Goal: Task Accomplishment & Management: Use online tool/utility

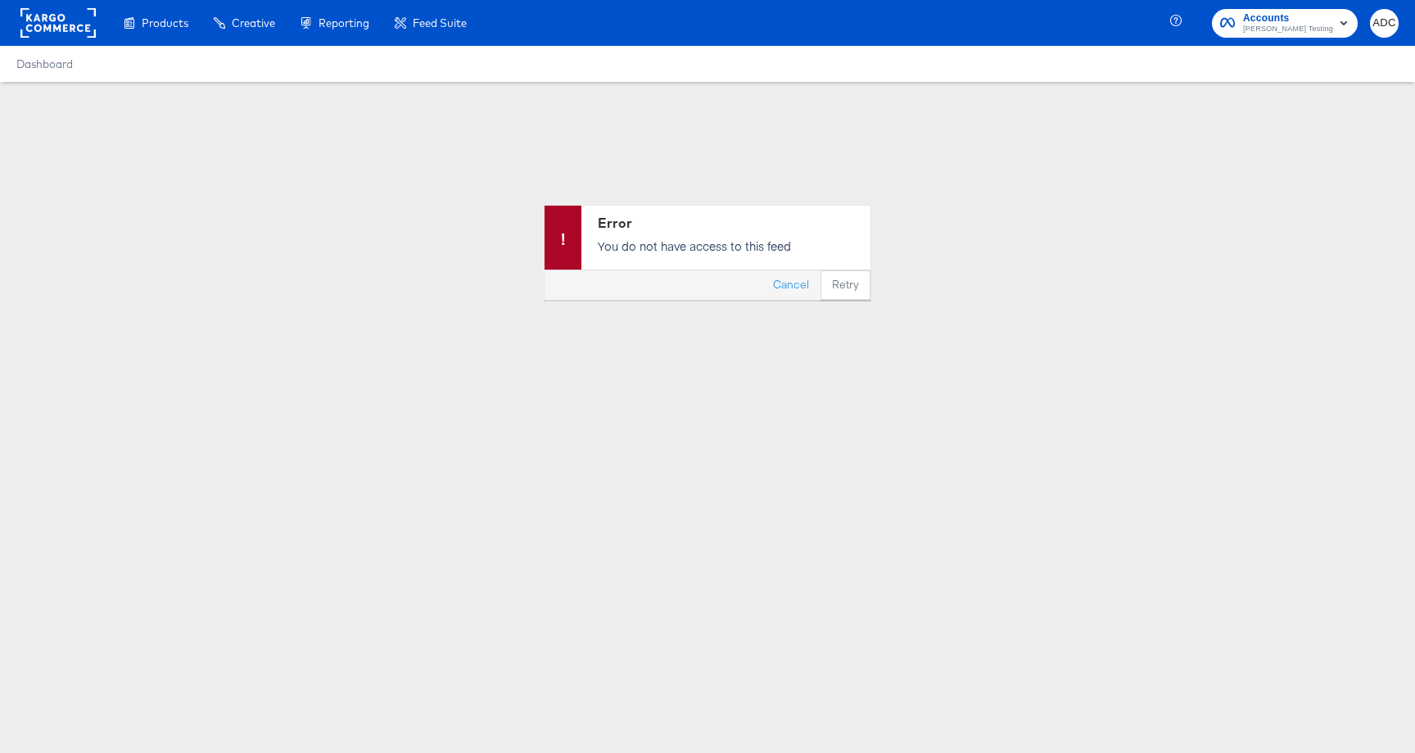
click at [52, 40] on div at bounding box center [57, 23] width 75 height 46
click at [62, 28] on rect at bounding box center [57, 22] width 75 height 29
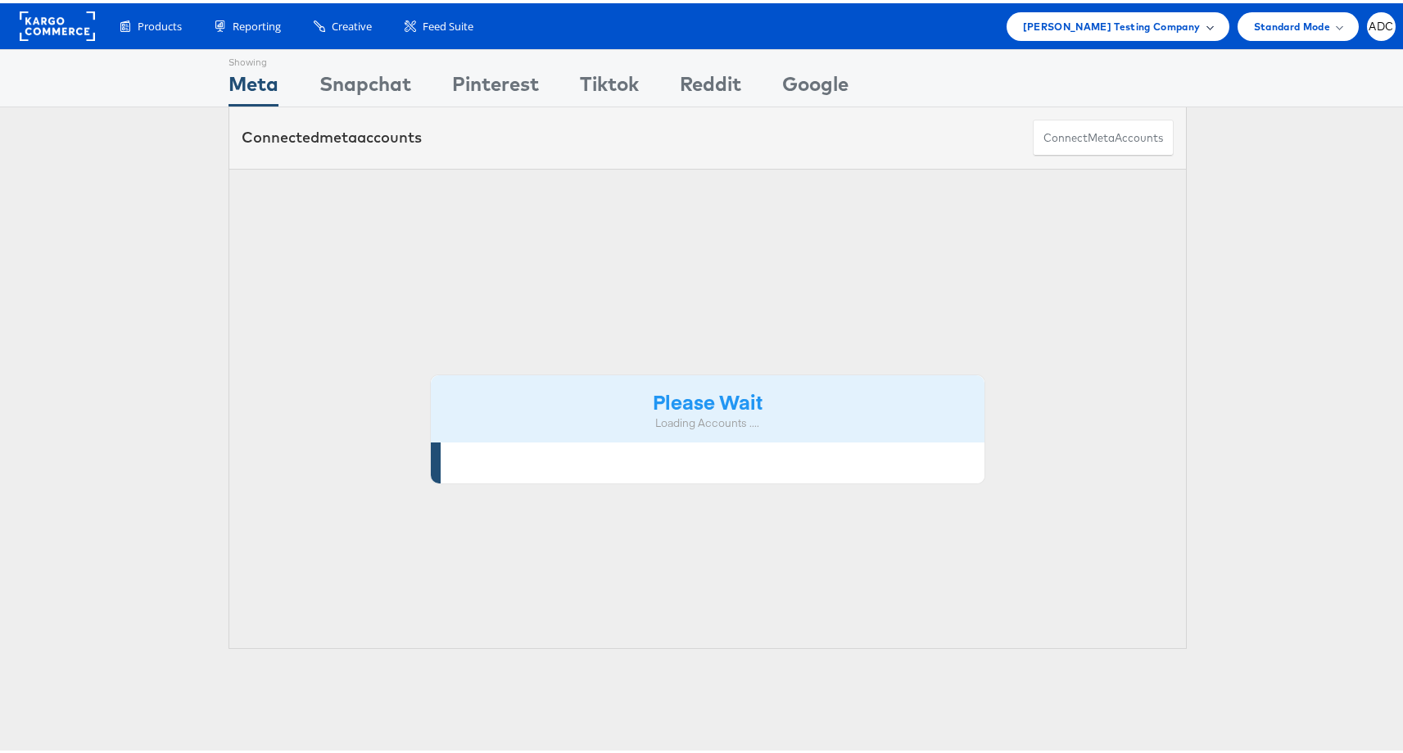
click at [1156, 18] on span "Colin Clarke Testing Company" at bounding box center [1112, 23] width 178 height 17
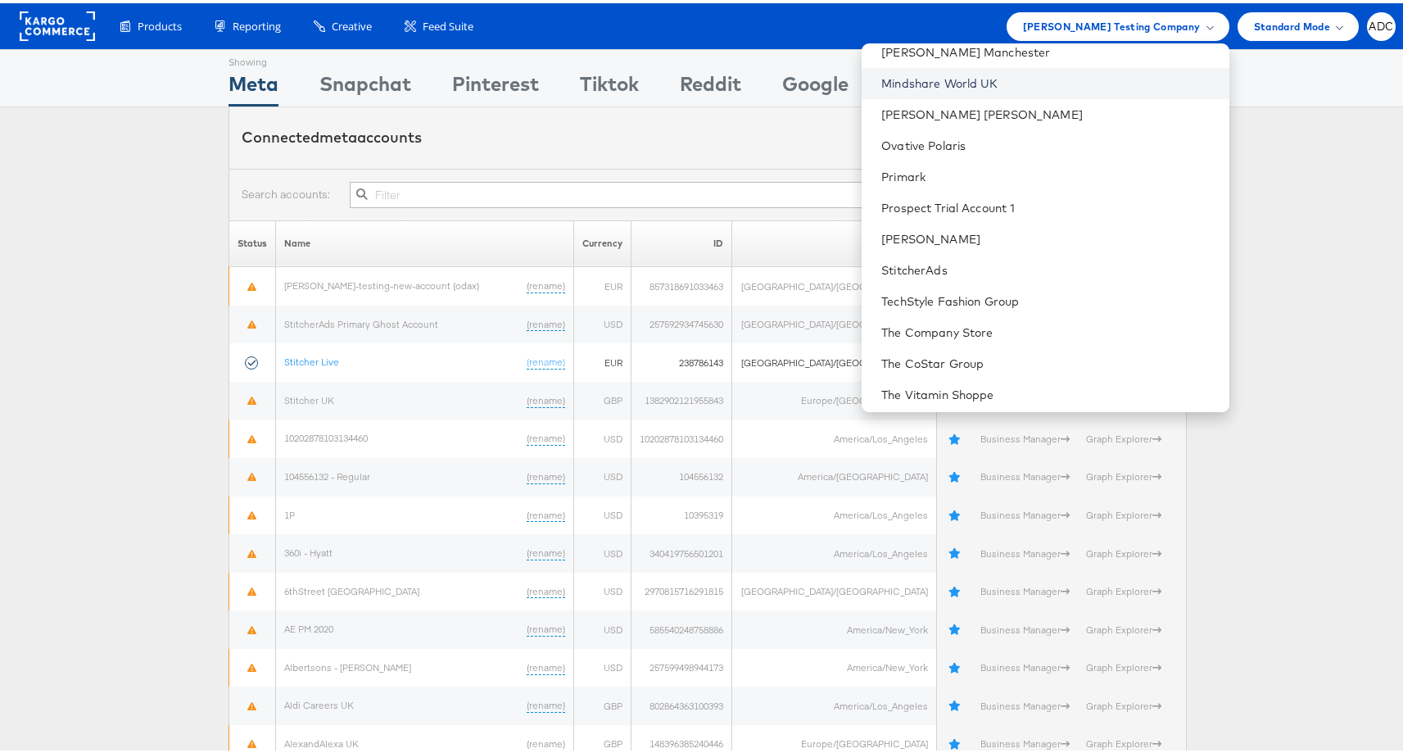
scroll to position [822, 0]
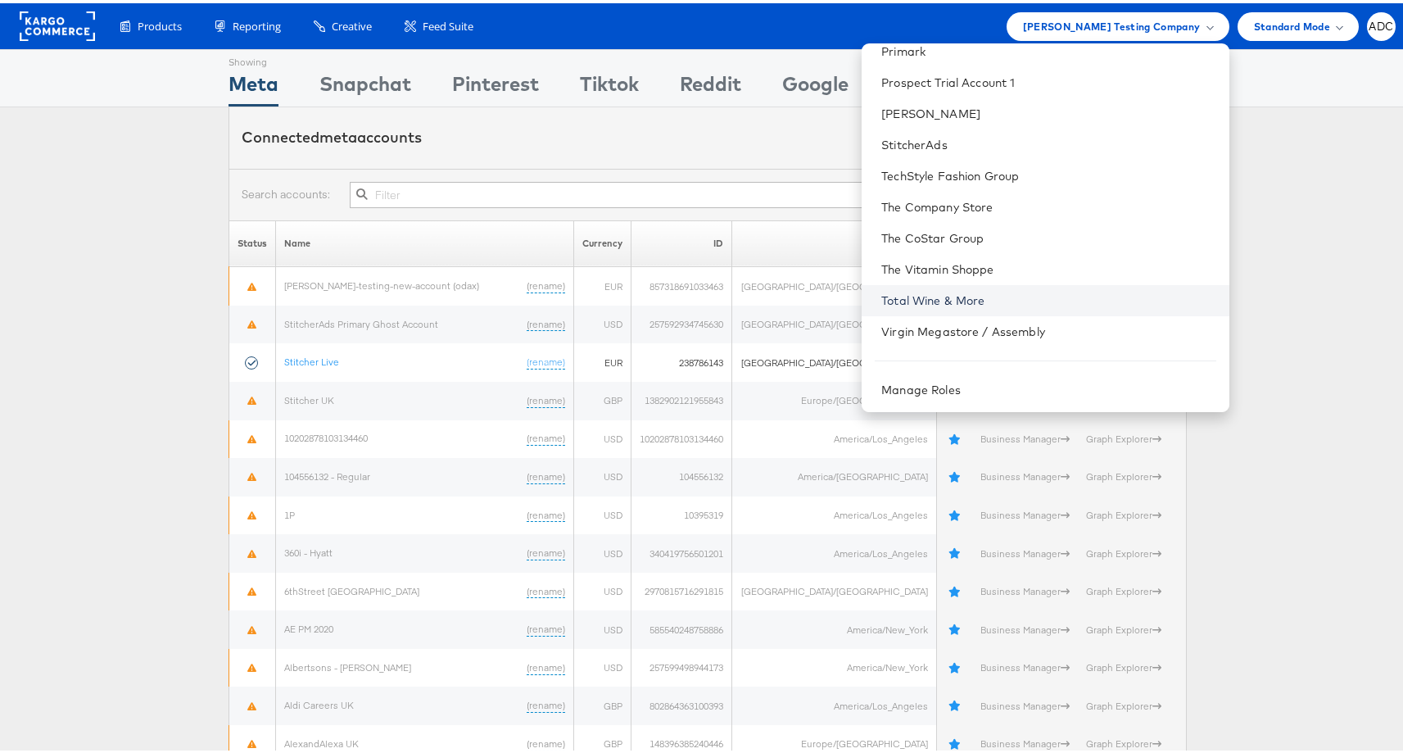
click at [1007, 296] on link "Total Wine & More" at bounding box center [1048, 297] width 334 height 16
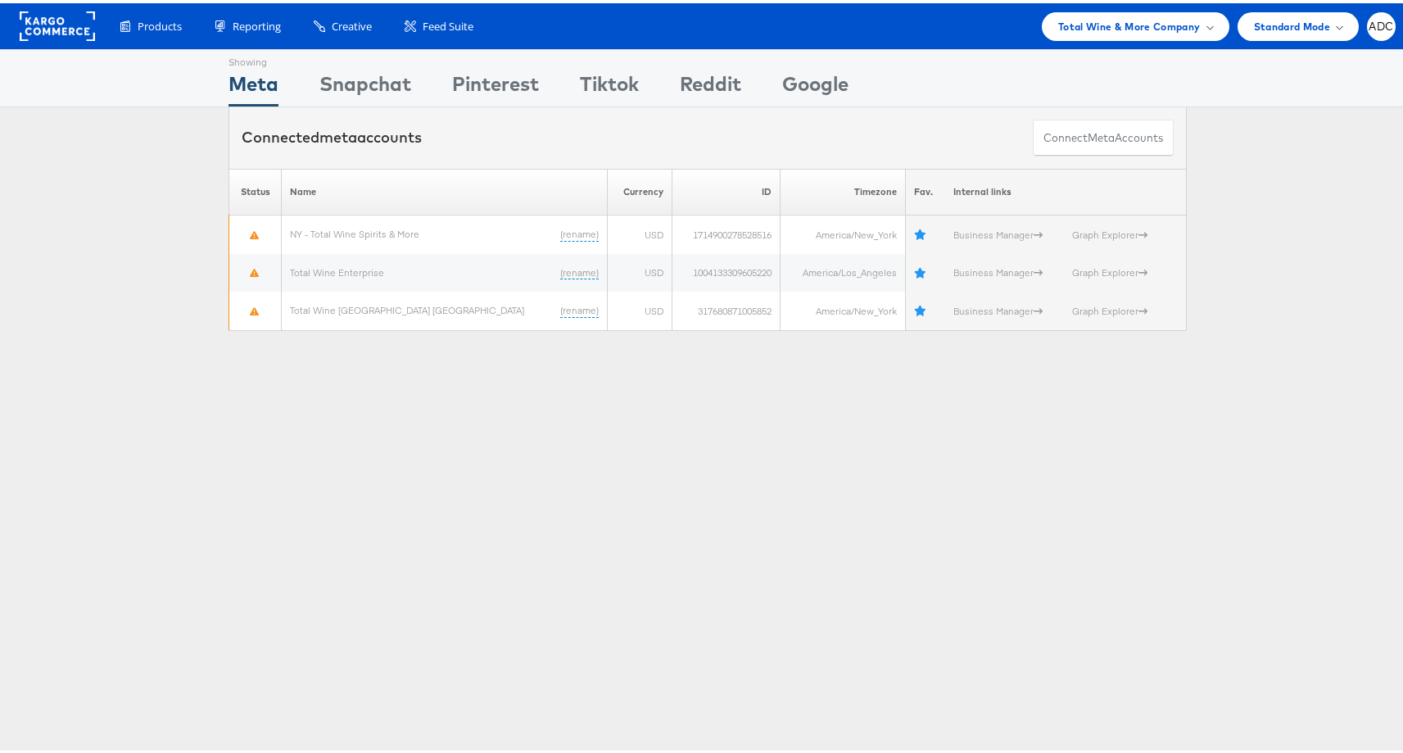
click at [1252, 73] on div "Showing Meta Showing Snapchat Showing Pinterest Showing Tiktok Showing Reddit S…" at bounding box center [707, 75] width 1415 height 58
click at [1377, 23] on span "ADC" at bounding box center [1381, 23] width 25 height 11
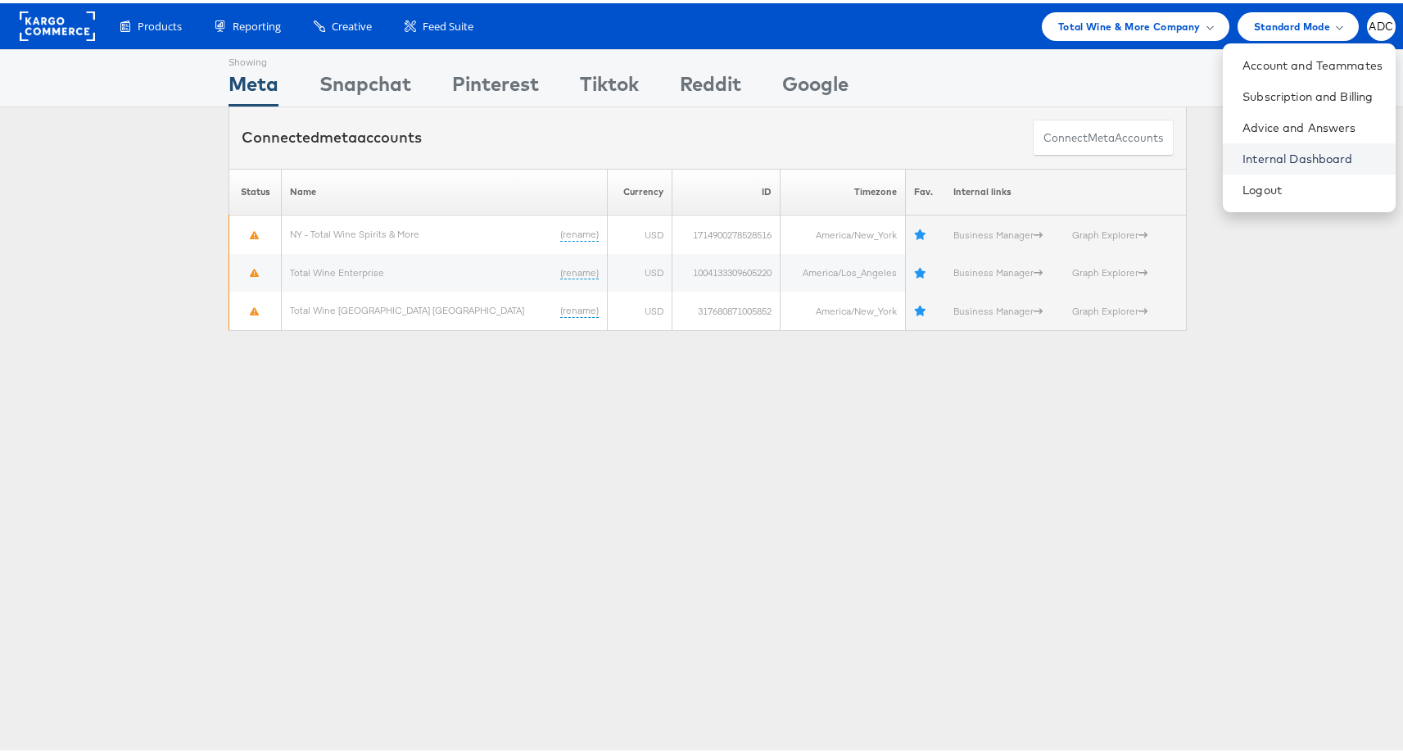
click at [1261, 154] on link "Internal Dashboard" at bounding box center [1312, 155] width 140 height 16
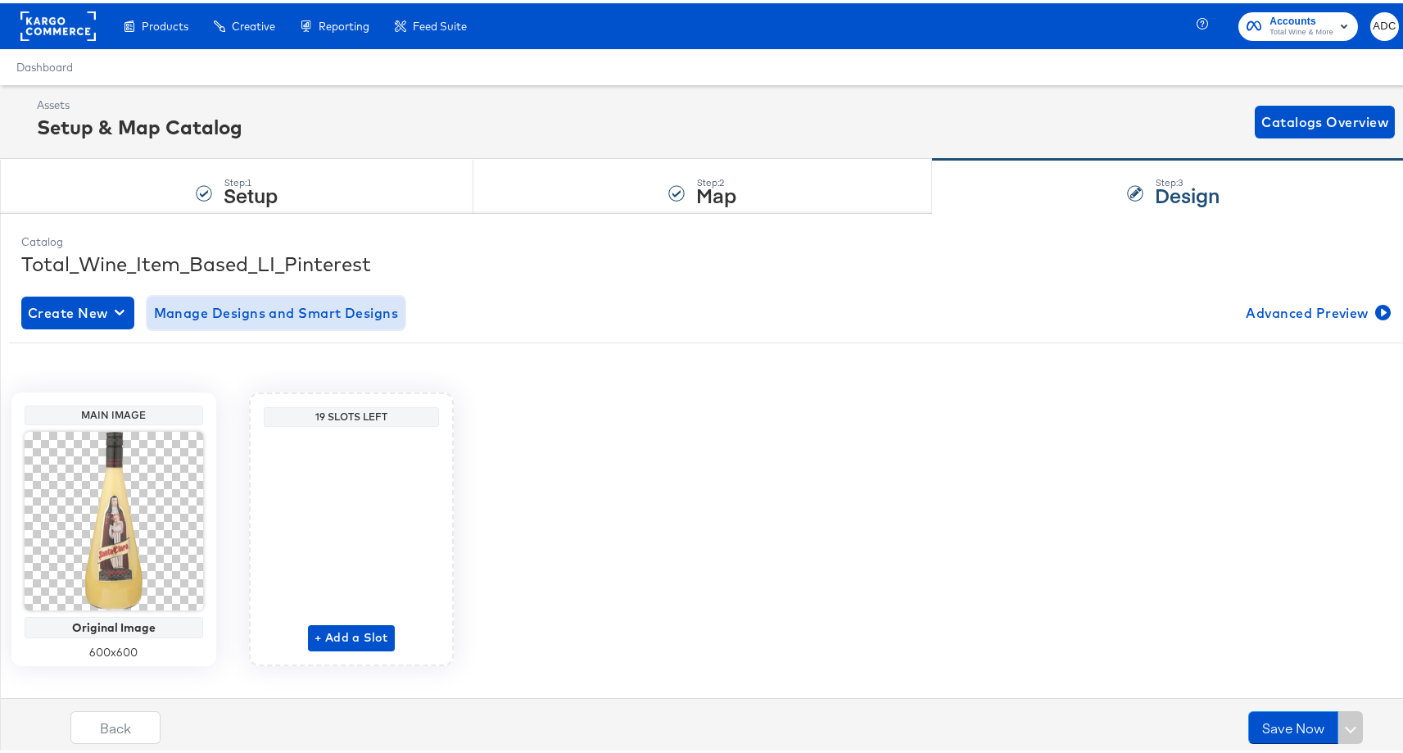
click at [336, 314] on span "Manage Designs and Smart Designs" at bounding box center [276, 309] width 245 height 23
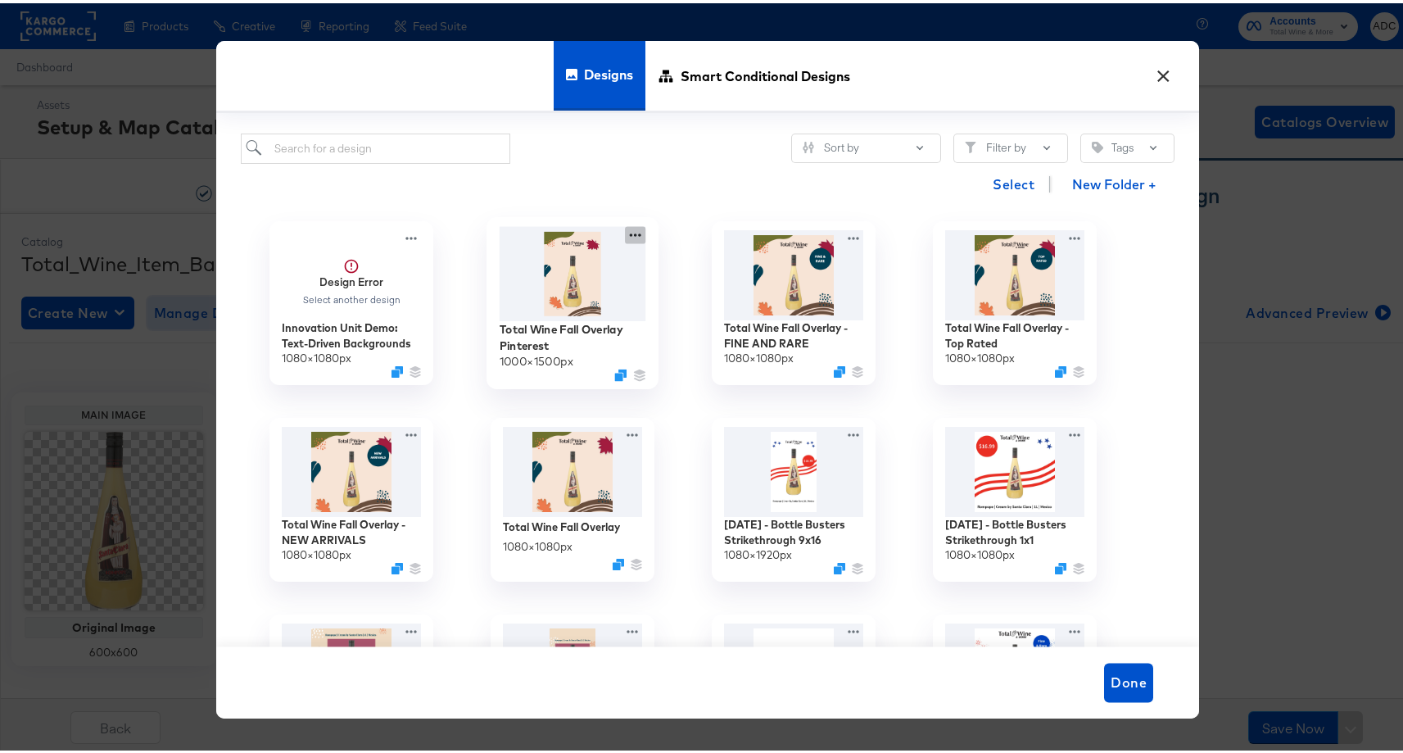
click at [625, 230] on icon at bounding box center [635, 232] width 20 height 17
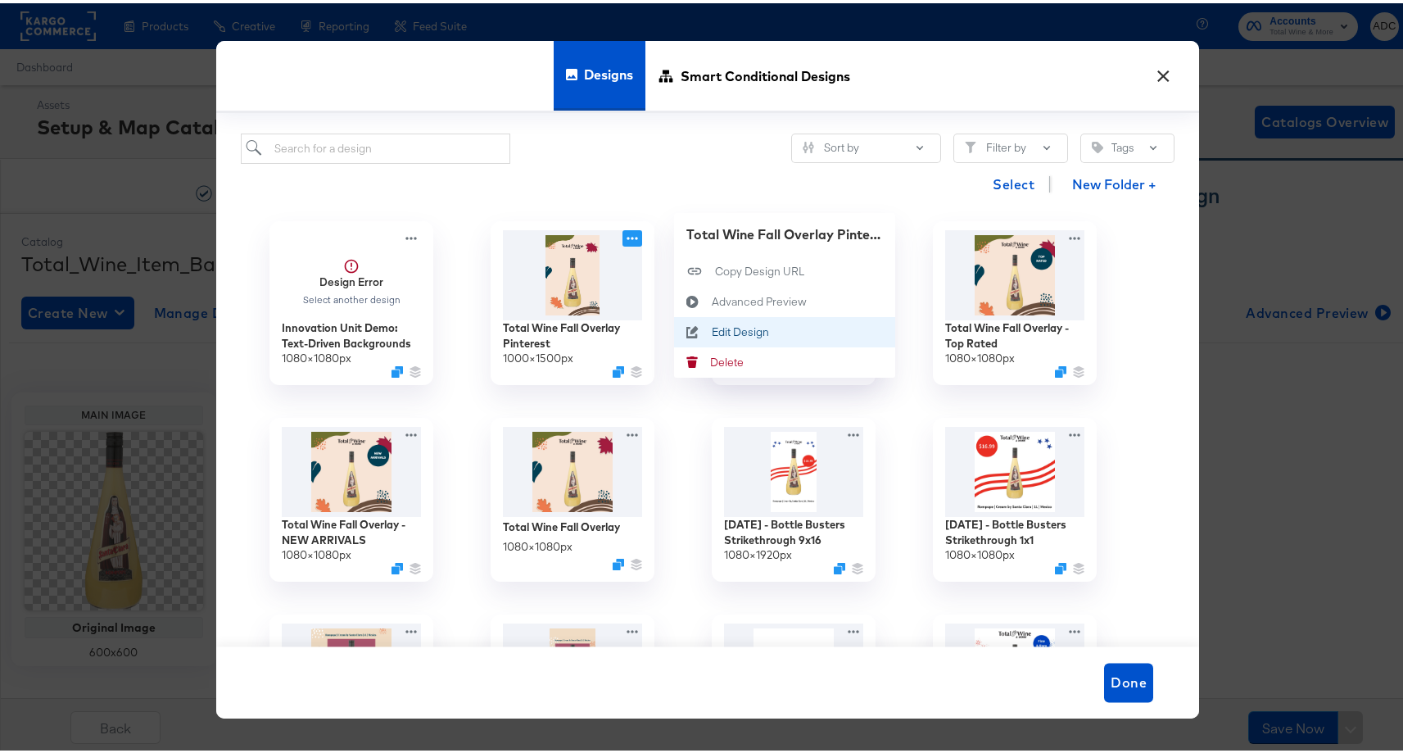
click at [761, 320] on button "Edit Design Edit Design" at bounding box center [784, 329] width 221 height 30
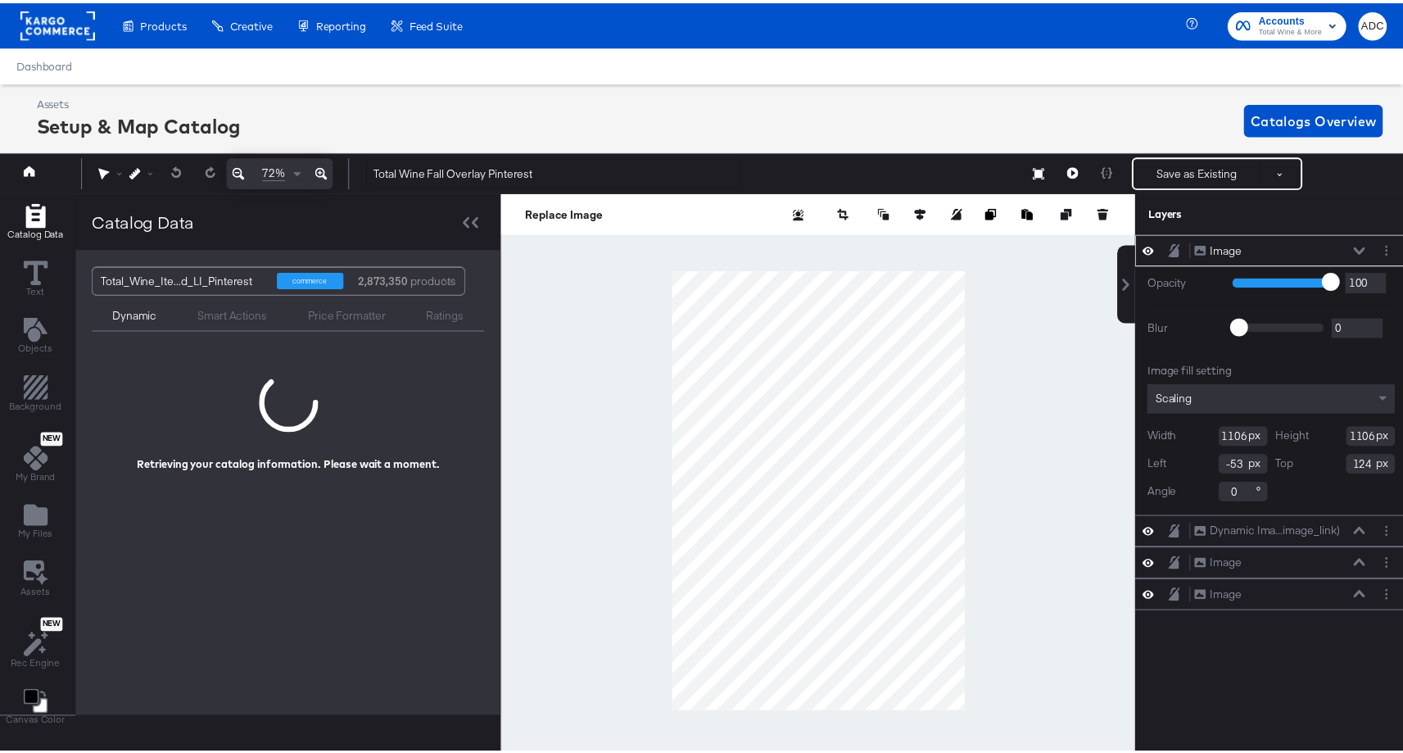
scroll to position [0, 4]
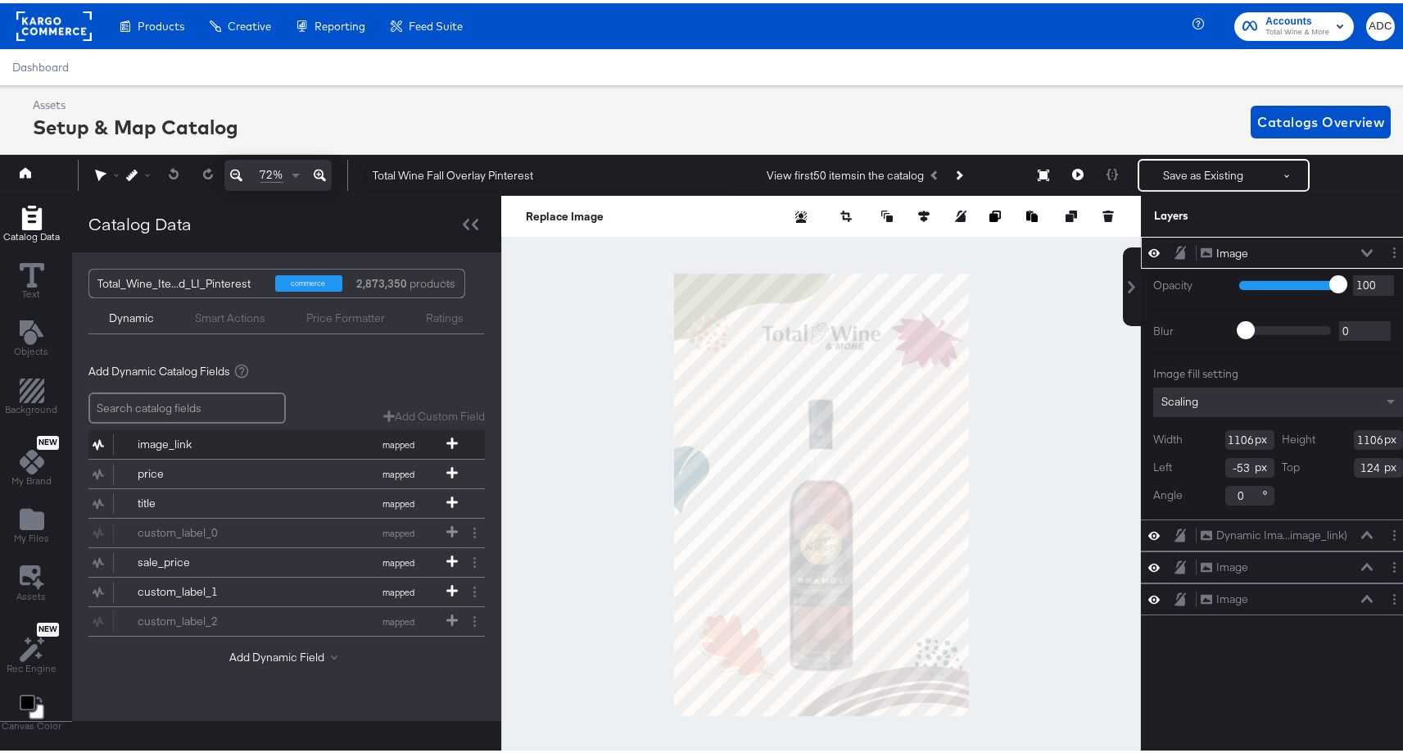
click at [187, 443] on div "image_link" at bounding box center [197, 441] width 119 height 16
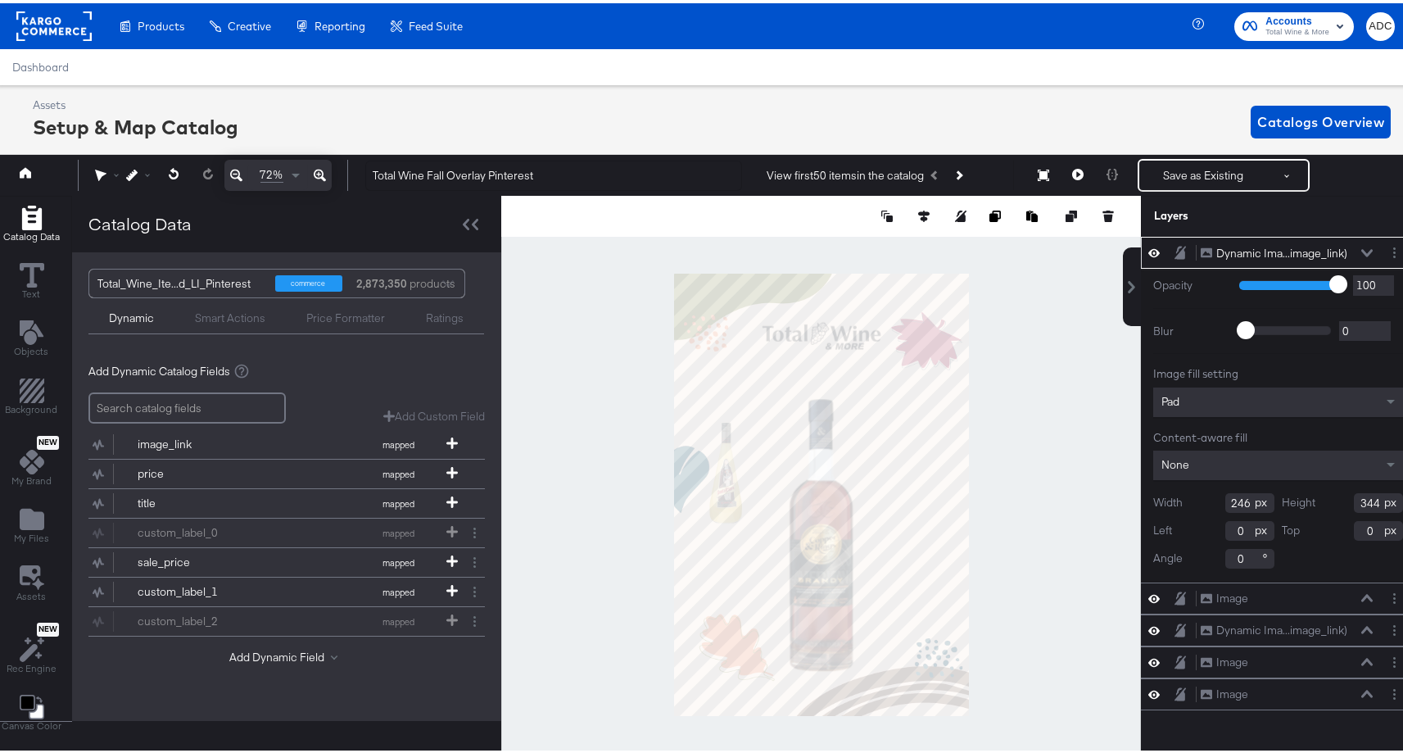
type input "53"
type input "505"
click at [170, 503] on div "title" at bounding box center [197, 500] width 119 height 16
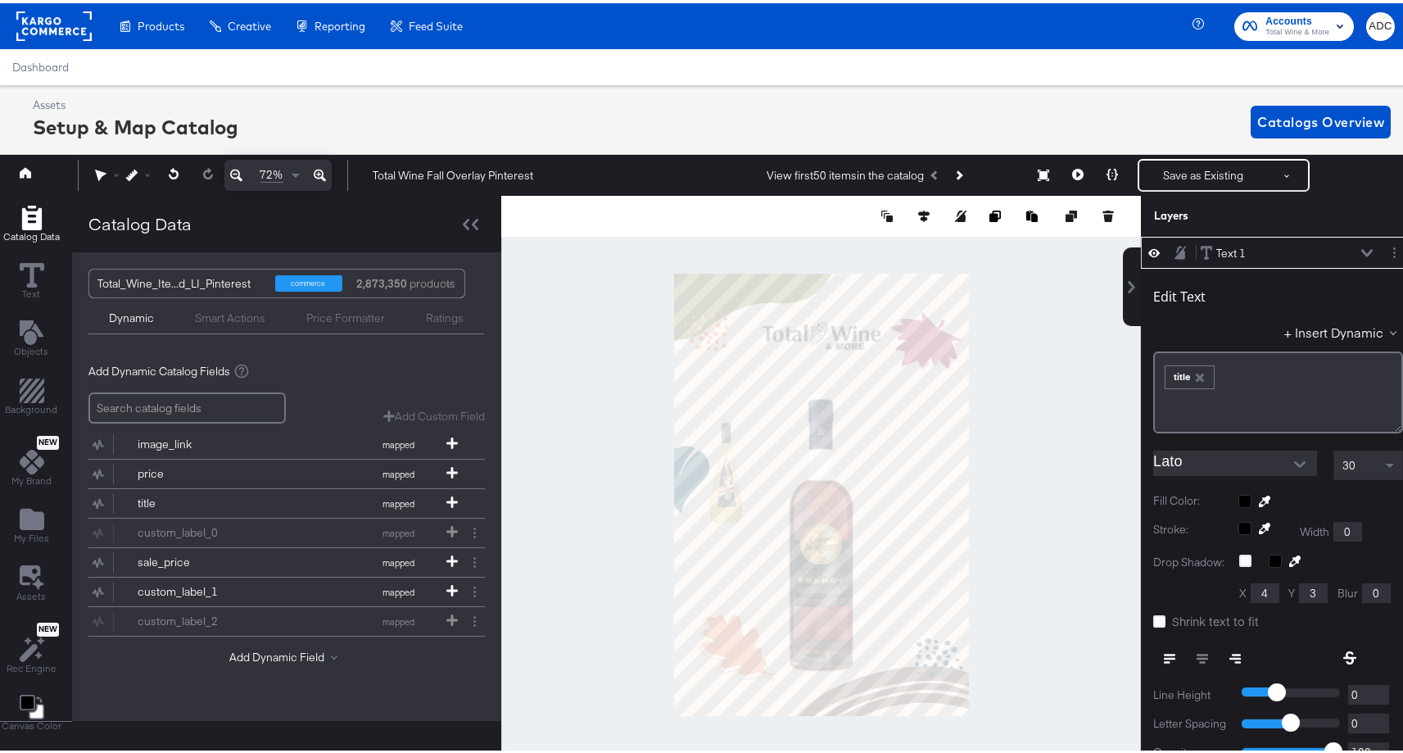
type input "550"
type input "528"
click at [1297, 460] on button "Open" at bounding box center [1300, 461] width 25 height 25
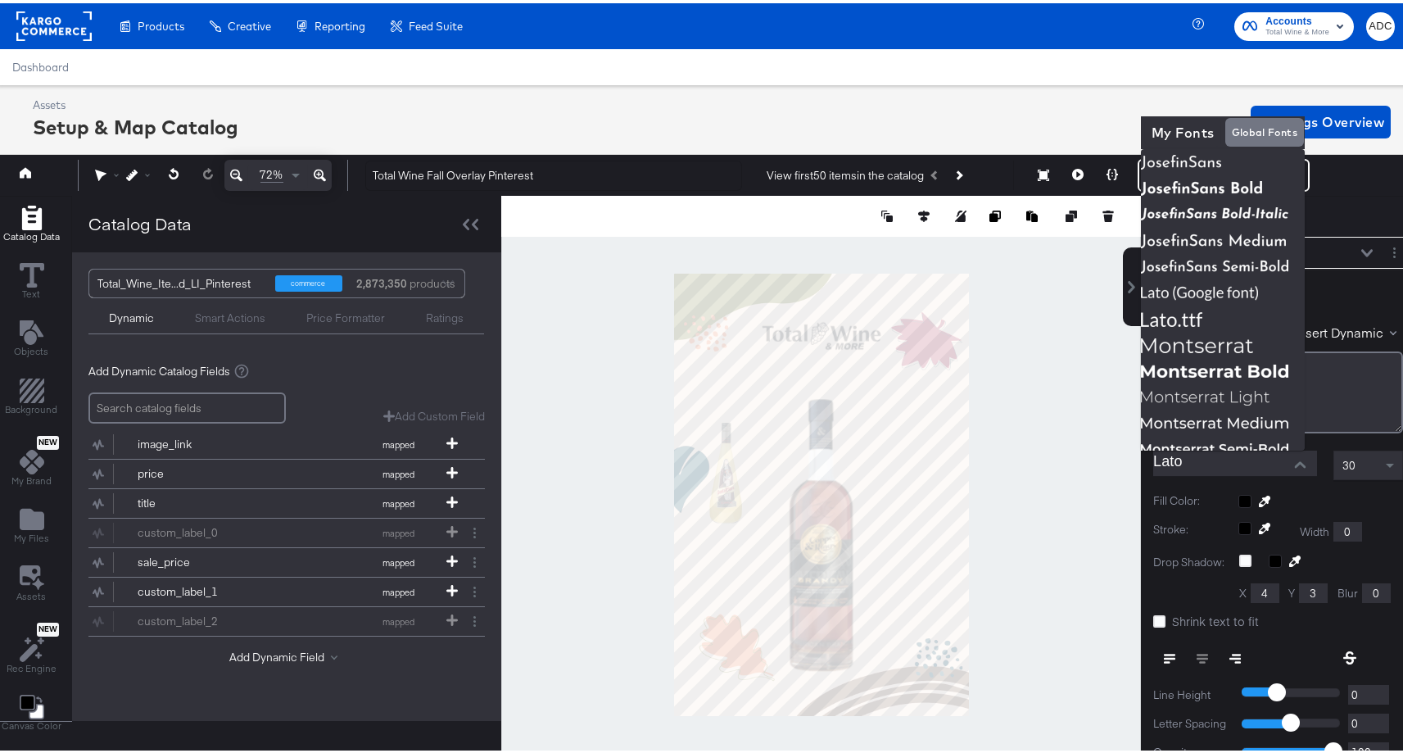
scroll to position [427, 0]
click at [1349, 194] on div "Layers" at bounding box center [1278, 212] width 274 height 41
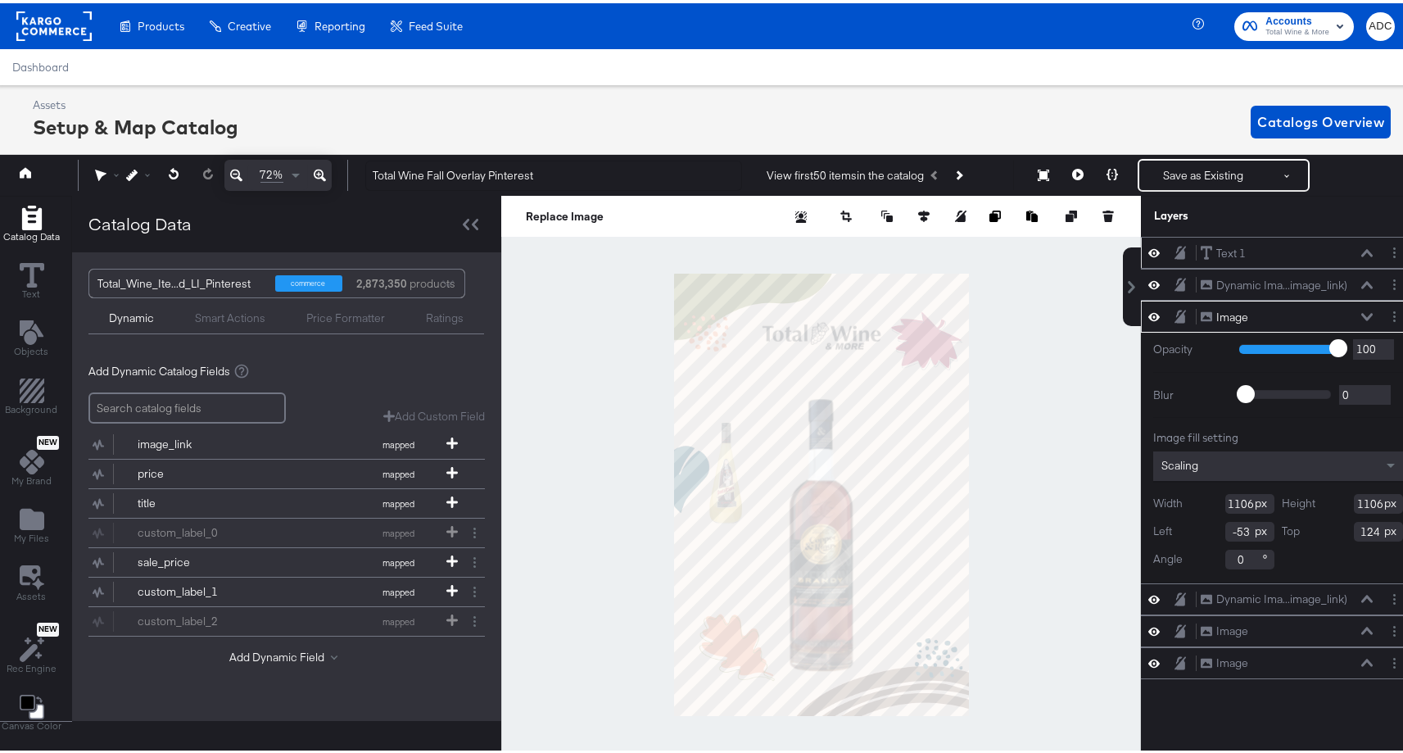
click at [1256, 248] on div "Text 1 Text 1" at bounding box center [1287, 250] width 174 height 17
click at [1255, 249] on div "Text 1 Text 1" at bounding box center [1287, 250] width 174 height 17
click at [1197, 260] on div "Text 1 Text 1" at bounding box center [1278, 249] width 274 height 32
click at [1149, 246] on div at bounding box center [1158, 250] width 23 height 16
click at [1148, 251] on icon at bounding box center [1153, 249] width 11 height 14
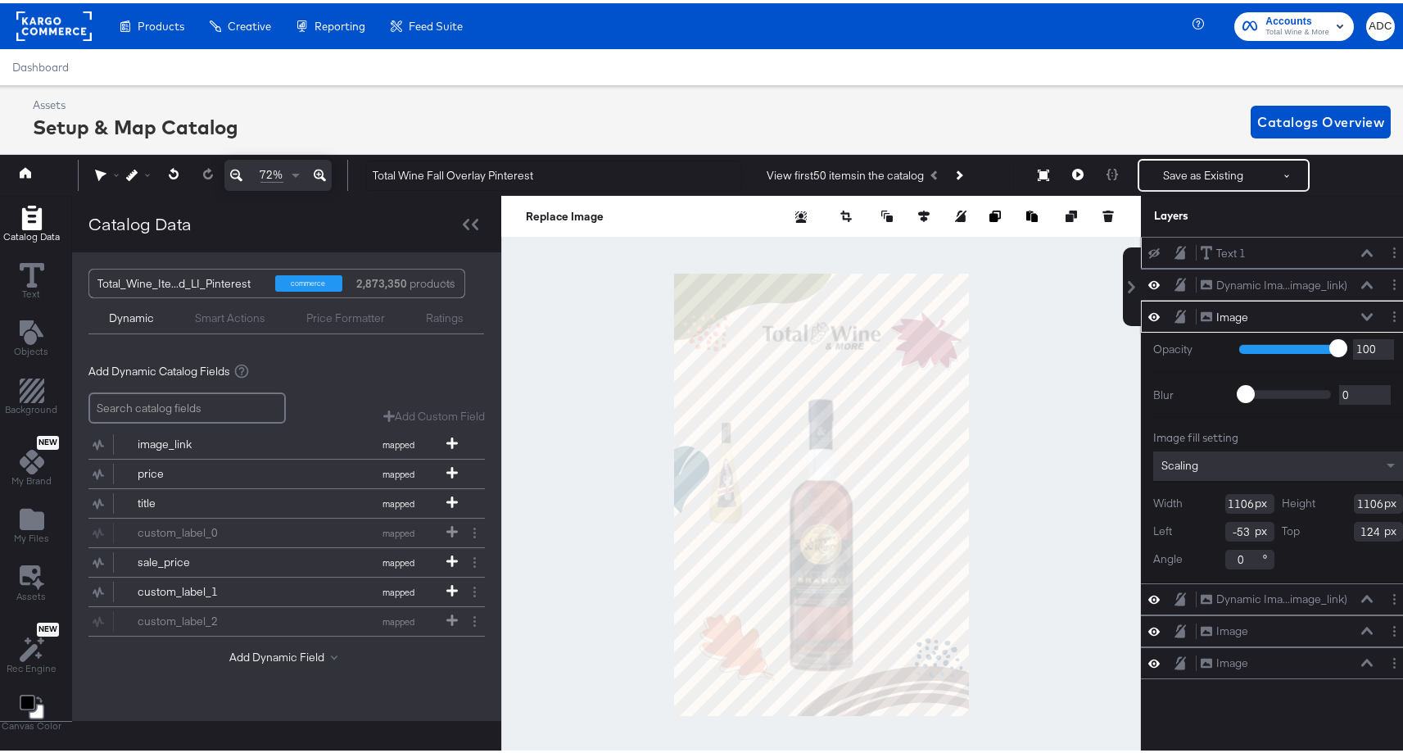
click at [1148, 251] on icon at bounding box center [1153, 250] width 11 height 11
click at [1175, 283] on icon at bounding box center [1180, 281] width 11 height 14
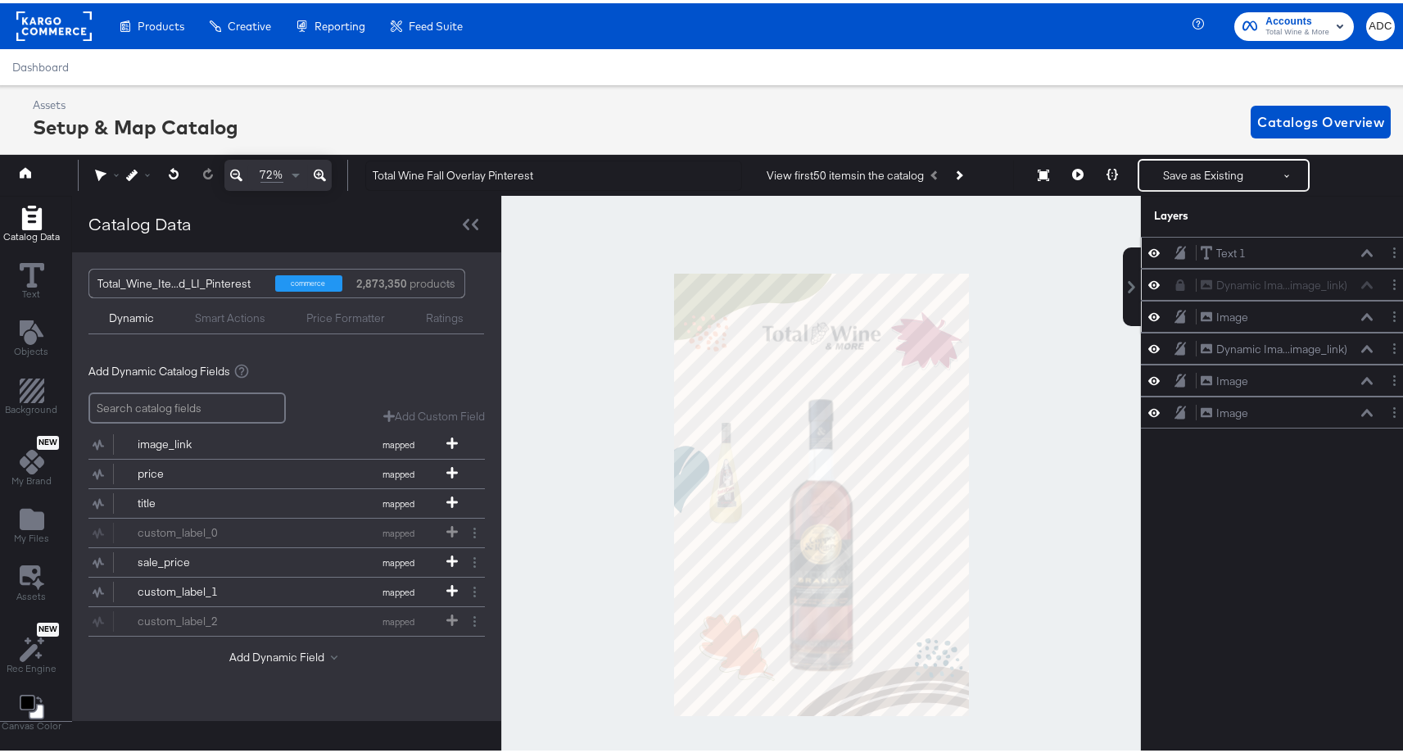
click at [1175, 314] on icon at bounding box center [1180, 313] width 11 height 13
click at [1175, 346] on icon at bounding box center [1180, 345] width 11 height 13
click at [1175, 378] on icon at bounding box center [1180, 377] width 11 height 14
click at [1175, 414] on icon at bounding box center [1180, 409] width 11 height 13
click at [1147, 385] on div "Image Image" at bounding box center [1277, 377] width 261 height 17
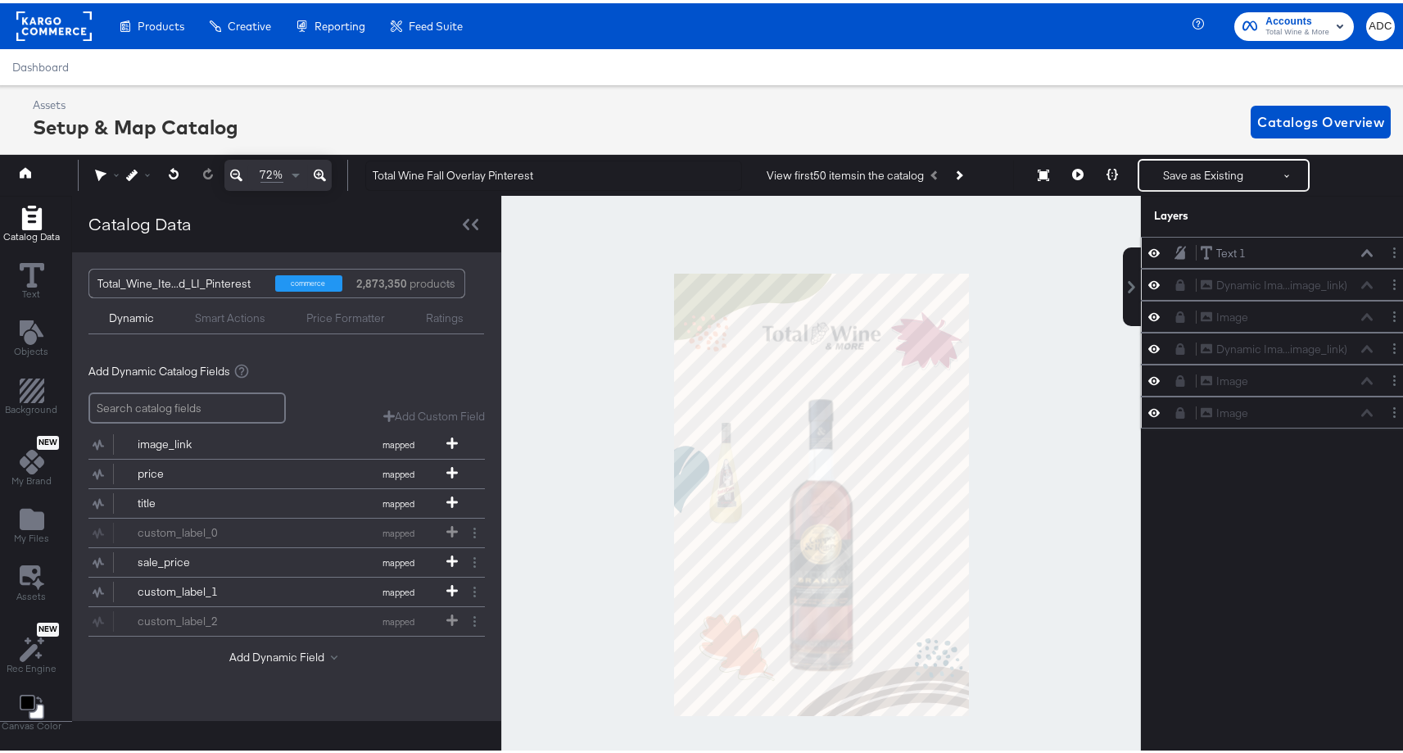
click at [1148, 381] on icon at bounding box center [1153, 377] width 11 height 14
click at [1148, 407] on icon at bounding box center [1153, 409] width 11 height 8
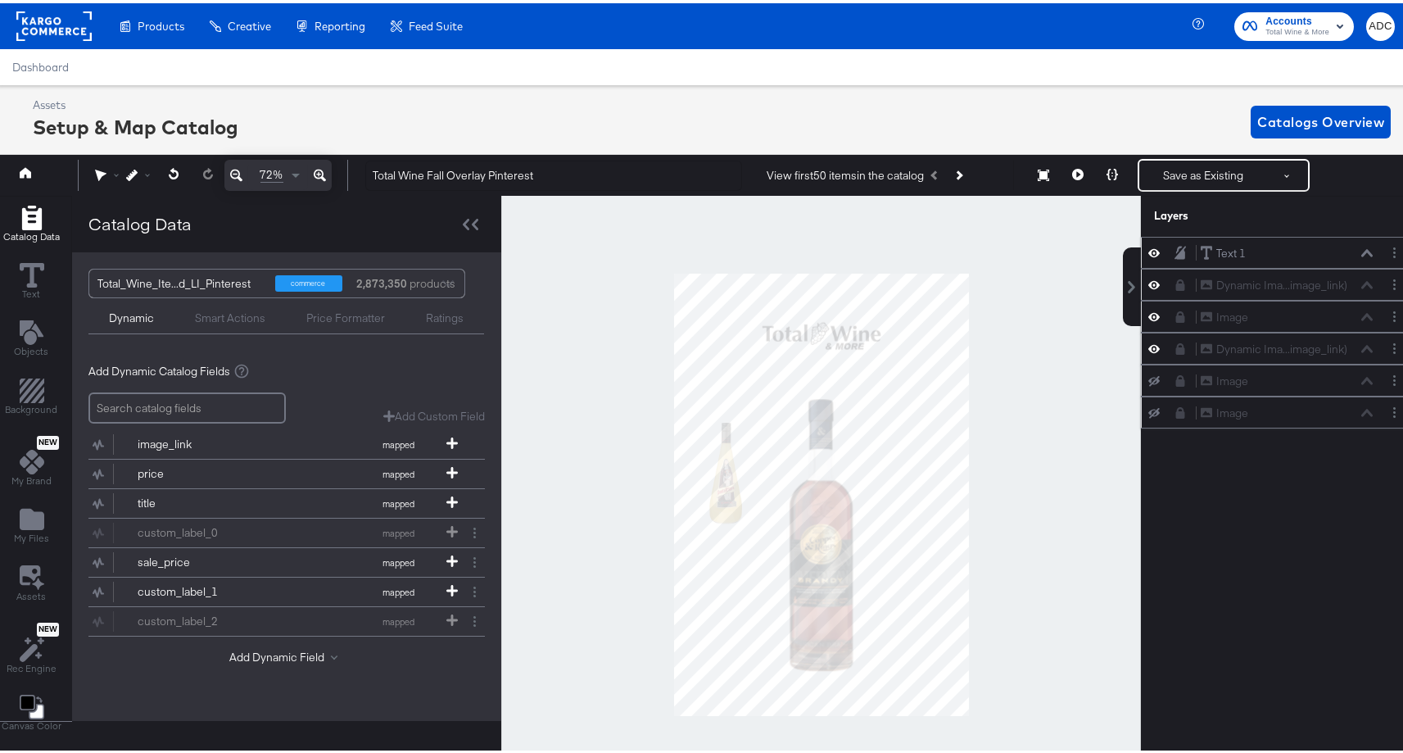
click at [1148, 346] on icon at bounding box center [1153, 345] width 11 height 14
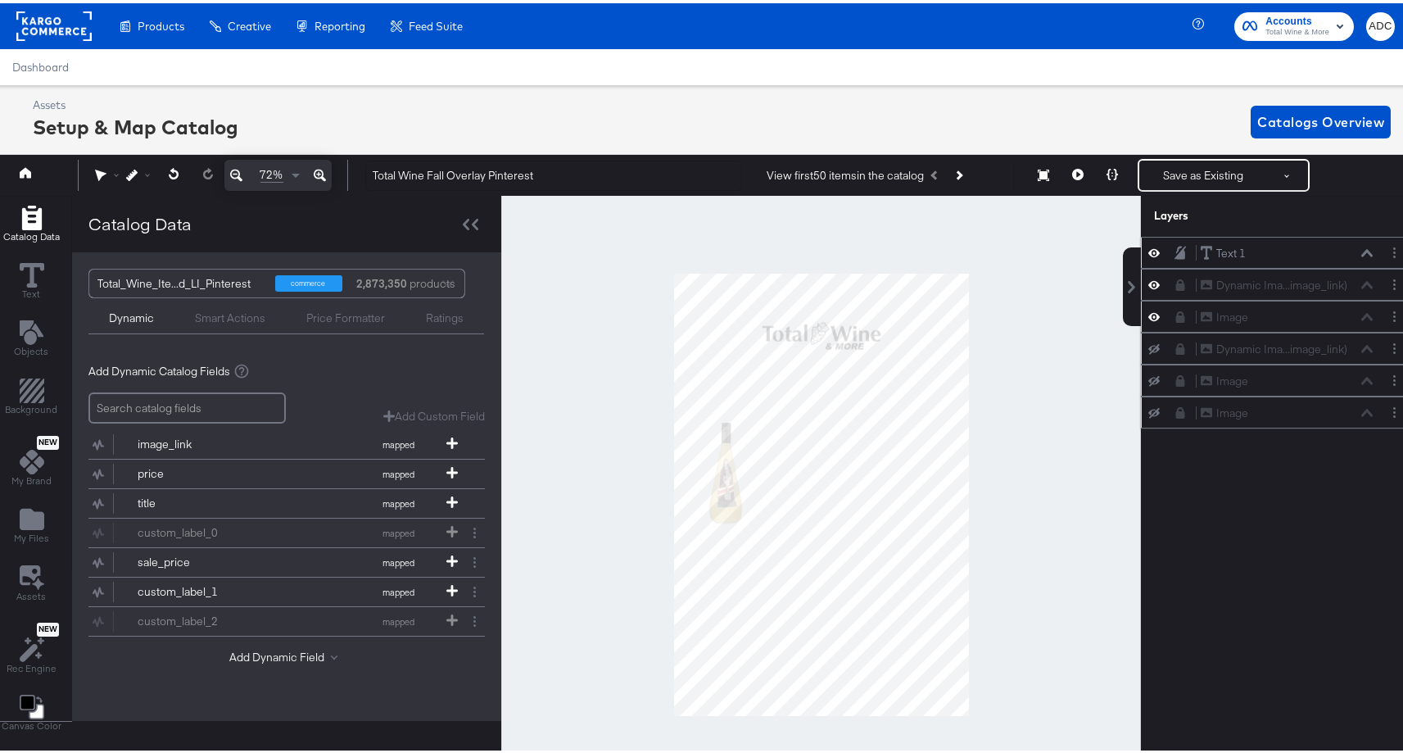
click at [1142, 323] on div "Image Image" at bounding box center [1278, 313] width 274 height 32
click at [1147, 289] on div "Dynamic Ima...image_link) Dynamic Image (image_link)" at bounding box center [1277, 281] width 261 height 17
click at [1148, 284] on icon at bounding box center [1153, 282] width 11 height 8
click at [1148, 314] on icon at bounding box center [1153, 314] width 11 height 8
drag, startPoint x: 648, startPoint y: 243, endPoint x: 1018, endPoint y: 630, distance: 535.3
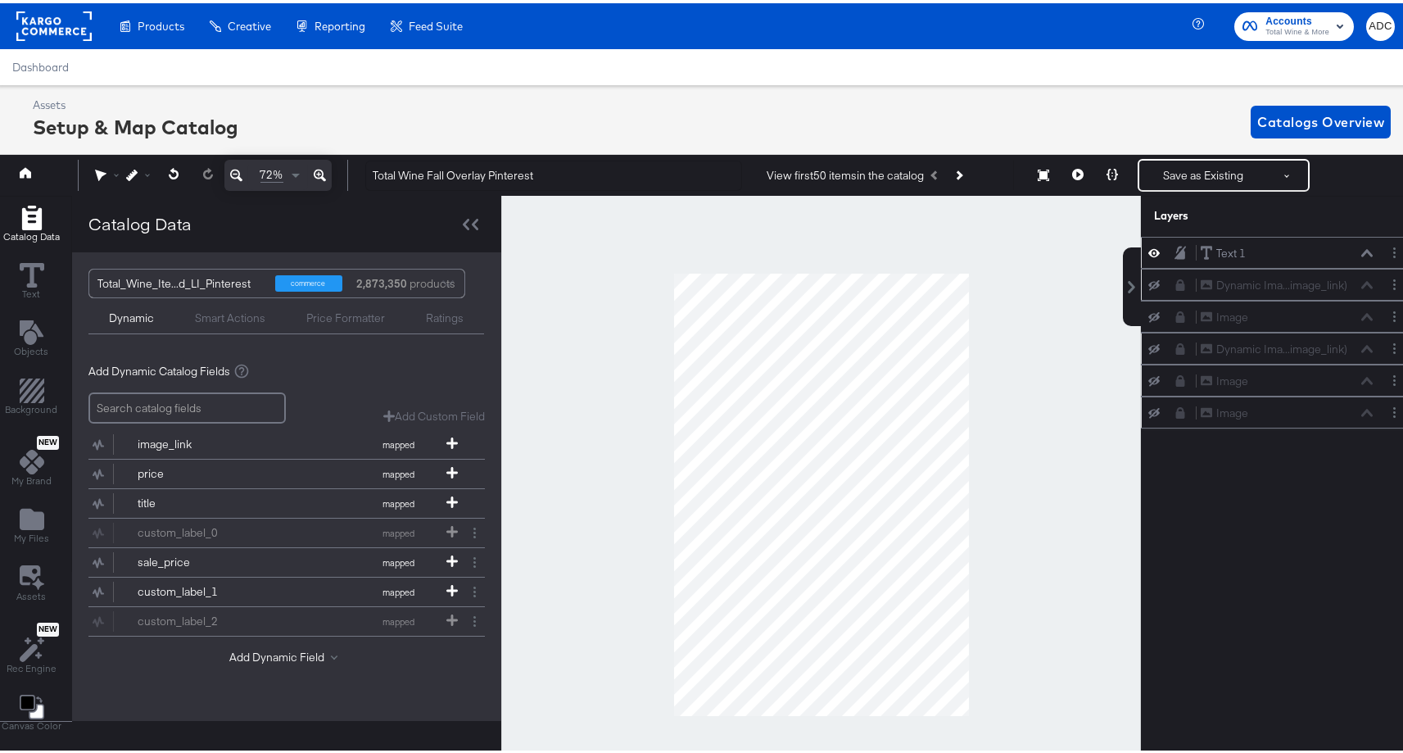
click at [1019, 631] on div at bounding box center [821, 490] width 640 height 597
click at [1343, 251] on div "Text 1 Text 1" at bounding box center [1287, 250] width 174 height 17
click at [1361, 251] on icon at bounding box center [1366, 250] width 11 height 8
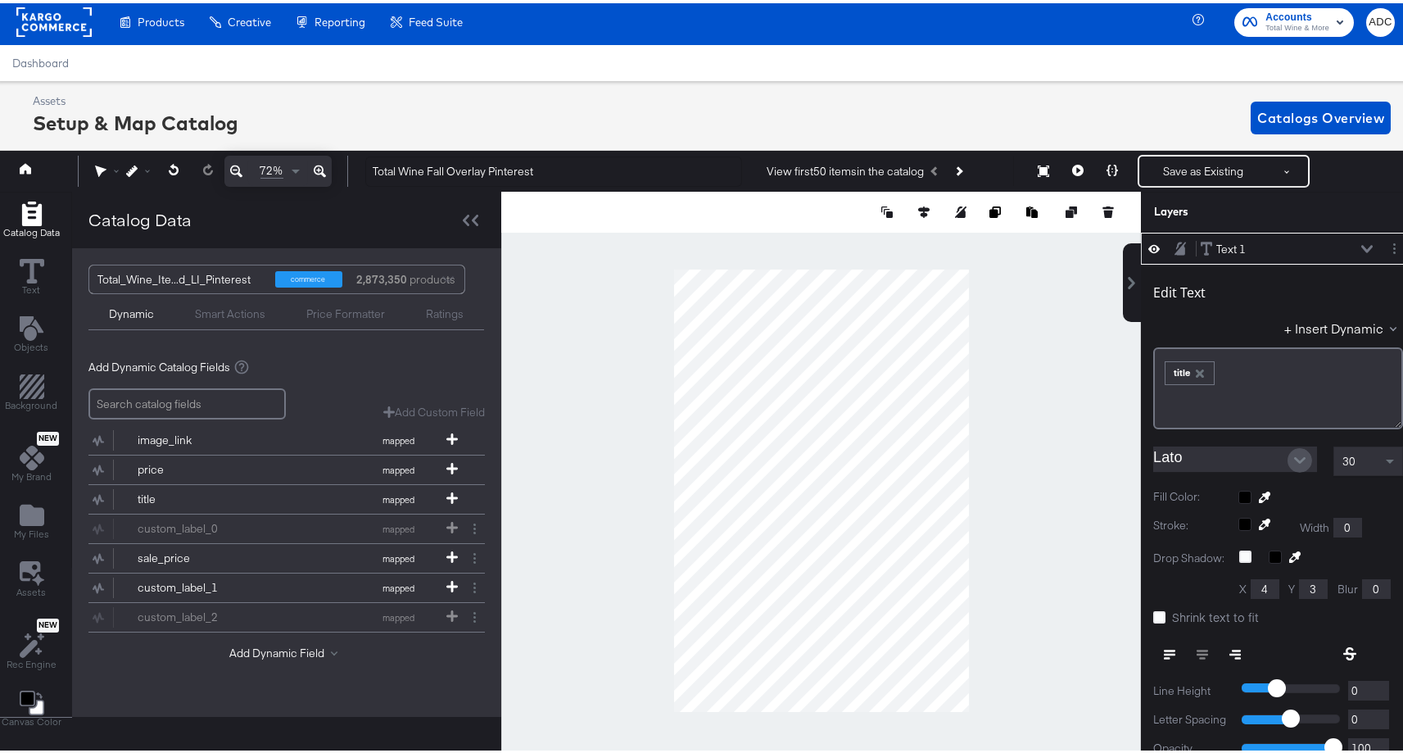
click at [1294, 459] on icon "Open" at bounding box center [1299, 456] width 11 height 11
click at [1242, 388] on div "﻿ ﻿ title ﻿" at bounding box center [1278, 385] width 250 height 82
click at [1294, 455] on icon "Open" at bounding box center [1299, 457] width 11 height 7
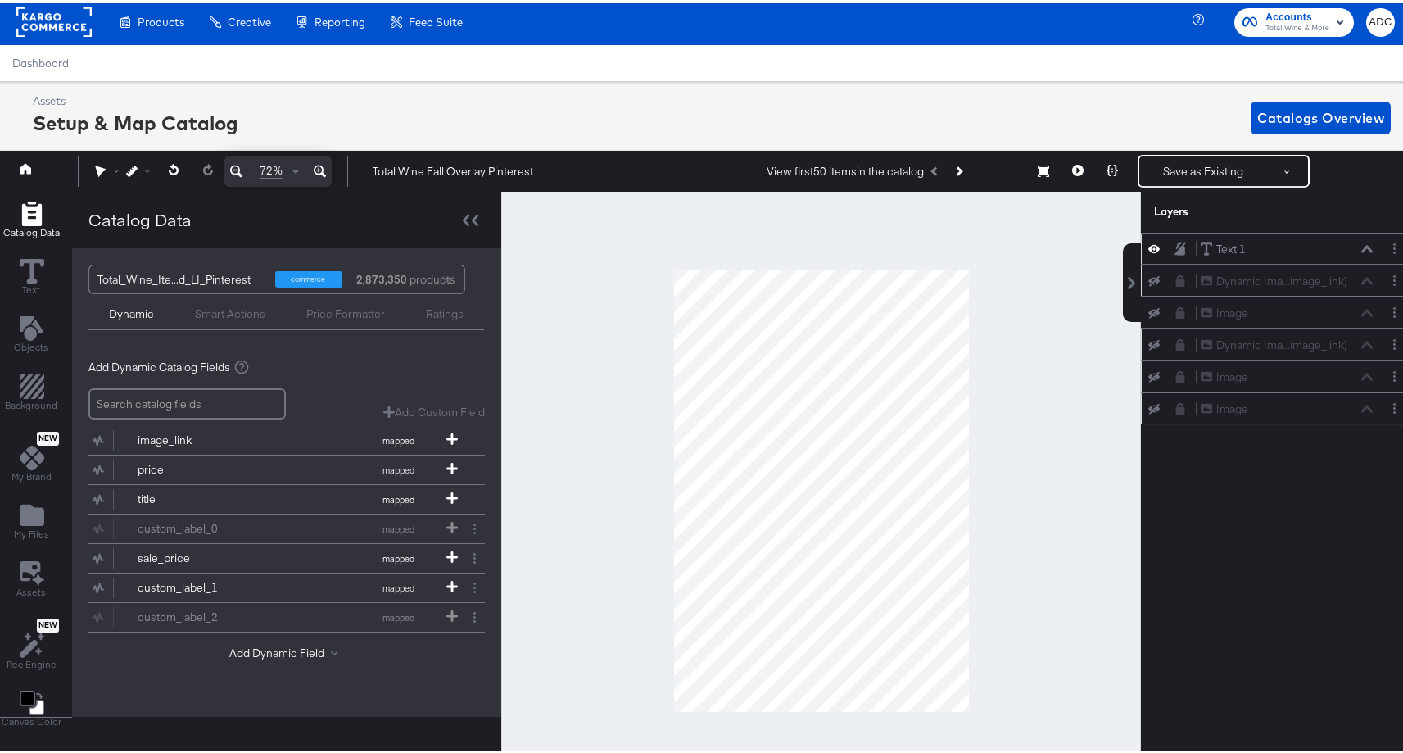
click at [1275, 247] on div "Text 1 Text 1" at bounding box center [1287, 246] width 174 height 17
click at [1361, 245] on icon at bounding box center [1366, 246] width 11 height 8
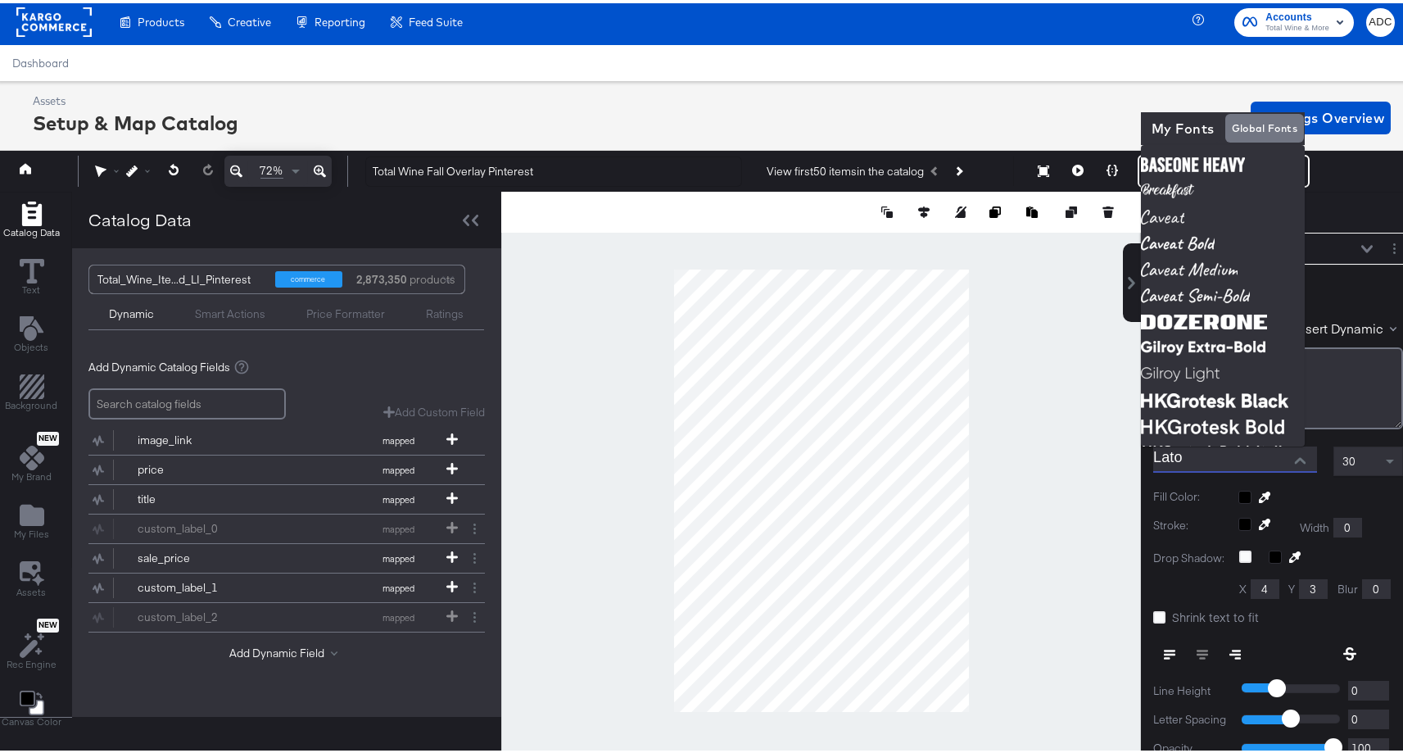
click at [1192, 453] on input "Lato" at bounding box center [1222, 455] width 139 height 25
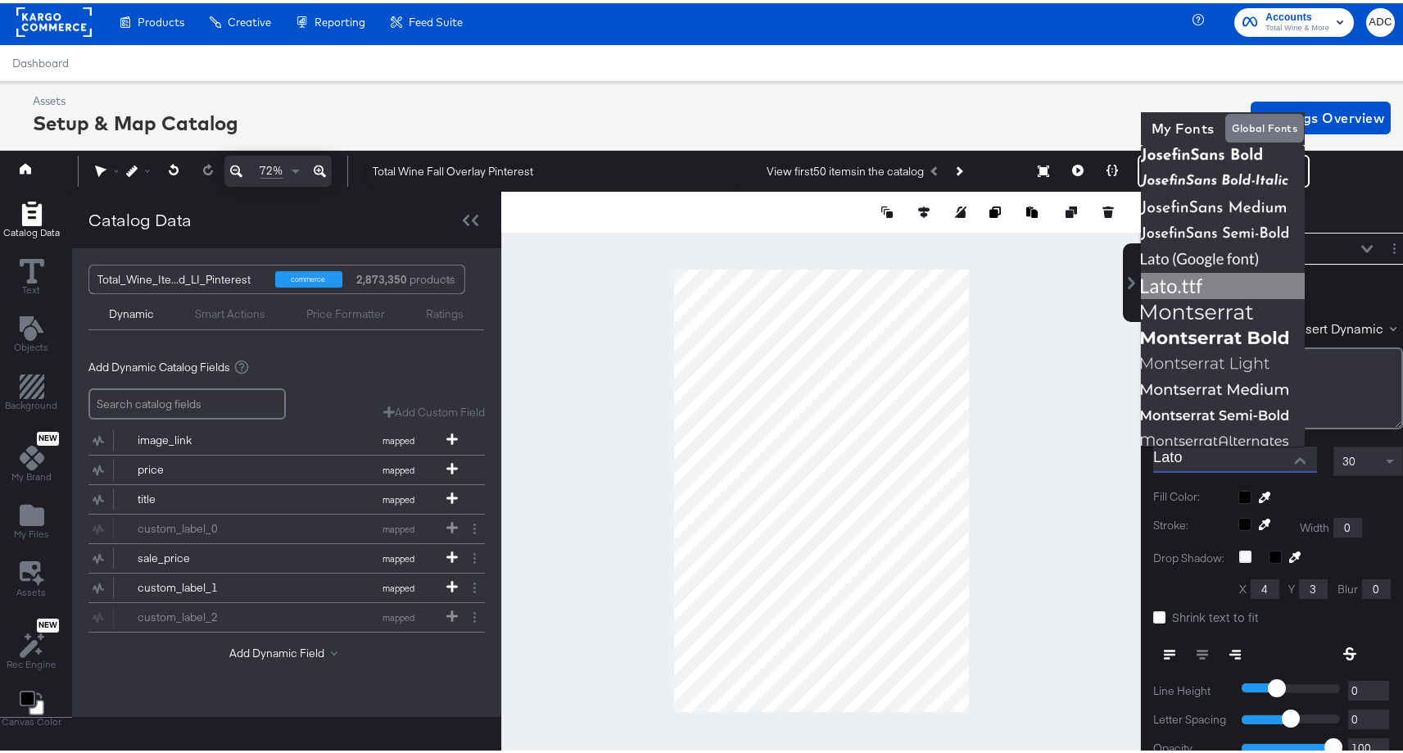
scroll to position [477, 0]
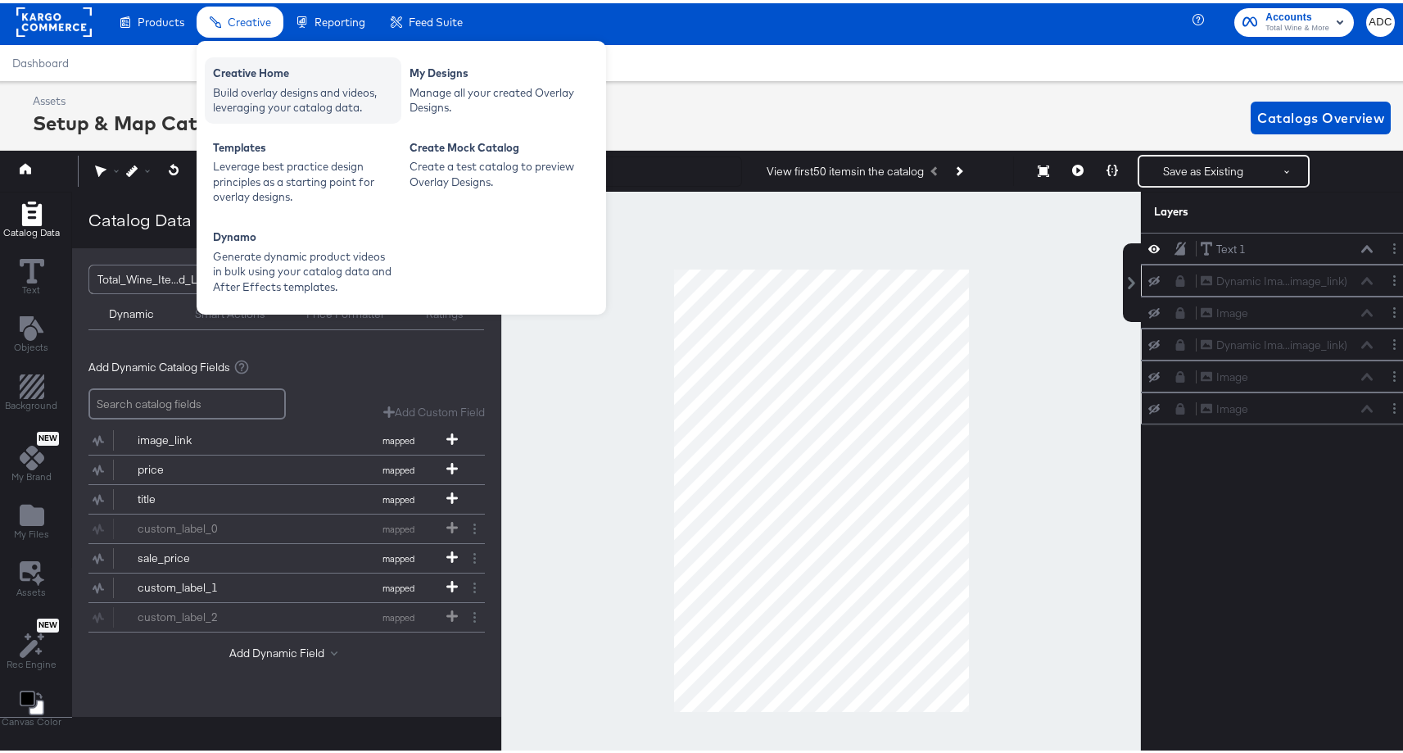
click at [267, 97] on div "Build overlay designs and videos, leveraging your catalog data." at bounding box center [303, 97] width 180 height 30
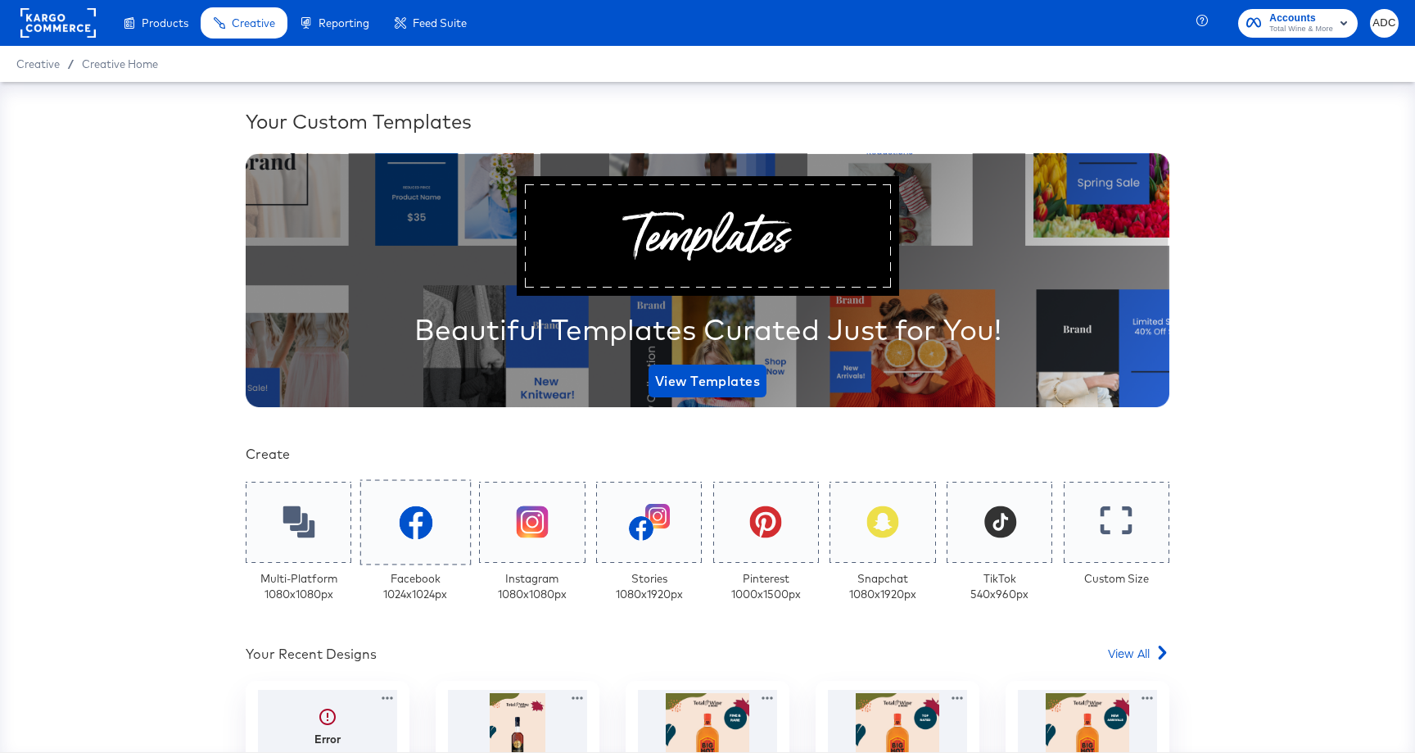
click at [401, 514] on icon at bounding box center [416, 522] width 34 height 34
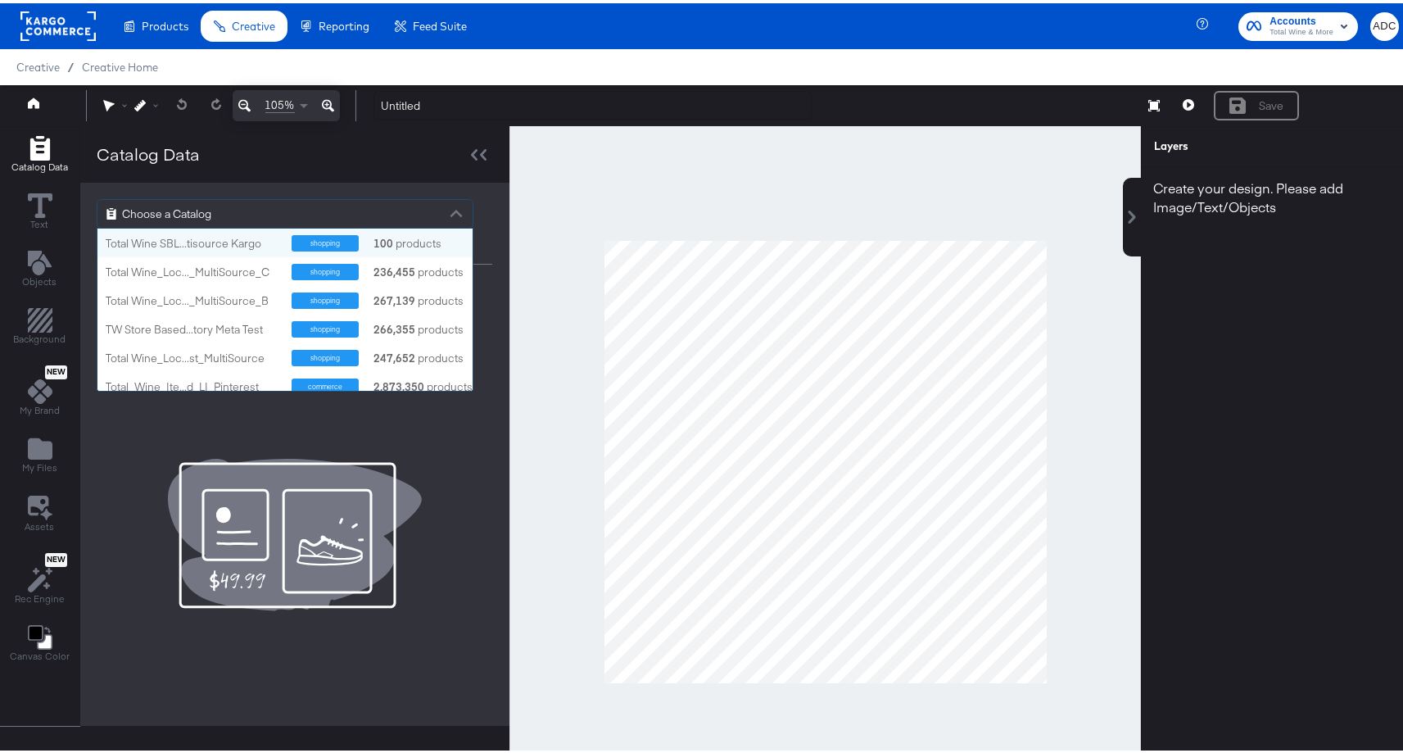
click at [311, 219] on div "Choose a Catalog" at bounding box center [284, 211] width 375 height 28
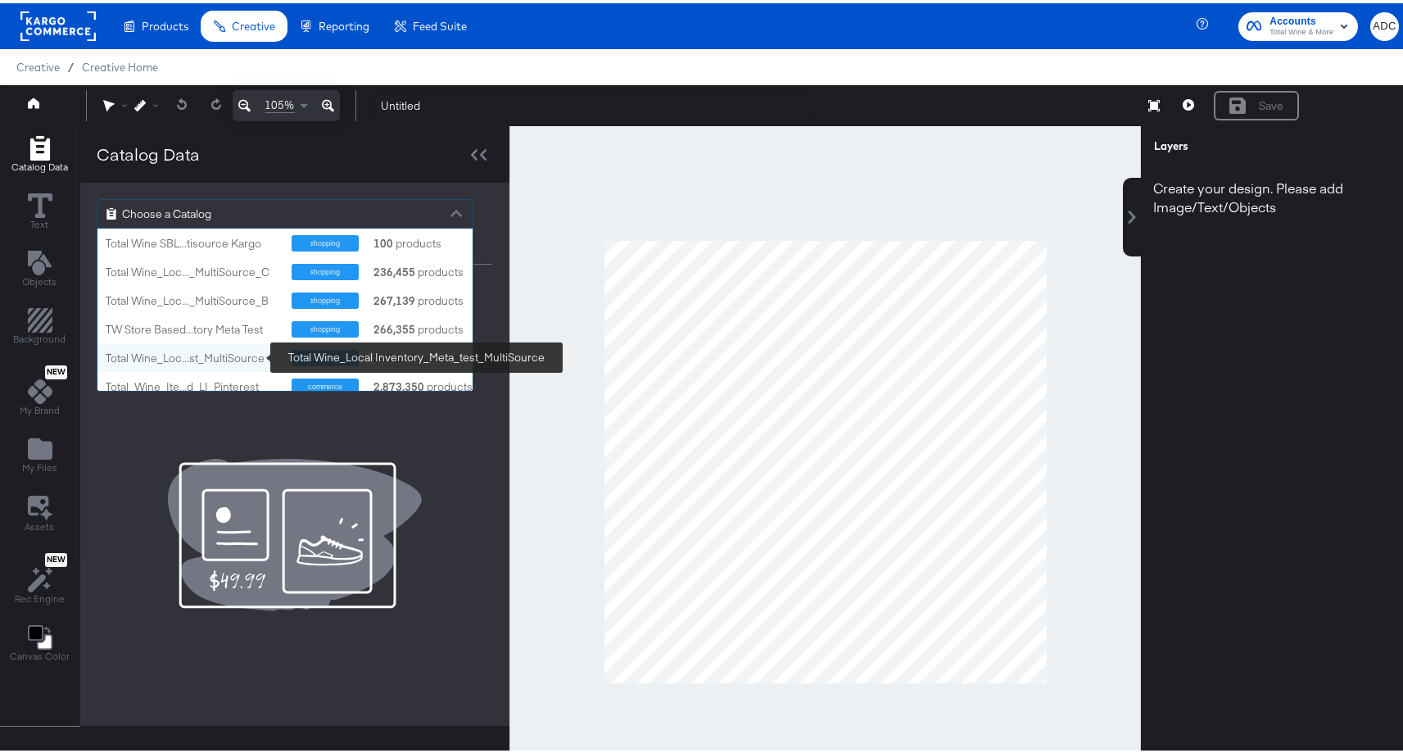
click at [210, 357] on div "Total Wine_Loc...st_MultiSource" at bounding box center [193, 355] width 174 height 16
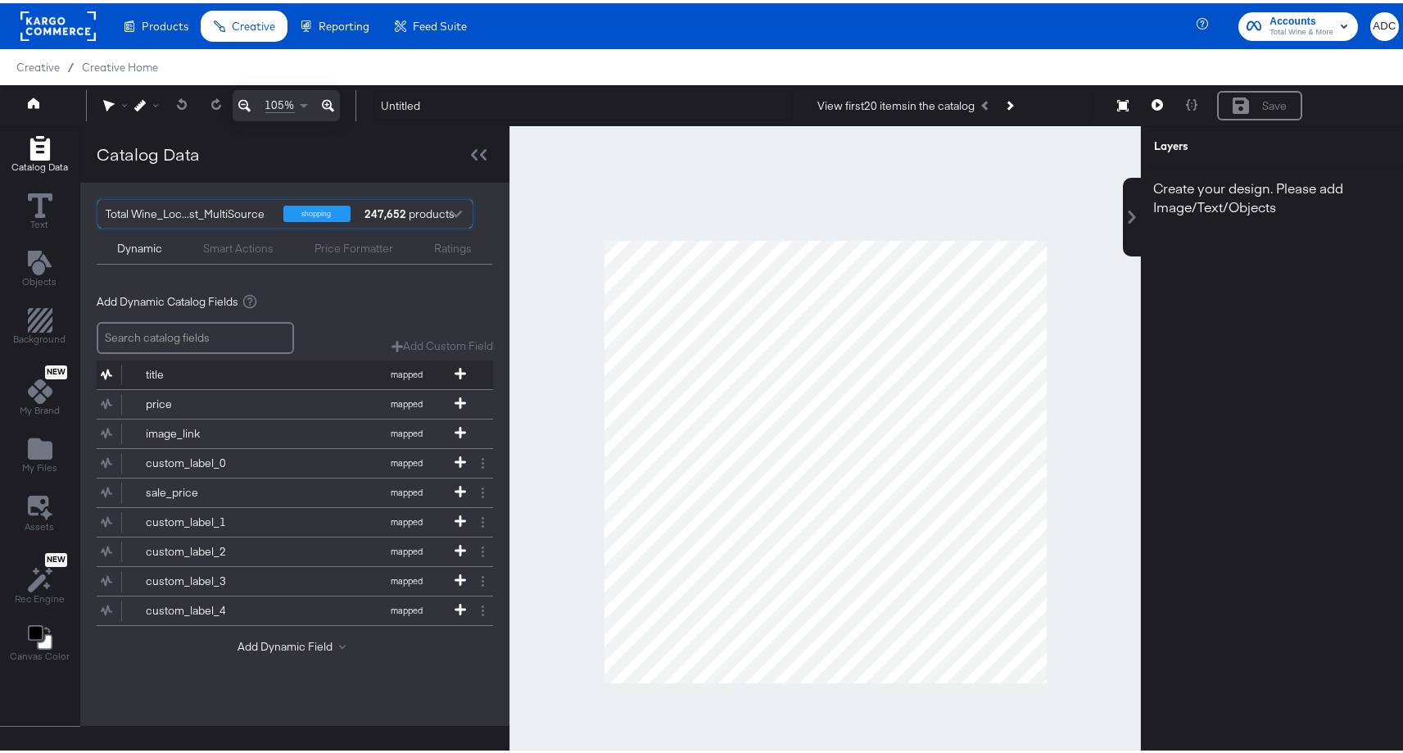
click at [204, 377] on div "title" at bounding box center [205, 372] width 119 height 16
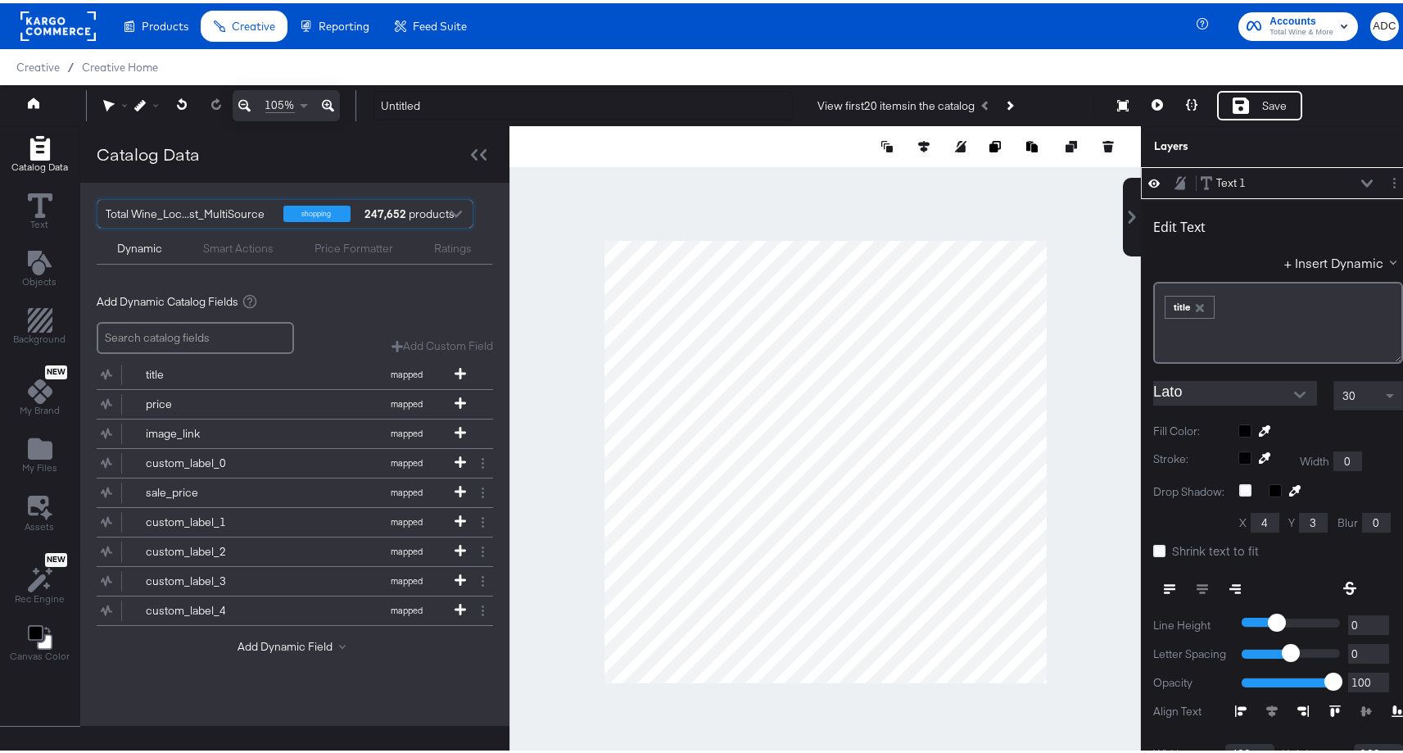
click at [209, 437] on div "image_link" at bounding box center [205, 431] width 119 height 16
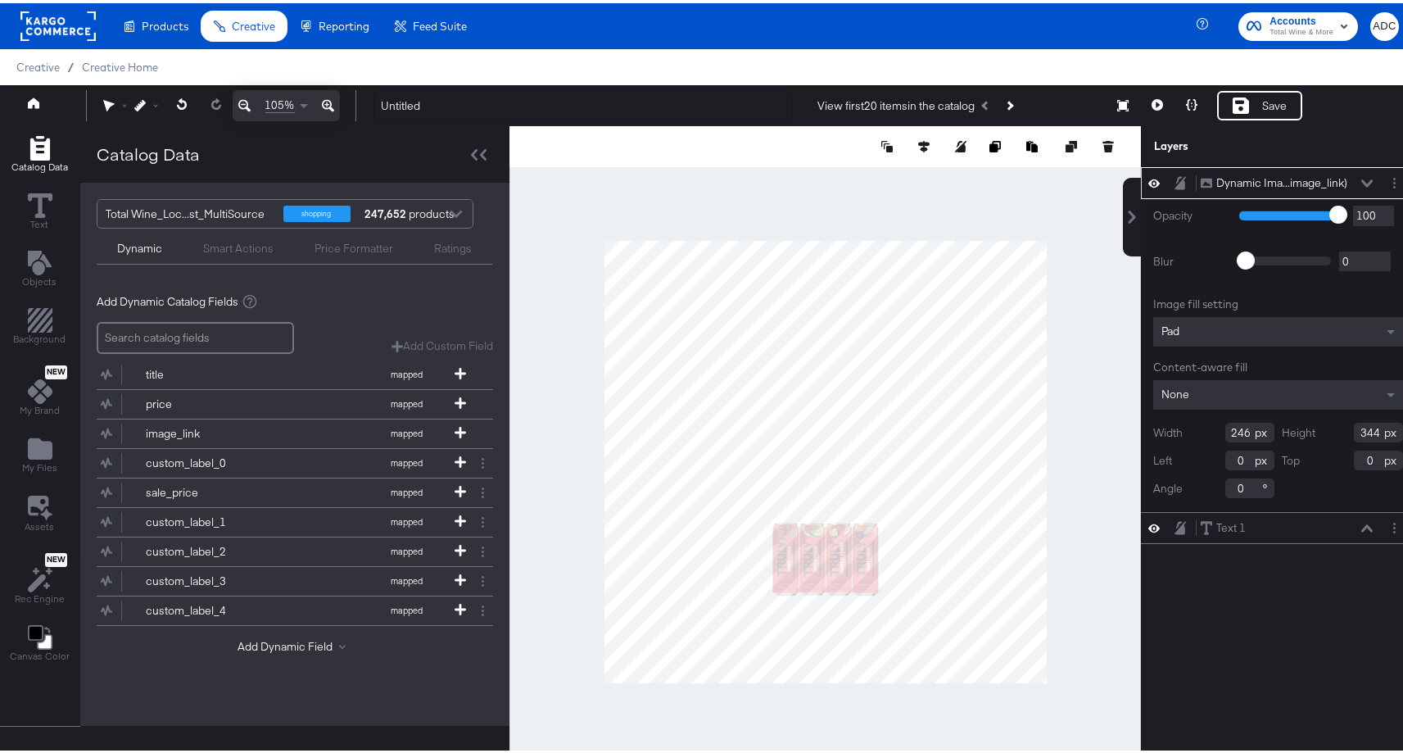
type input "389"
type input "478"
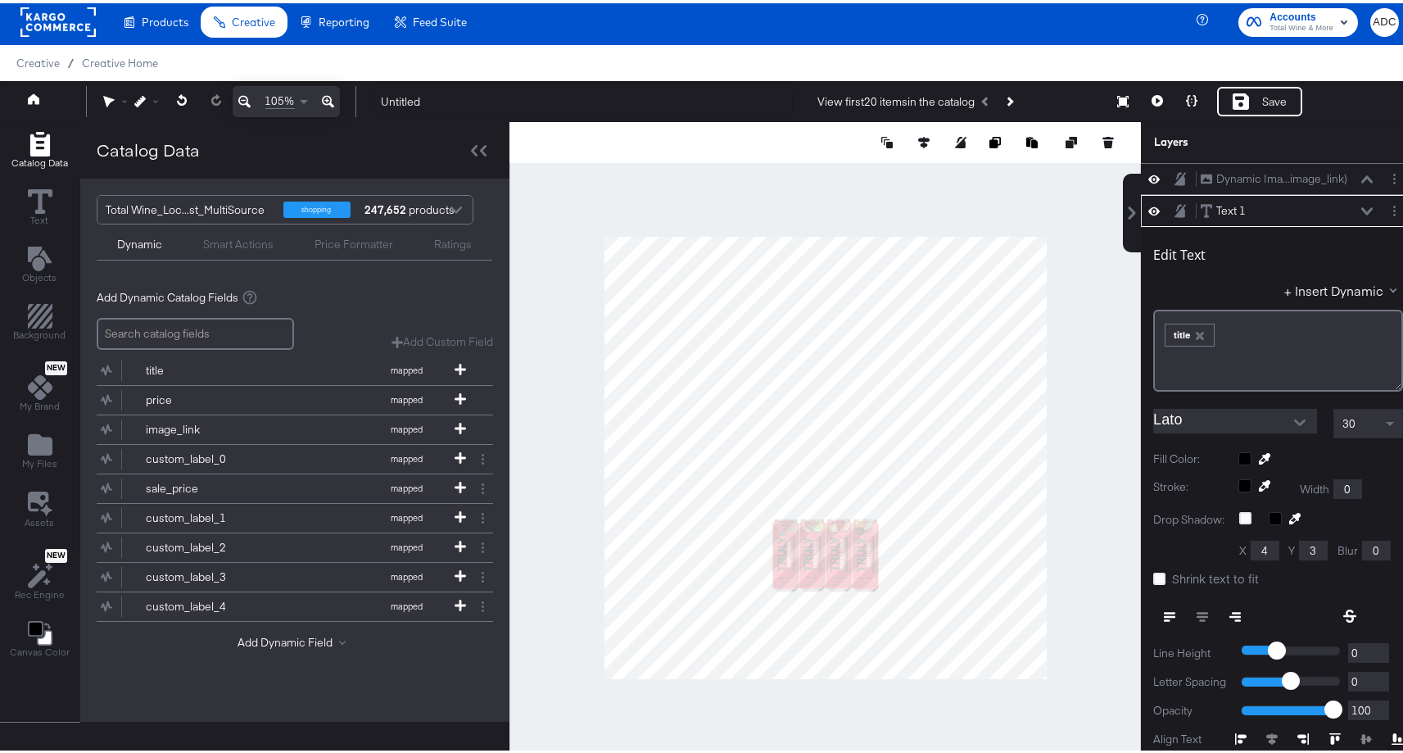
scroll to position [32, 0]
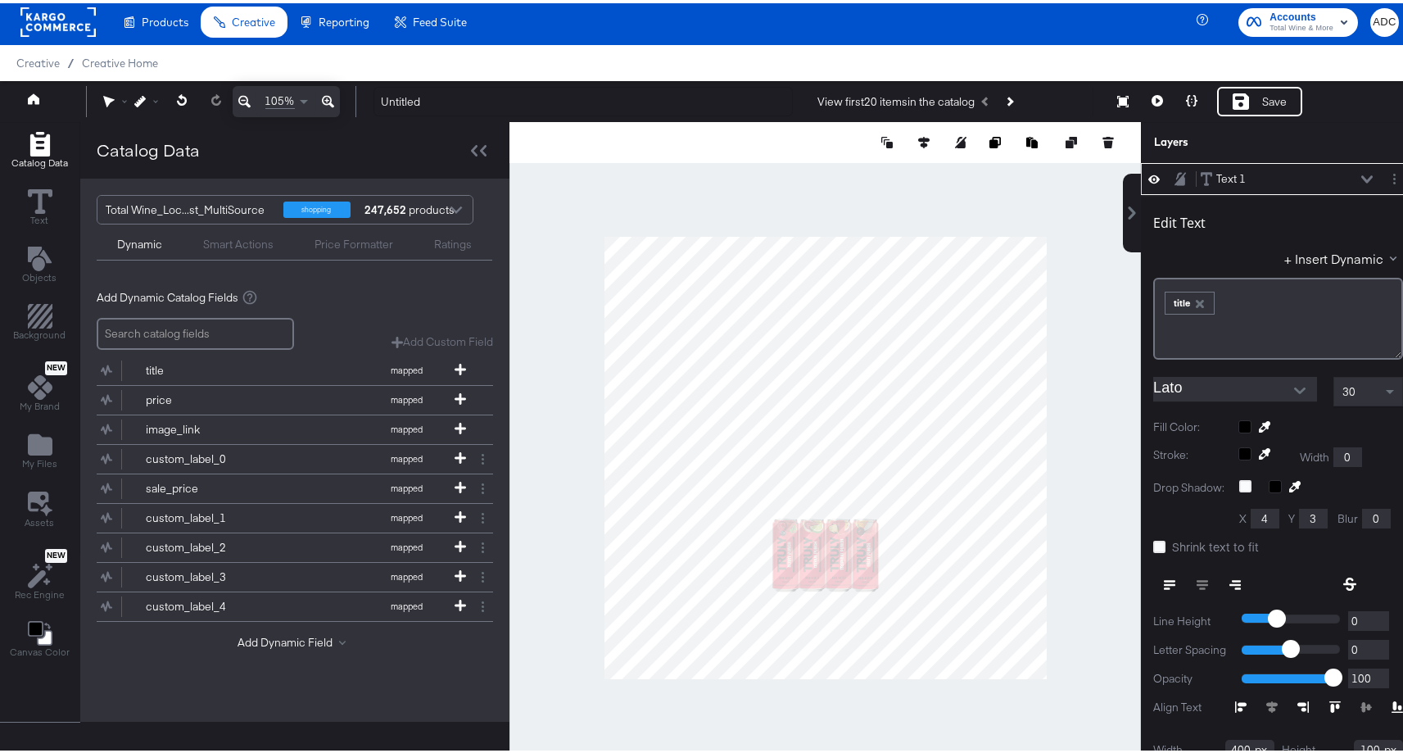
type input "235"
type input "316"
click at [1274, 302] on div "﻿ ﻿ title ﻿" at bounding box center [1278, 298] width 229 height 27
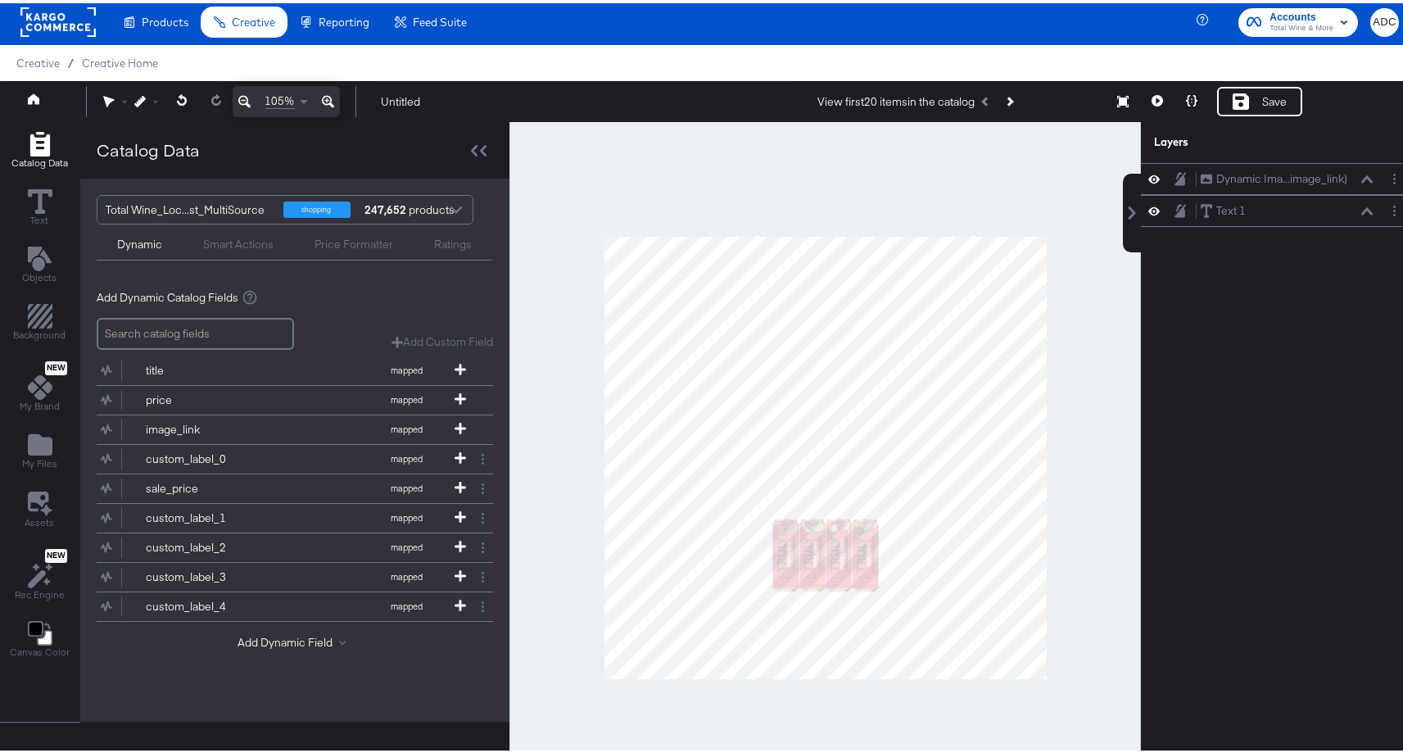
click at [1095, 422] on div at bounding box center [824, 455] width 631 height 672
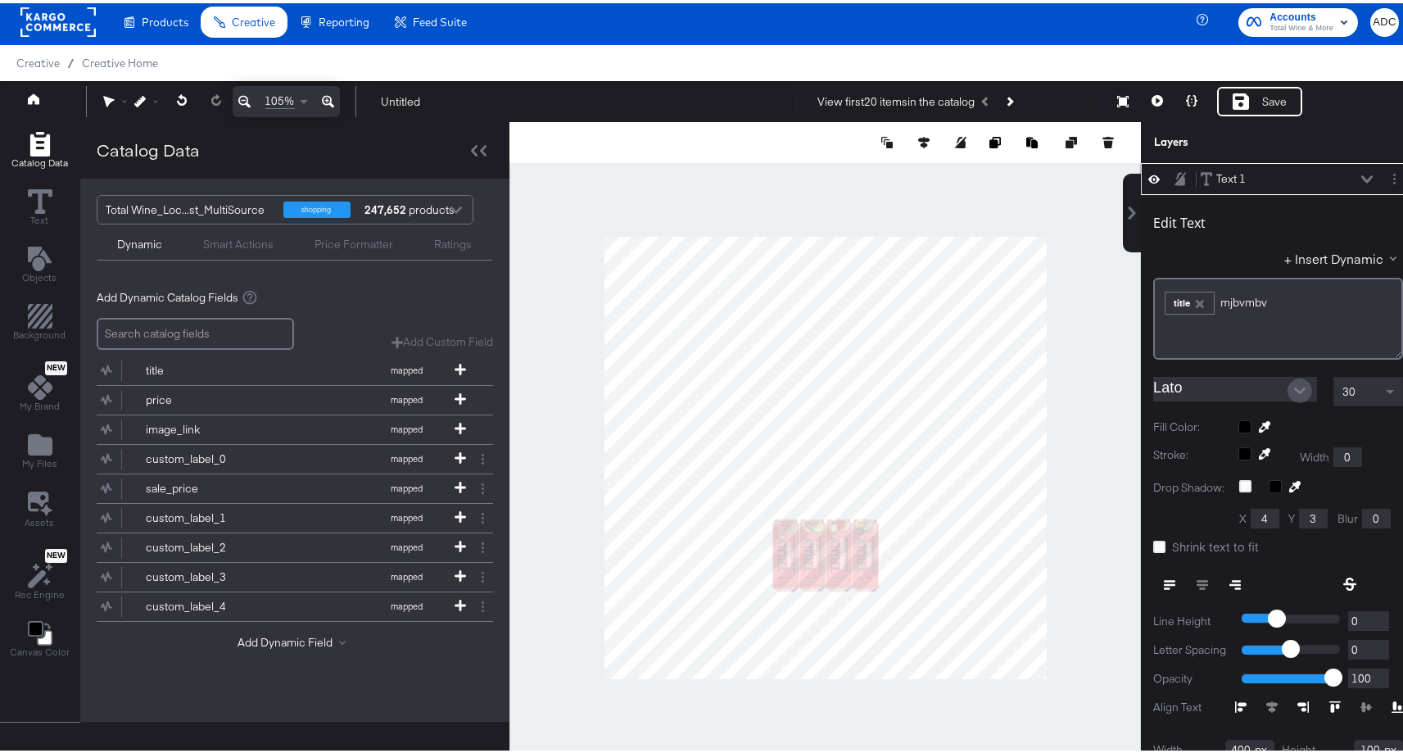
click at [1297, 384] on button "Open" at bounding box center [1300, 387] width 25 height 25
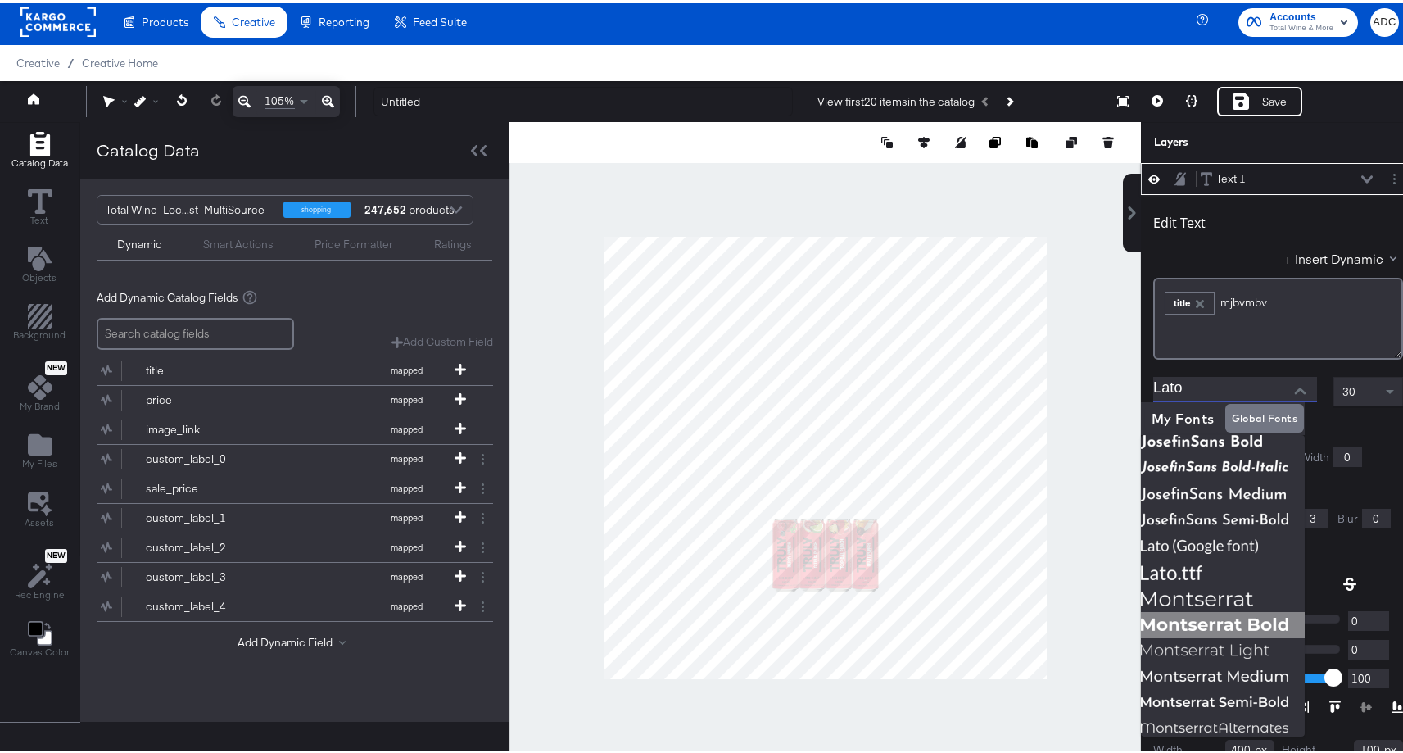
scroll to position [459, 0]
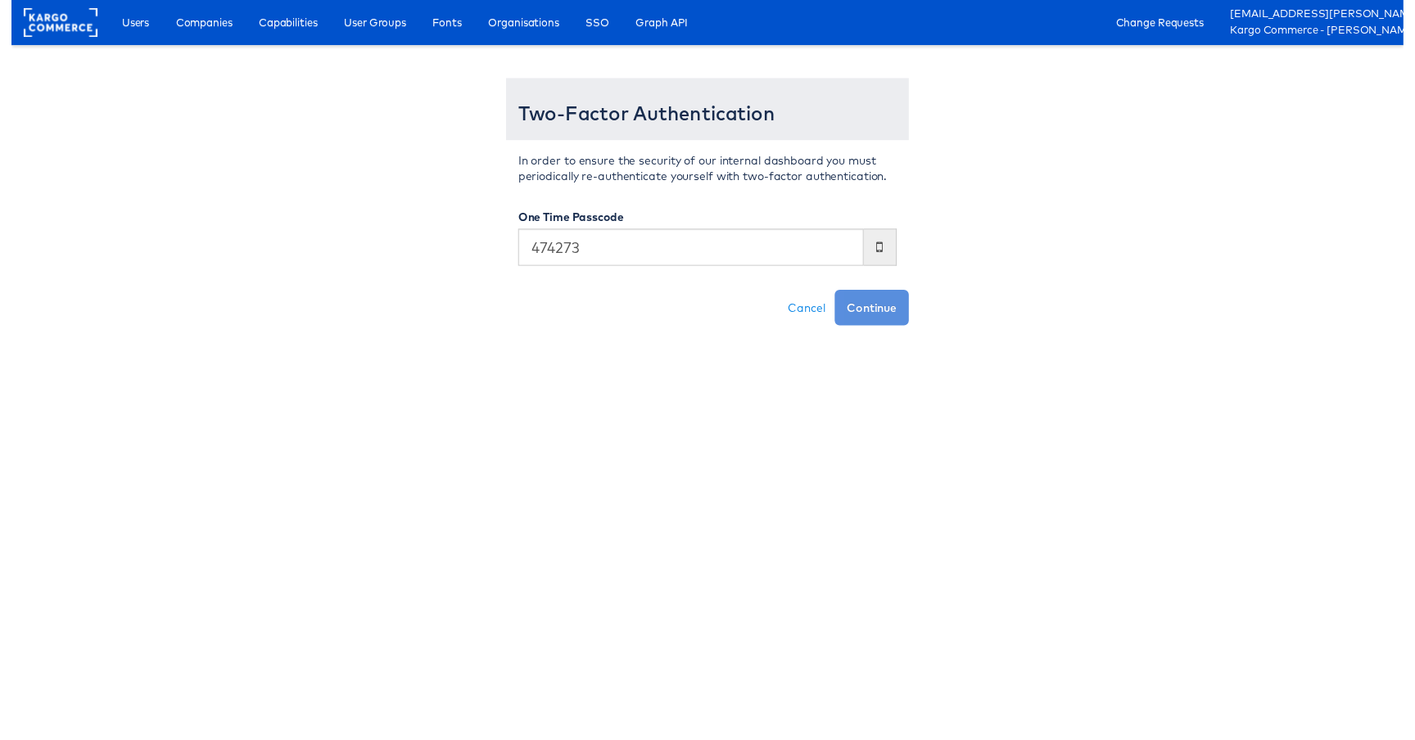
type input "474273"
click at [837, 295] on button "Continue" at bounding box center [874, 313] width 75 height 36
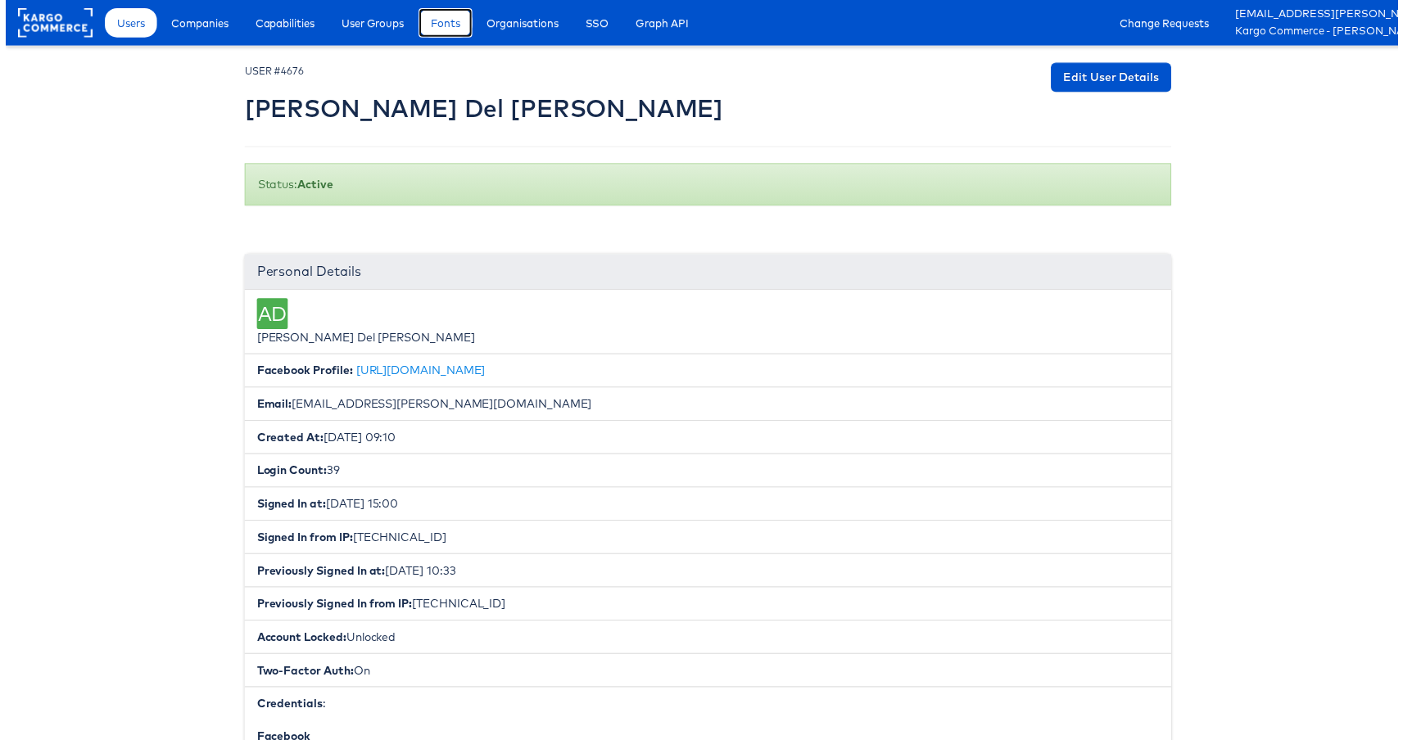
click at [440, 24] on span "Fonts" at bounding box center [442, 23] width 29 height 16
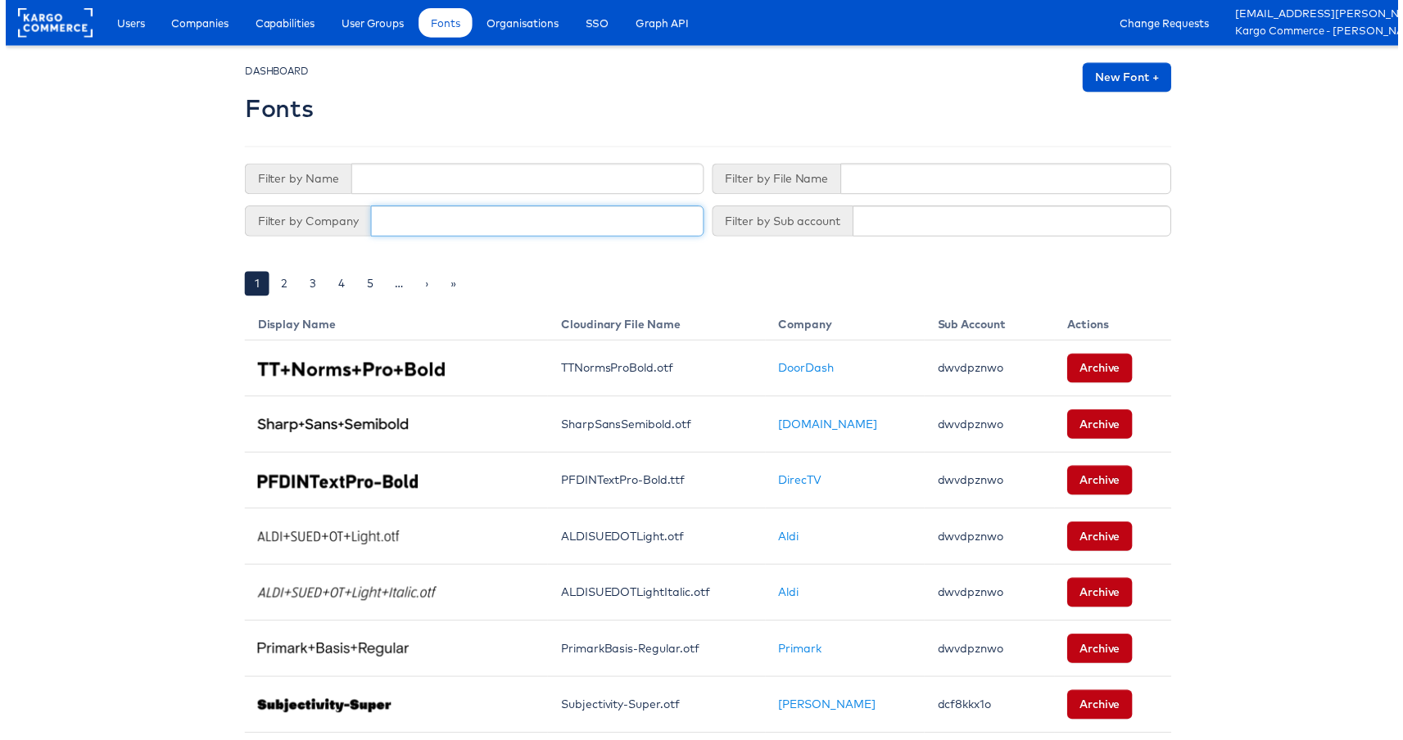
click at [426, 225] on input "text" at bounding box center [536, 222] width 336 height 31
type input "total"
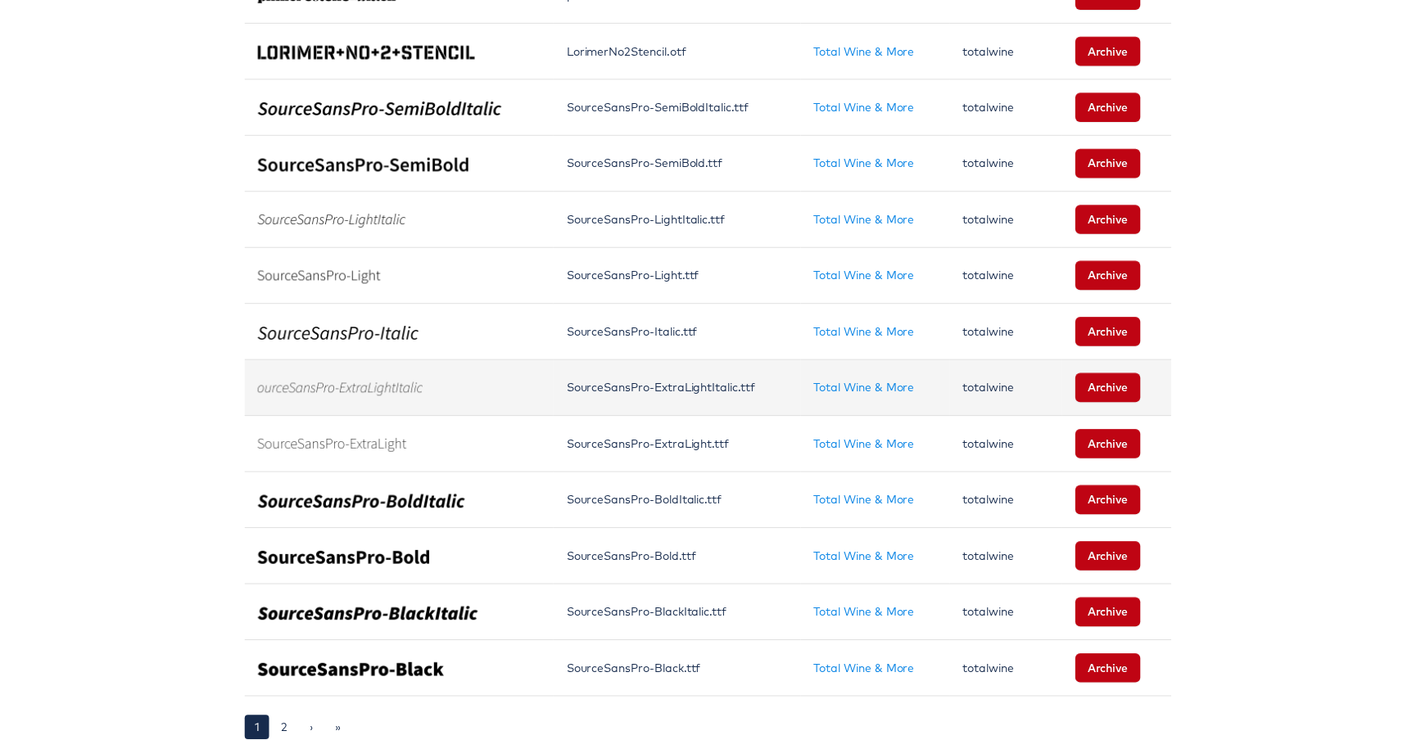
scroll to position [1066, 0]
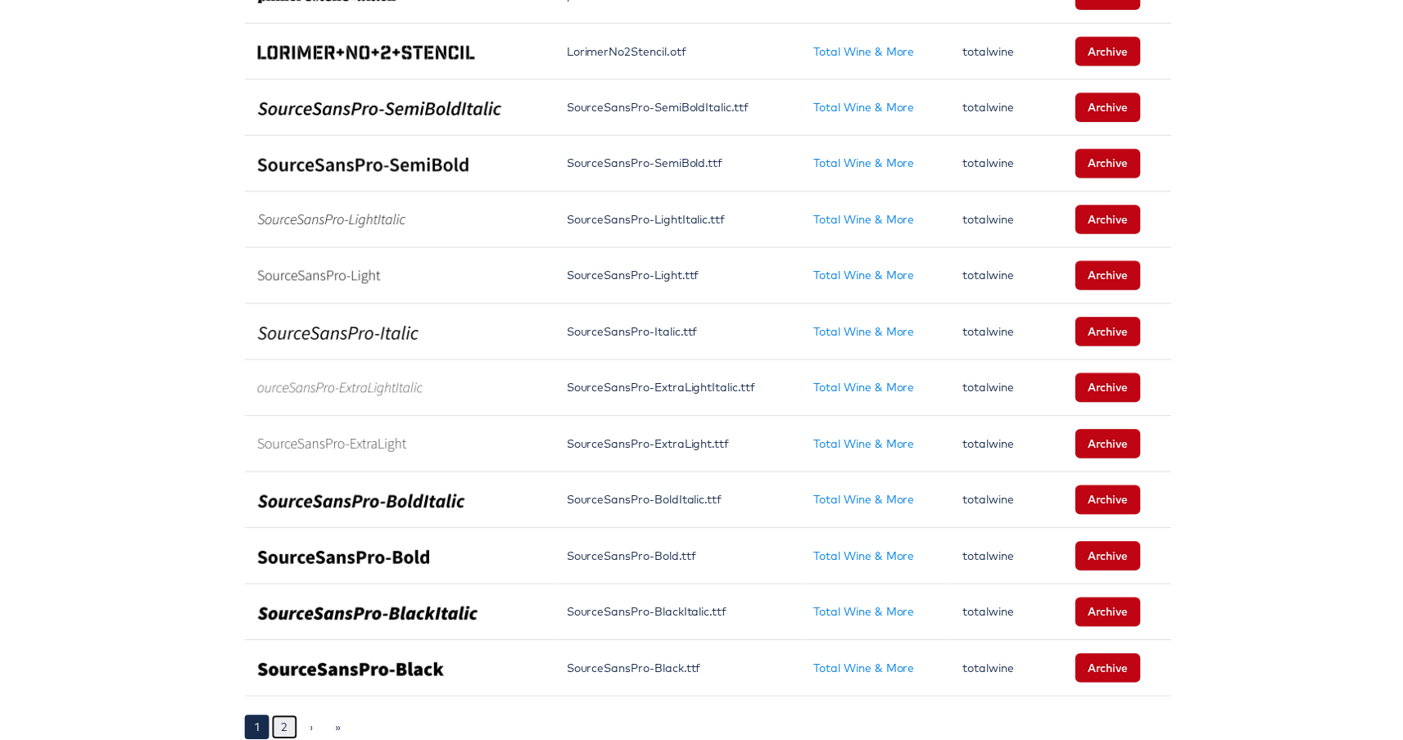
click at [277, 721] on link "2" at bounding box center [281, 733] width 26 height 25
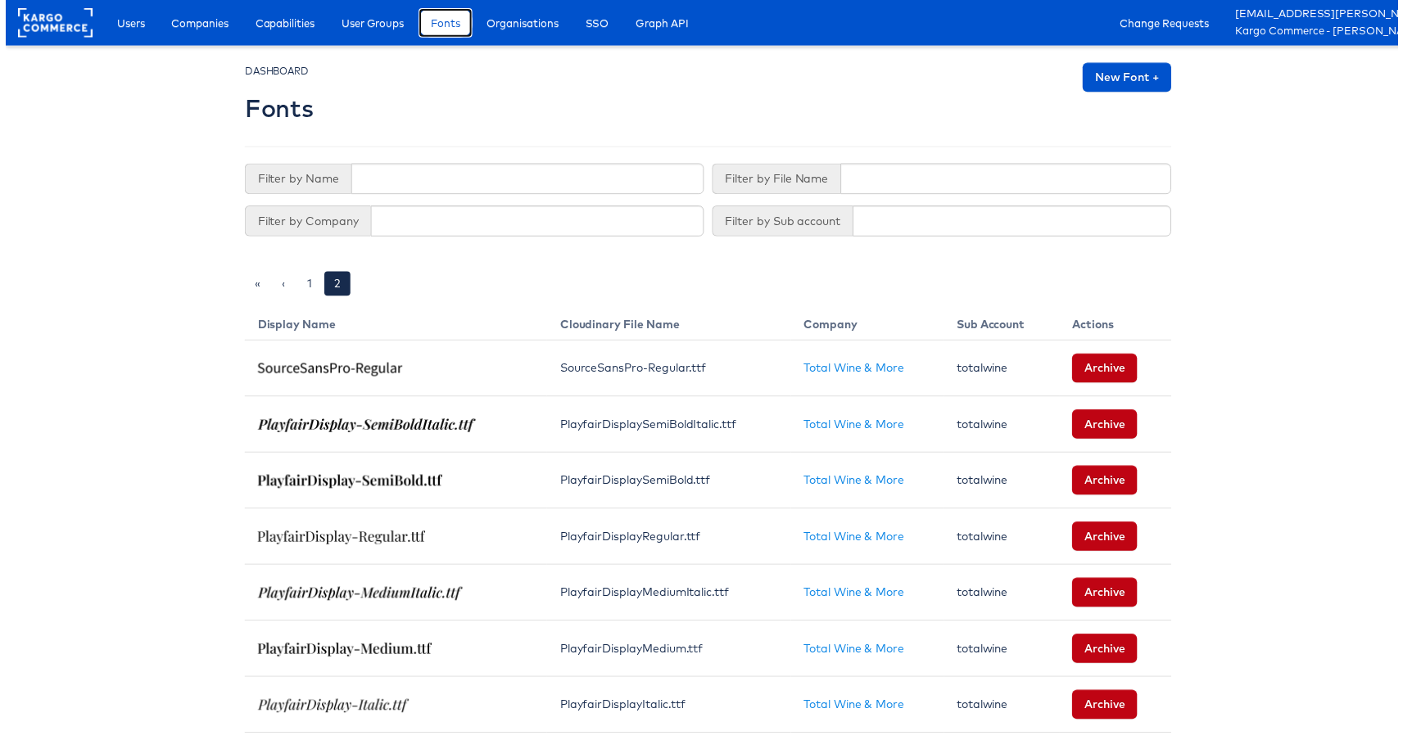
click at [455, 11] on link "Fonts" at bounding box center [443, 22] width 54 height 29
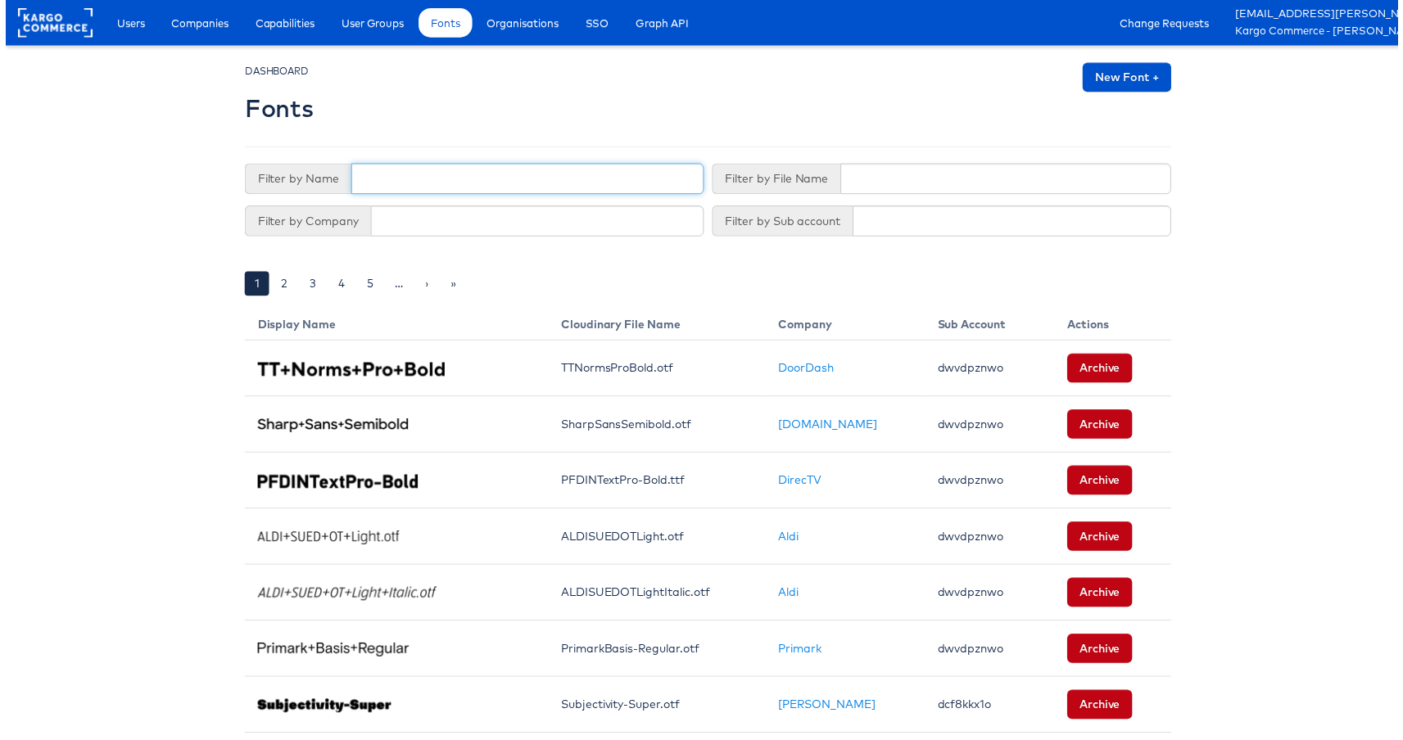
click at [391, 169] on input "text" at bounding box center [525, 180] width 355 height 31
type input "lato"
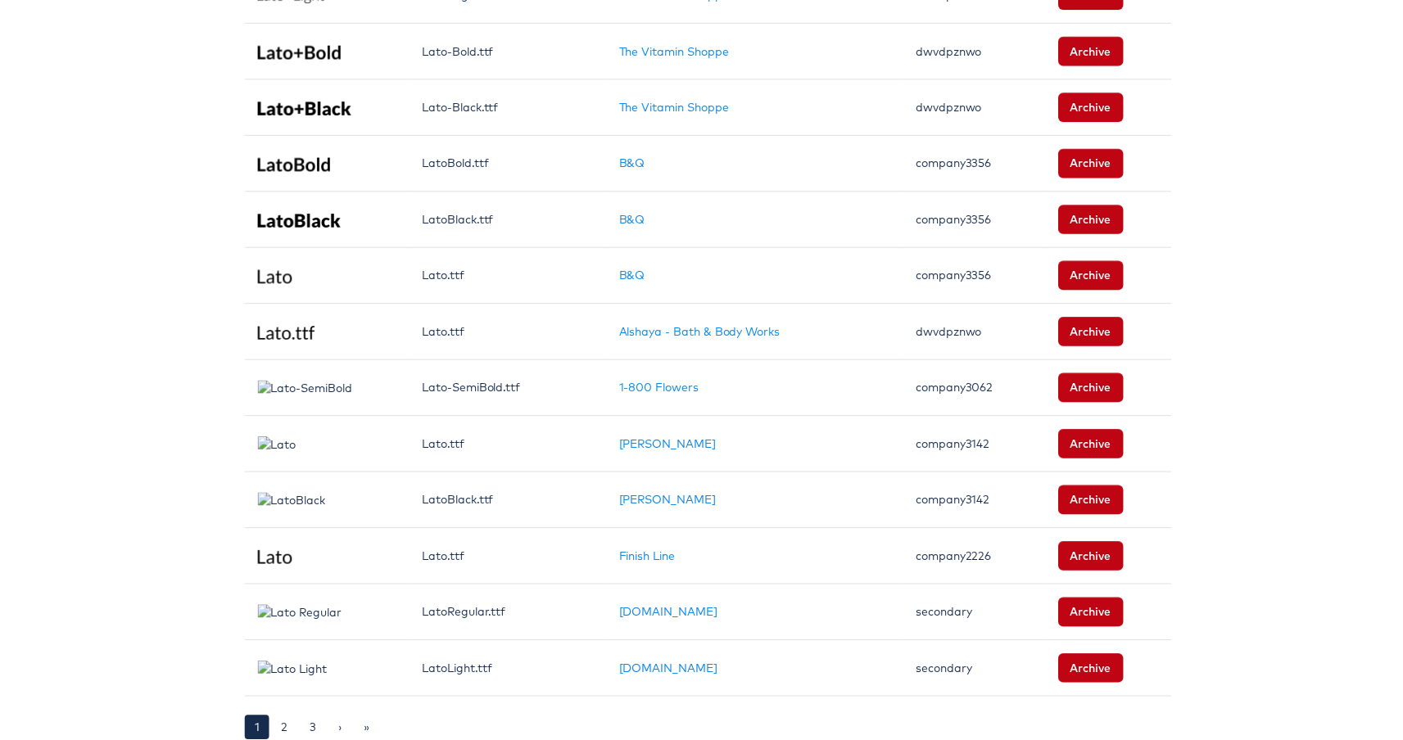
scroll to position [1066, 0]
click at [283, 721] on link "2" at bounding box center [281, 733] width 26 height 25
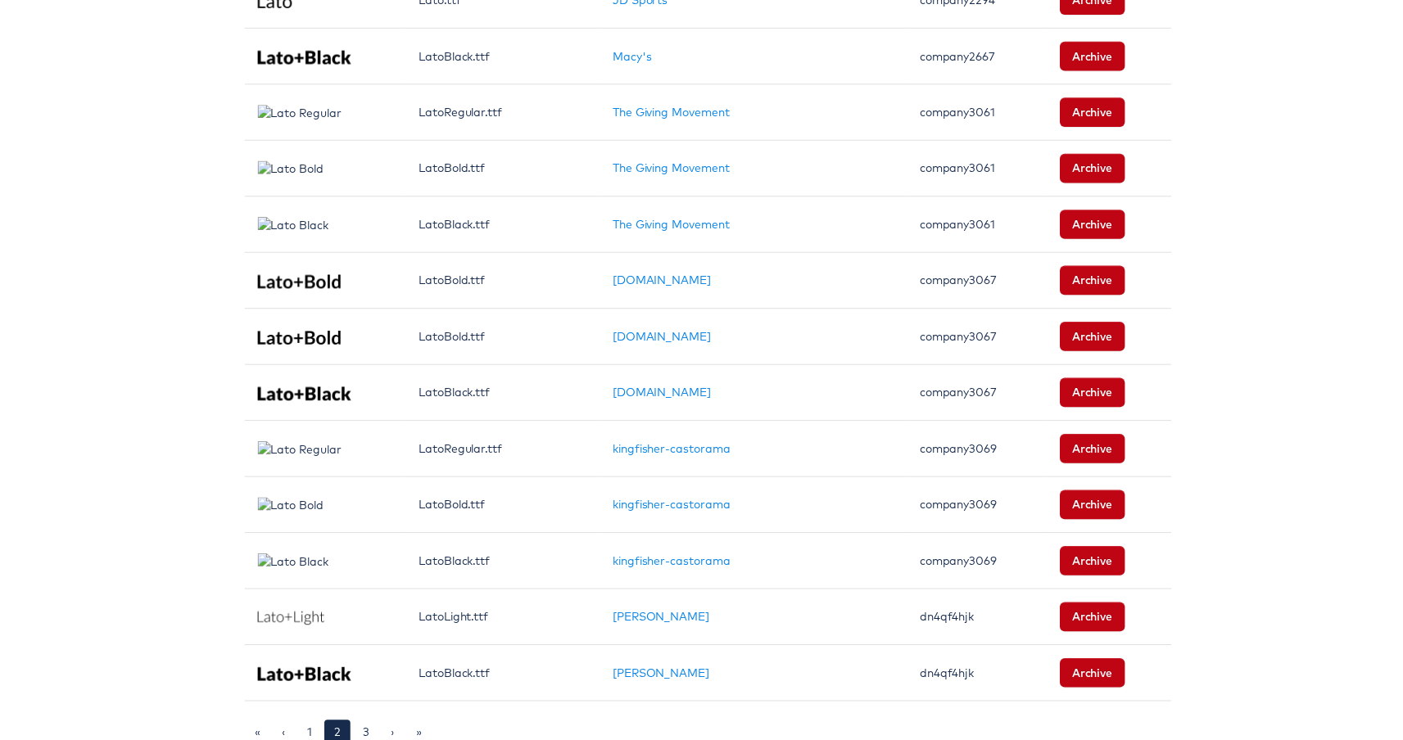
scroll to position [1066, 0]
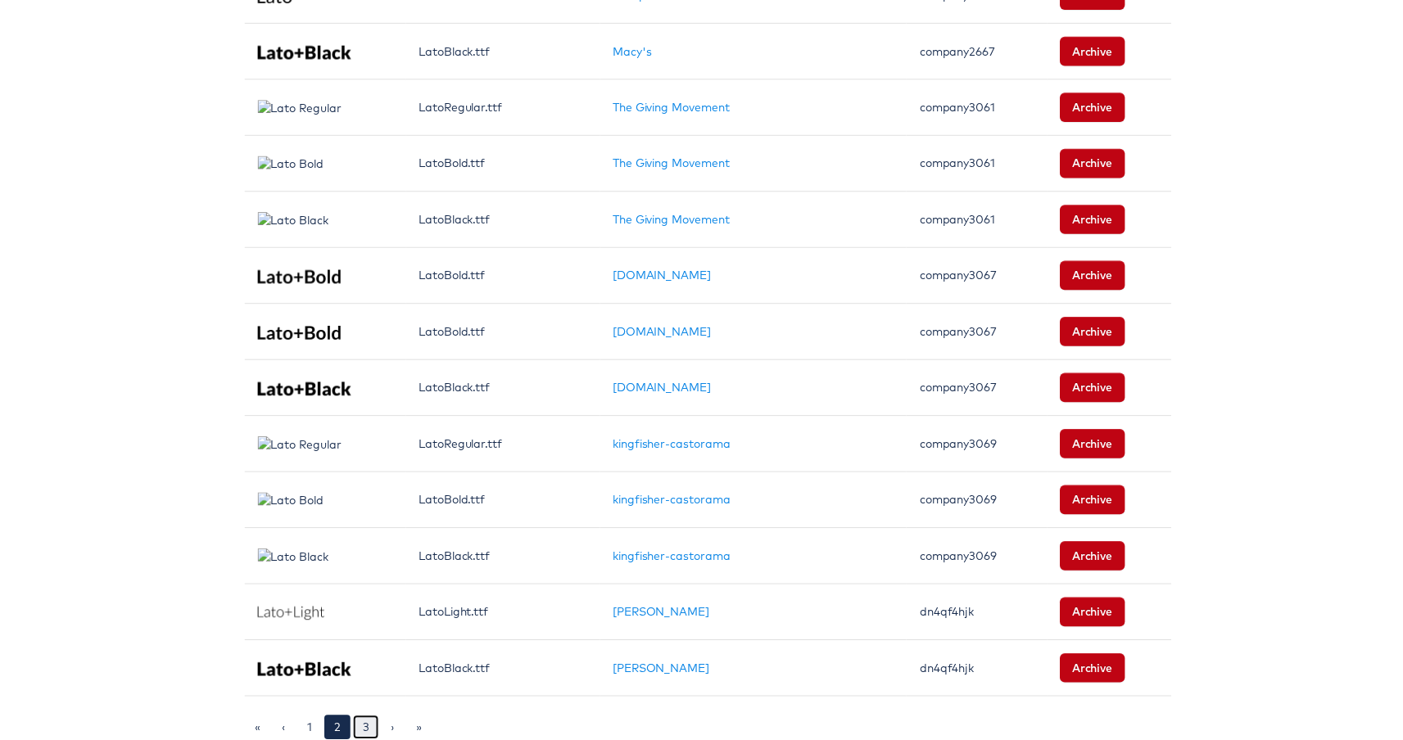
click at [357, 725] on link "3" at bounding box center [363, 733] width 26 height 25
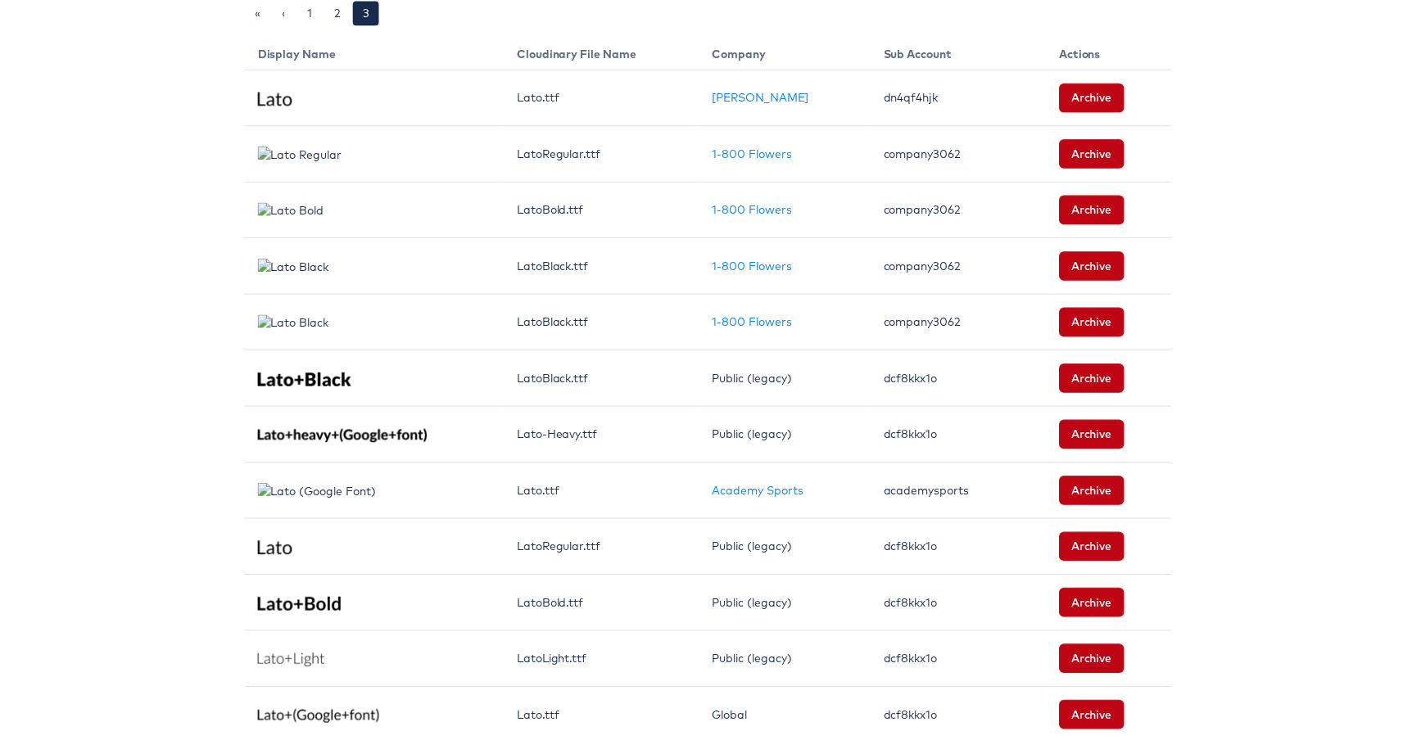
scroll to position [270, 0]
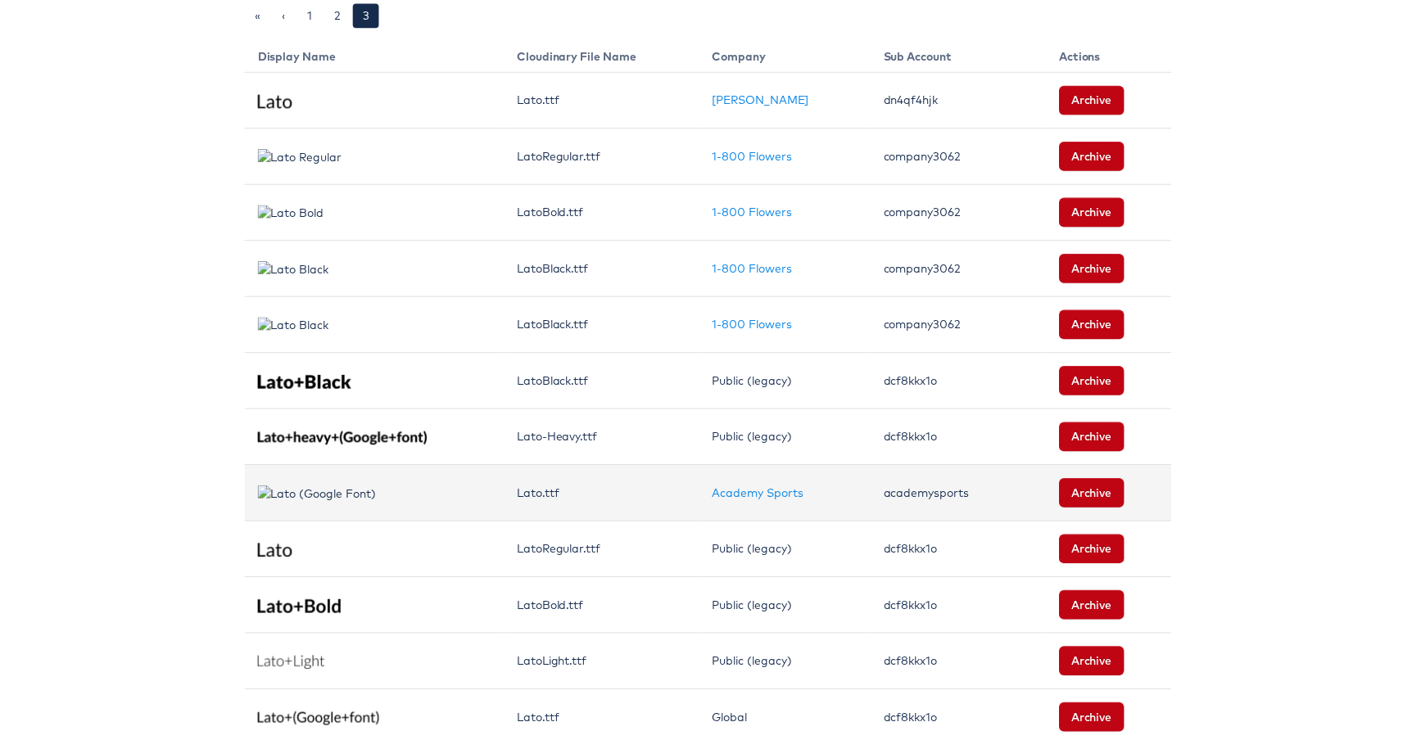
drag, startPoint x: 372, startPoint y: 498, endPoint x: 263, endPoint y: 496, distance: 109.0
click at [263, 496] on td at bounding box center [371, 496] width 261 height 57
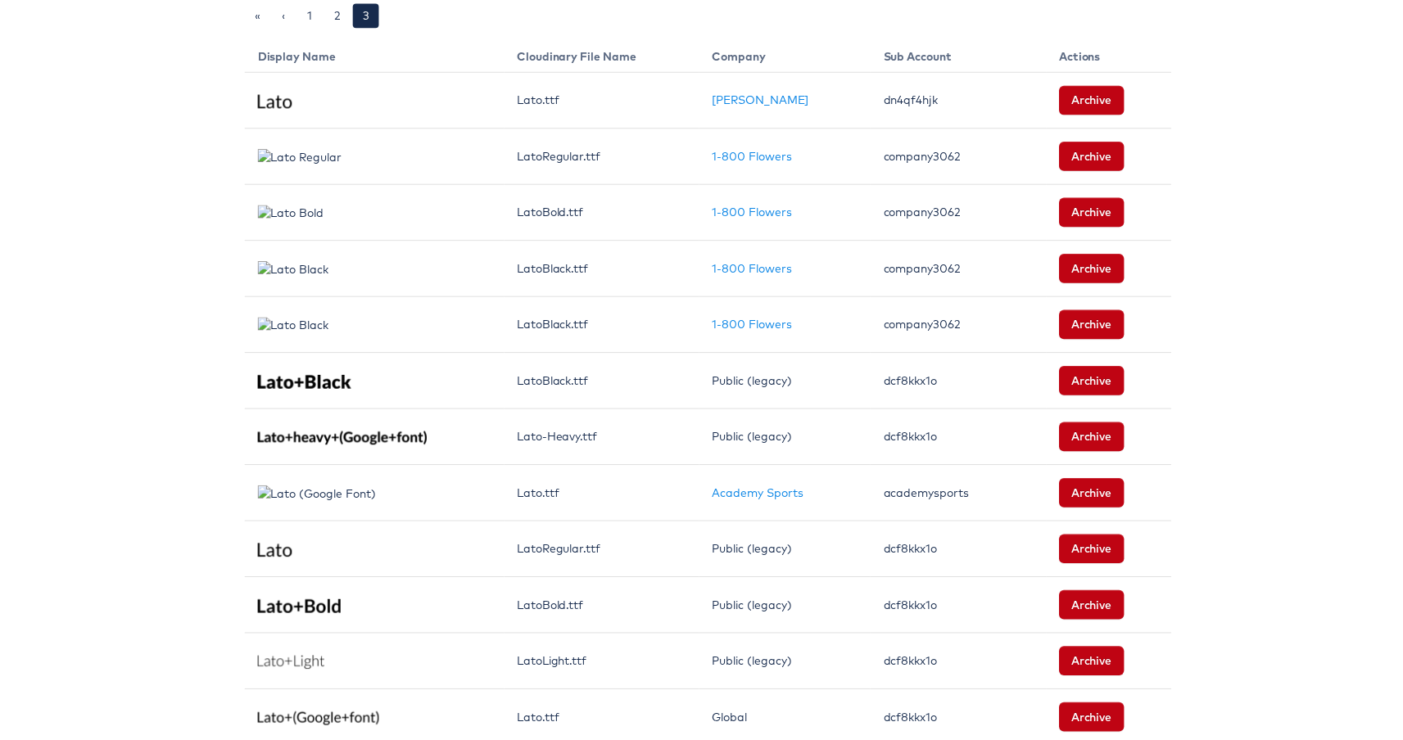
drag, startPoint x: 140, startPoint y: 523, endPoint x: 179, endPoint y: 515, distance: 39.4
click at [140, 523] on body "Users Companies Capabilities User Groups Fonts Organisations SSO Graph API Chan…" at bounding box center [707, 351] width 1415 height 1242
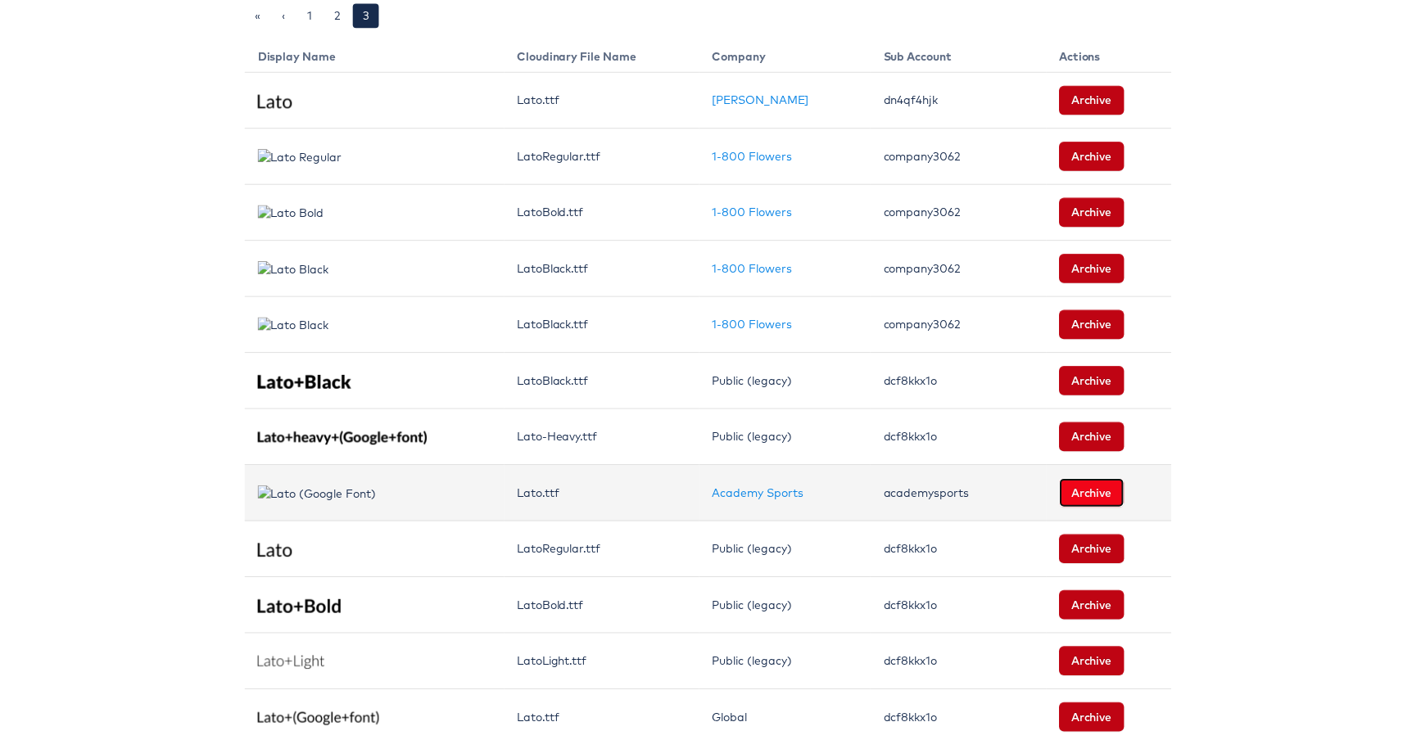
click at [1075, 497] on button "Archive" at bounding box center [1094, 496] width 66 height 29
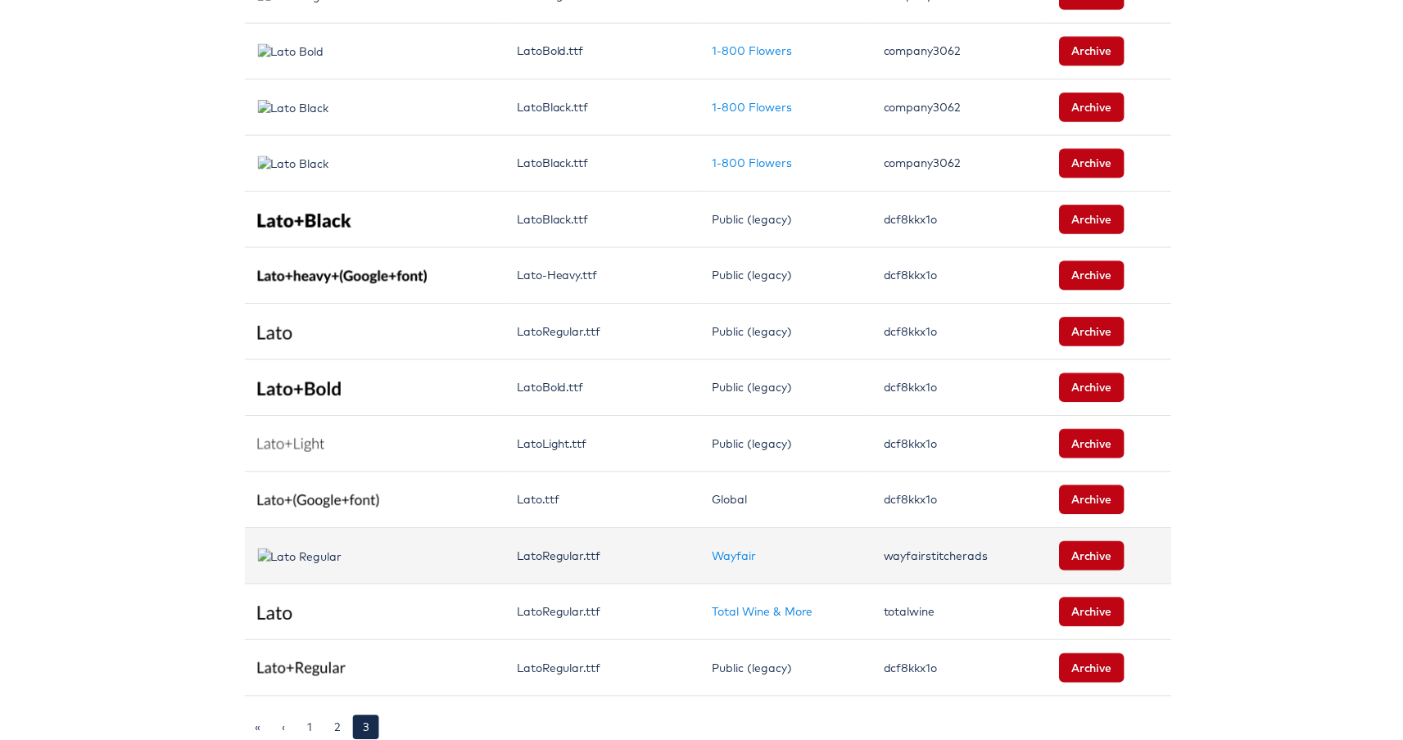
scroll to position [445, 0]
click at [1103, 550] on button "Archive" at bounding box center [1094, 559] width 66 height 29
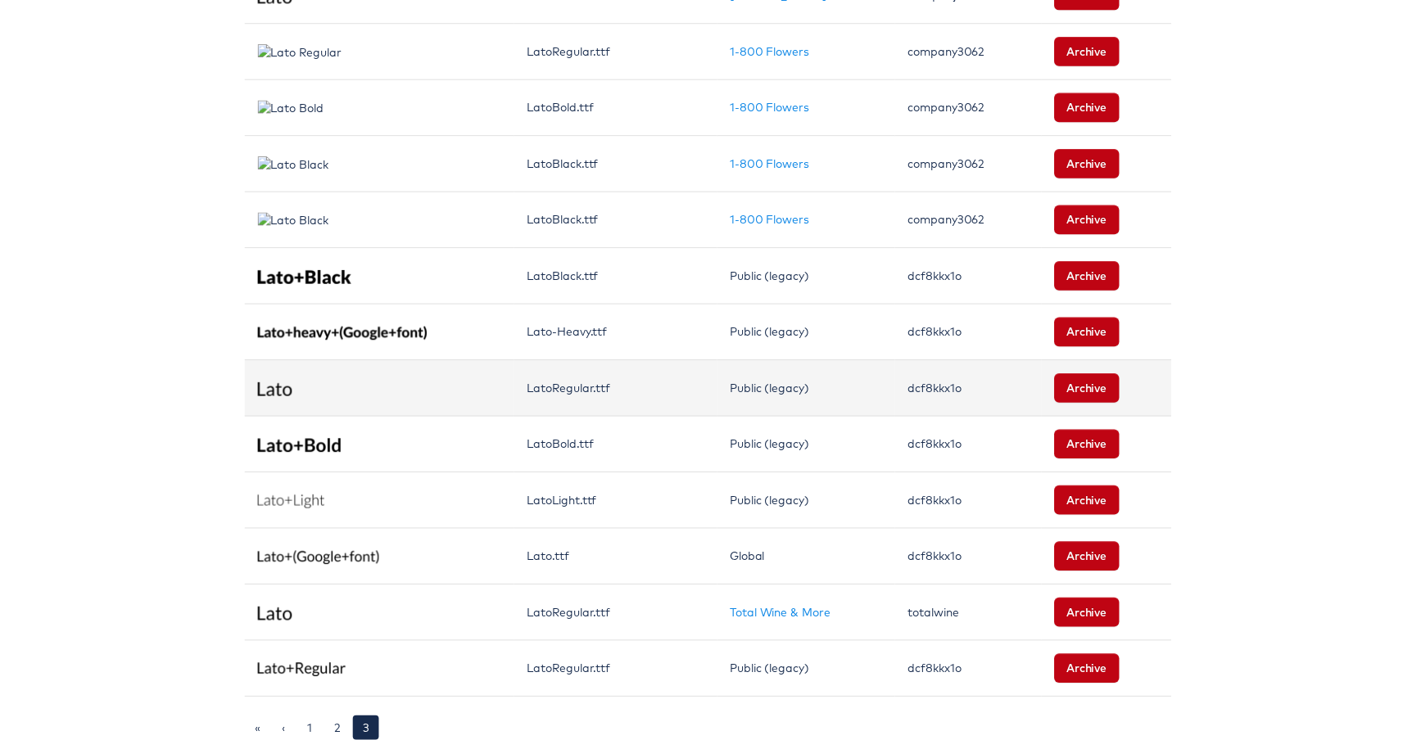
scroll to position [385, 0]
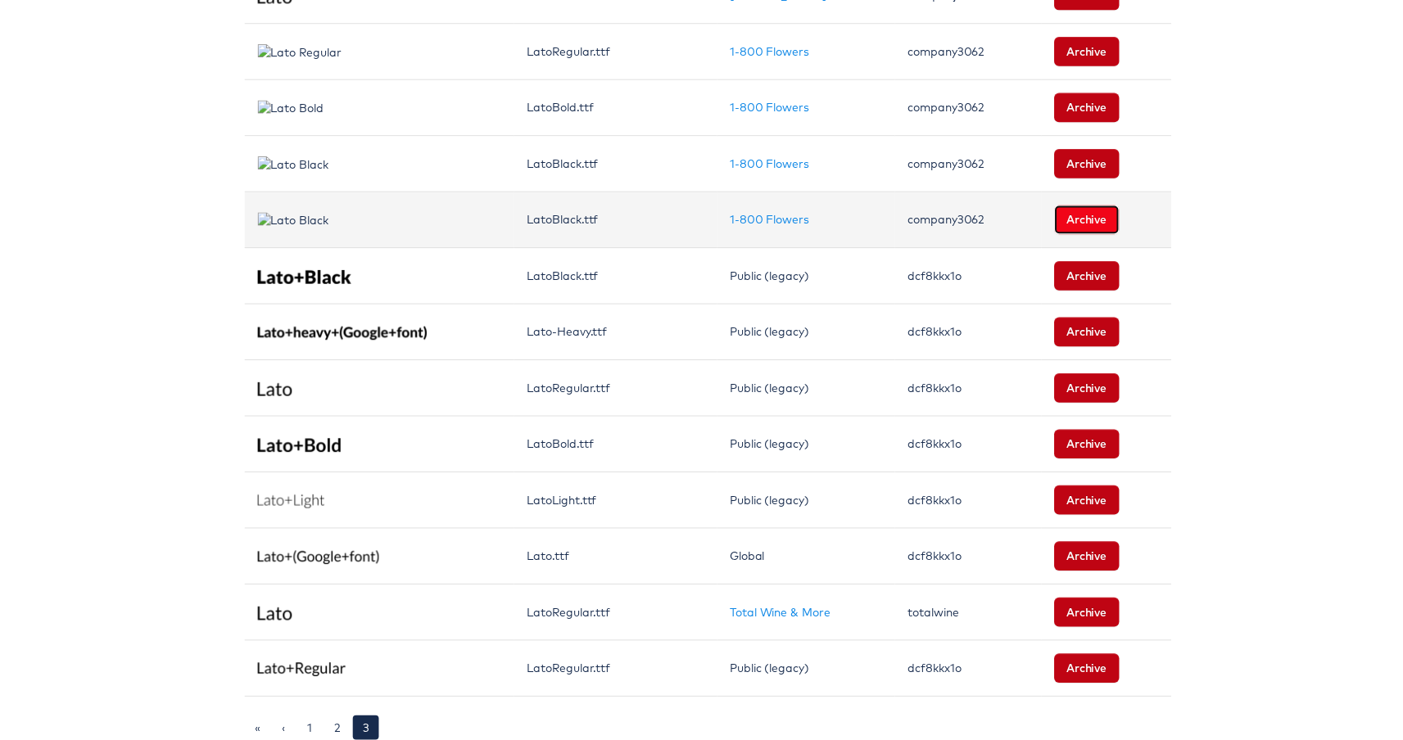
click at [1086, 218] on button "Archive" at bounding box center [1090, 220] width 66 height 29
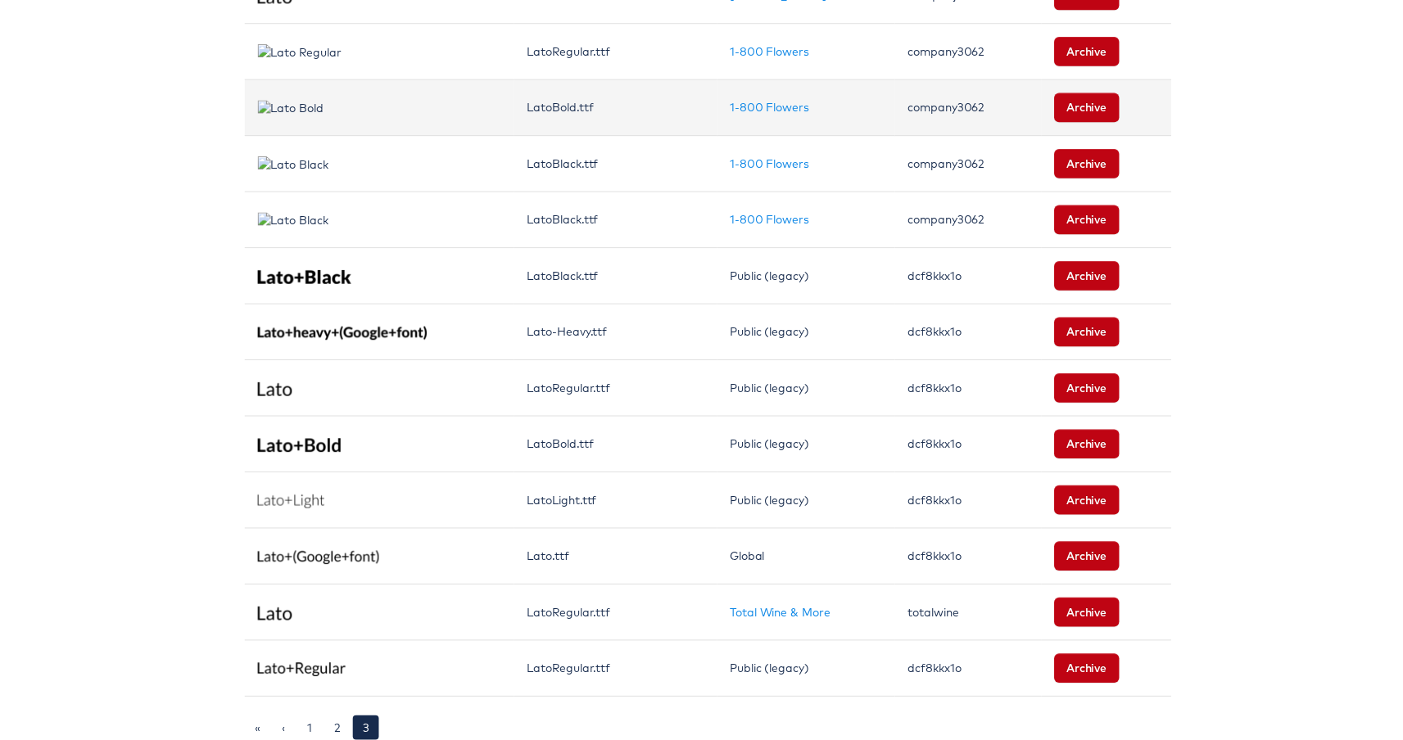
scroll to position [332, 0]
click at [1061, 101] on button "Archive" at bounding box center [1090, 107] width 66 height 29
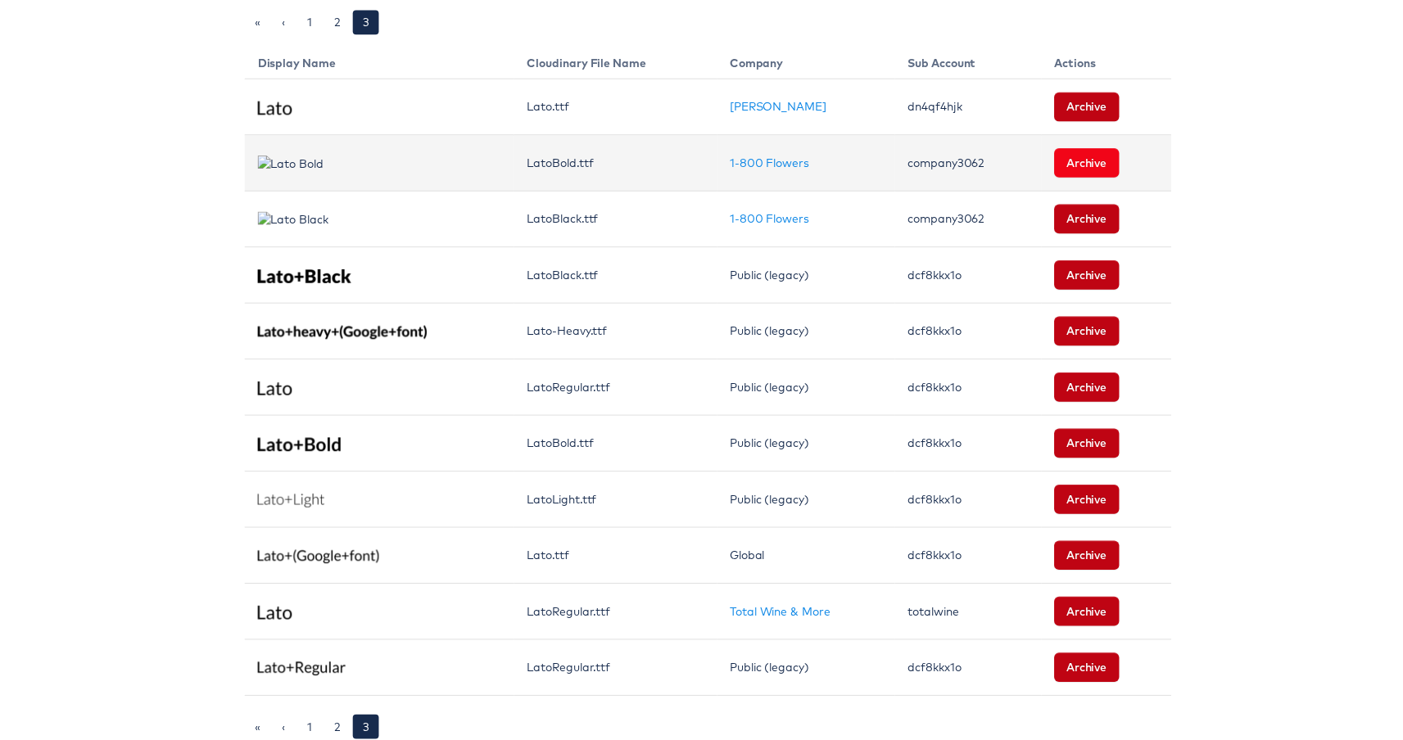
scroll to position [275, 0]
click at [1068, 151] on button "Archive" at bounding box center [1090, 164] width 66 height 29
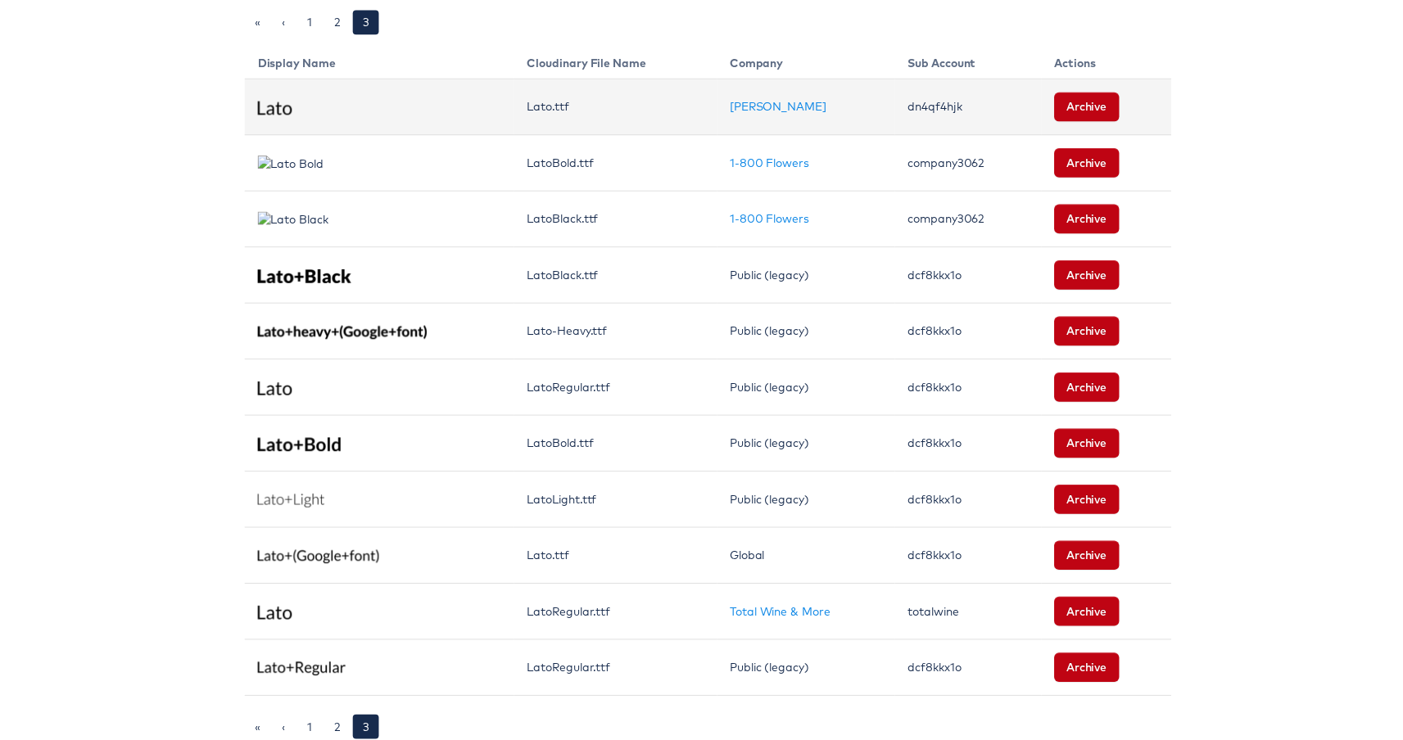
scroll to position [219, 0]
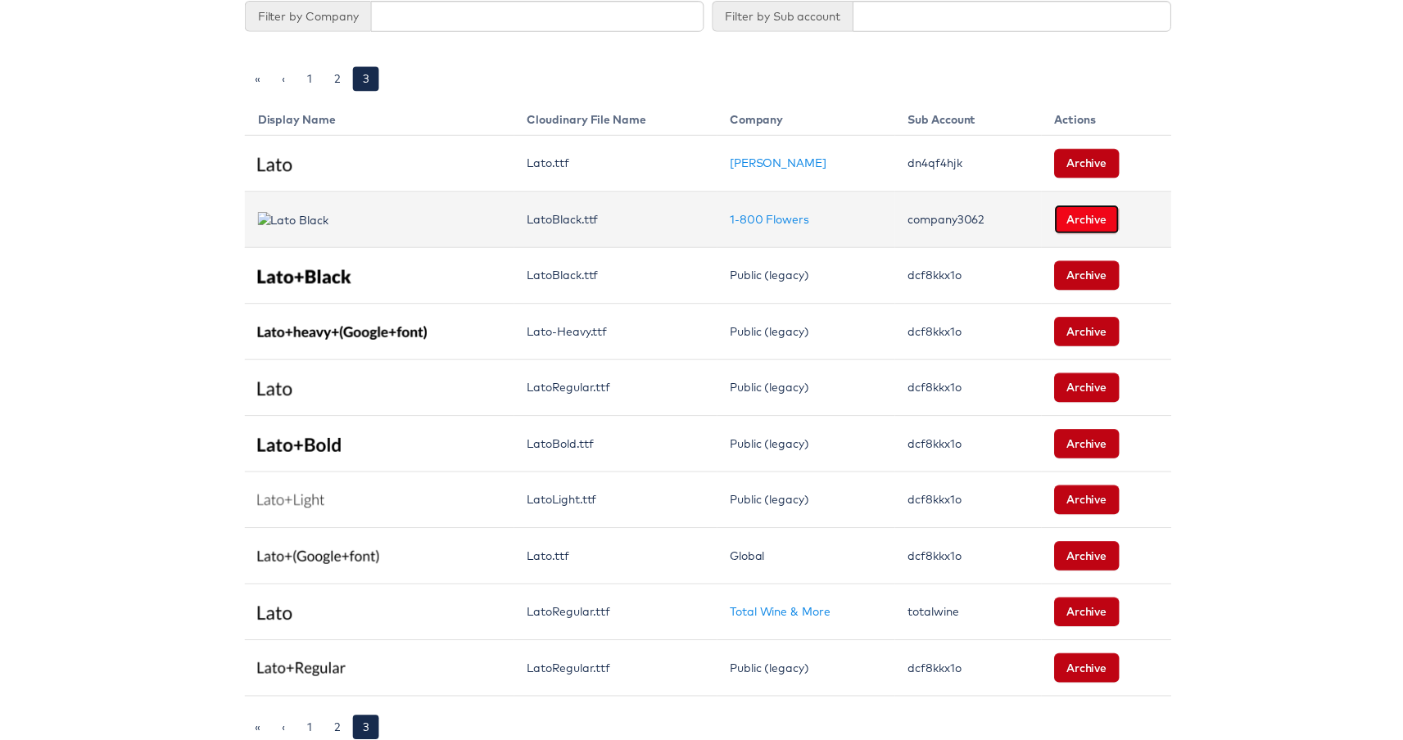
click at [1058, 206] on button "Archive" at bounding box center [1090, 220] width 66 height 29
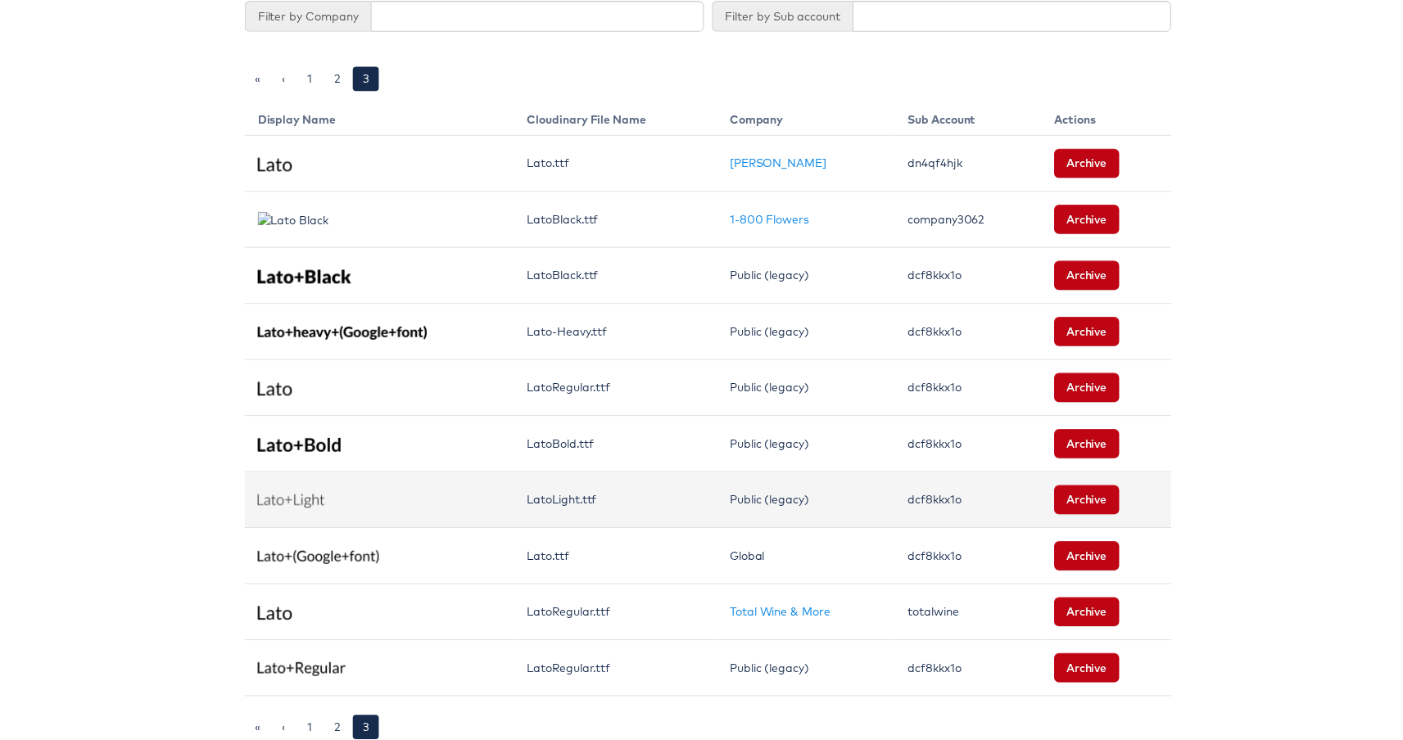
scroll to position [162, 0]
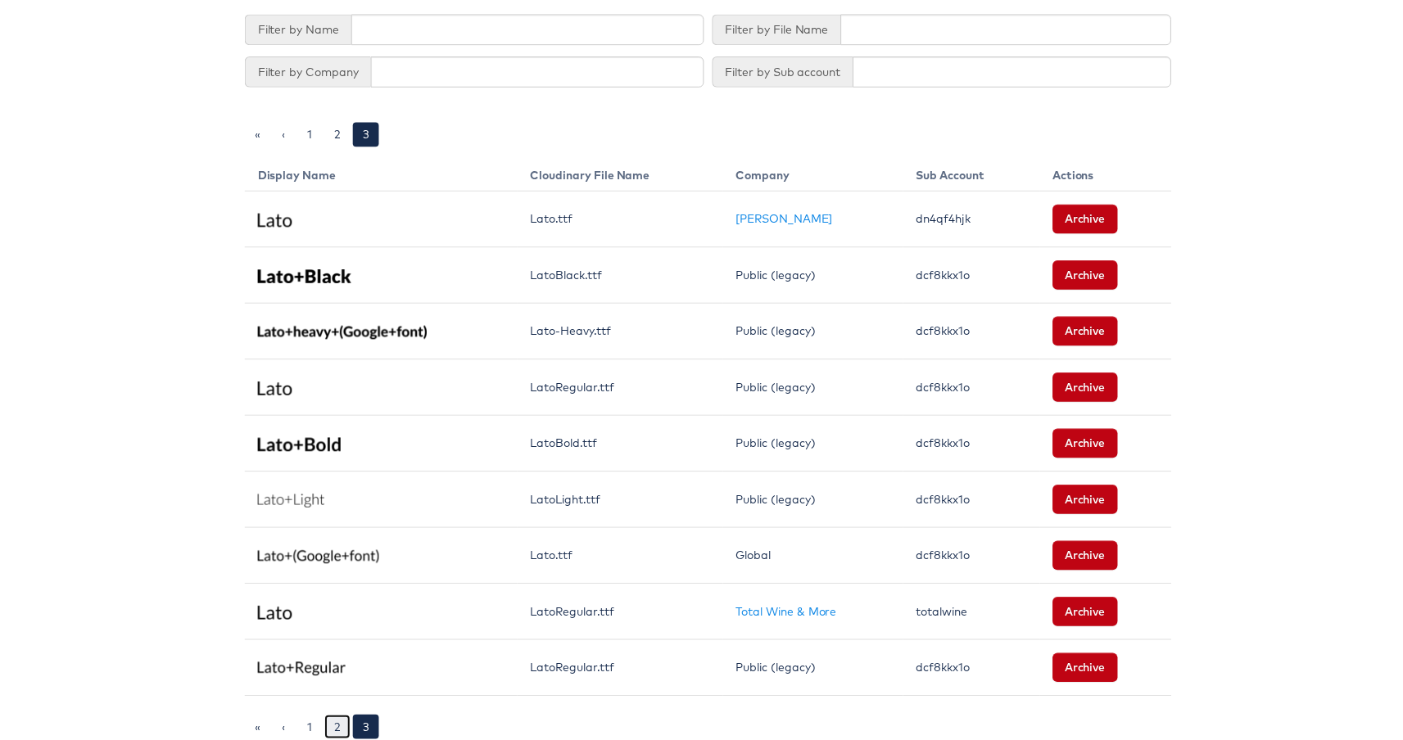
click at [336, 721] on link "2" at bounding box center [334, 733] width 26 height 25
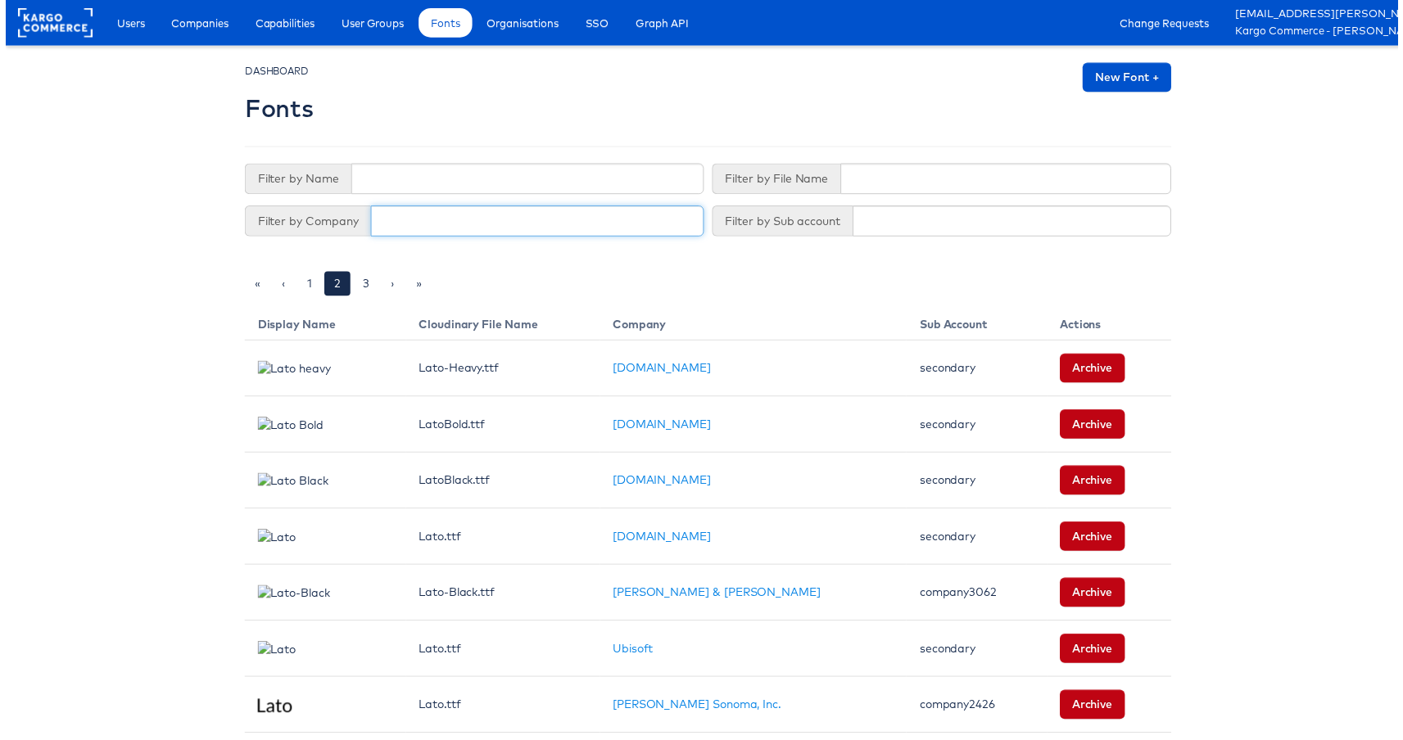
click at [370, 224] on input "text" at bounding box center [536, 222] width 336 height 31
type input "total"
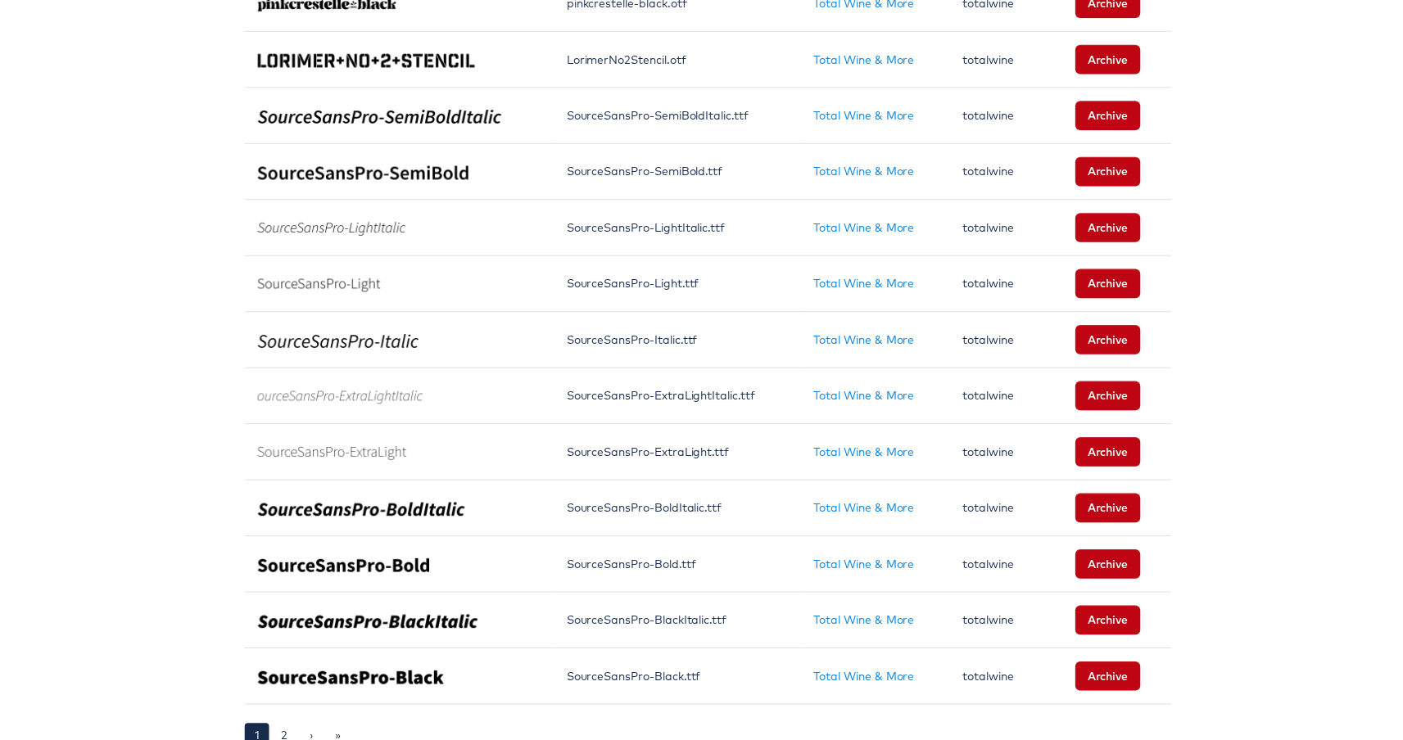
scroll to position [1066, 0]
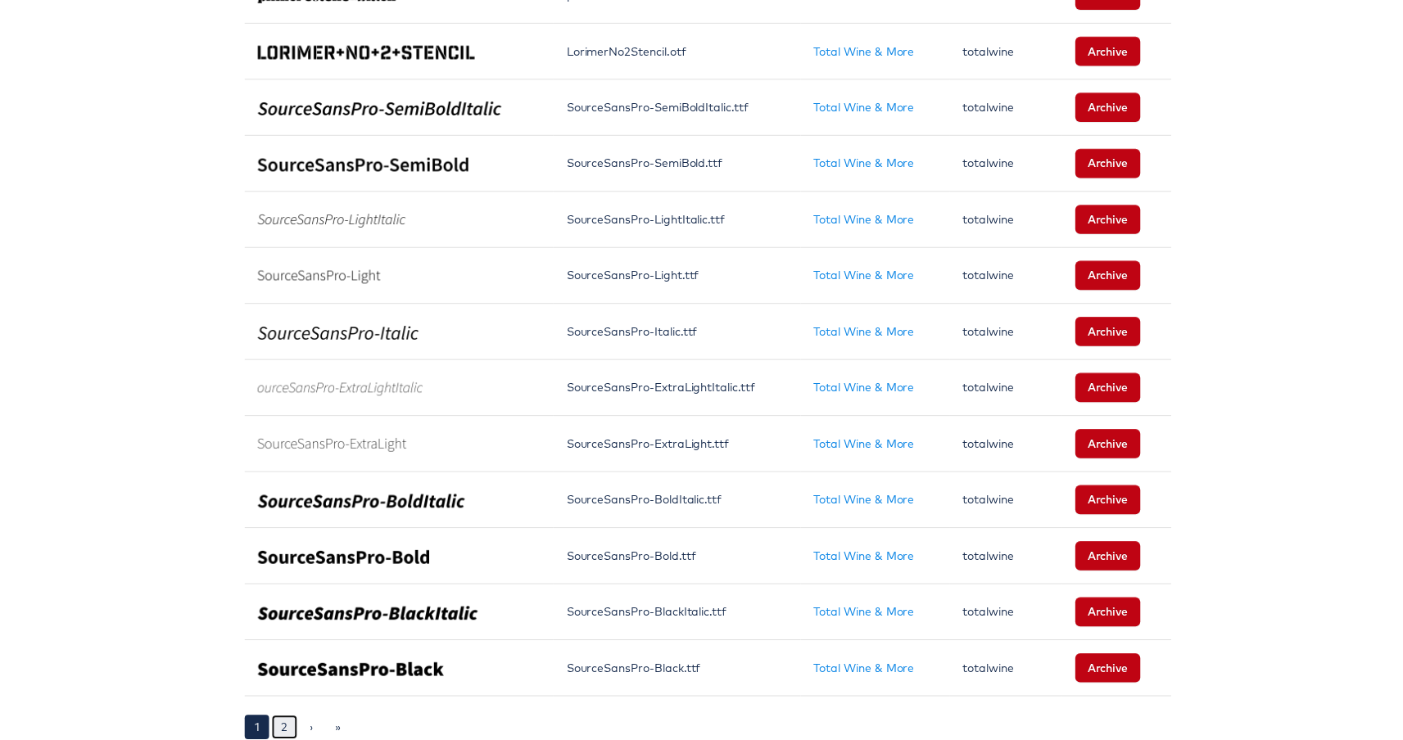
click at [272, 721] on link "2" at bounding box center [281, 733] width 26 height 25
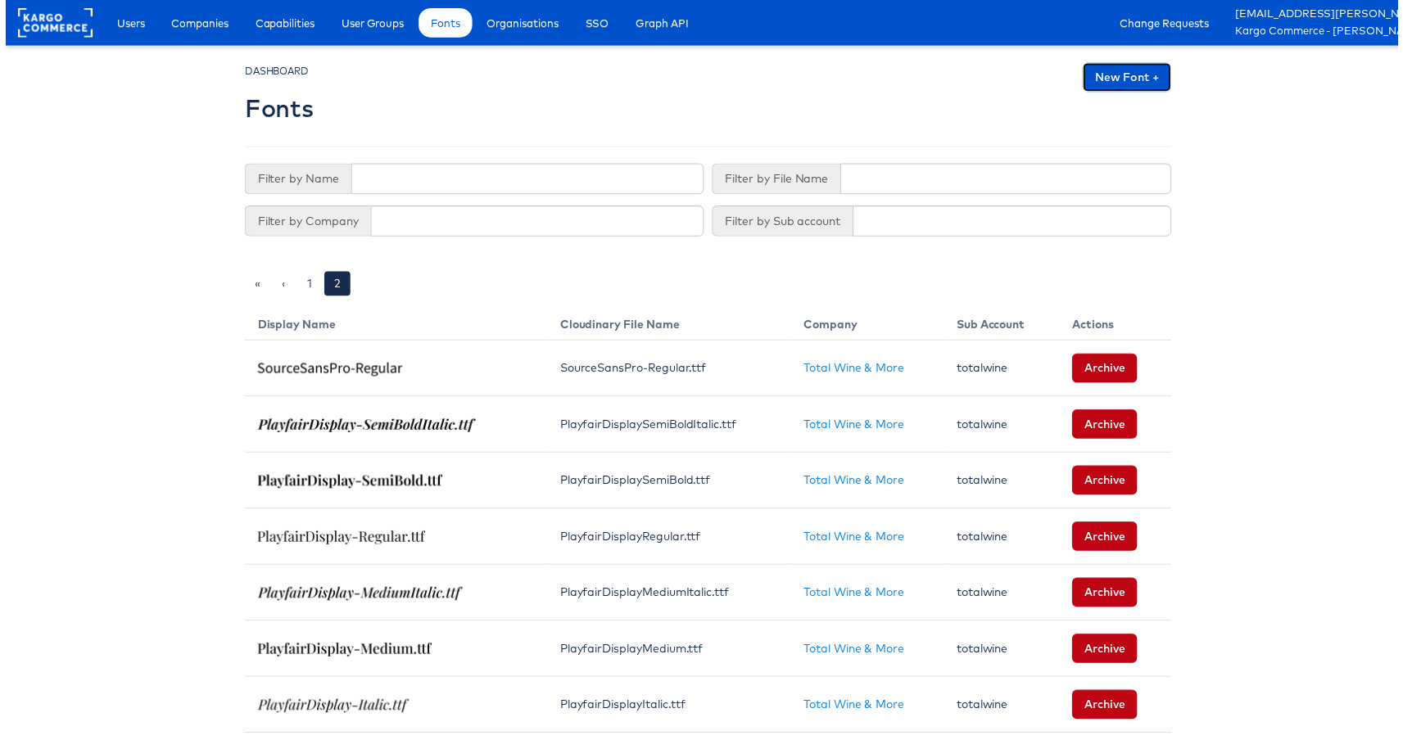
click at [1098, 81] on link "New Font +" at bounding box center [1129, 77] width 89 height 29
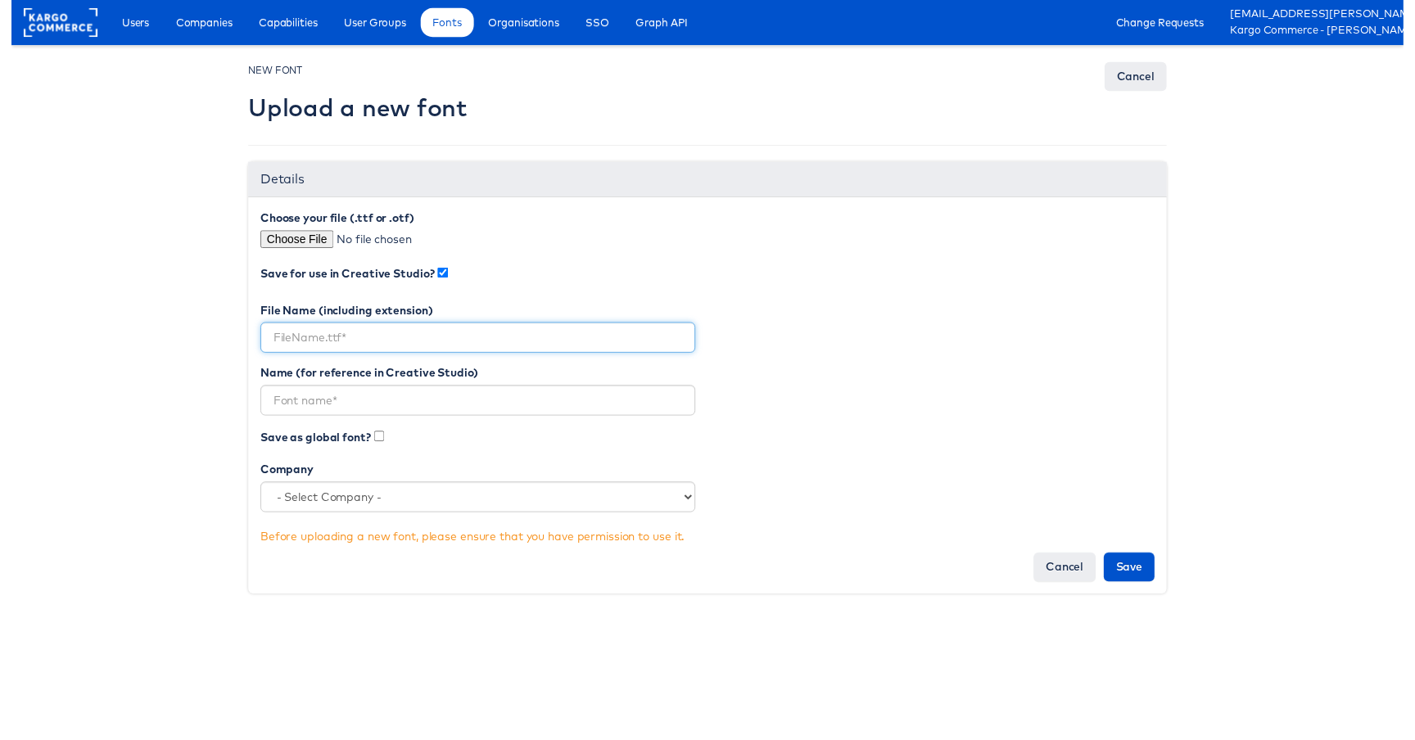
click at [347, 334] on input "text" at bounding box center [474, 343] width 442 height 31
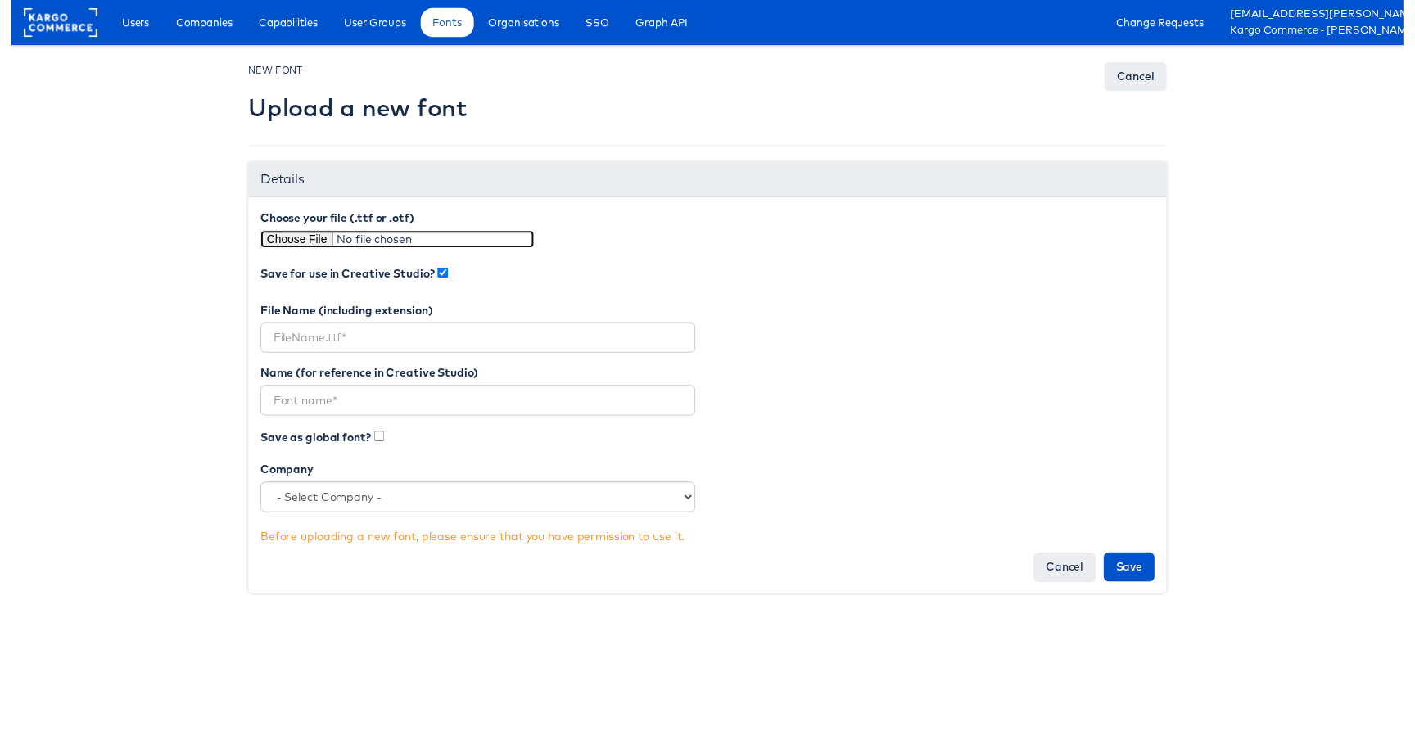
click at [298, 240] on input "file" at bounding box center [392, 243] width 278 height 18
type input "C:\fakepath\Lato.ttf"
type input "Lato.ttf"
click at [308, 411] on input "text" at bounding box center [474, 407] width 442 height 31
type input "Lato"
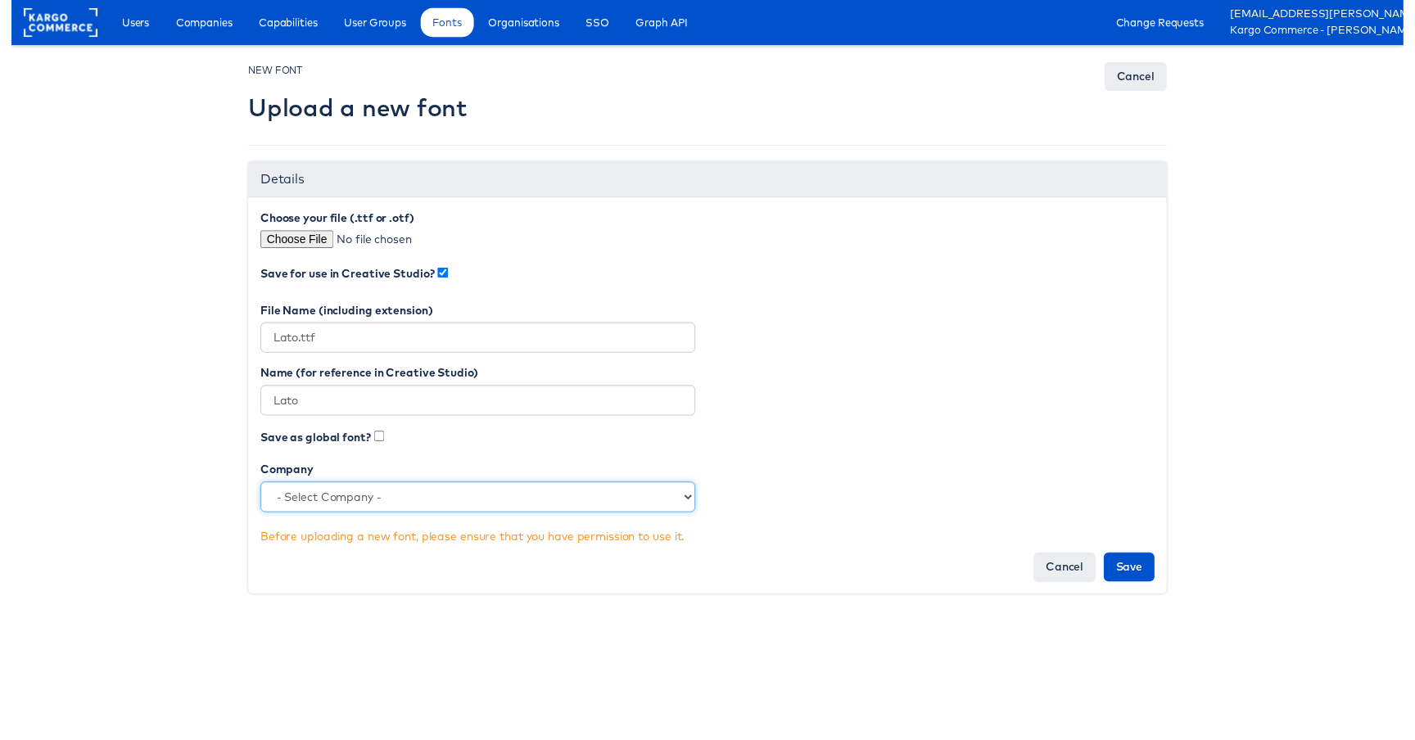
click at [351, 517] on select "- Select Company - StitcherAds American Eagle Outfitters Clarks JD Sports Cole …" at bounding box center [474, 505] width 442 height 31
select select "2816"
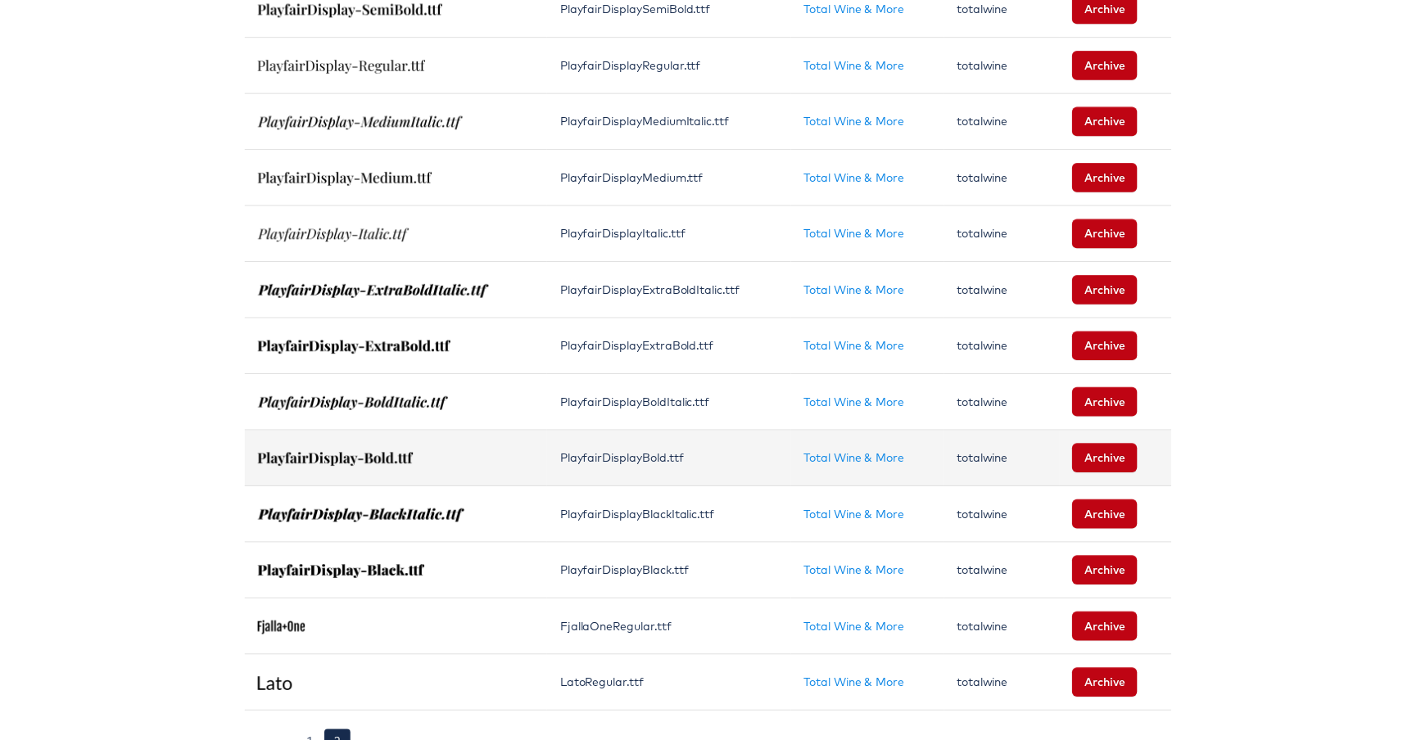
scroll to position [501, 0]
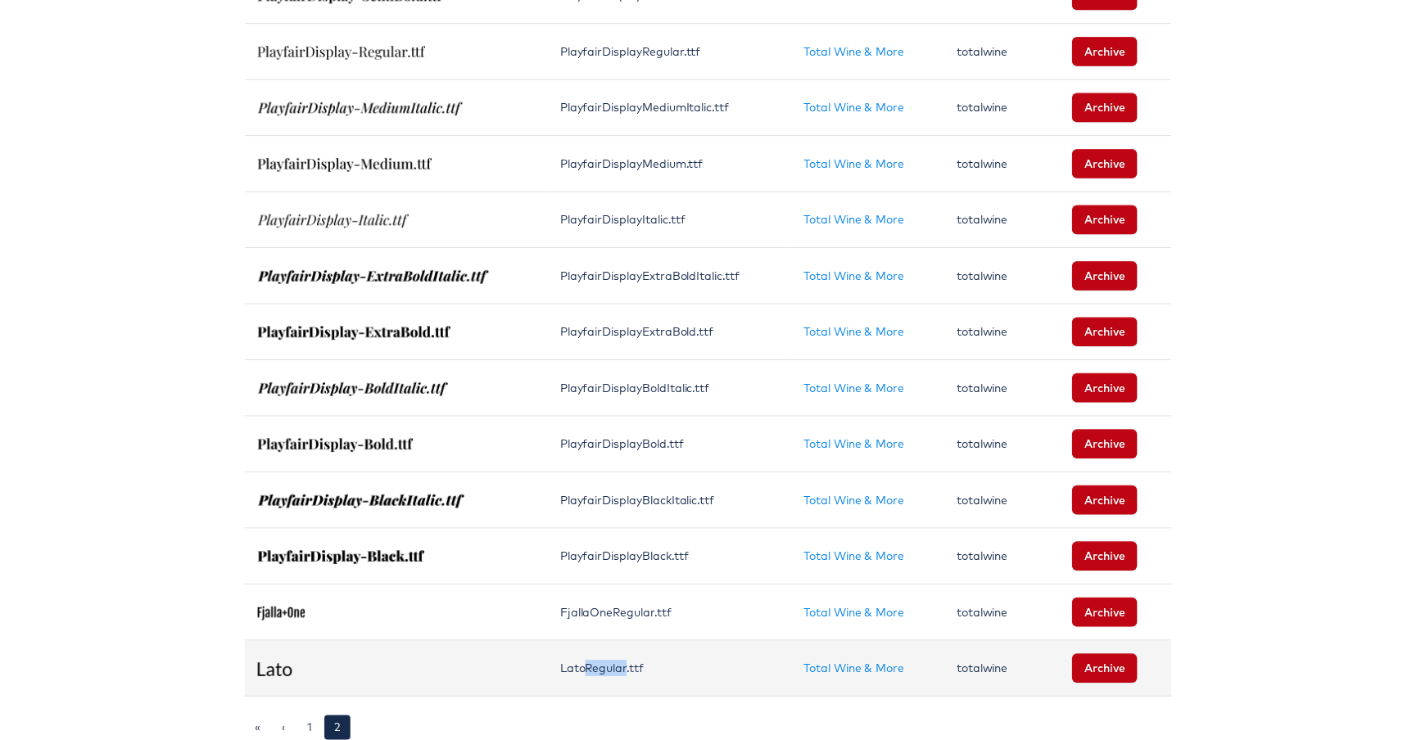
drag, startPoint x: 577, startPoint y: 660, endPoint x: 618, endPoint y: 664, distance: 41.2
click at [618, 664] on td "LatoRegular.ttf" at bounding box center [668, 673] width 246 height 57
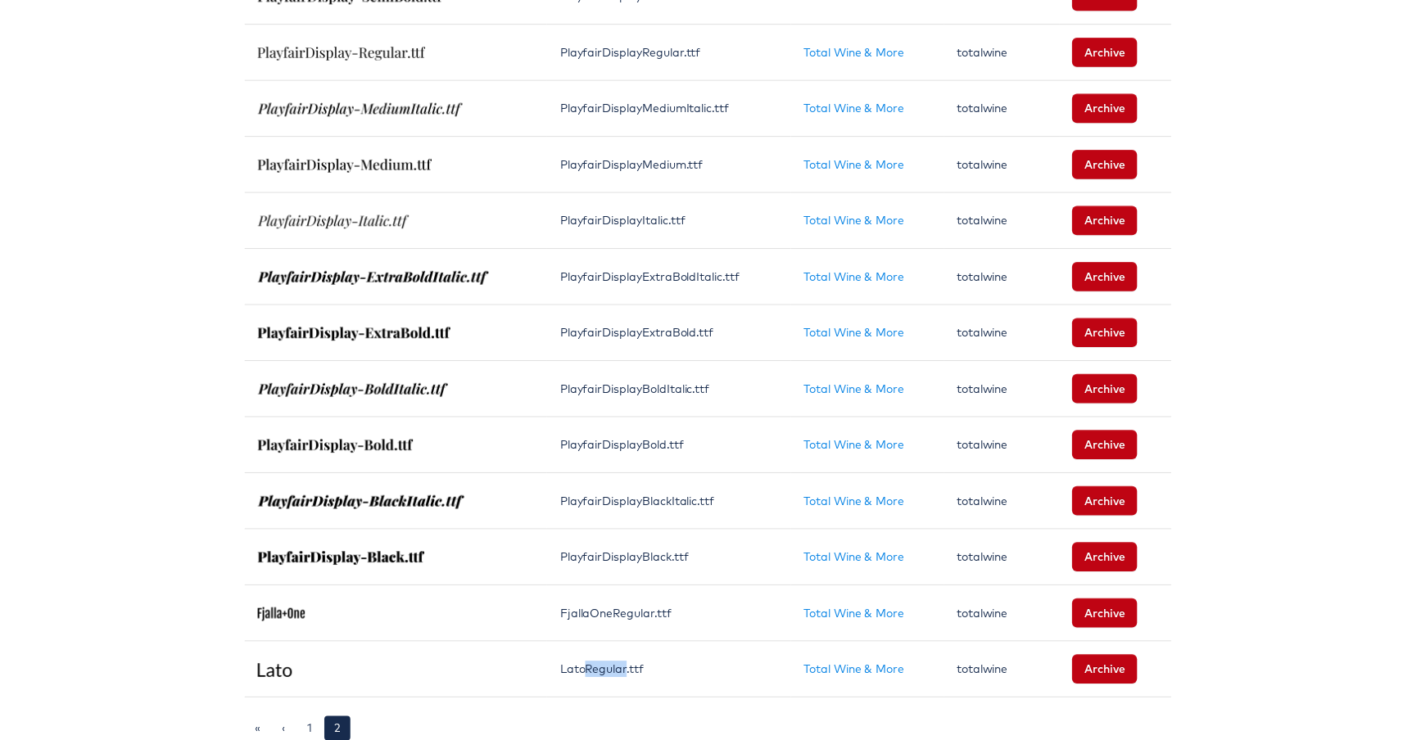
scroll to position [483, 0]
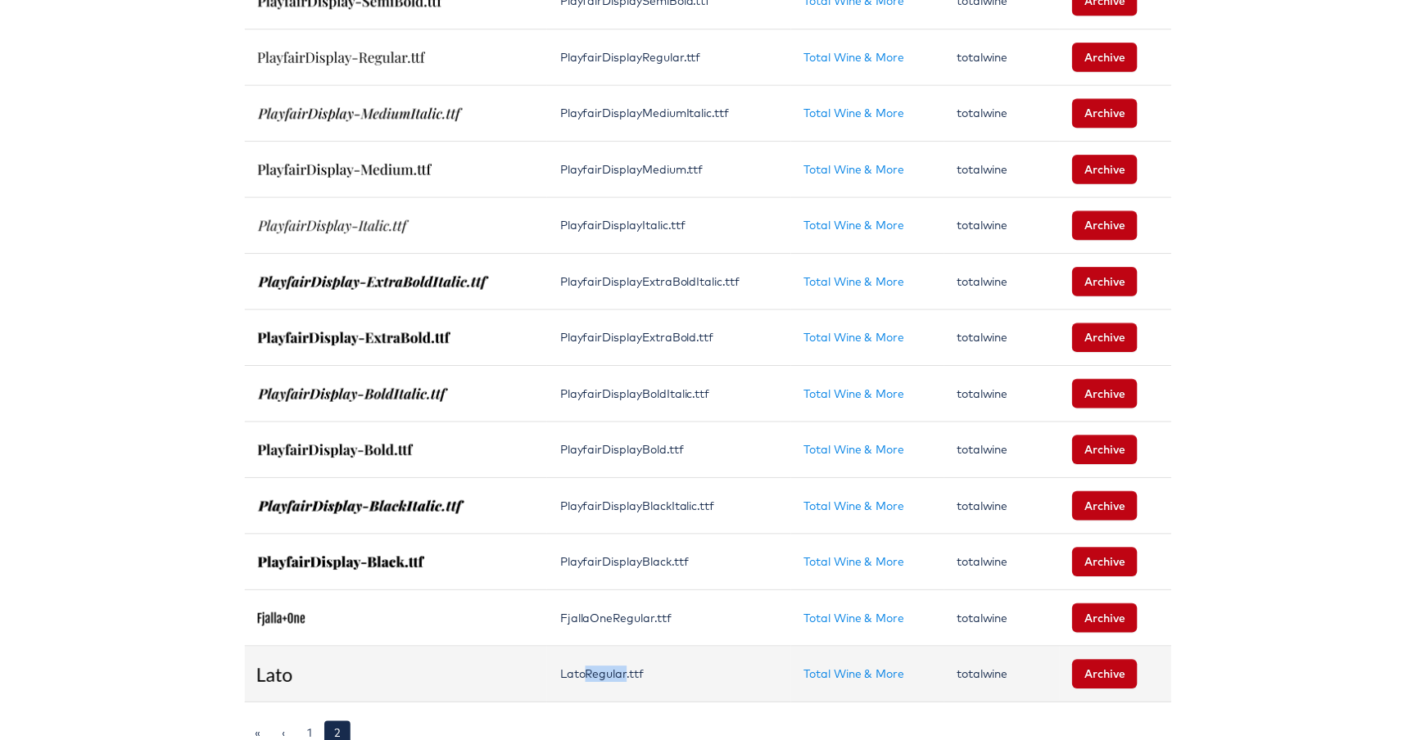
click at [268, 685] on img at bounding box center [271, 680] width 34 height 14
click at [287, 682] on td at bounding box center [393, 679] width 305 height 57
drag, startPoint x: 578, startPoint y: 678, endPoint x: 527, endPoint y: 672, distance: 52.0
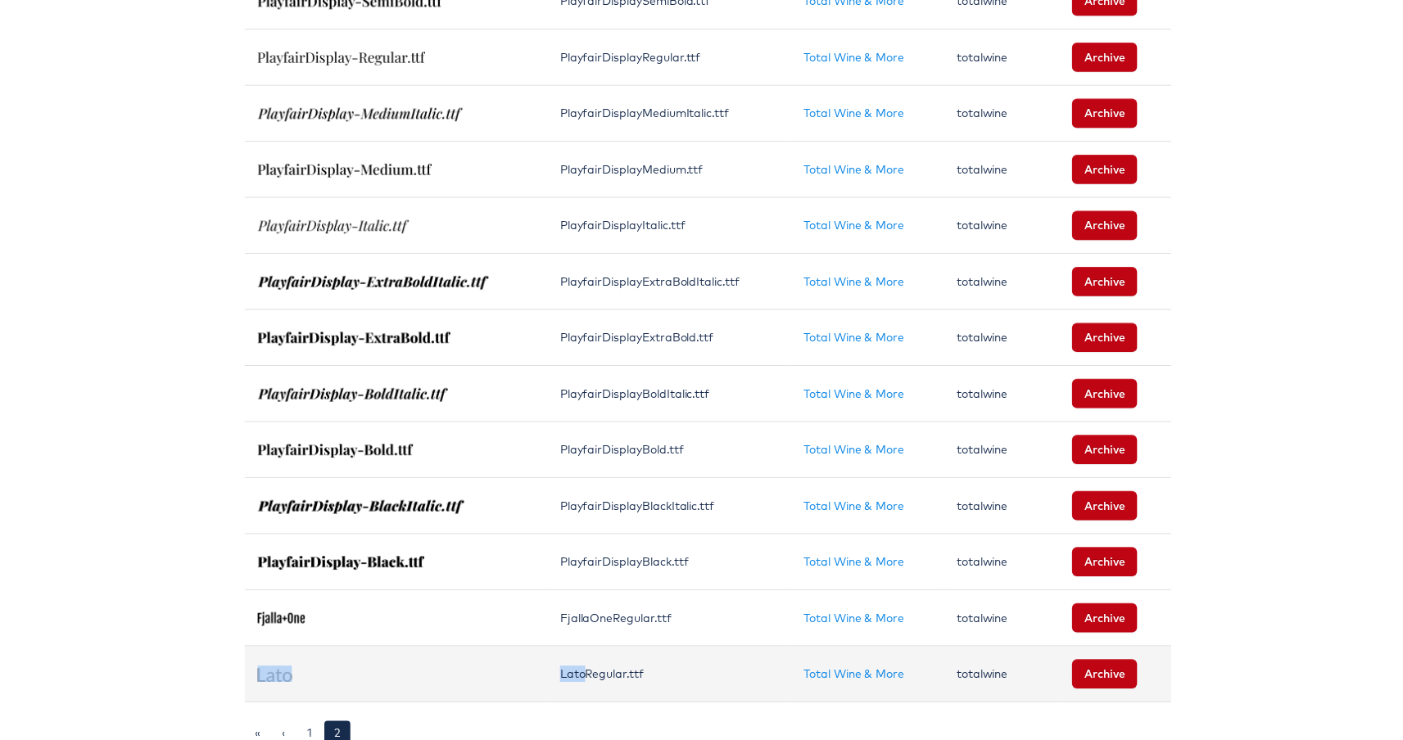
click at [526, 672] on tr "LatoRegular.ttf Total Wine & More totalwine Archive" at bounding box center [708, 679] width 934 height 57
copy tr "Lato"
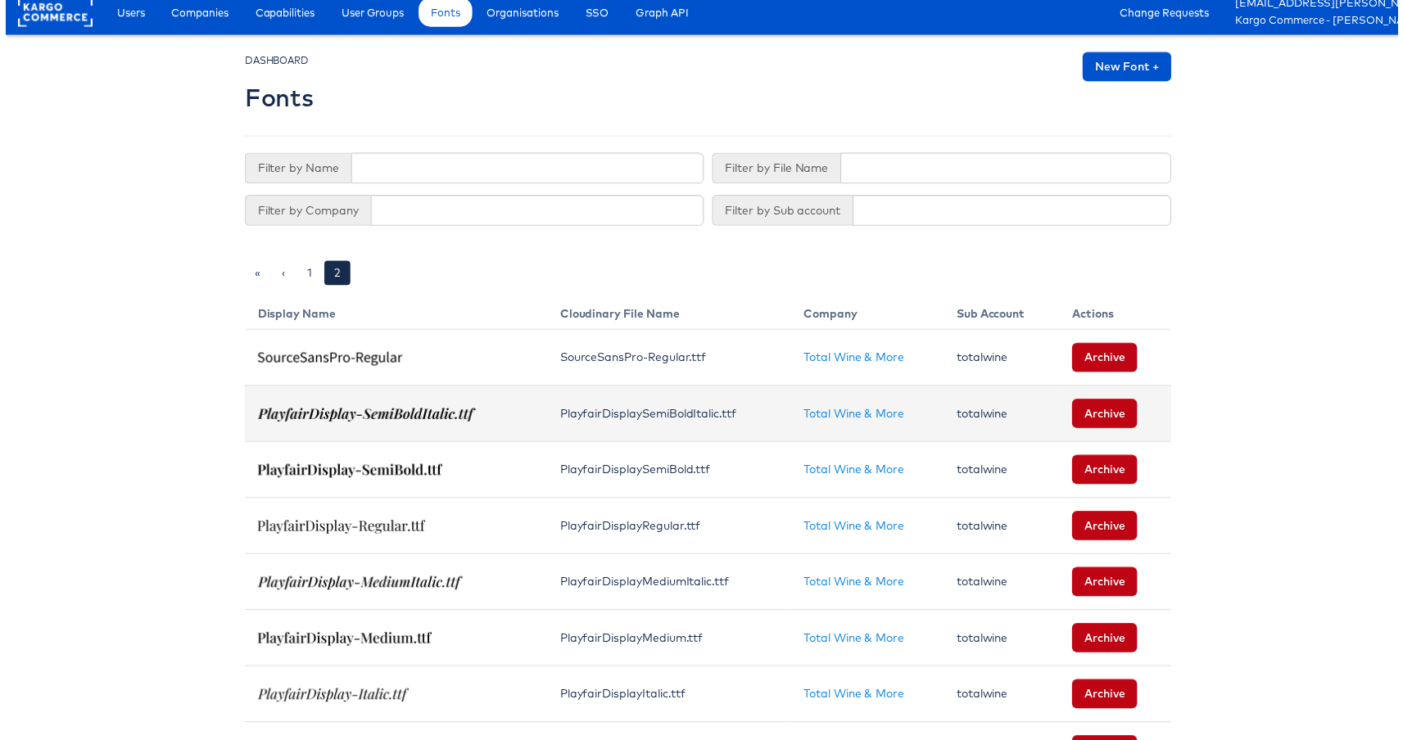
scroll to position [0, 0]
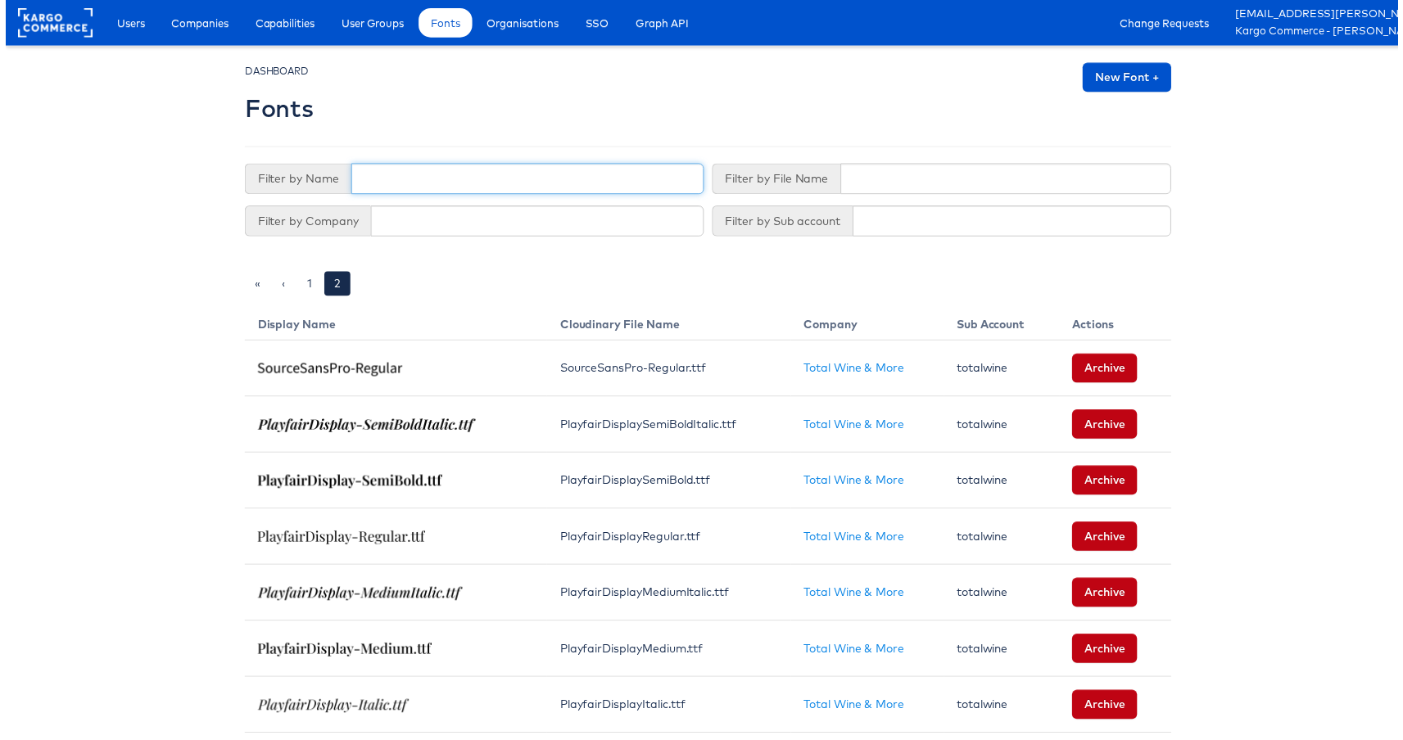
click at [451, 183] on input "text" at bounding box center [525, 180] width 355 height 31
paste input "Lato"
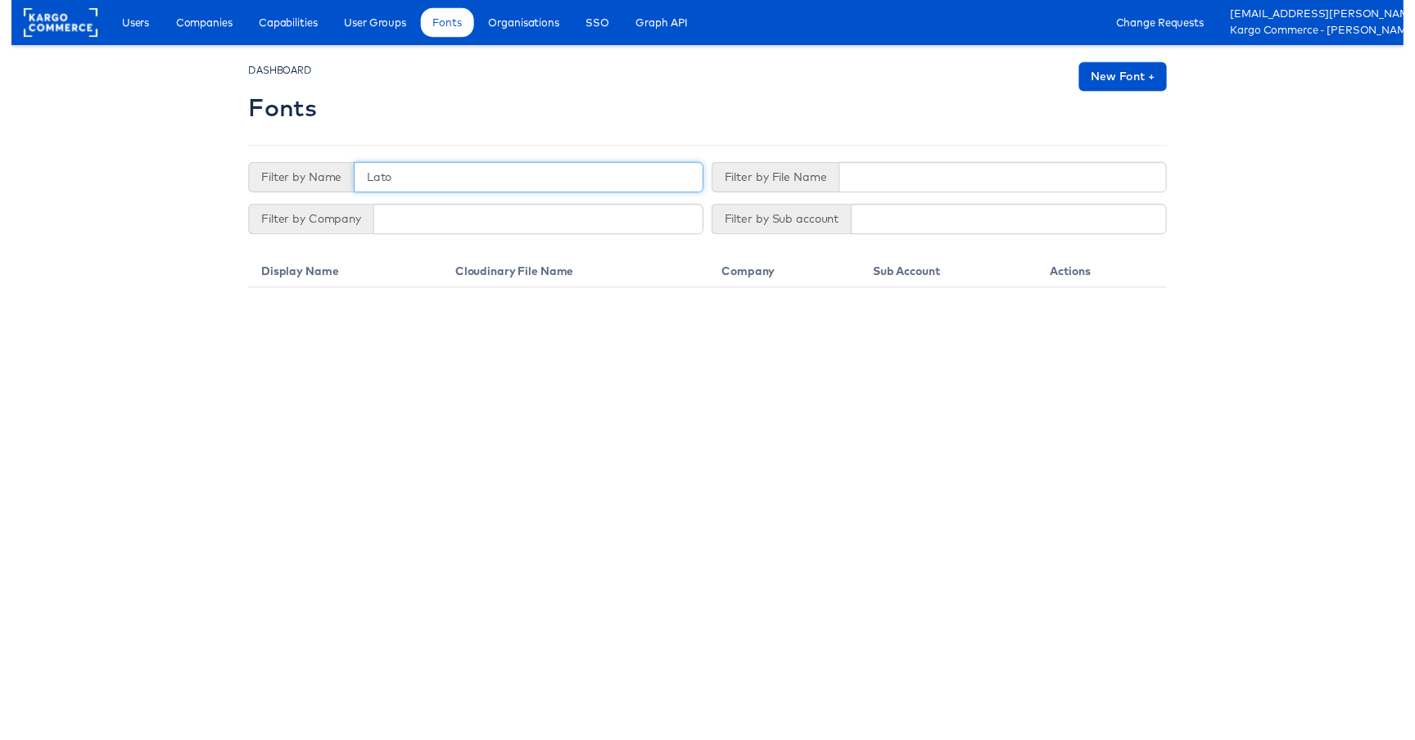
type input "Lato"
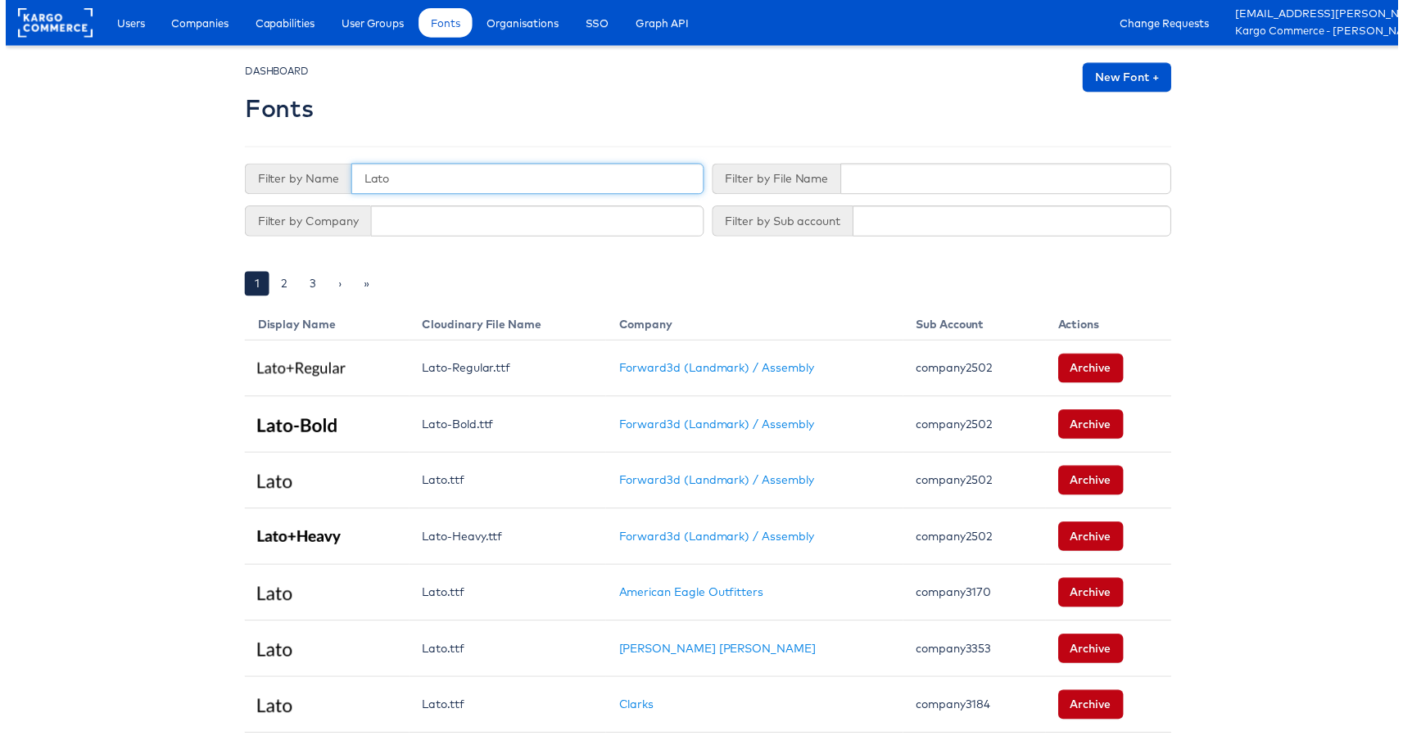
click at [482, 185] on input "Lato" at bounding box center [525, 180] width 355 height 31
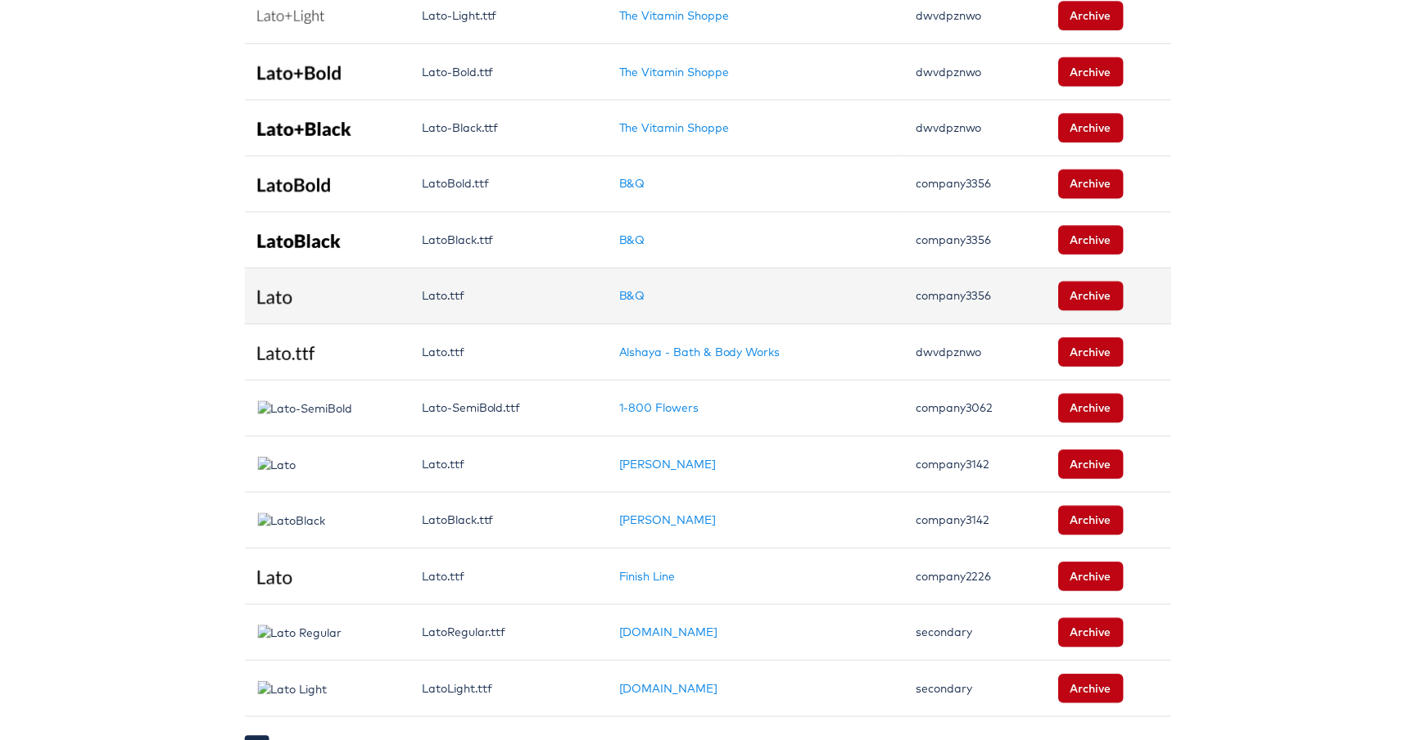
scroll to position [1066, 0]
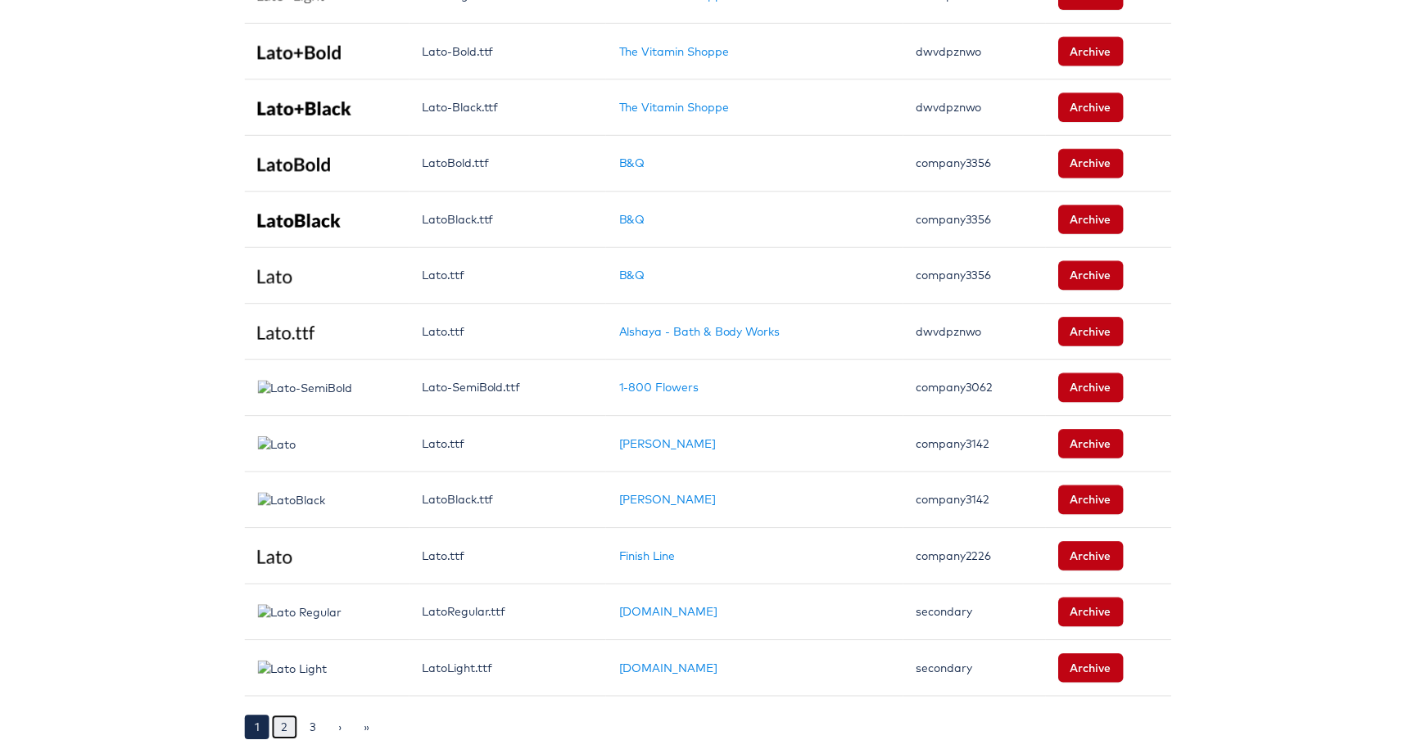
click at [268, 721] on link "2" at bounding box center [281, 733] width 26 height 25
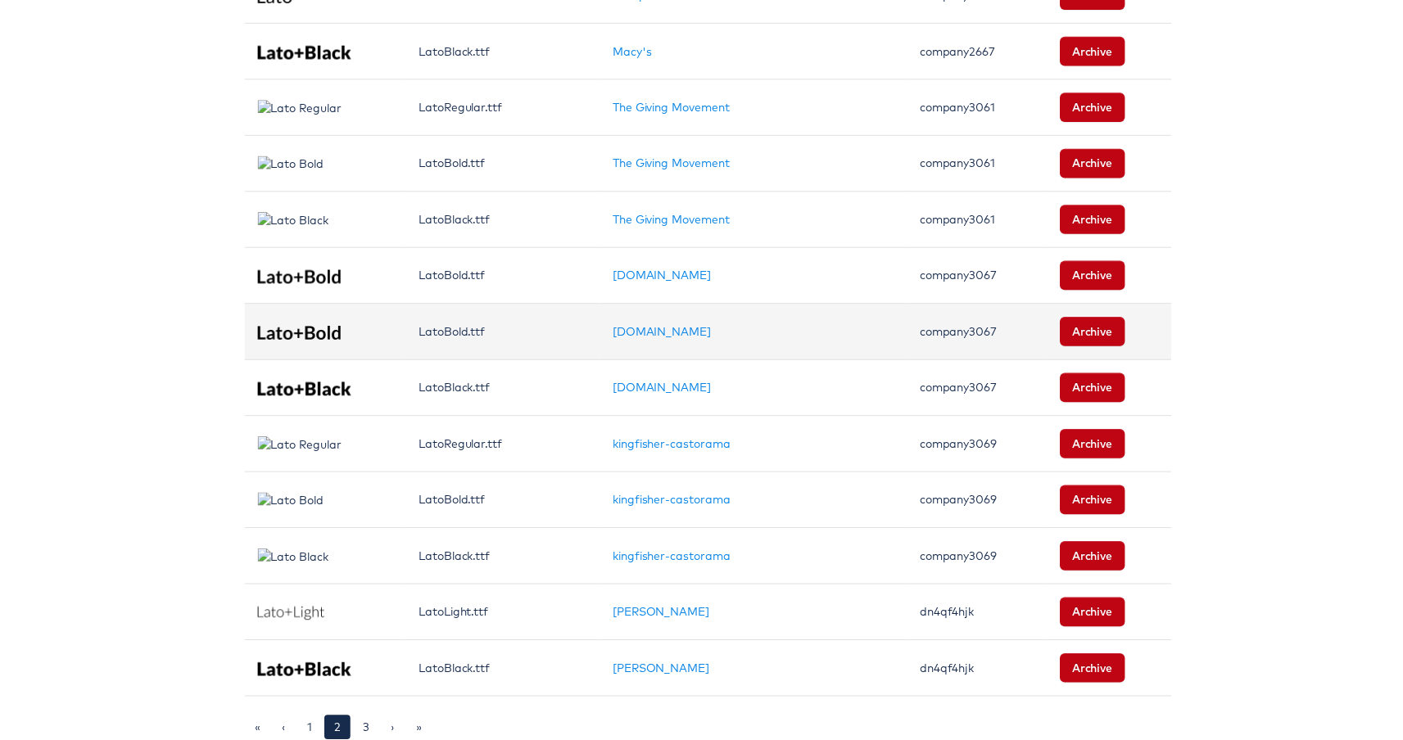
scroll to position [1066, 0]
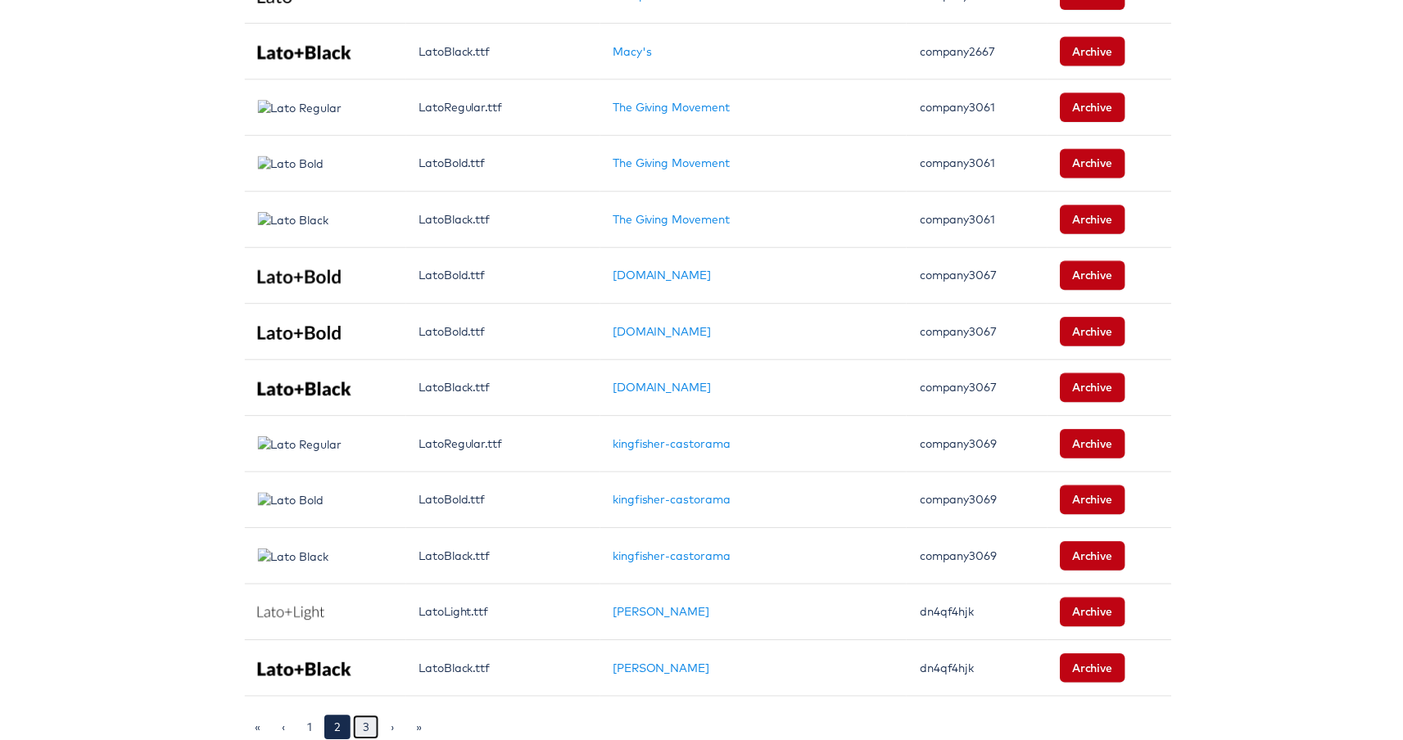
click at [358, 726] on link "3" at bounding box center [363, 733] width 26 height 25
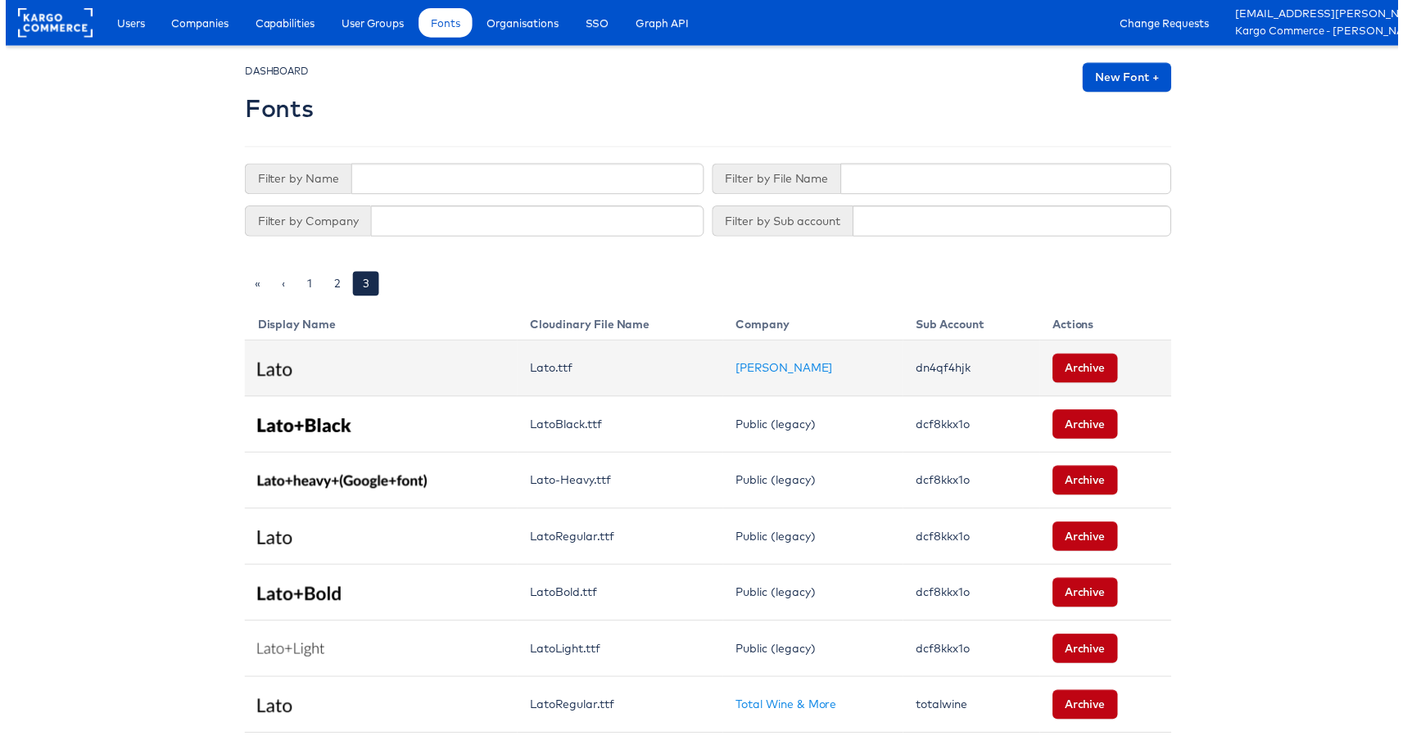
click at [530, 372] on td "Lato.ttf" at bounding box center [618, 371] width 207 height 57
click at [573, 372] on td "Lato.ttf" at bounding box center [618, 371] width 207 height 57
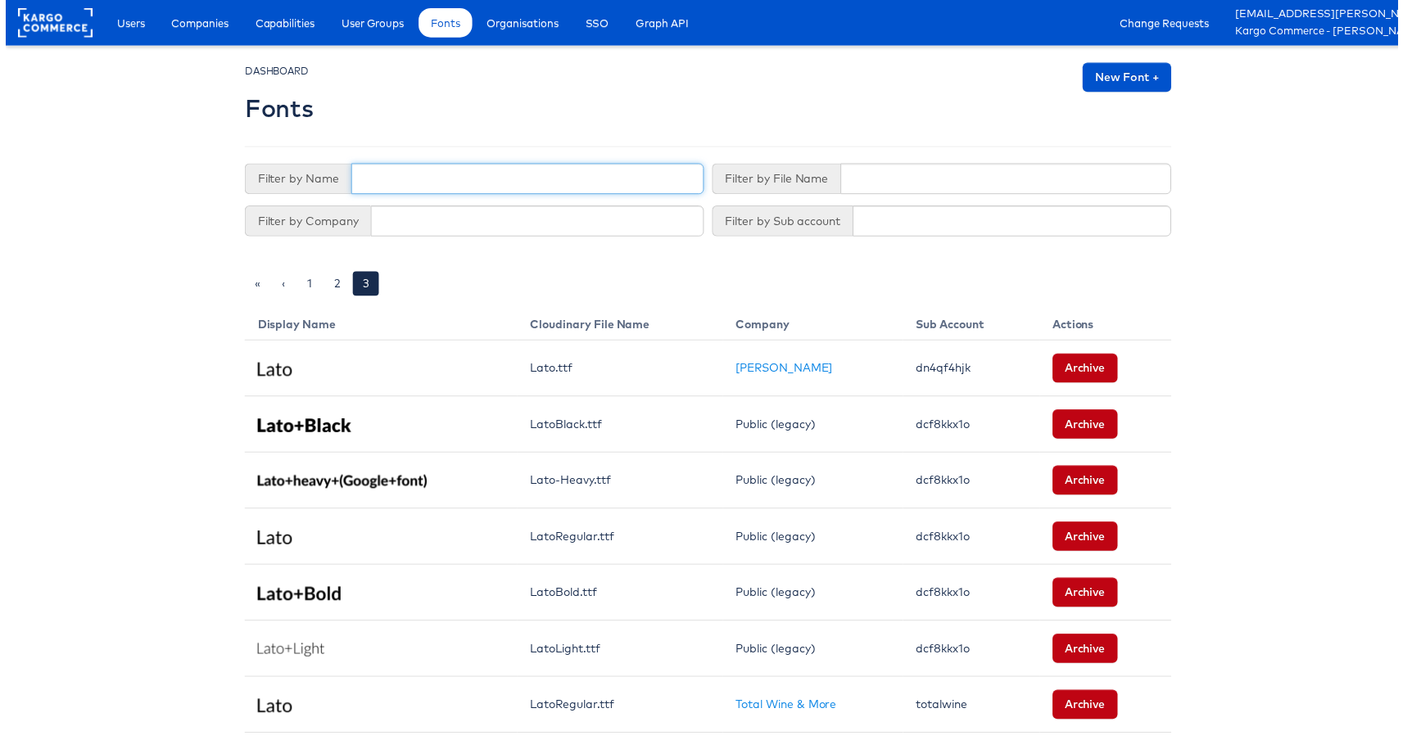
click at [394, 170] on input "text" at bounding box center [525, 180] width 355 height 31
type input "Lato"
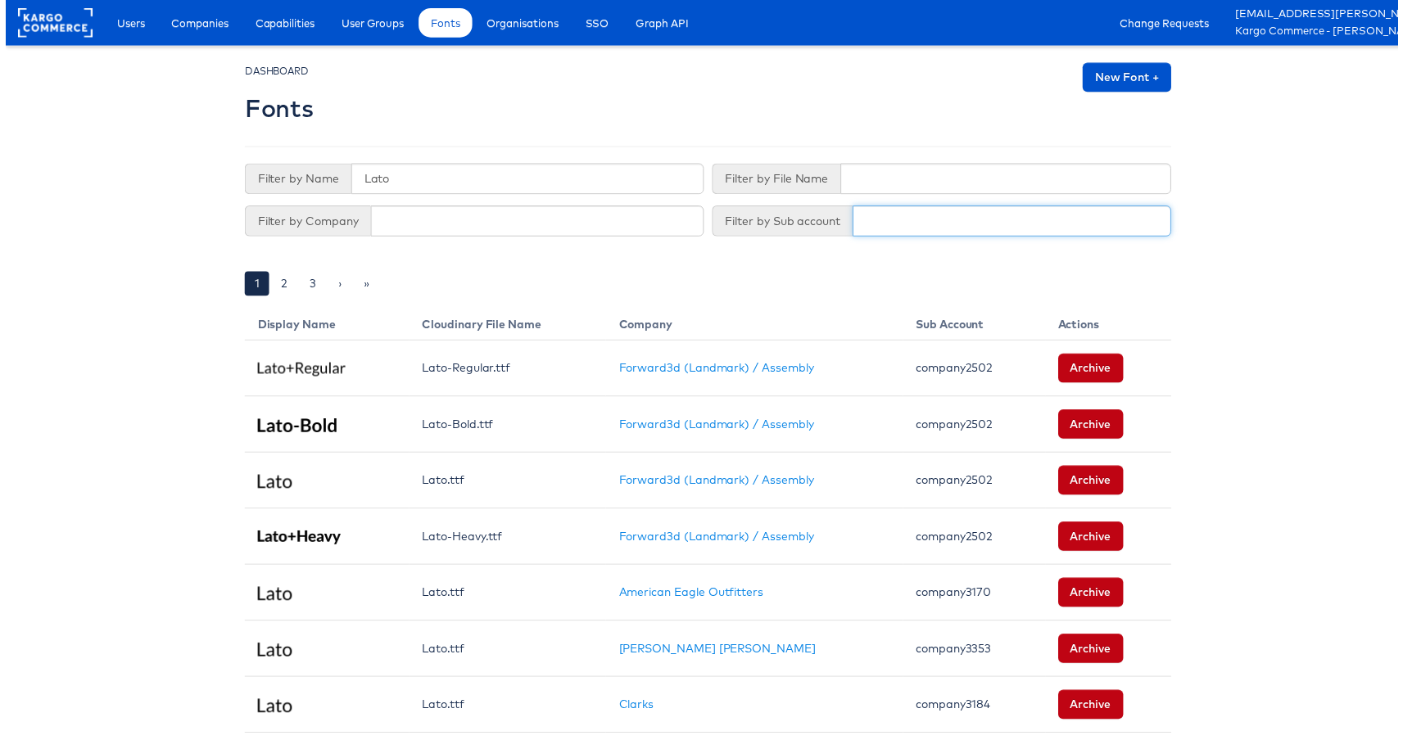
click at [923, 220] on input "text" at bounding box center [1013, 222] width 321 height 31
click at [414, 230] on input "text" at bounding box center [536, 222] width 336 height 31
type input "total"
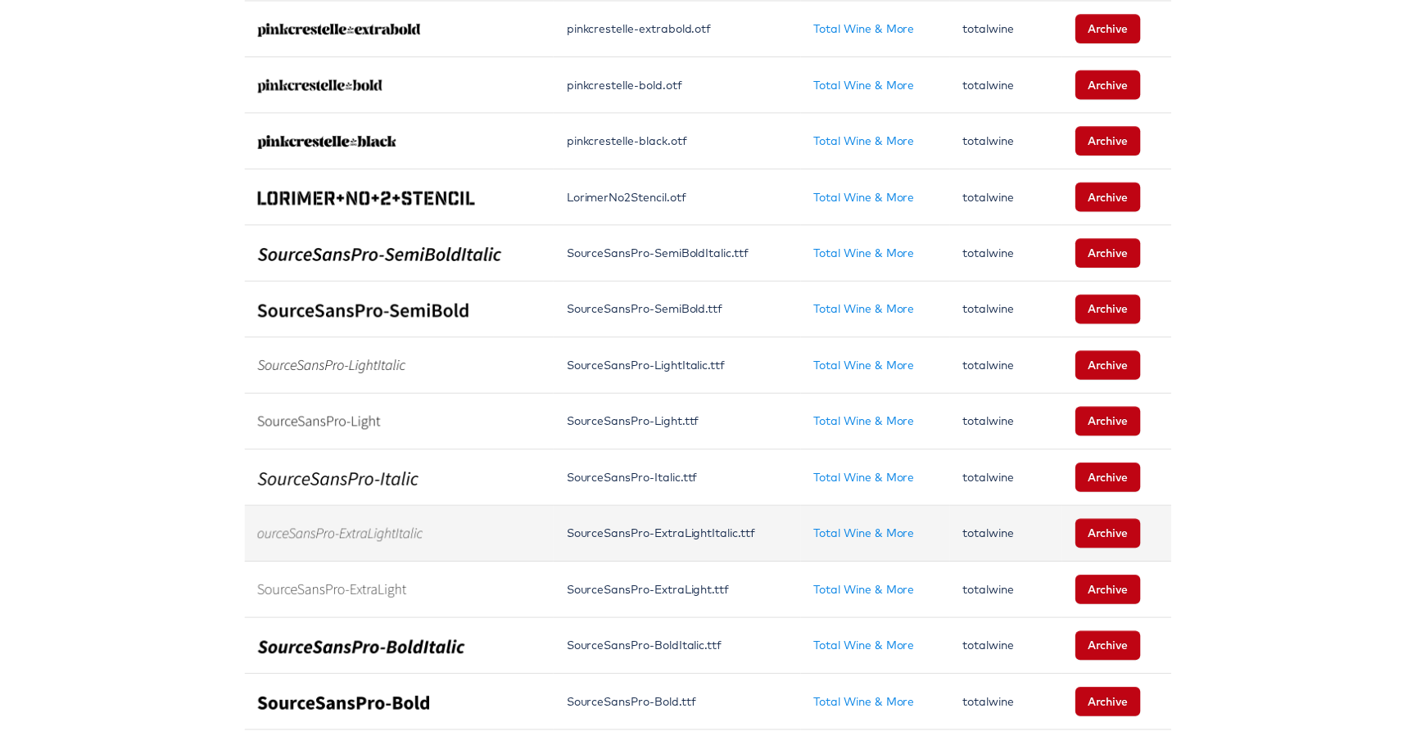
scroll to position [1066, 0]
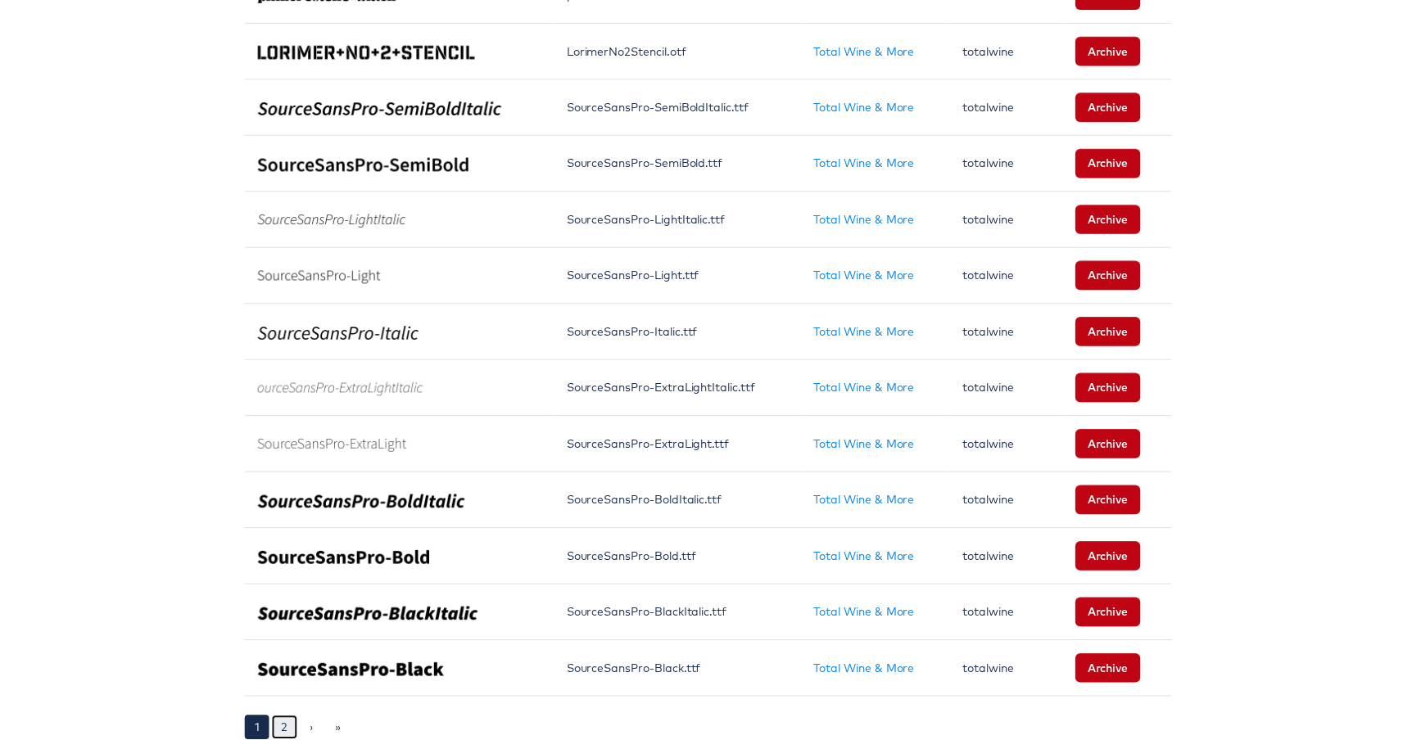
click at [282, 721] on link "2" at bounding box center [281, 733] width 26 height 25
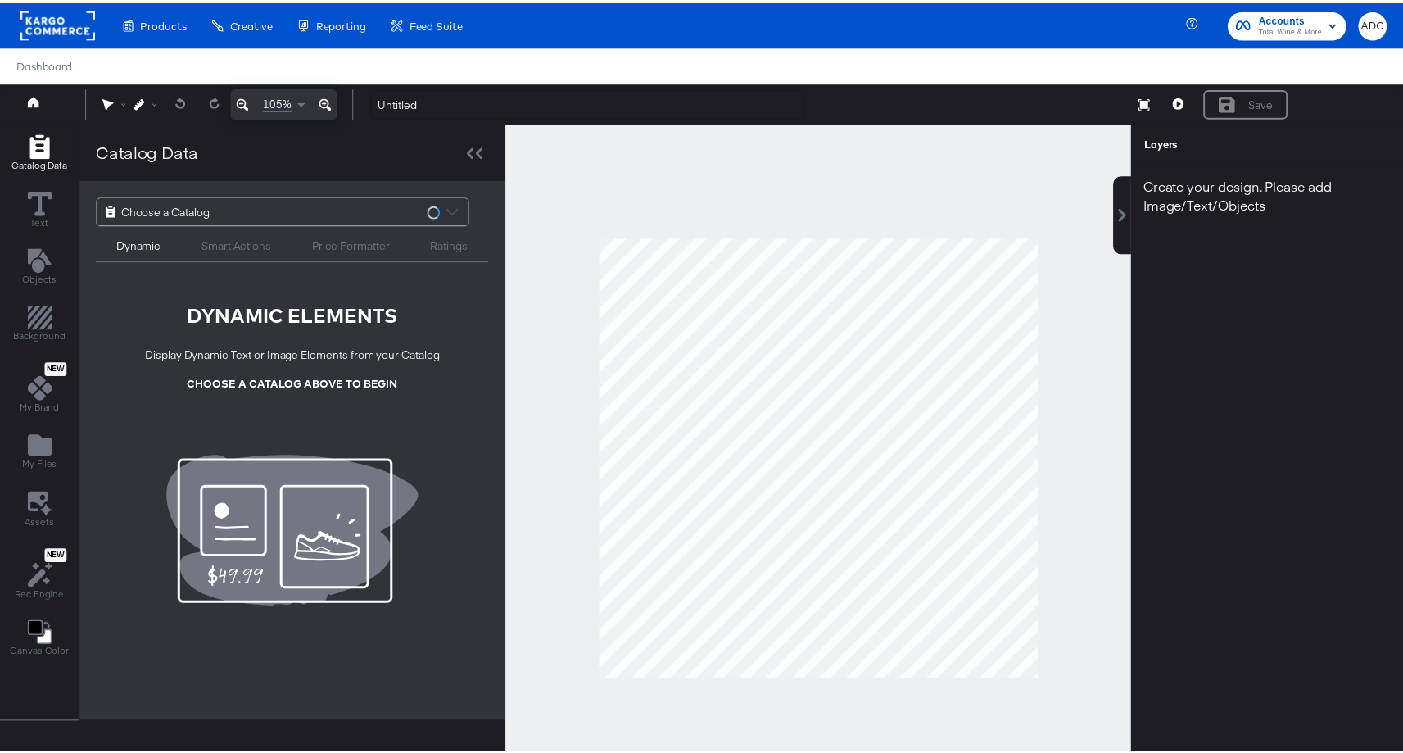
scroll to position [4, 0]
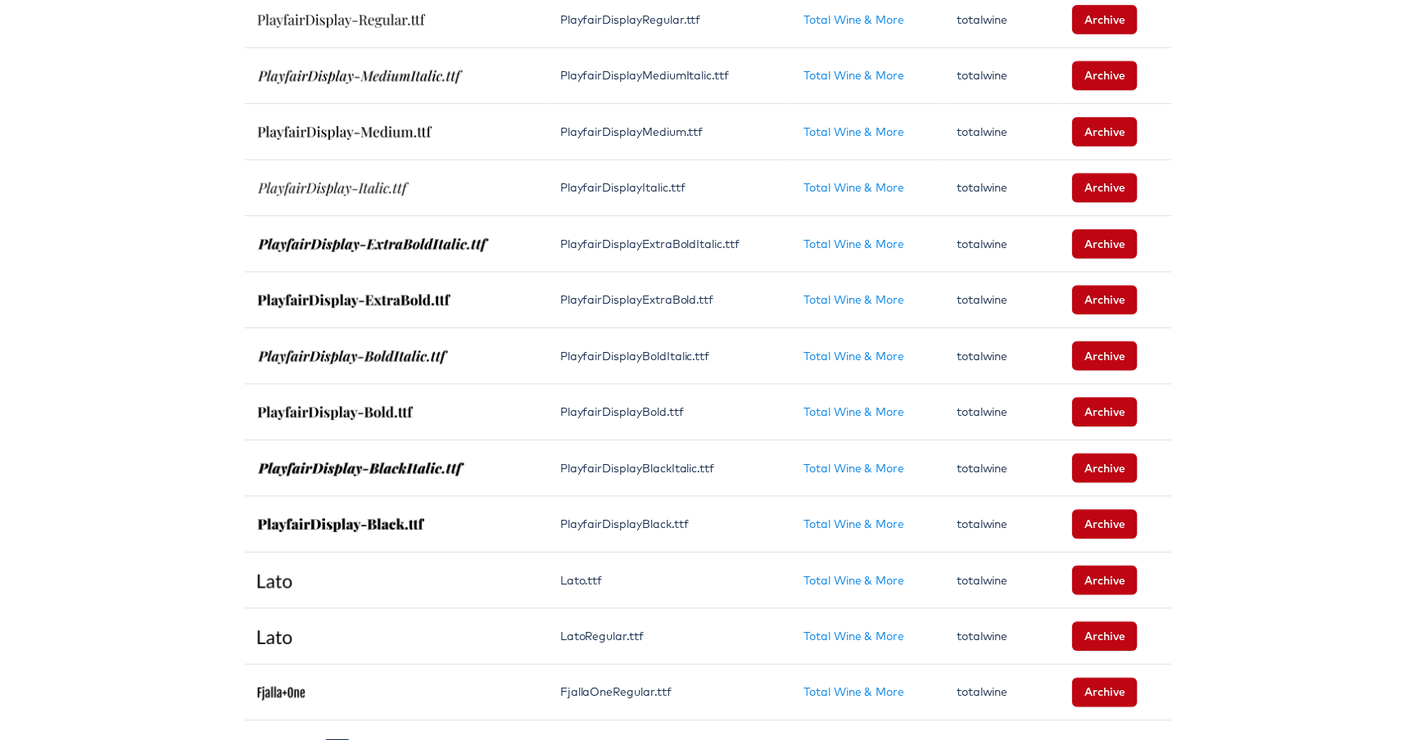
scroll to position [558, 0]
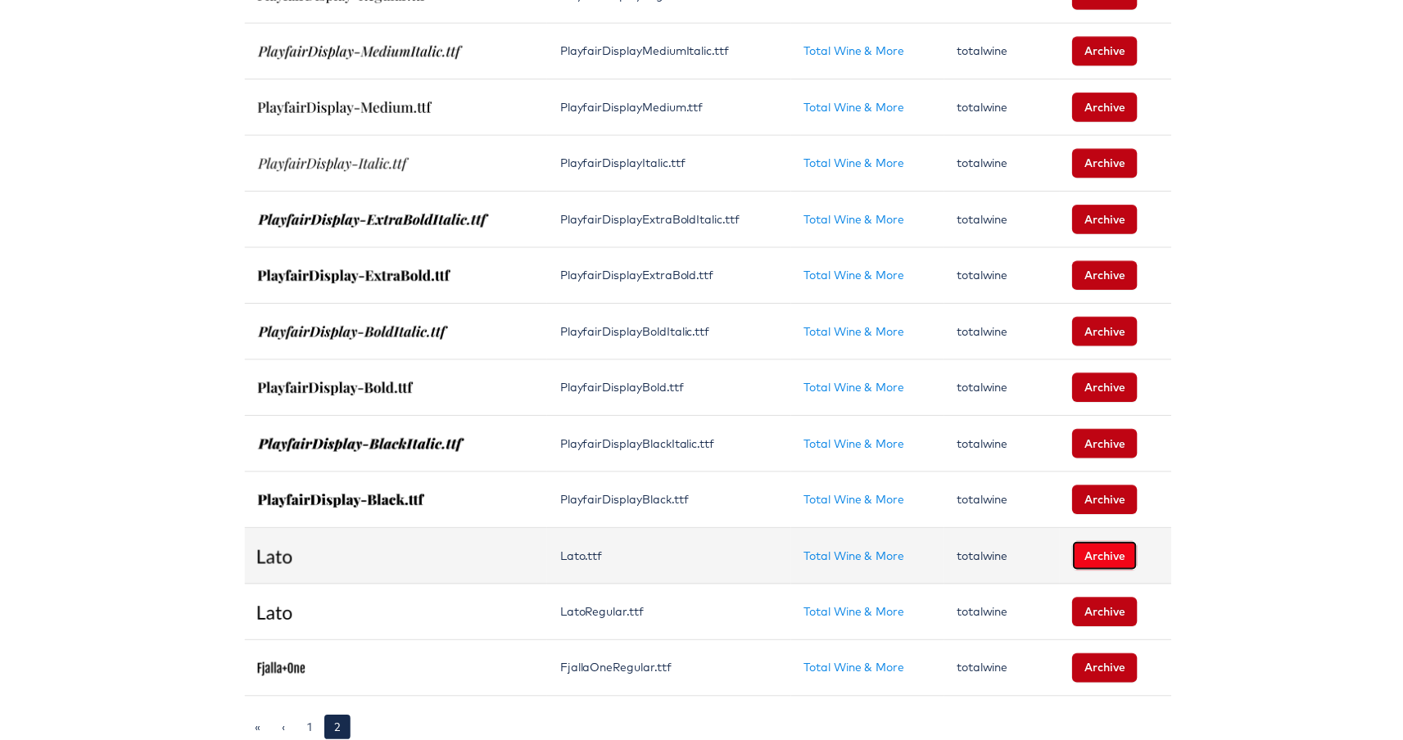
click at [1104, 550] on button "Archive" at bounding box center [1108, 559] width 66 height 29
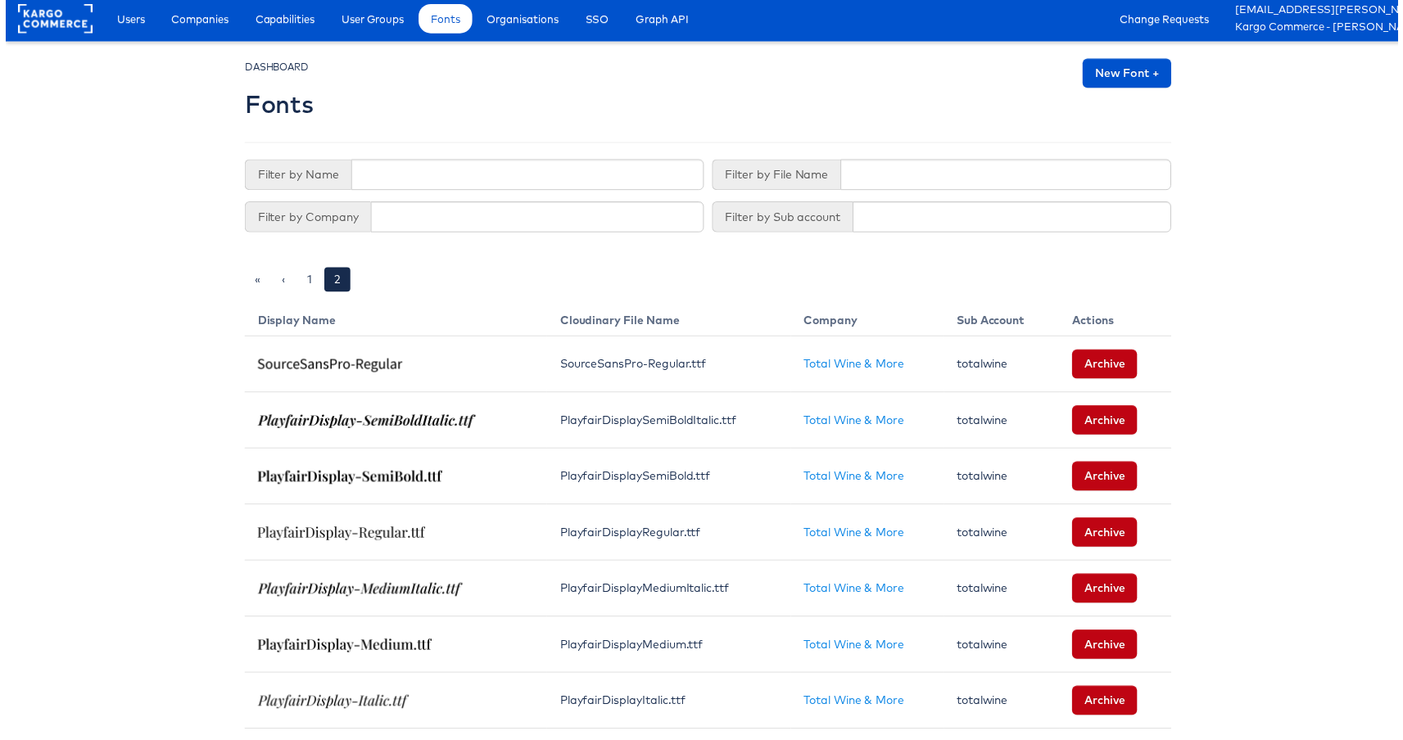
scroll to position [0, 0]
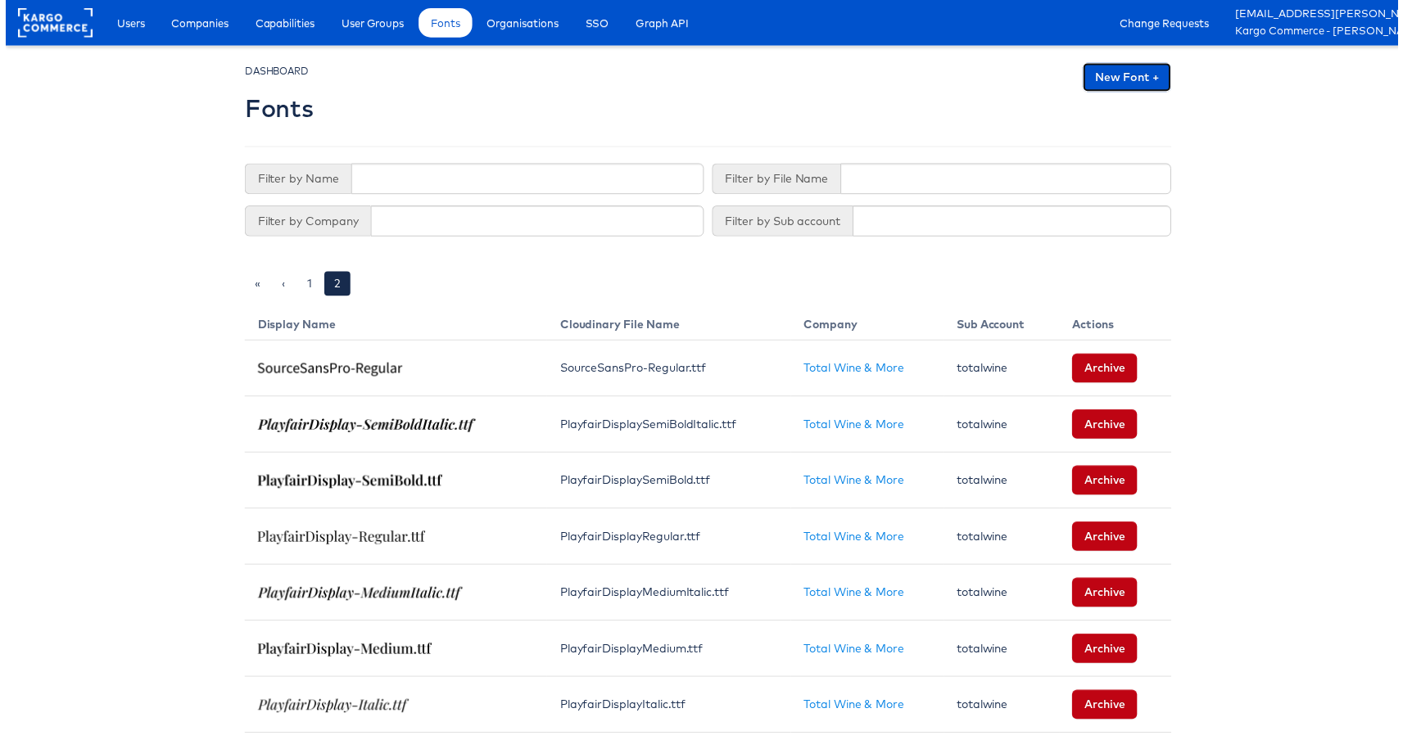
click at [1125, 70] on link "New Font +" at bounding box center [1129, 77] width 89 height 29
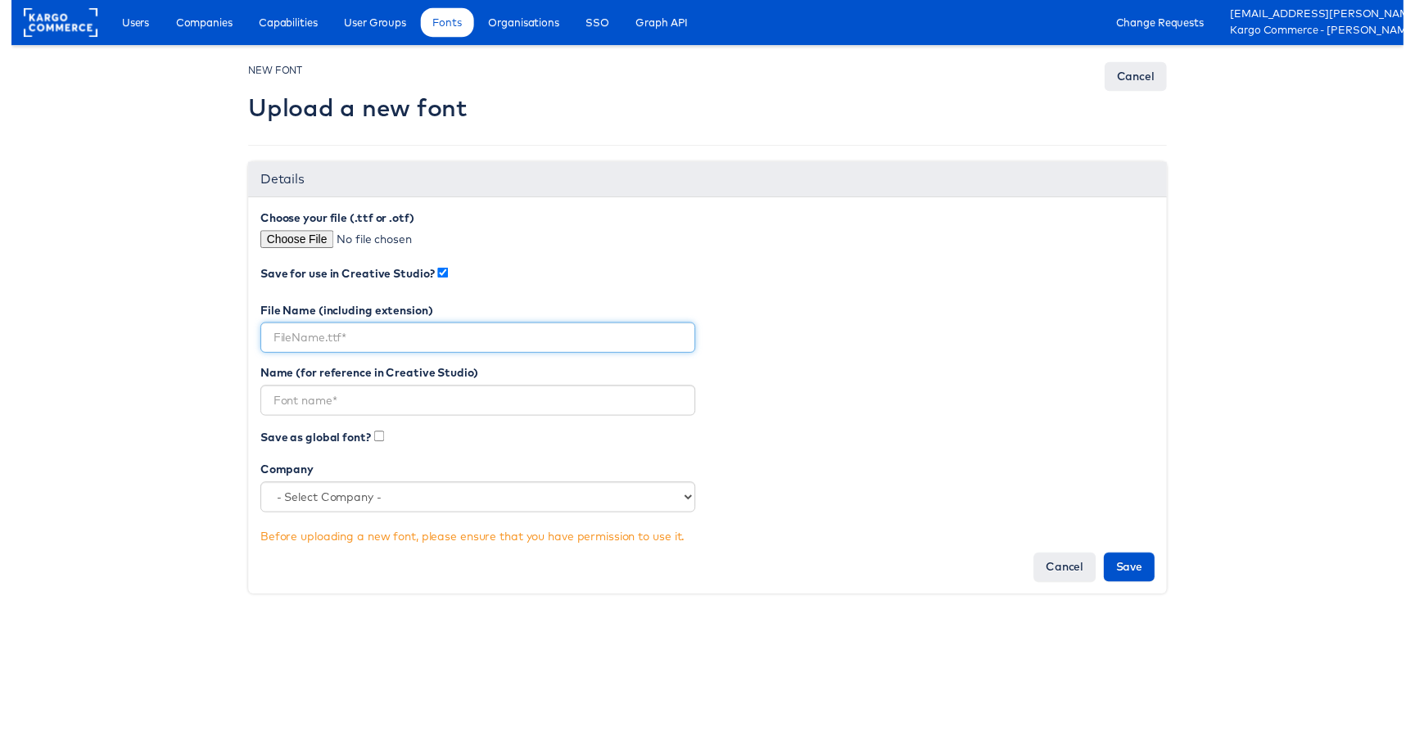
click at [396, 347] on input "text" at bounding box center [474, 343] width 442 height 31
type input "Lato.ttf"
click at [283, 394] on input "text" at bounding box center [474, 407] width 442 height 31
type input "Lato"
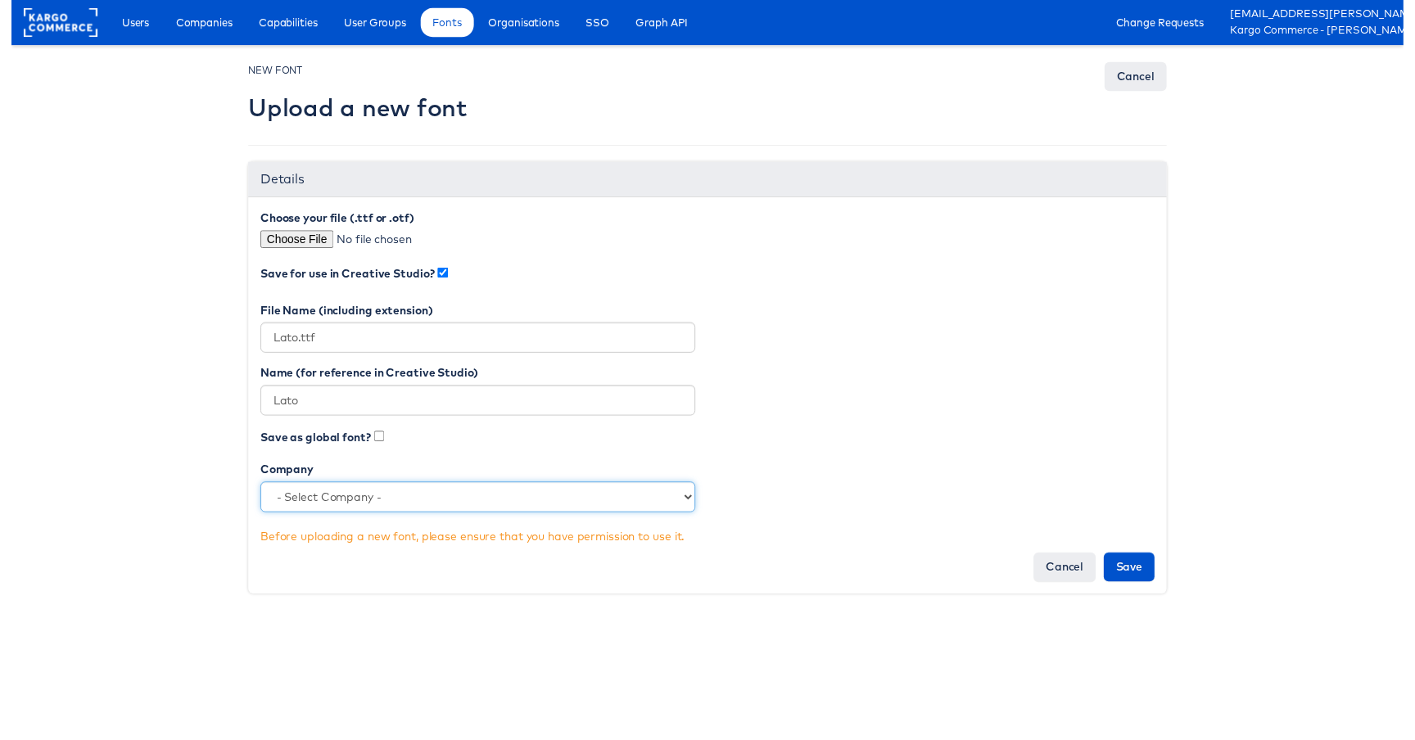
click at [468, 513] on select "- Select Company - StitcherAds American Eagle Outfitters Clarks JD Sports Cole …" at bounding box center [474, 505] width 442 height 31
select select "2816"
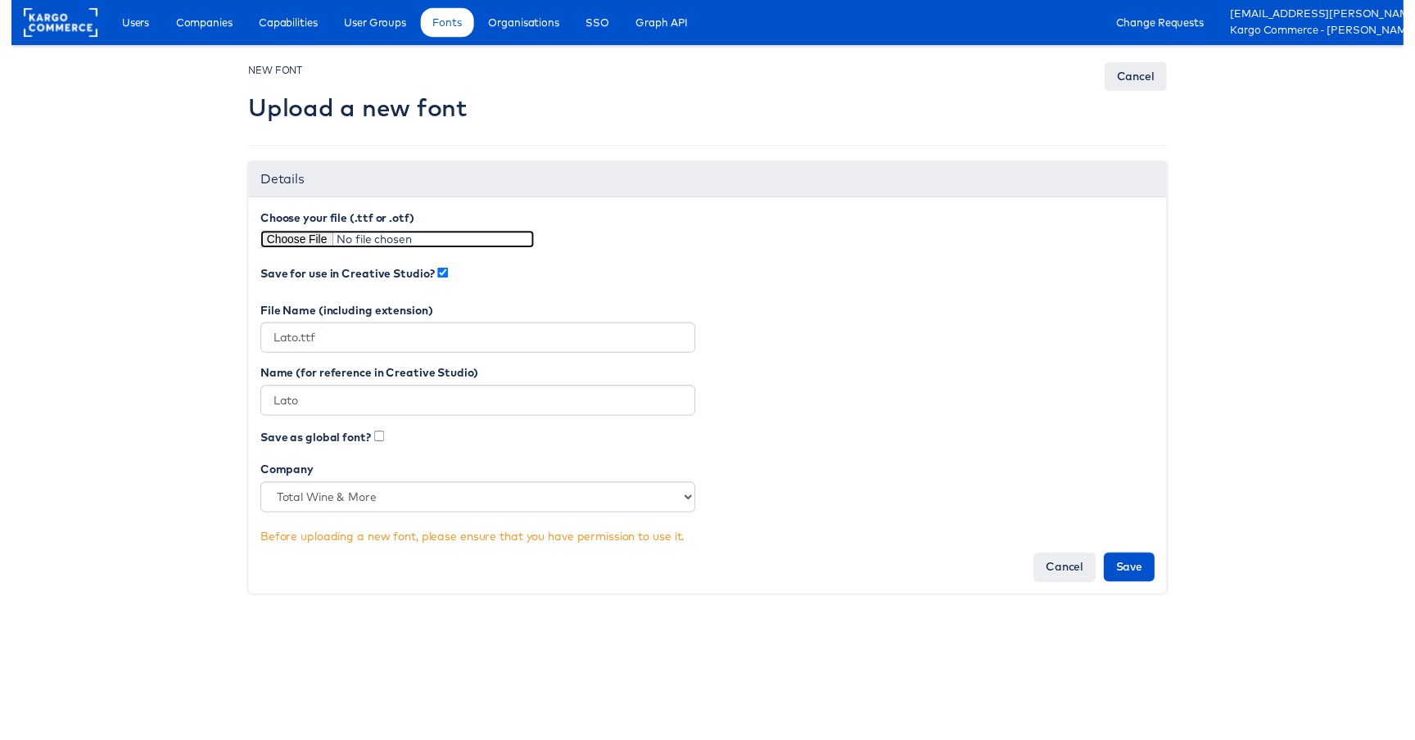
click at [304, 242] on input "file" at bounding box center [392, 243] width 278 height 18
type input "C:\fakepath\Lato.ttf"
click at [1152, 572] on input "Save" at bounding box center [1137, 576] width 52 height 29
type input "Saving..."
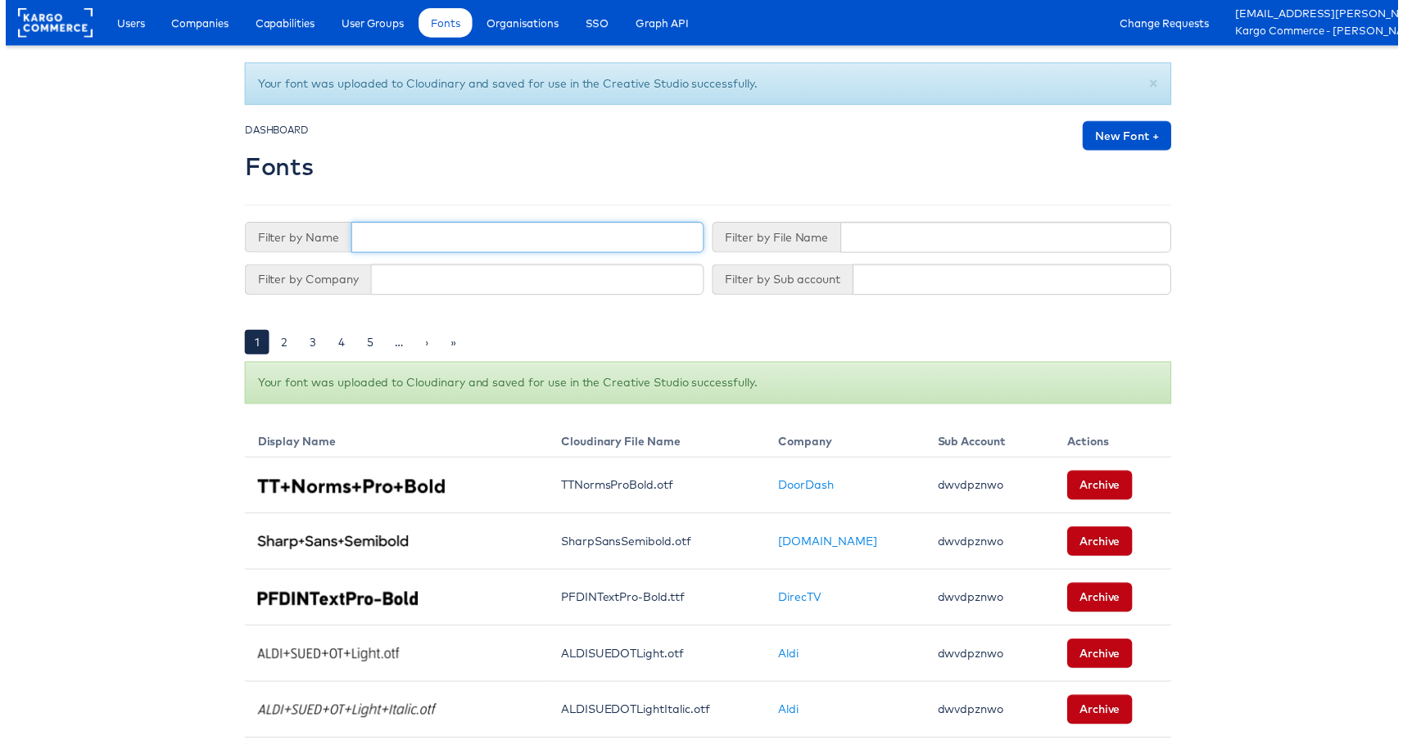
click at [402, 250] on input "text" at bounding box center [525, 239] width 355 height 31
click at [573, 275] on input "text" at bounding box center [536, 281] width 336 height 31
type input "total"
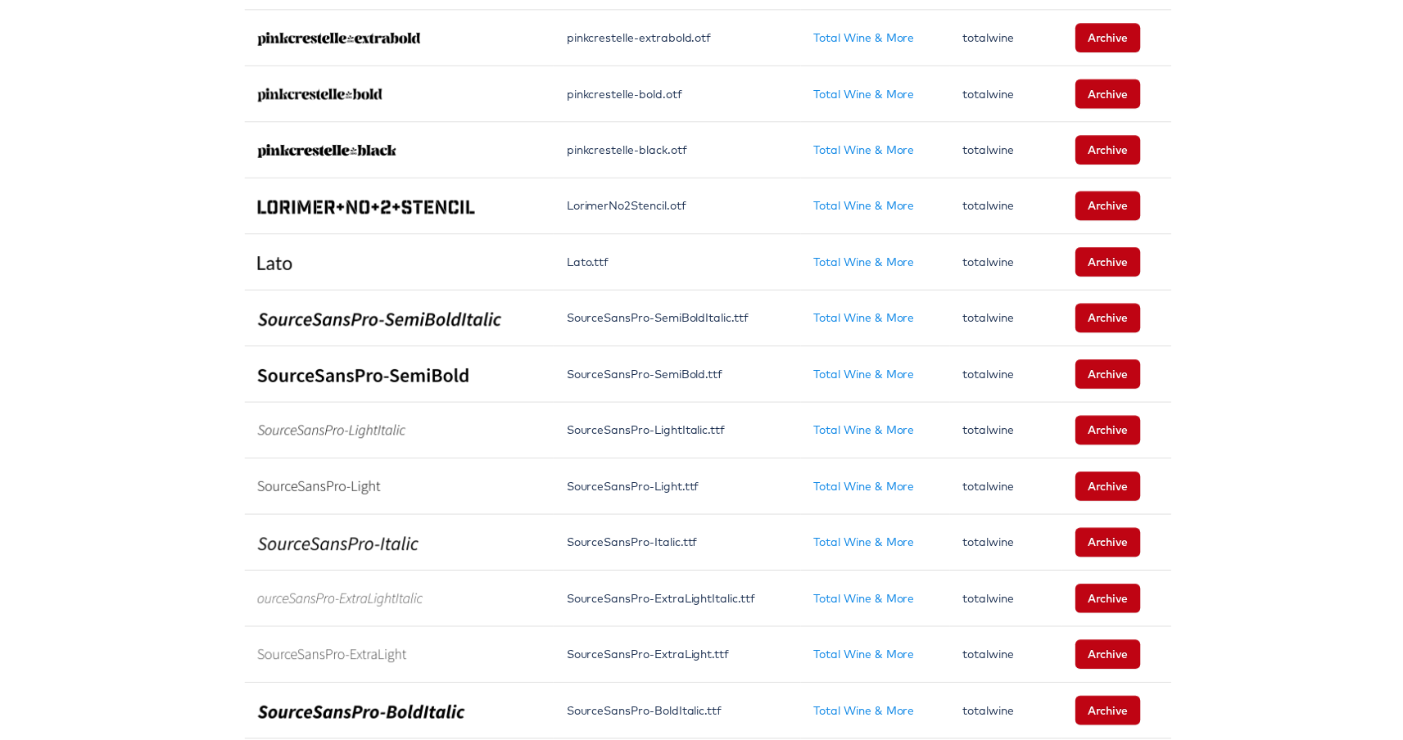
scroll to position [1184, 0]
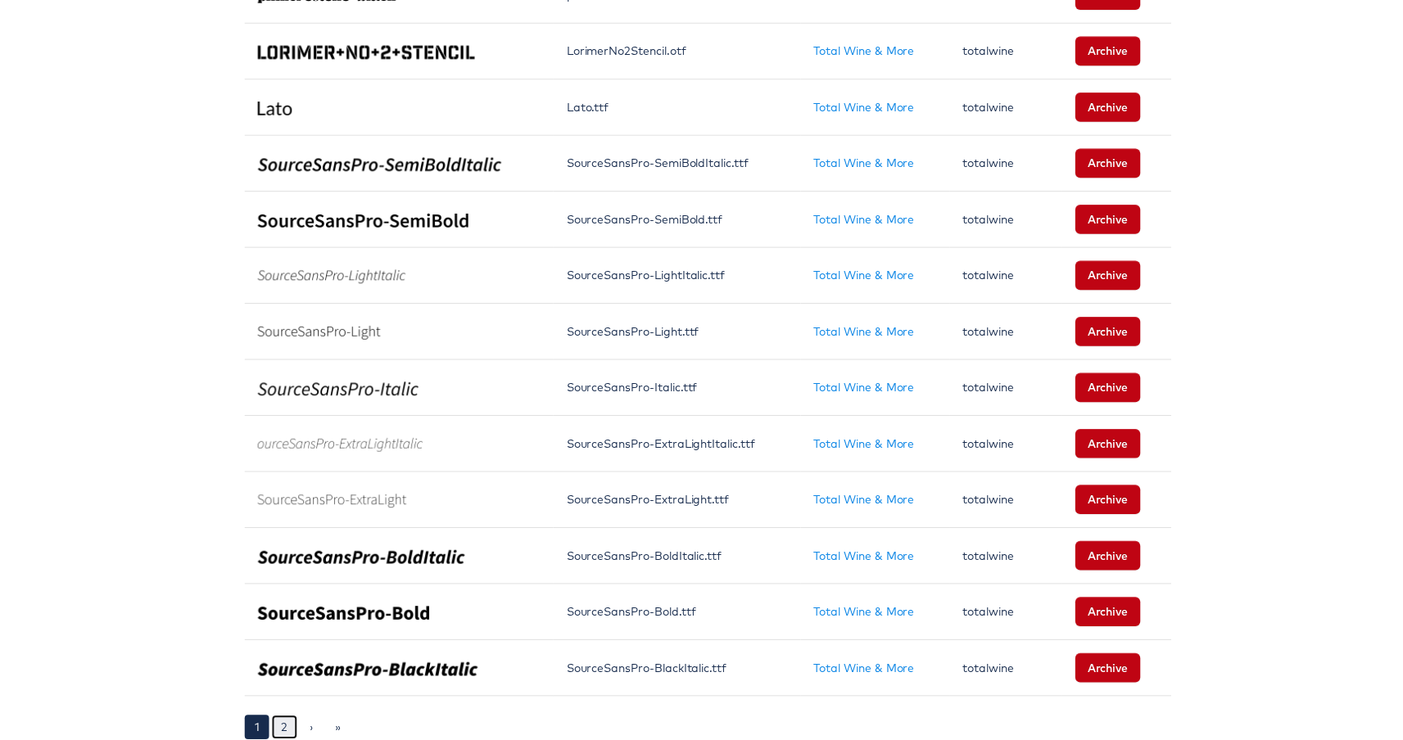
click at [282, 726] on link "2" at bounding box center [281, 733] width 26 height 25
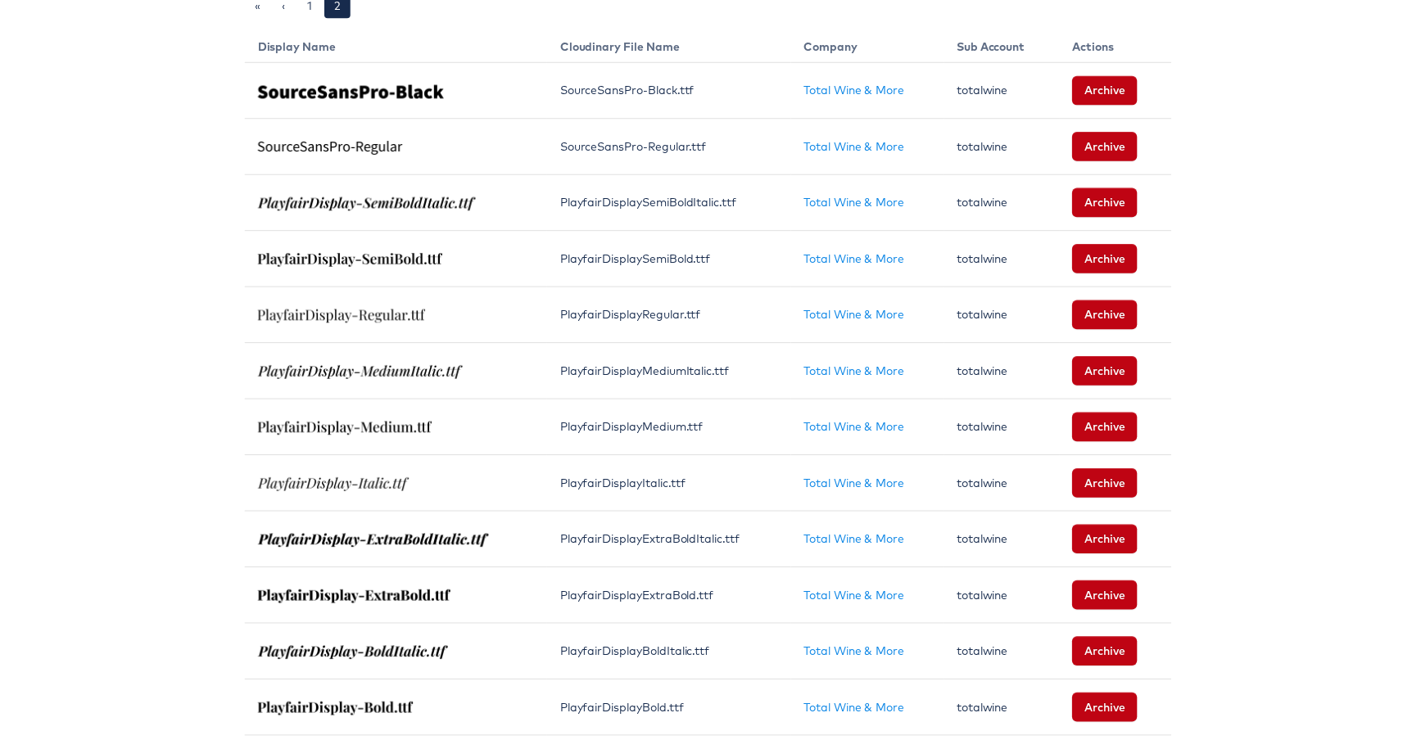
scroll to position [558, 0]
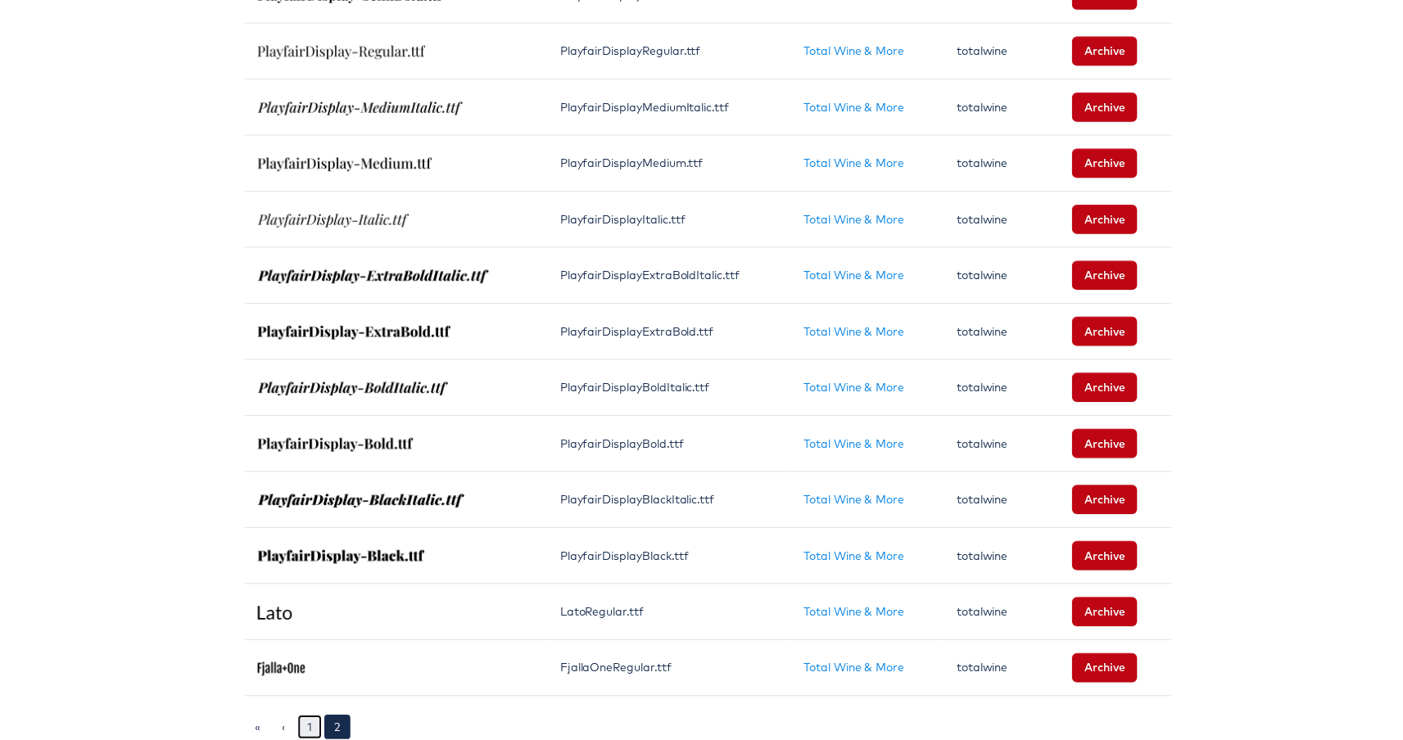
click at [301, 721] on link "1" at bounding box center [306, 733] width 25 height 25
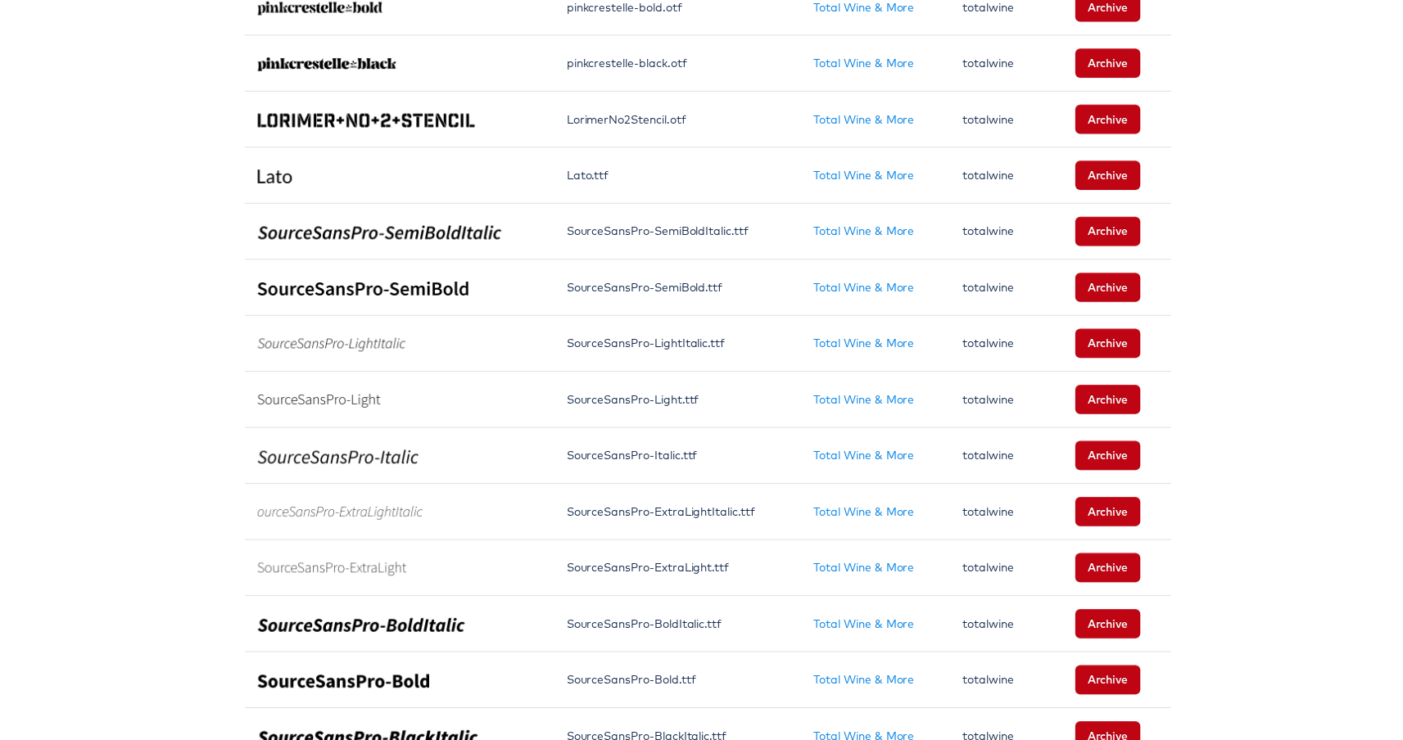
scroll to position [1066, 0]
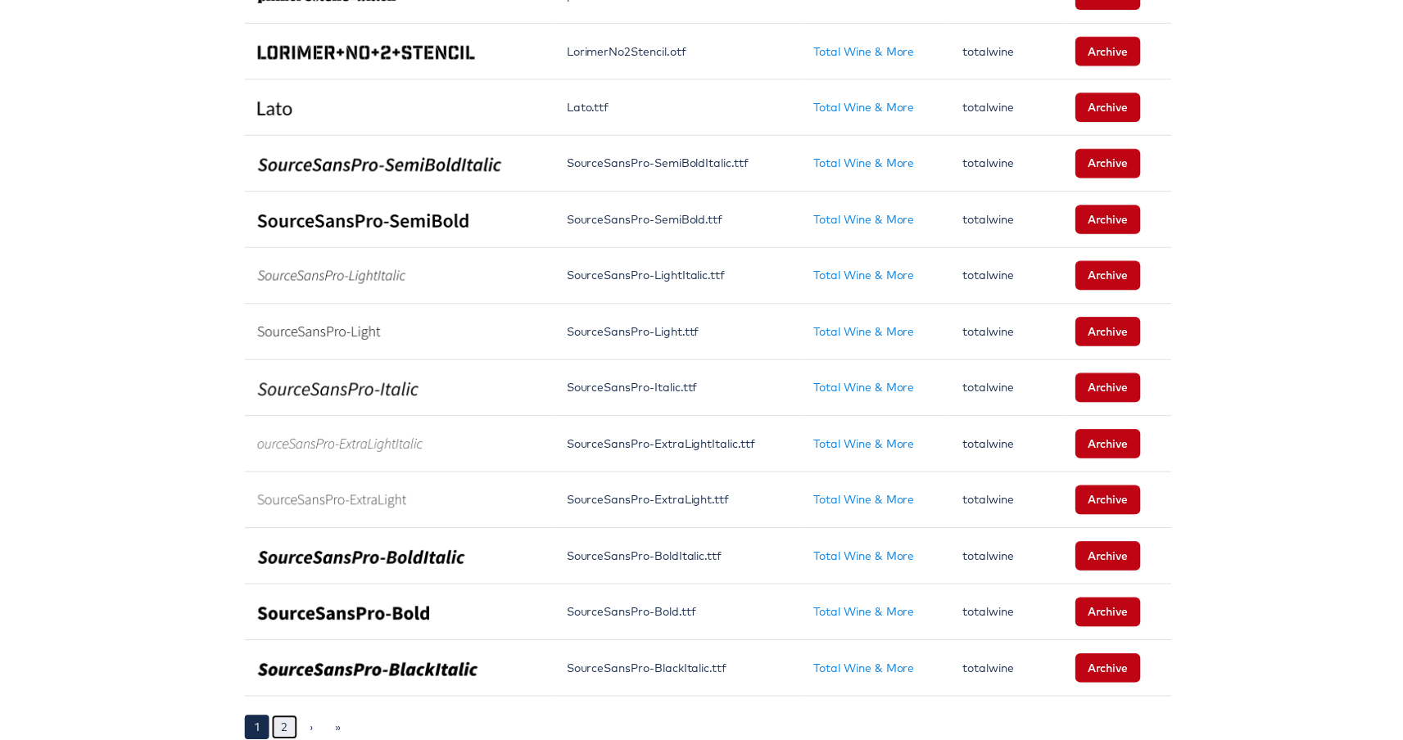
click at [273, 721] on link "2" at bounding box center [281, 733] width 26 height 25
click at [304, 721] on link "›" at bounding box center [307, 733] width 23 height 25
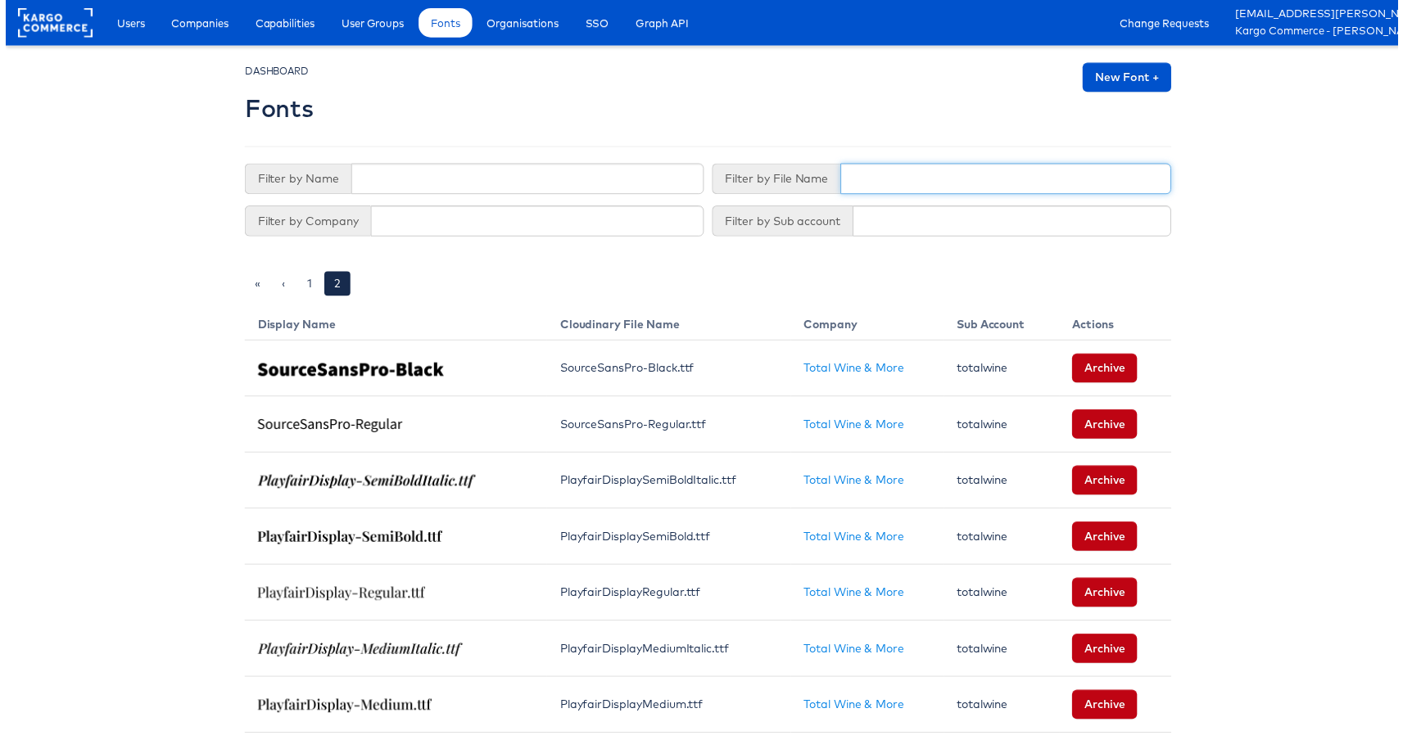
click at [903, 167] on input "text" at bounding box center [1007, 180] width 333 height 31
type input "Lato.ttf"
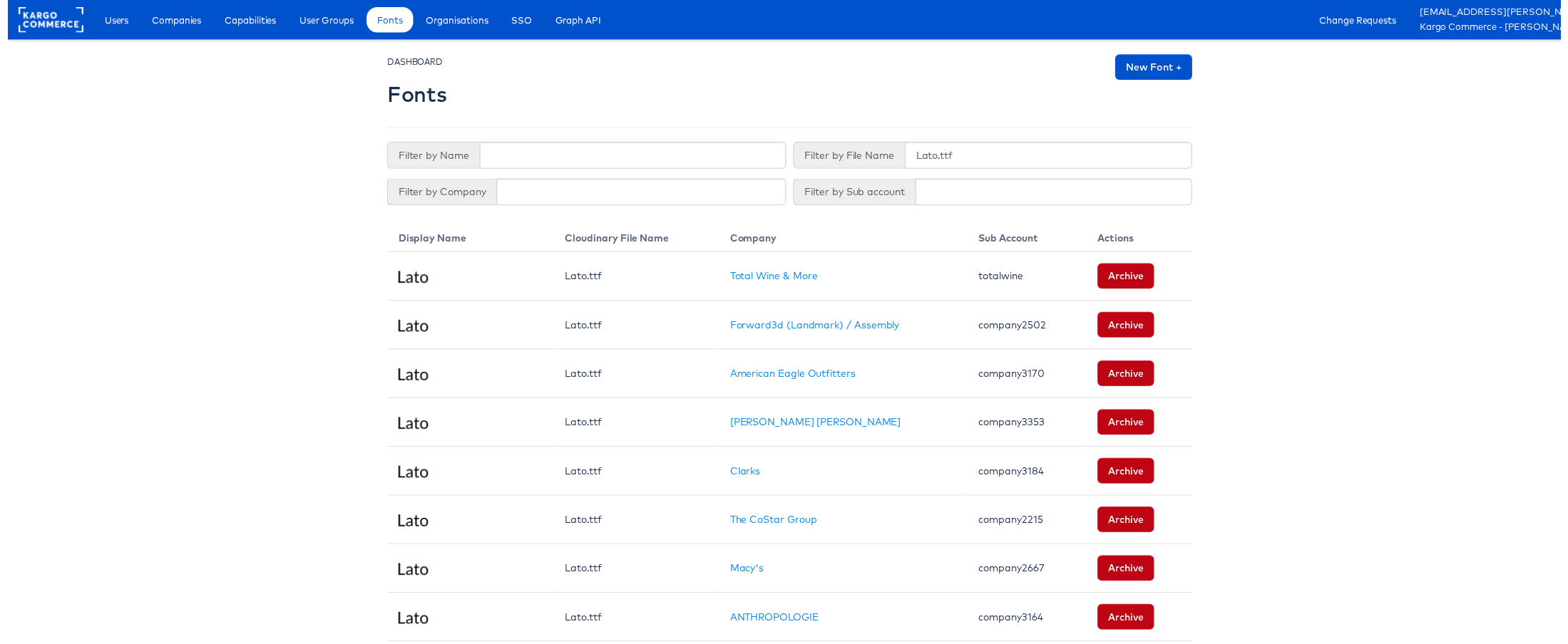
click at [172, 415] on body "Users Companies Capabilities User Groups Fonts Organisations SSO Graph API Chan…" at bounding box center [789, 594] width 1578 height 1189
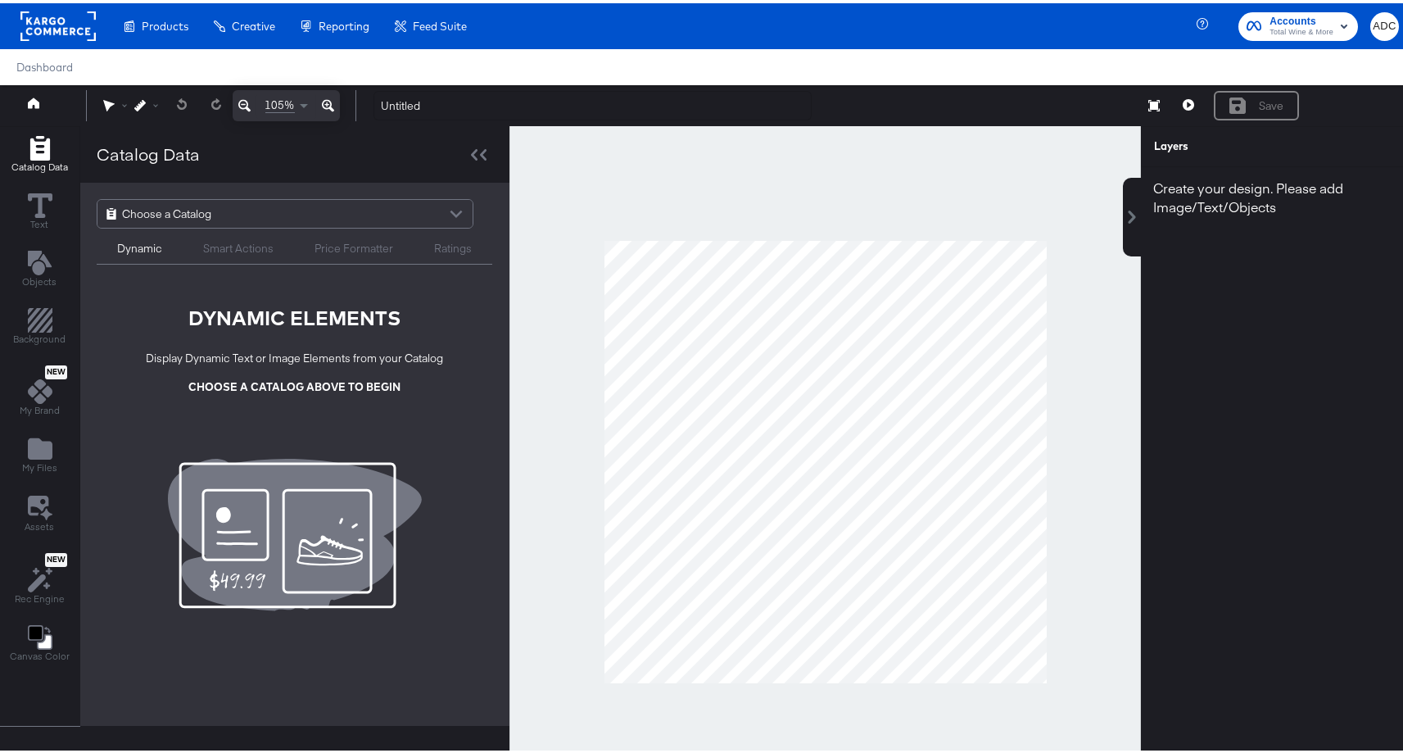
click at [292, 222] on div "Choose a Catalog" at bounding box center [284, 211] width 375 height 28
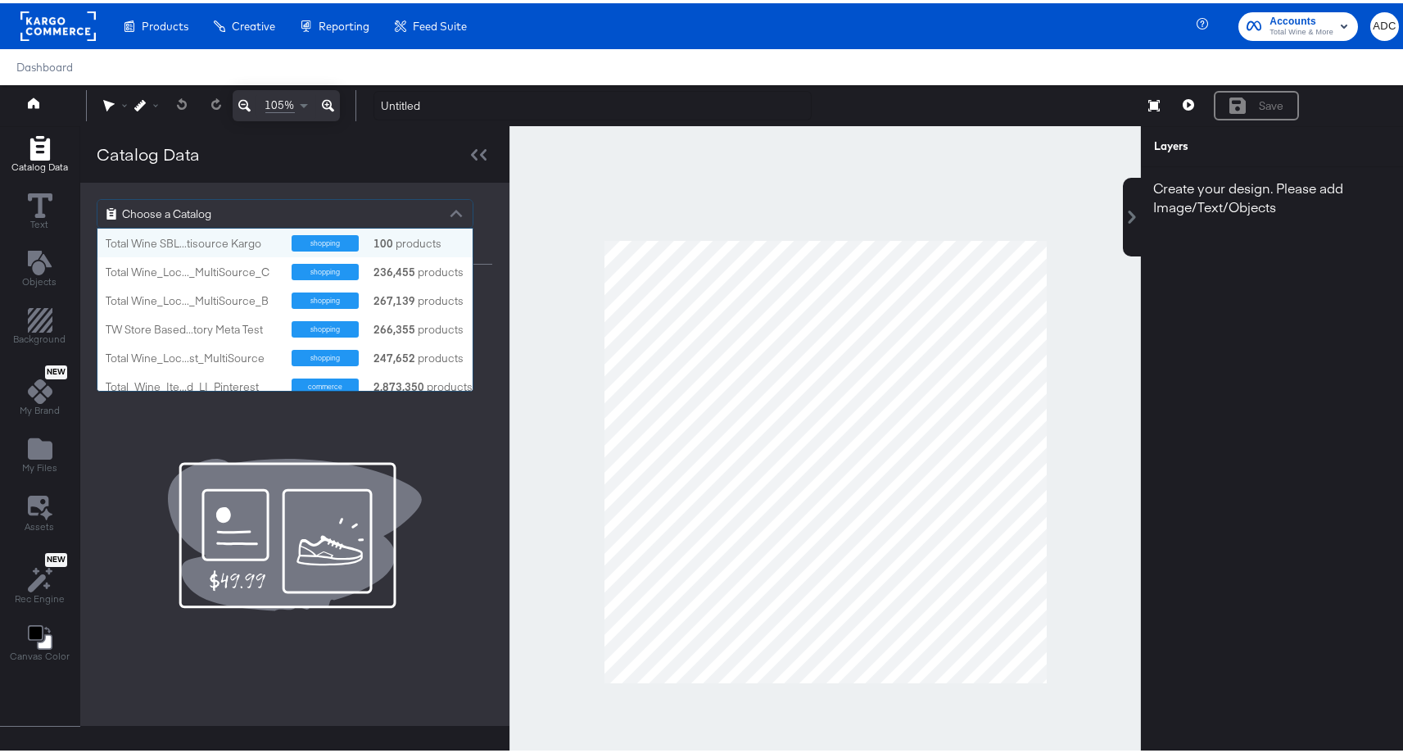
scroll to position [150, 363]
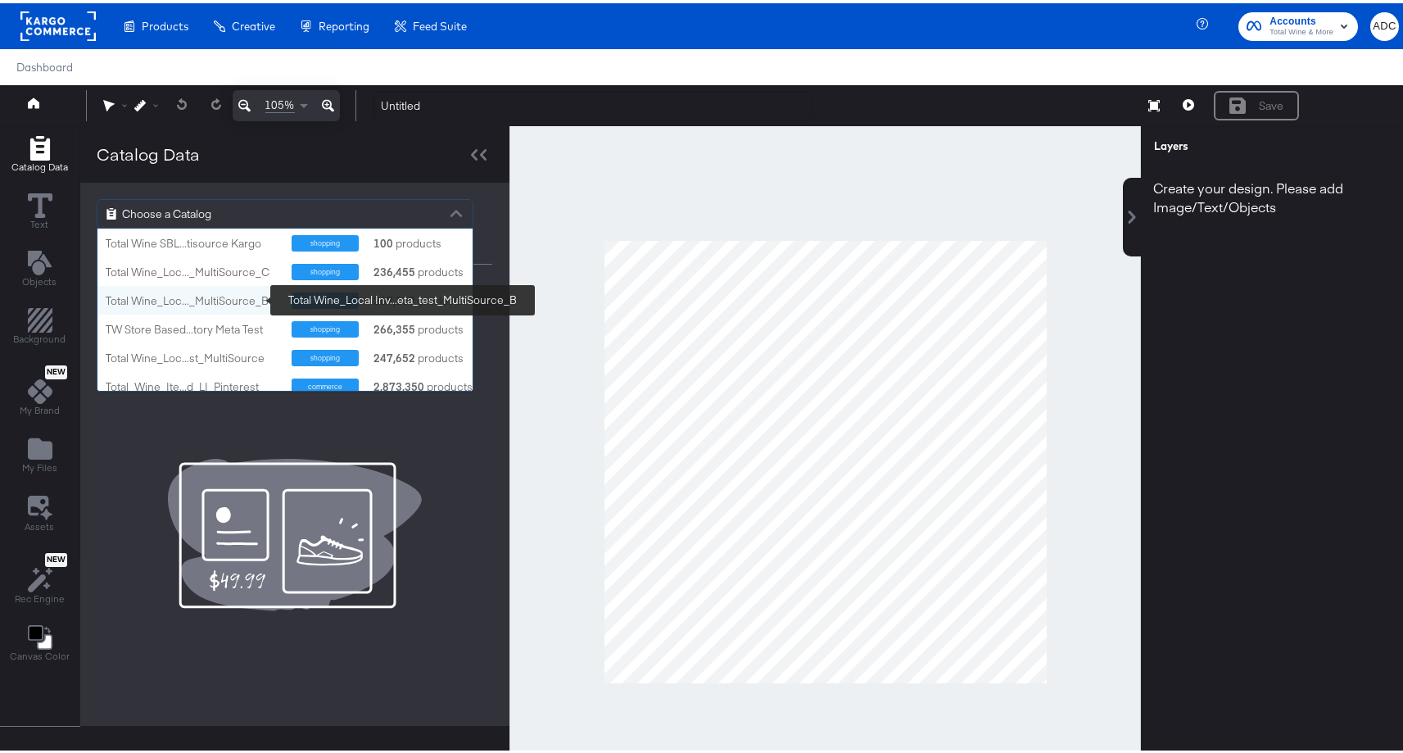
click at [177, 292] on div "Total Wine_Loc..._MultiSource_B" at bounding box center [193, 298] width 174 height 16
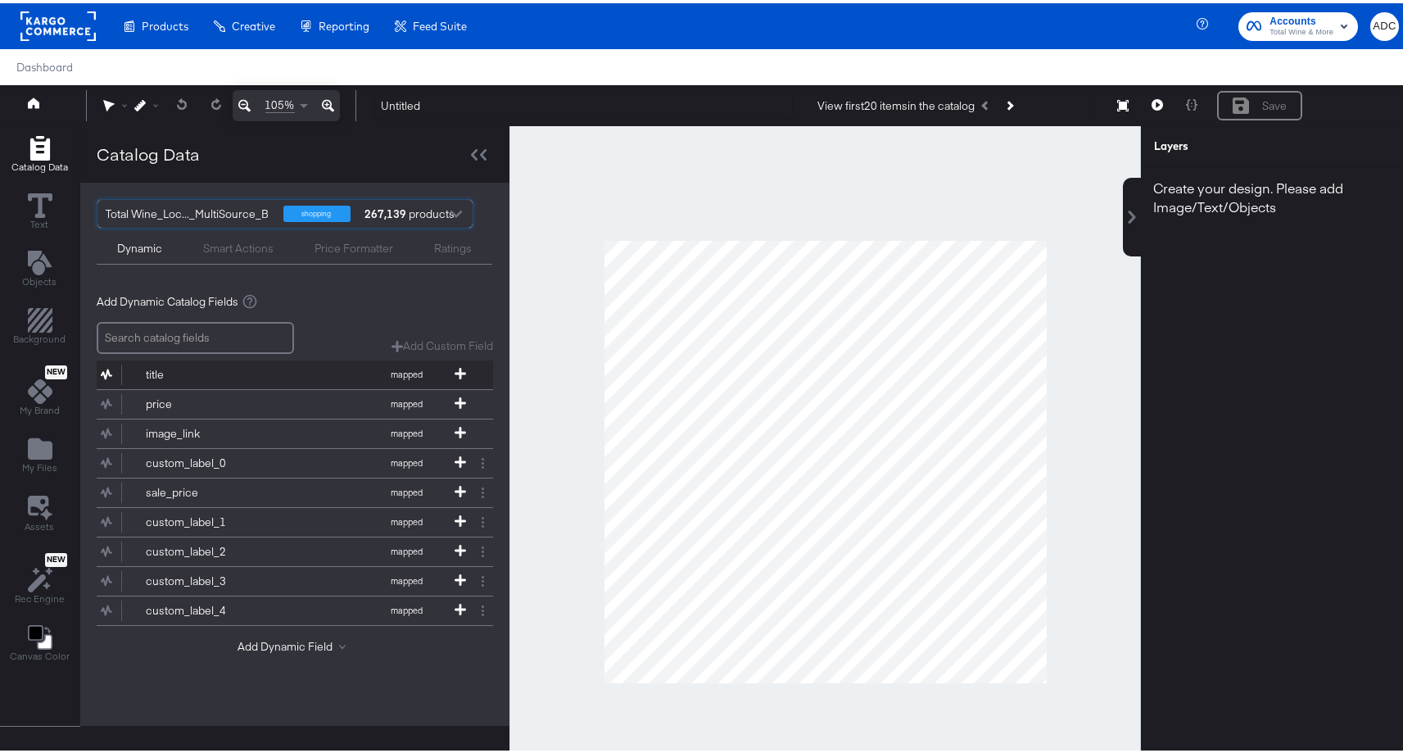
click at [178, 375] on div "title" at bounding box center [205, 372] width 119 height 16
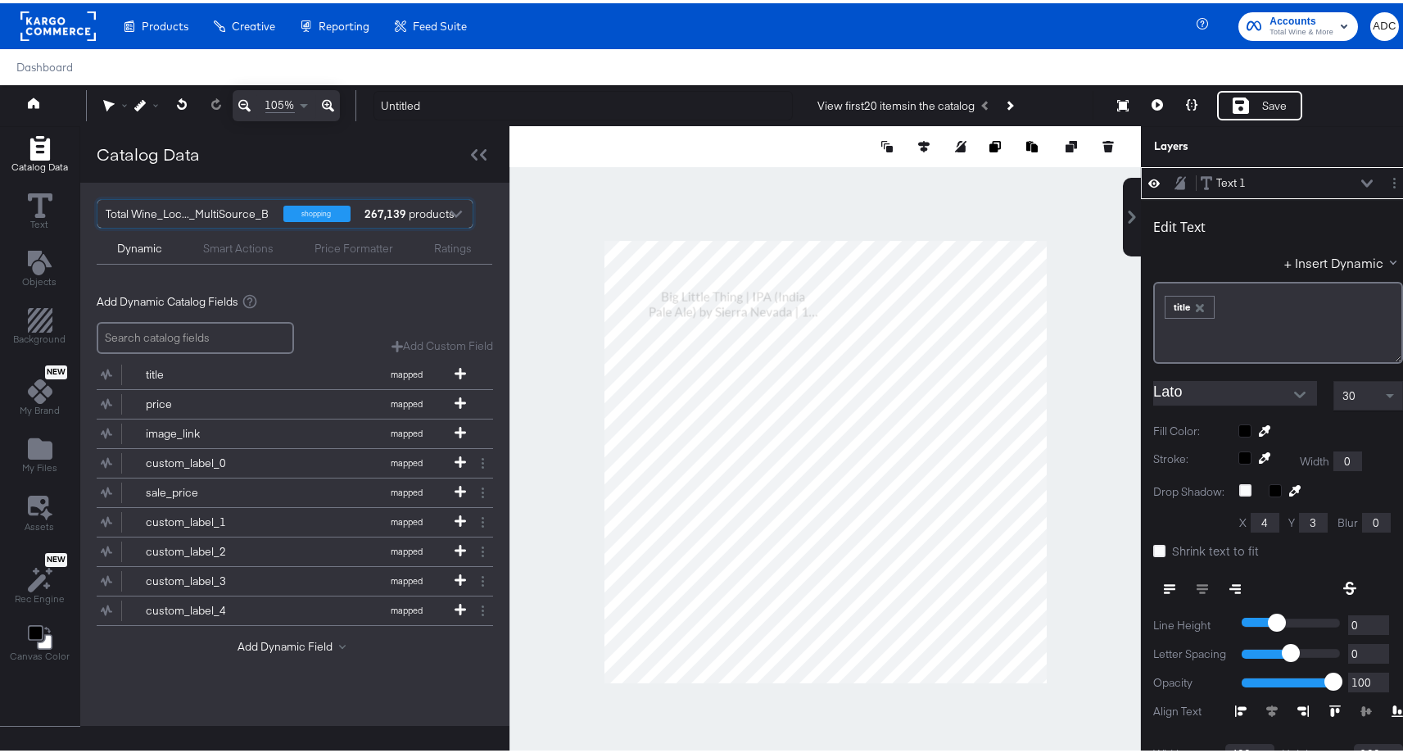
click at [1294, 388] on icon "Open" at bounding box center [1299, 391] width 11 height 7
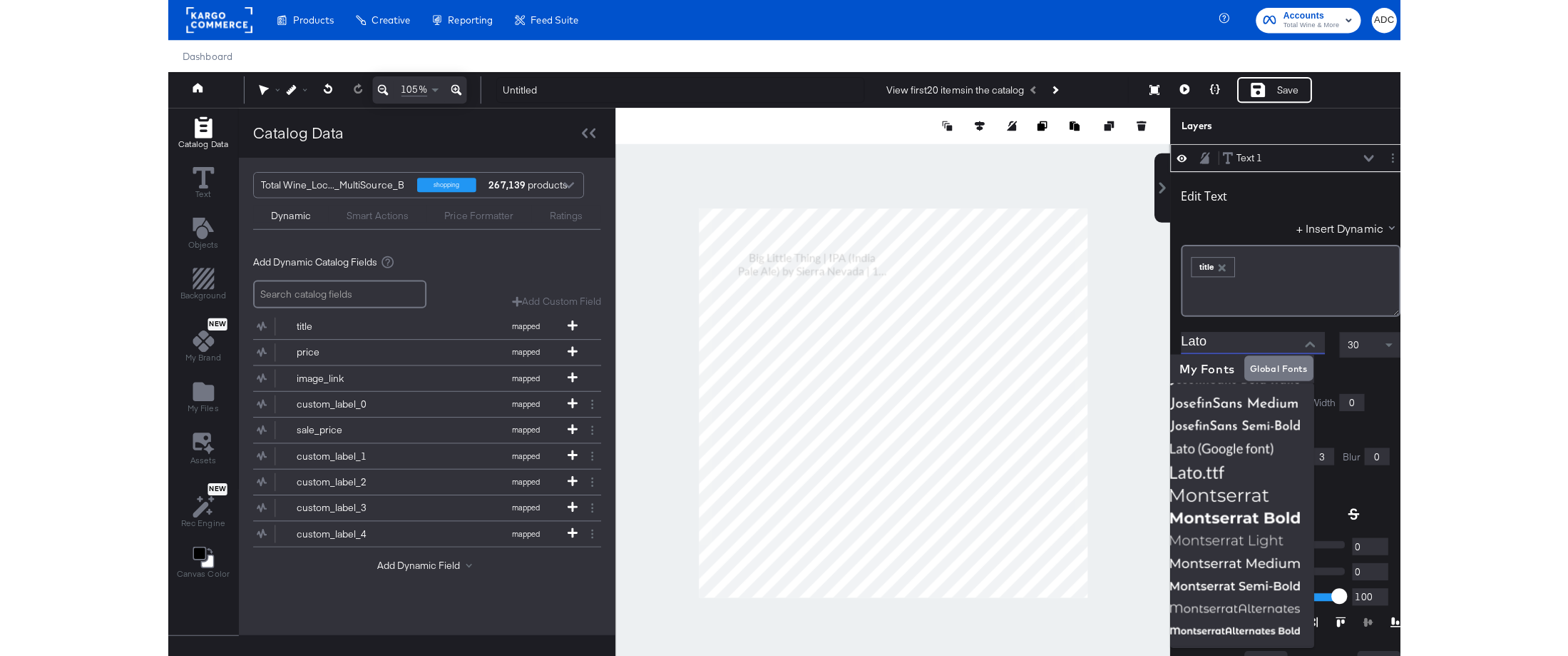
scroll to position [399, 0]
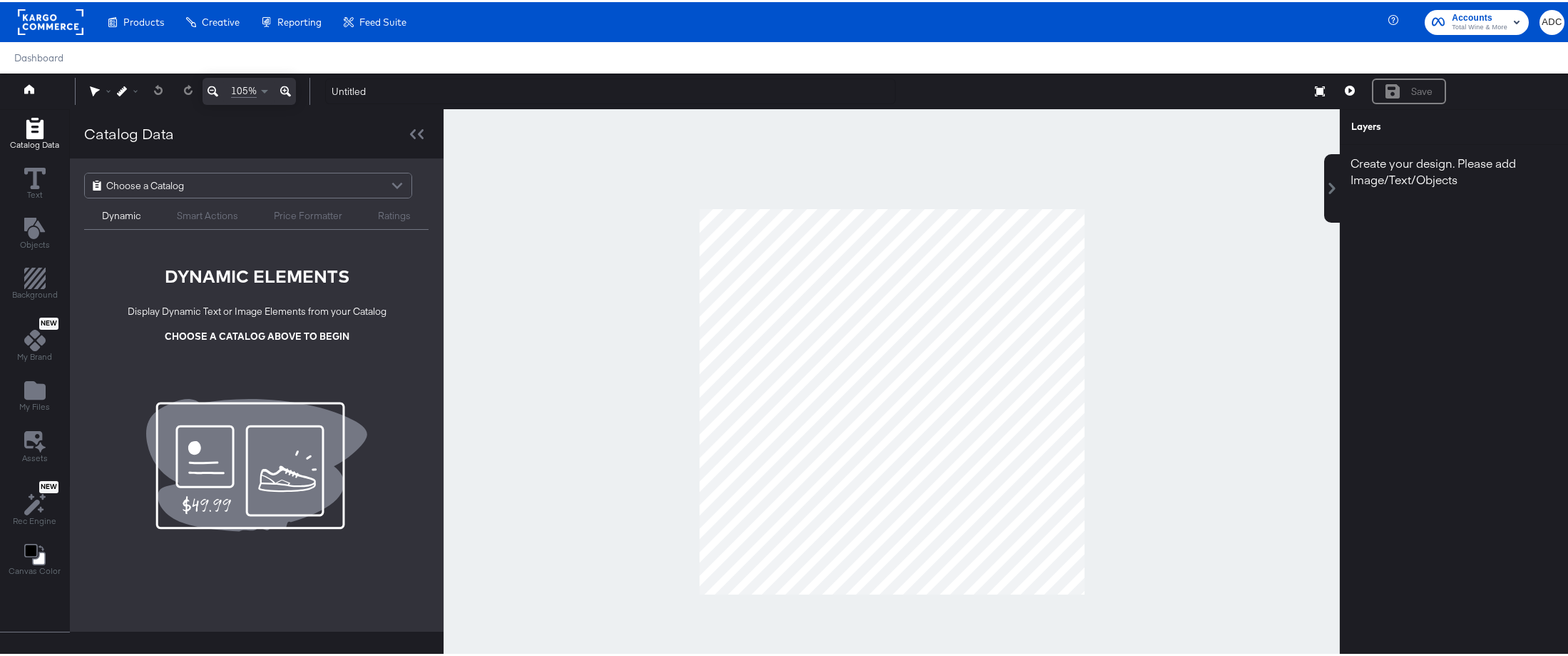
click at [152, 185] on span "Choose a Catalog" at bounding box center [145, 184] width 77 height 24
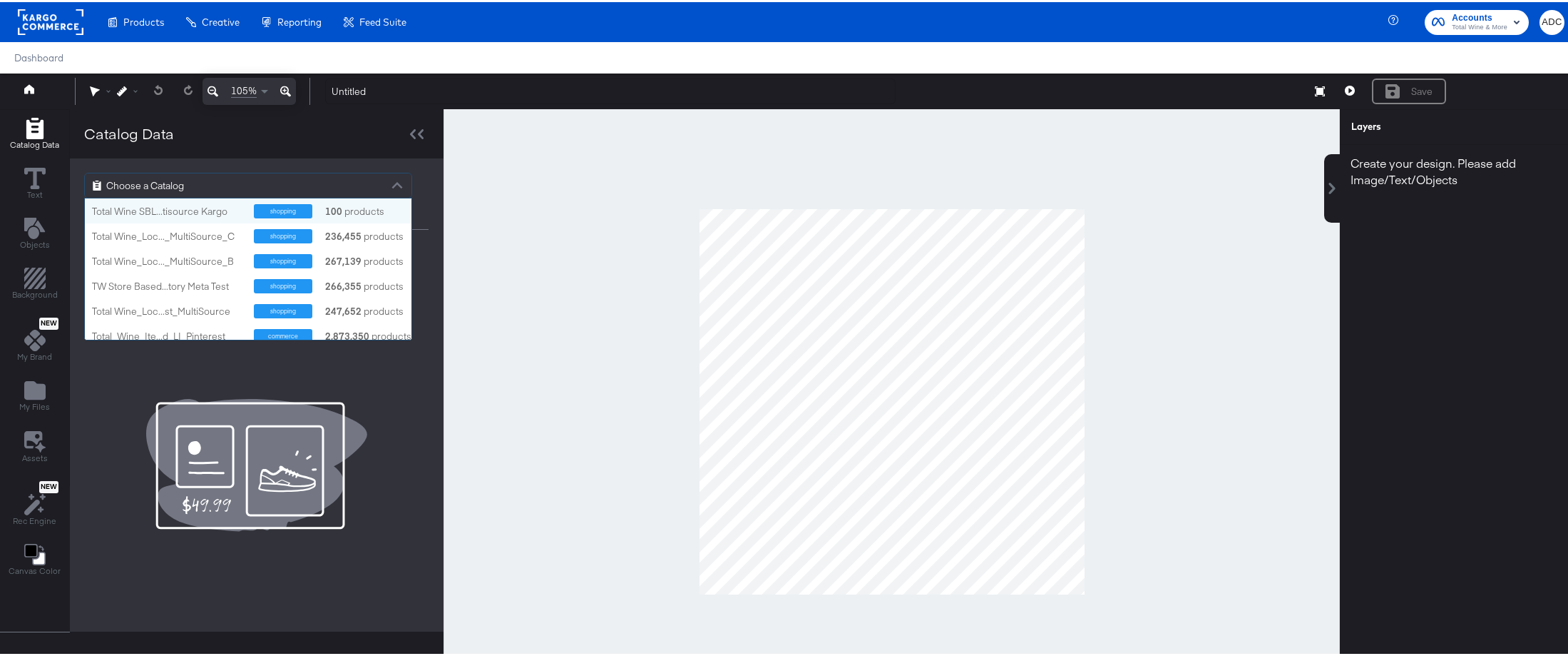
scroll to position [131, 316]
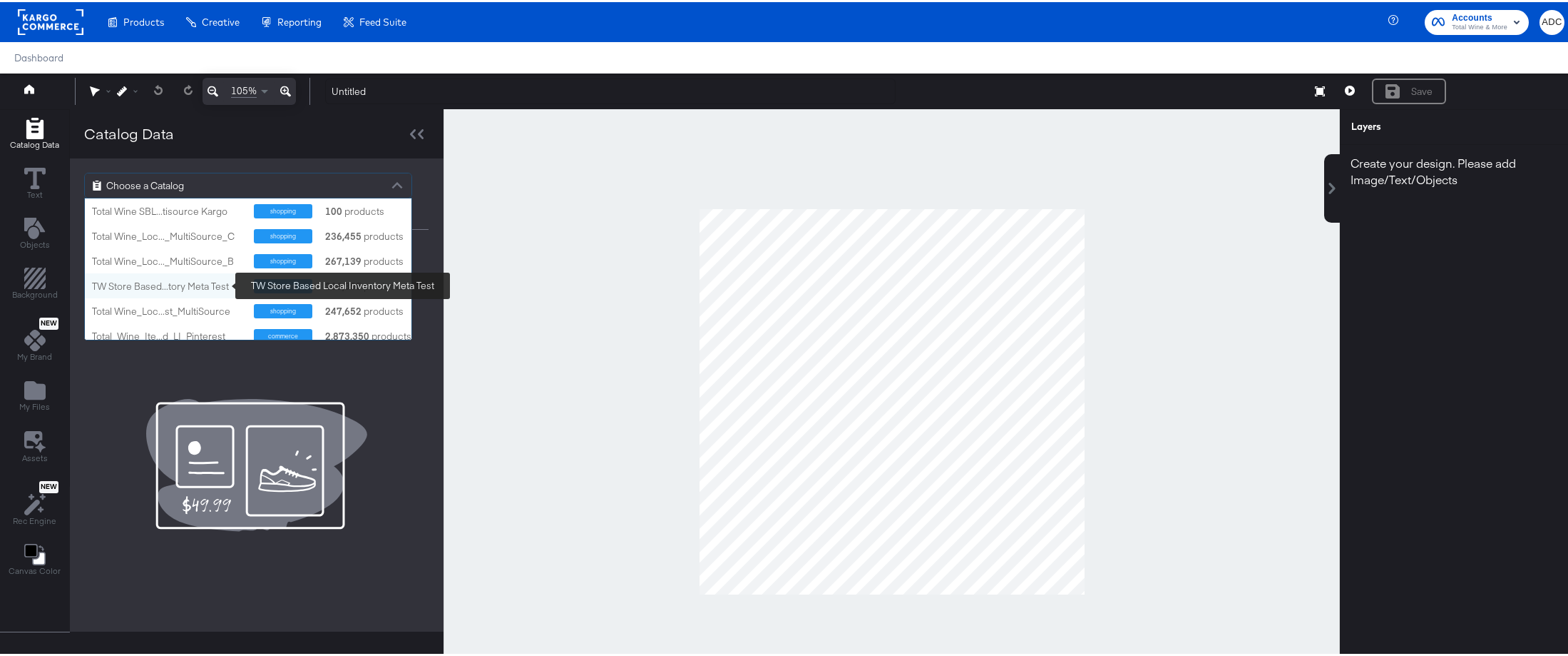
click at [145, 281] on div "TW Store Based...tory Meta Test" at bounding box center [168, 285] width 151 height 14
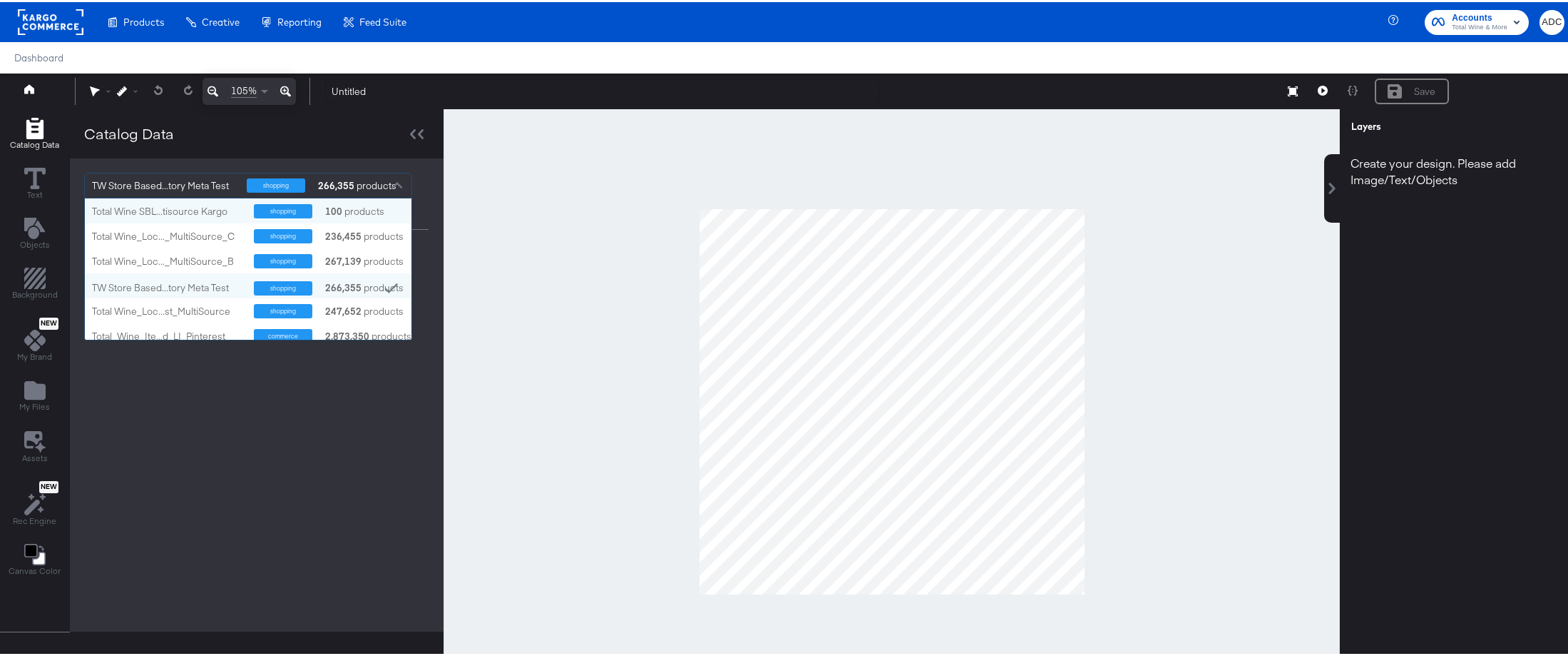
click at [349, 183] on strong "266,355" at bounding box center [336, 184] width 41 height 24
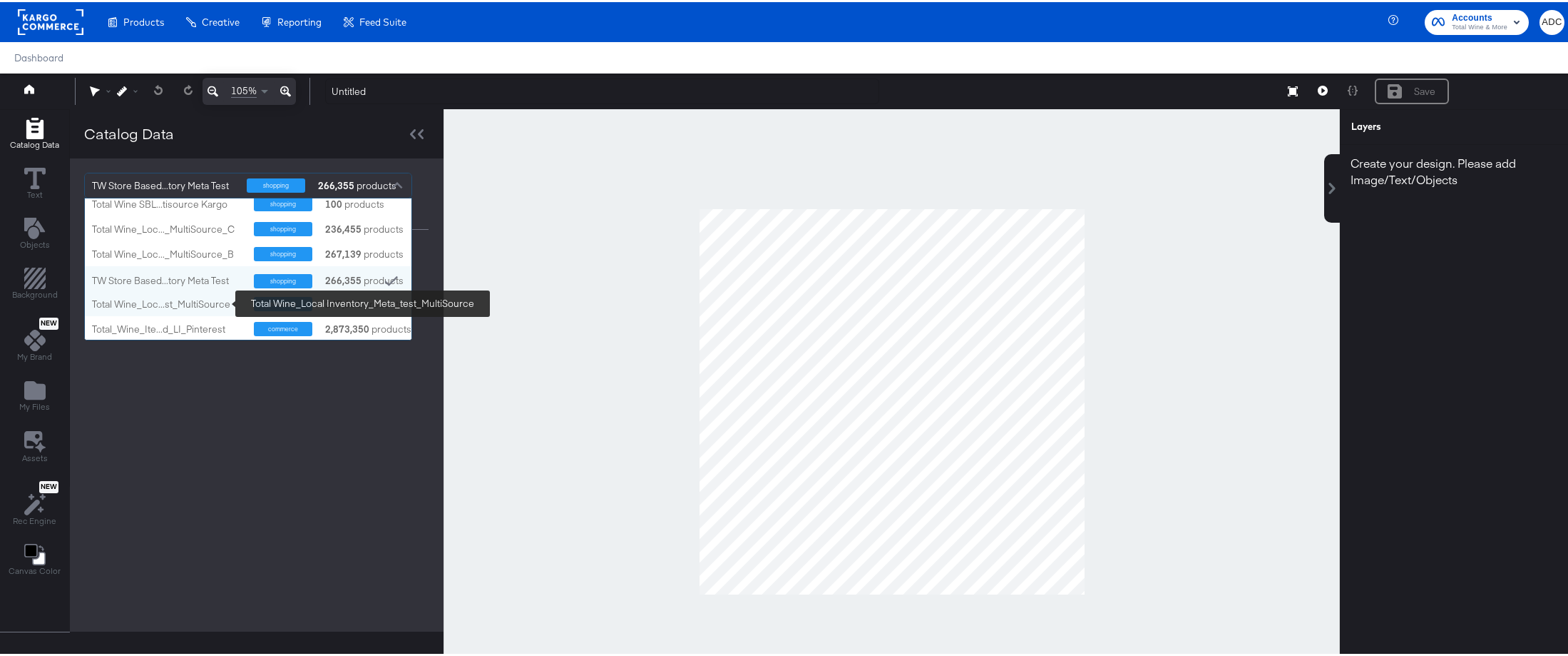
drag, startPoint x: 142, startPoint y: 260, endPoint x: 160, endPoint y: 301, distance: 44.8
click at [160, 301] on div "Total Wine SBL...tisource Kargo shopping 100 products Total Wine_Loc..._MultiSo…" at bounding box center [247, 399] width 326 height 421
click at [160, 301] on div "Total Wine_Loc...st_MultiSource" at bounding box center [168, 302] width 151 height 14
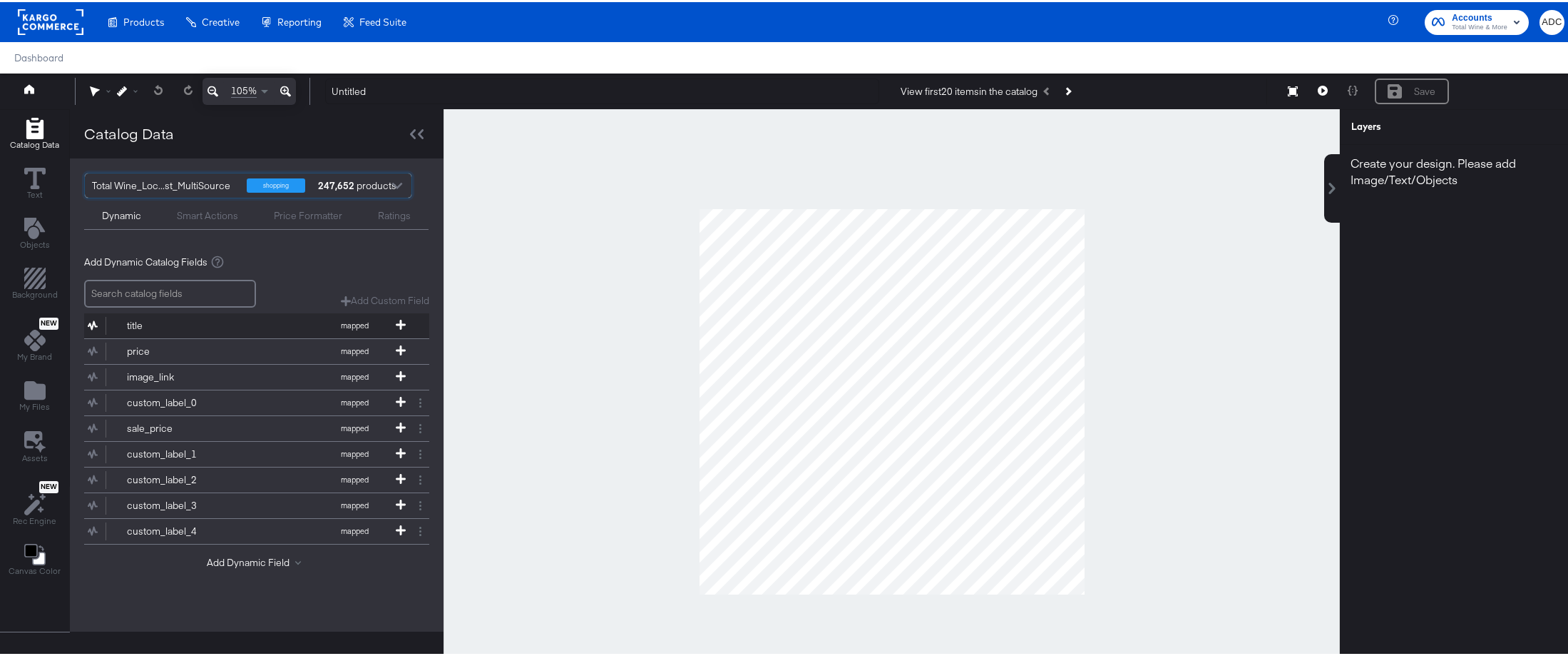
click at [146, 328] on div "title" at bounding box center [178, 324] width 104 height 14
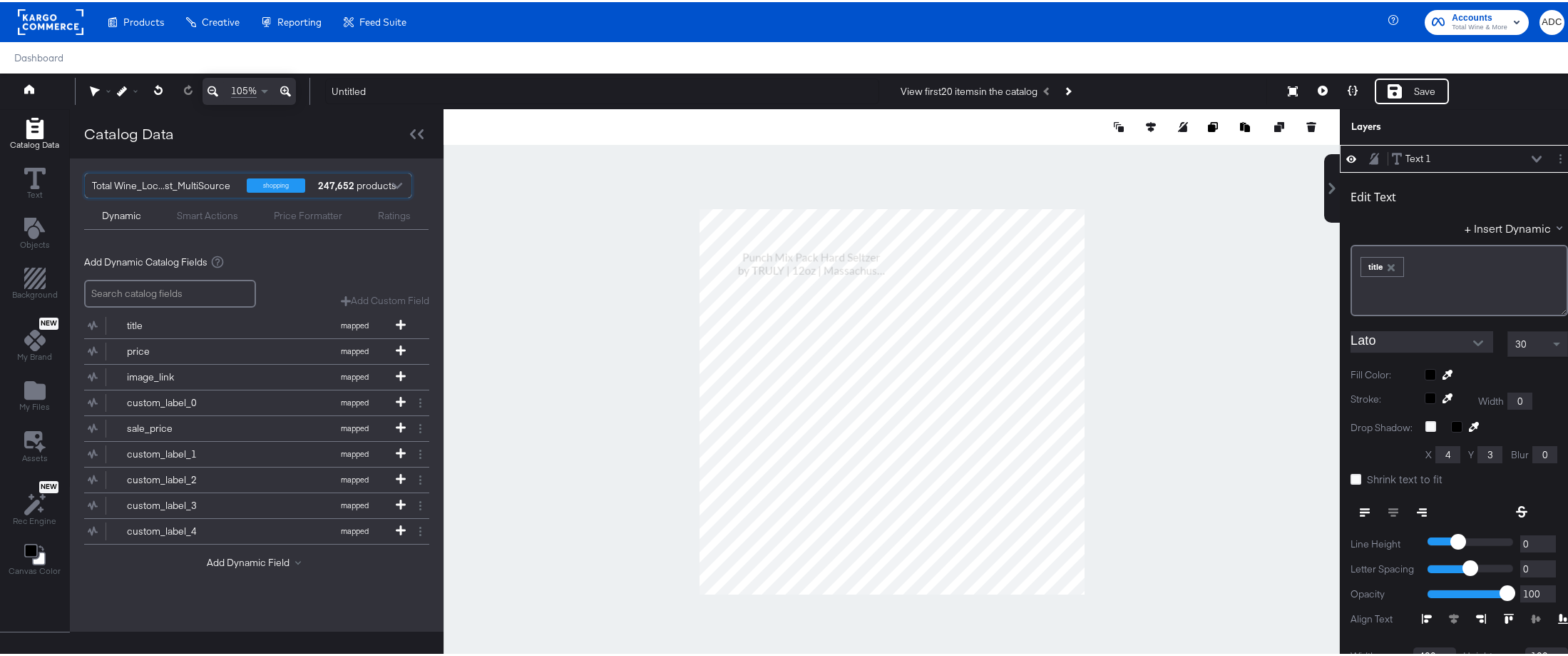
click at [1473, 342] on icon "Open" at bounding box center [1477, 341] width 10 height 6
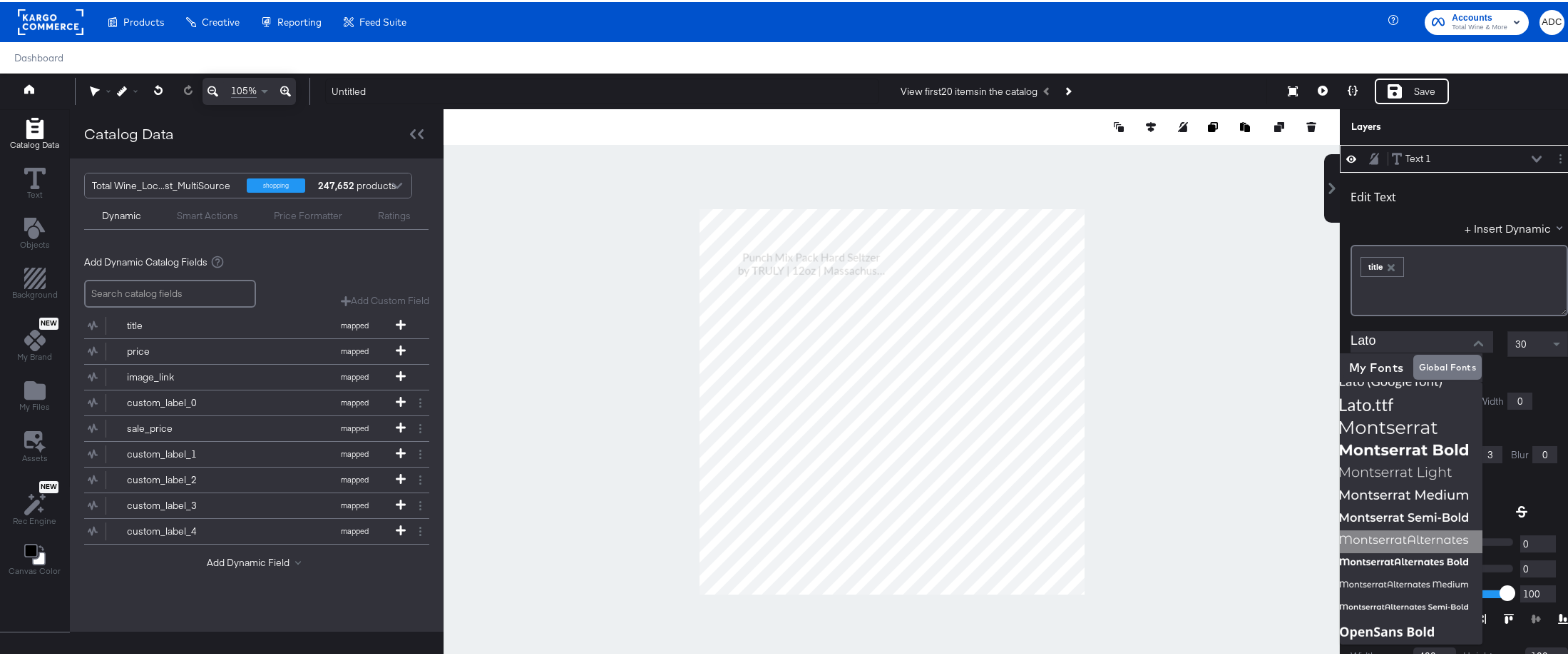
scroll to position [443, 0]
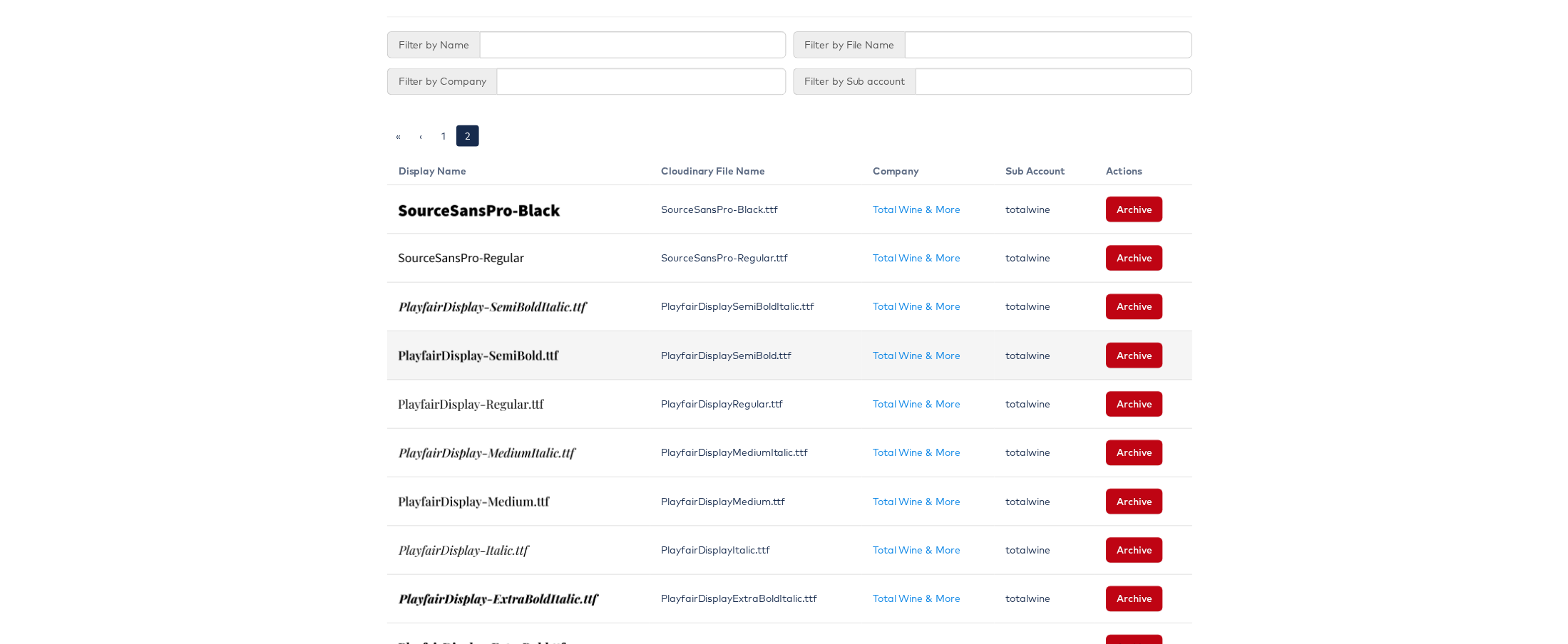
scroll to position [486, 0]
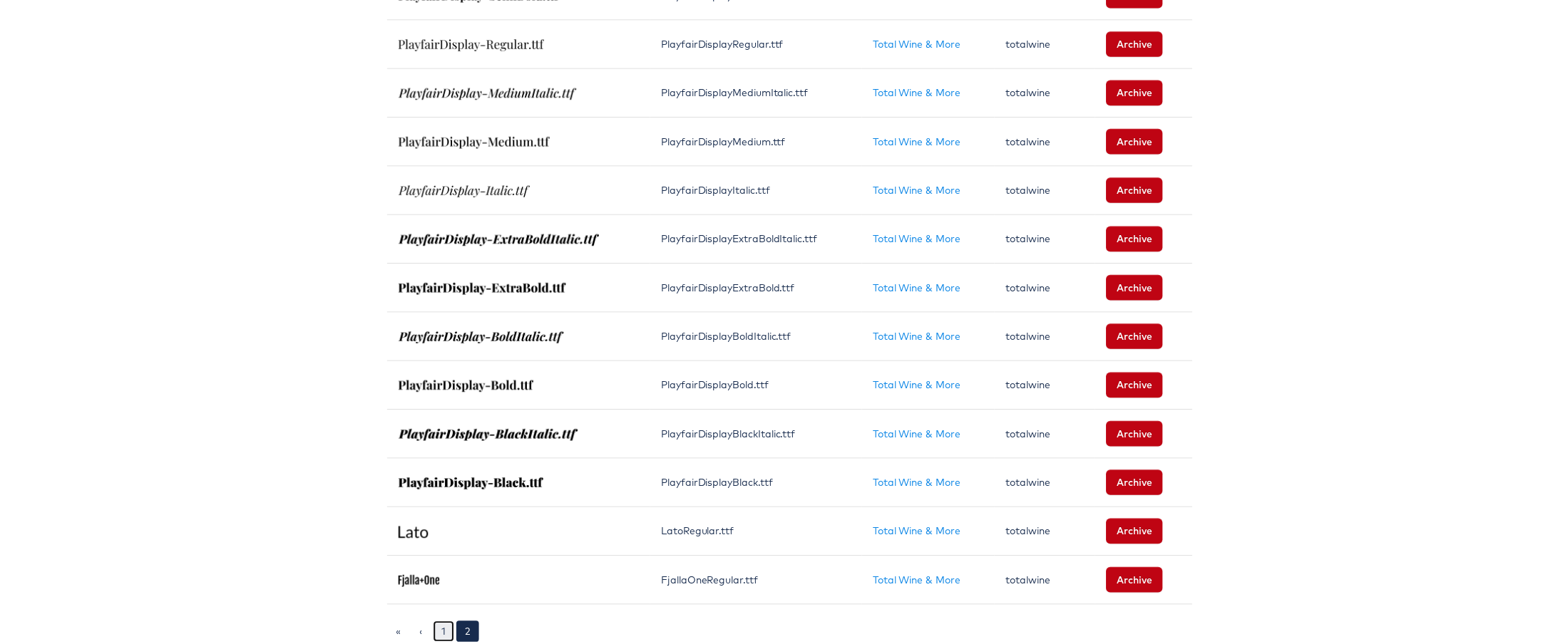
click at [436, 627] on link "1" at bounding box center [440, 638] width 22 height 22
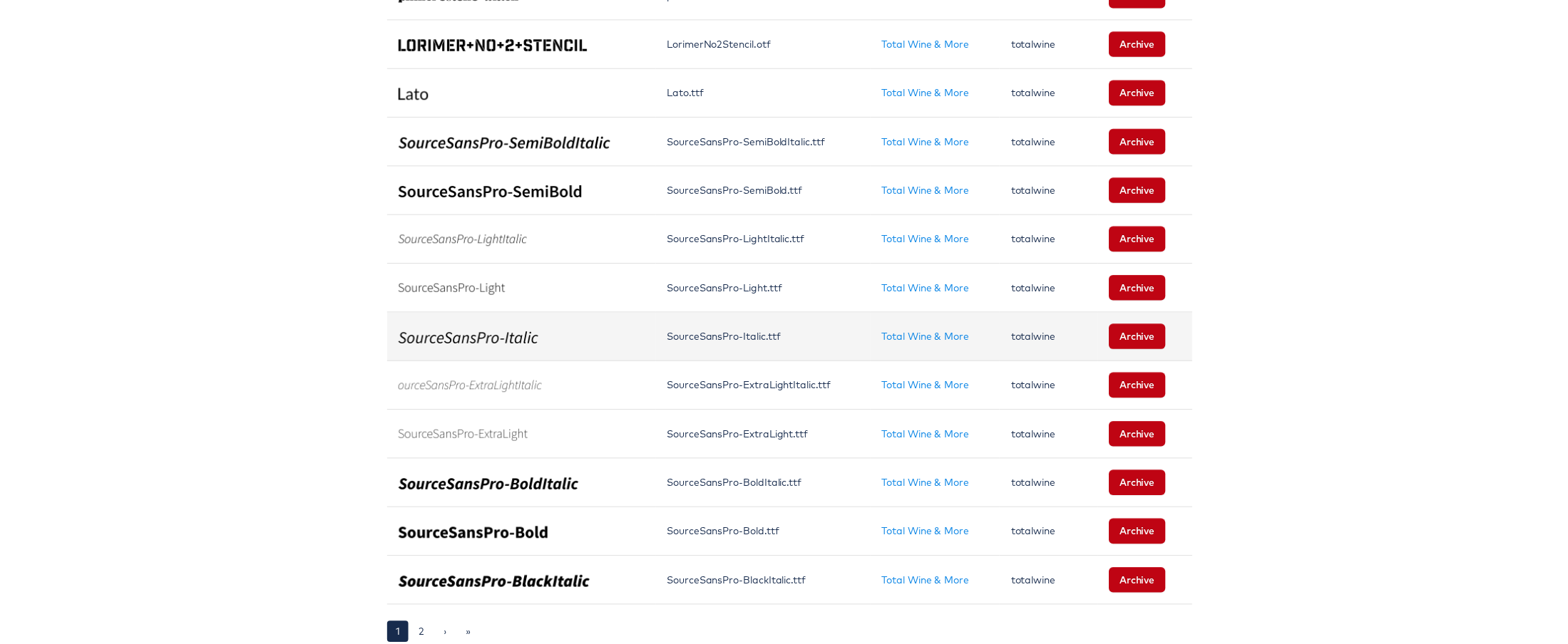
scroll to position [928, 0]
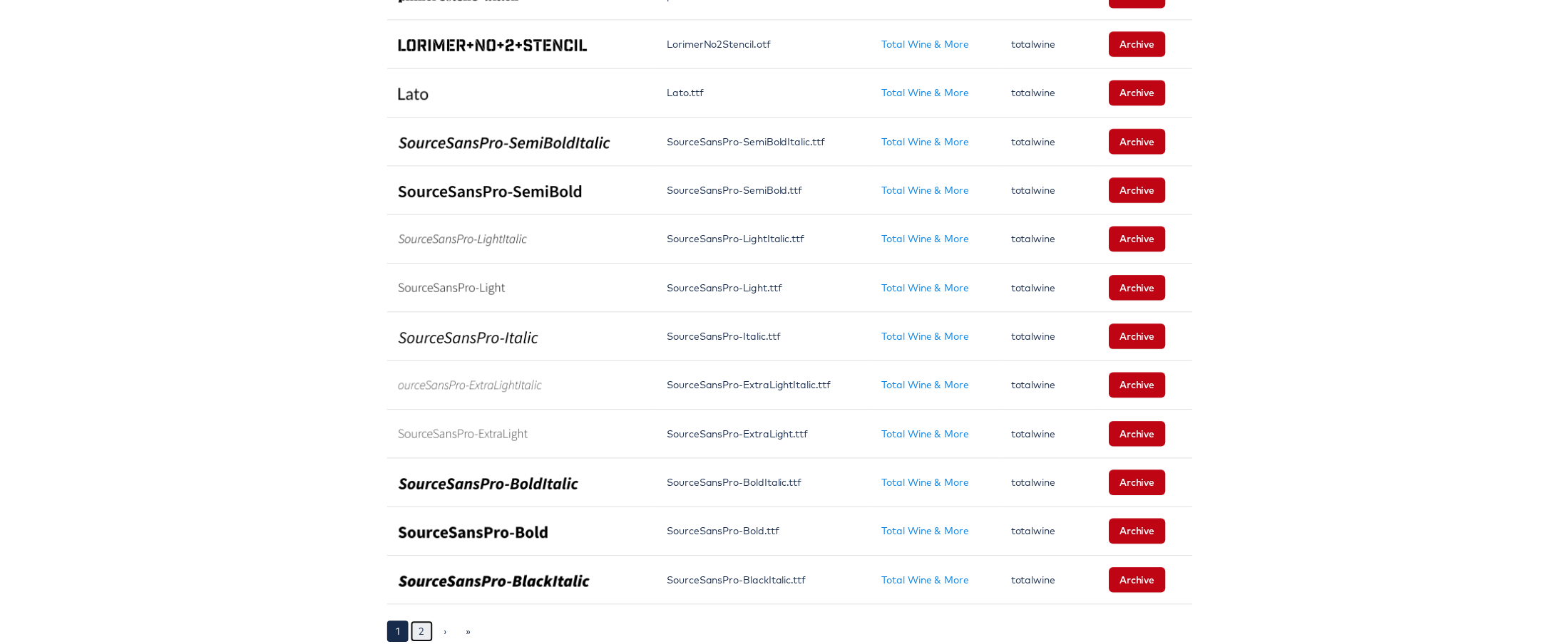
click at [407, 632] on link "2" at bounding box center [418, 638] width 23 height 22
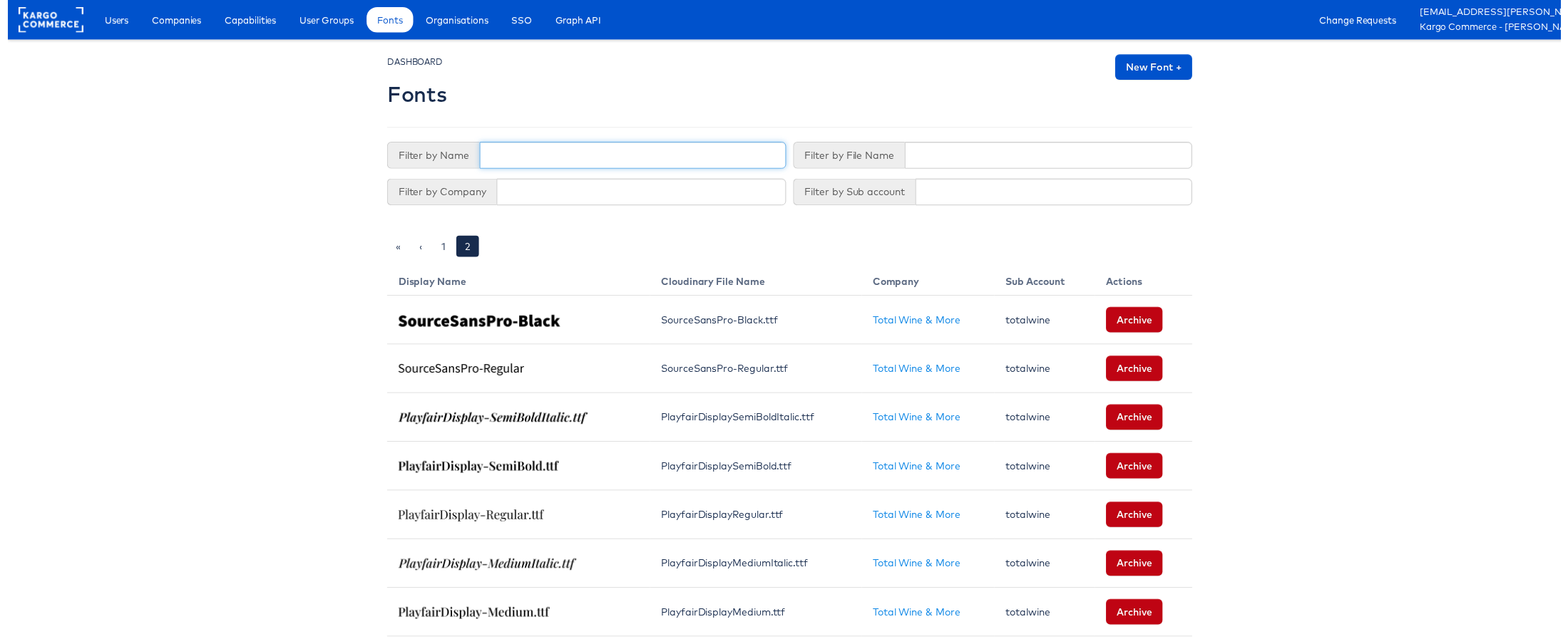
click at [526, 147] on input "text" at bounding box center [630, 157] width 309 height 27
type input "Lato"
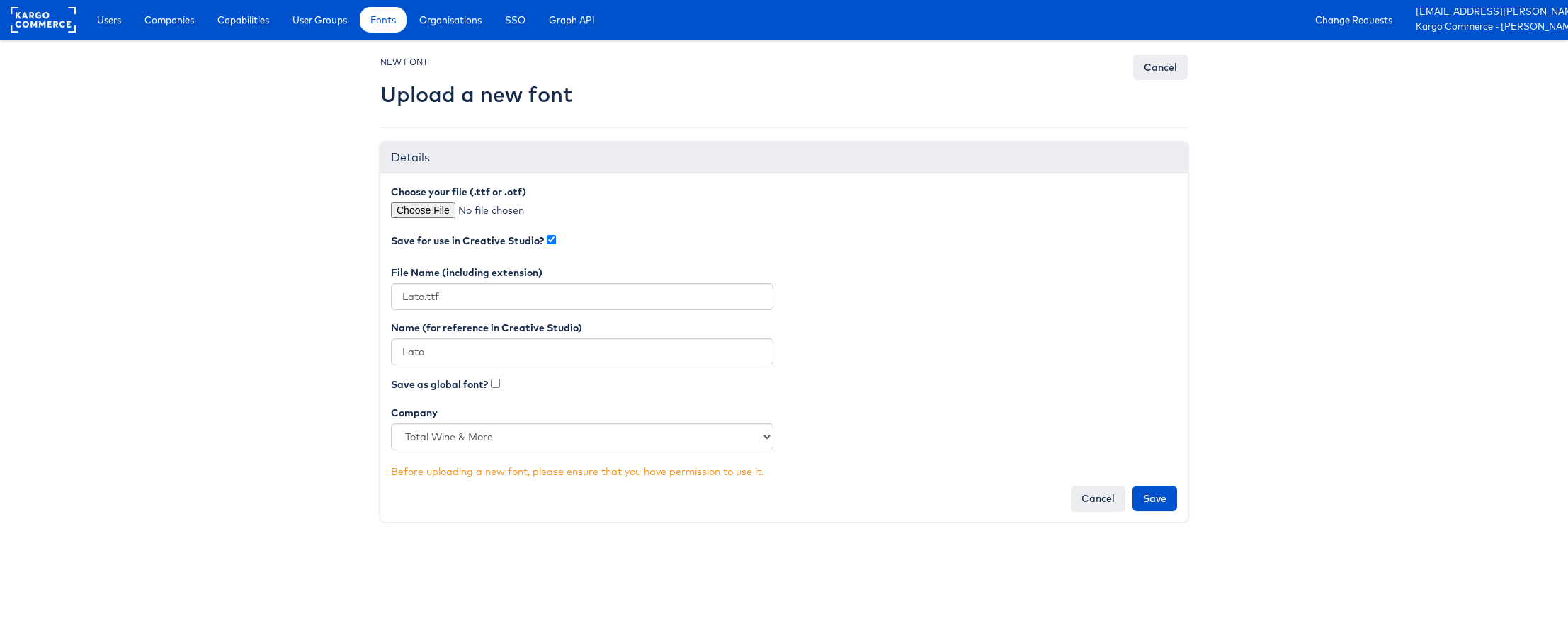
select select "2816"
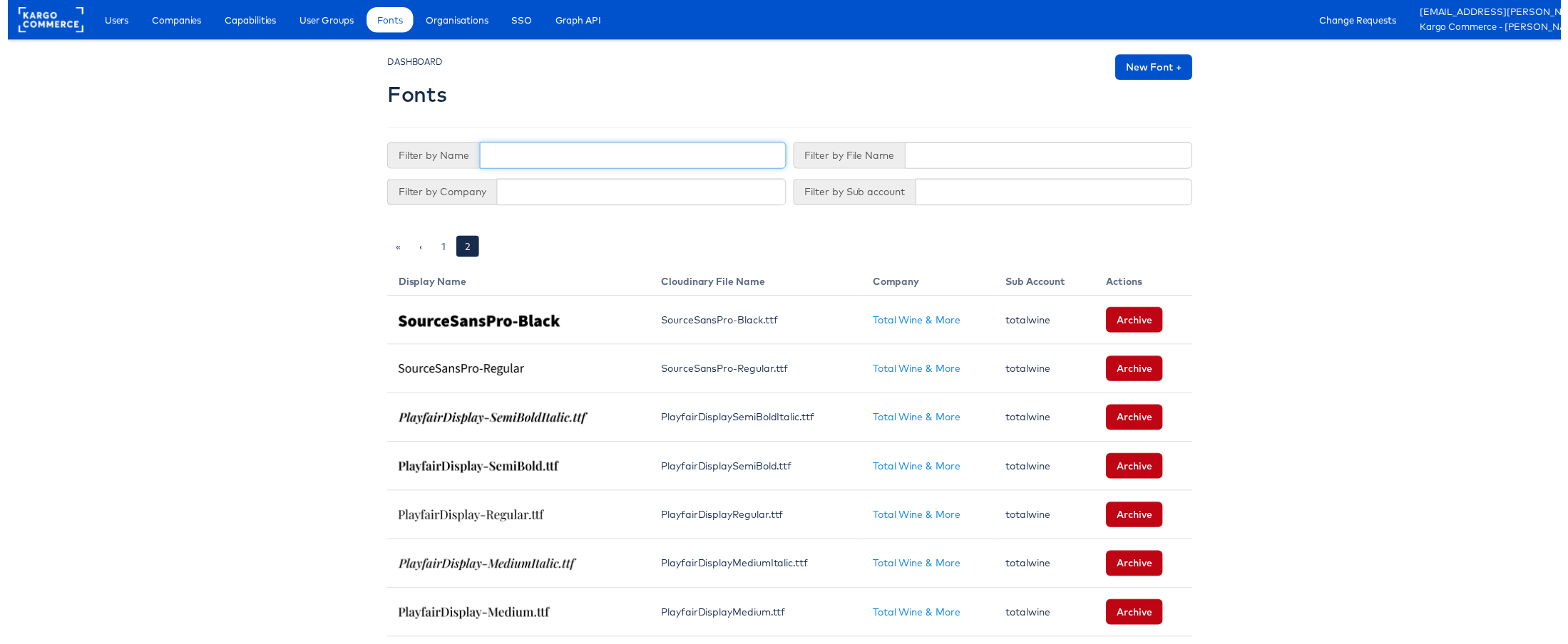
click at [502, 164] on input "text" at bounding box center [630, 157] width 309 height 27
type input "Lato"
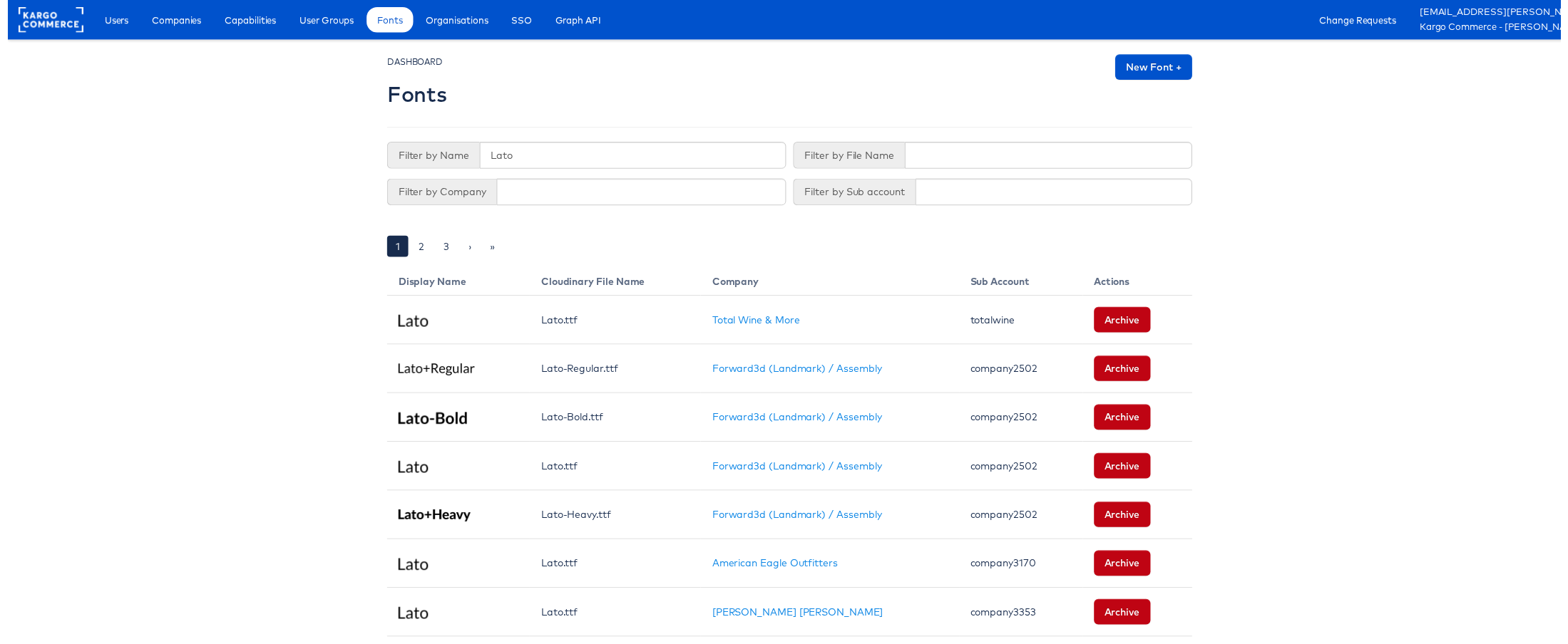
click at [529, 155] on input "text" at bounding box center [630, 157] width 309 height 27
type input "Lato"
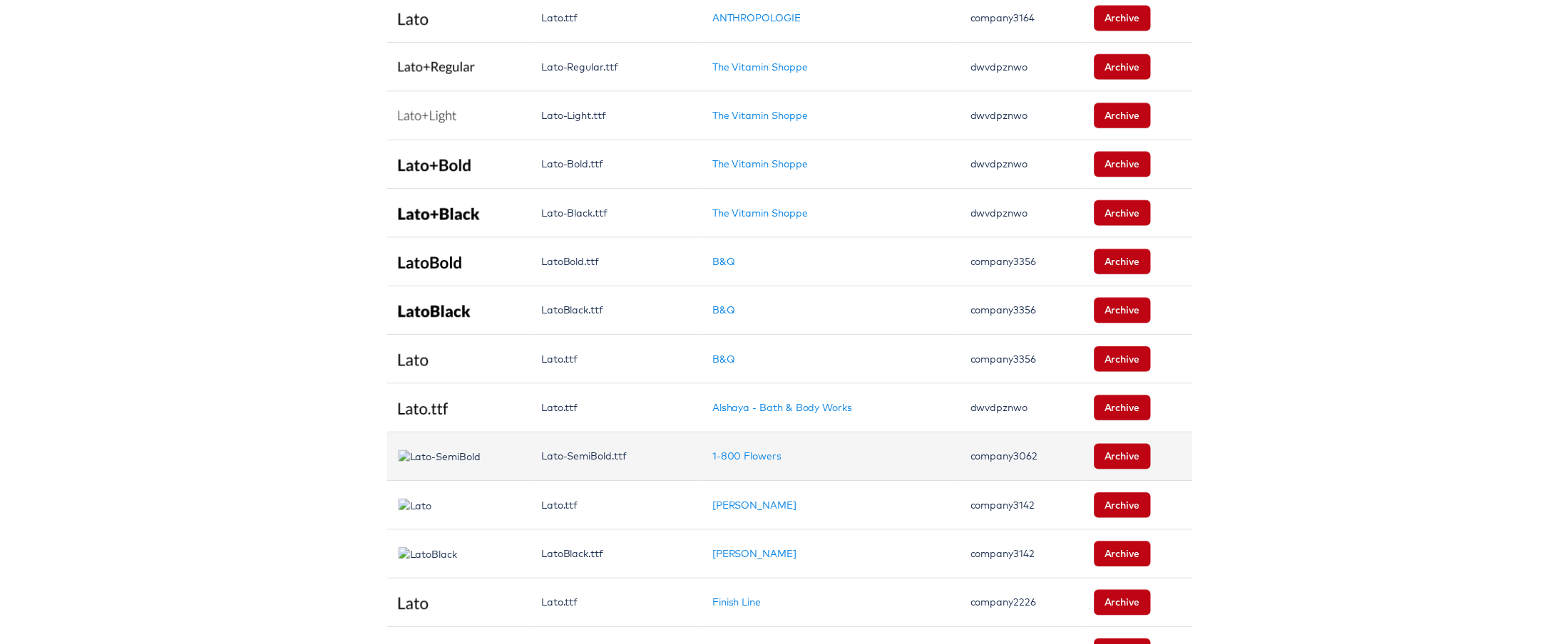
scroll to position [928, 0]
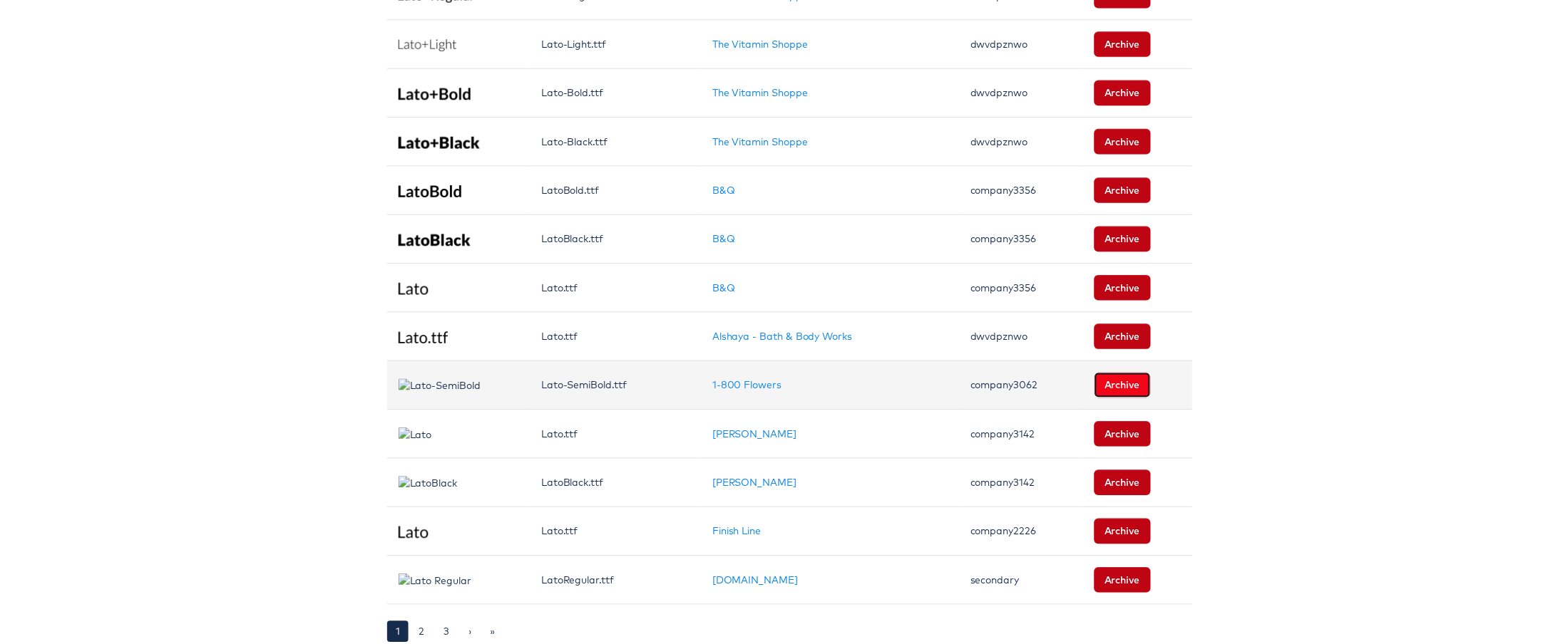
click at [1120, 381] on button "Archive" at bounding box center [1126, 388] width 57 height 25
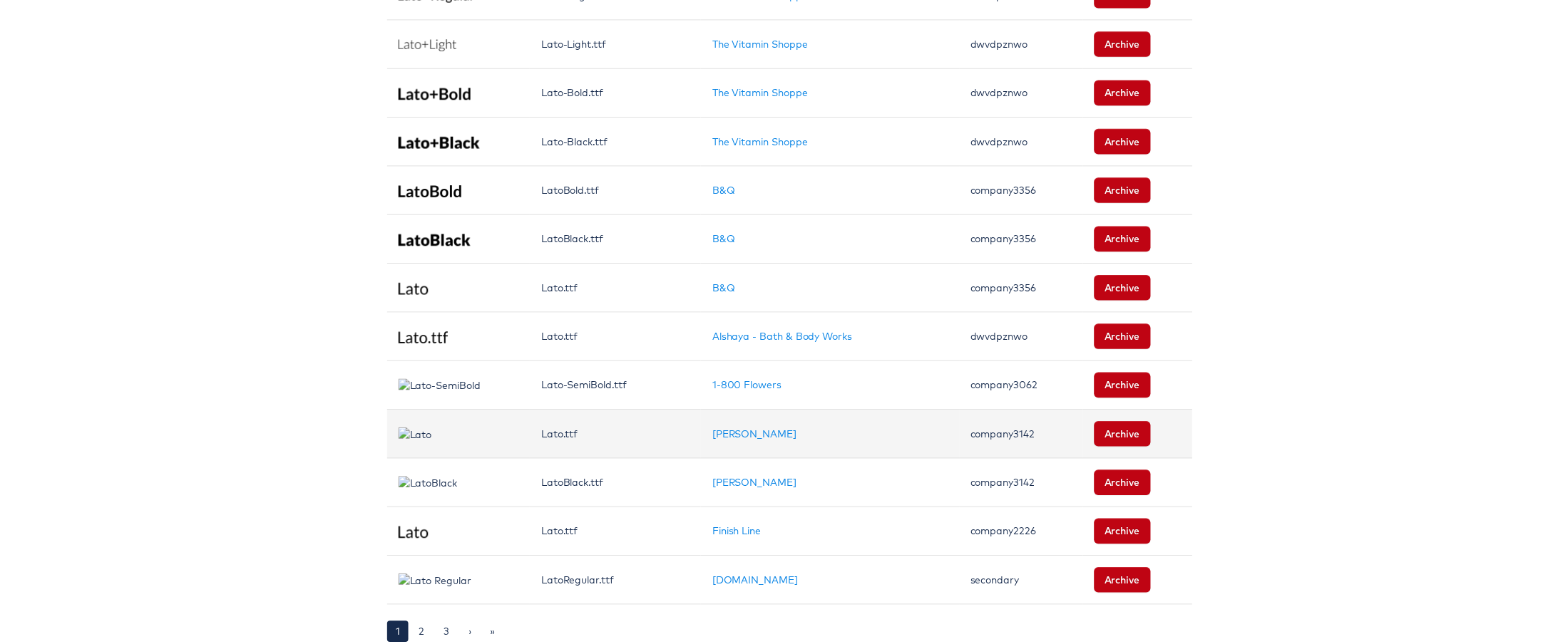
scroll to position [879, 0]
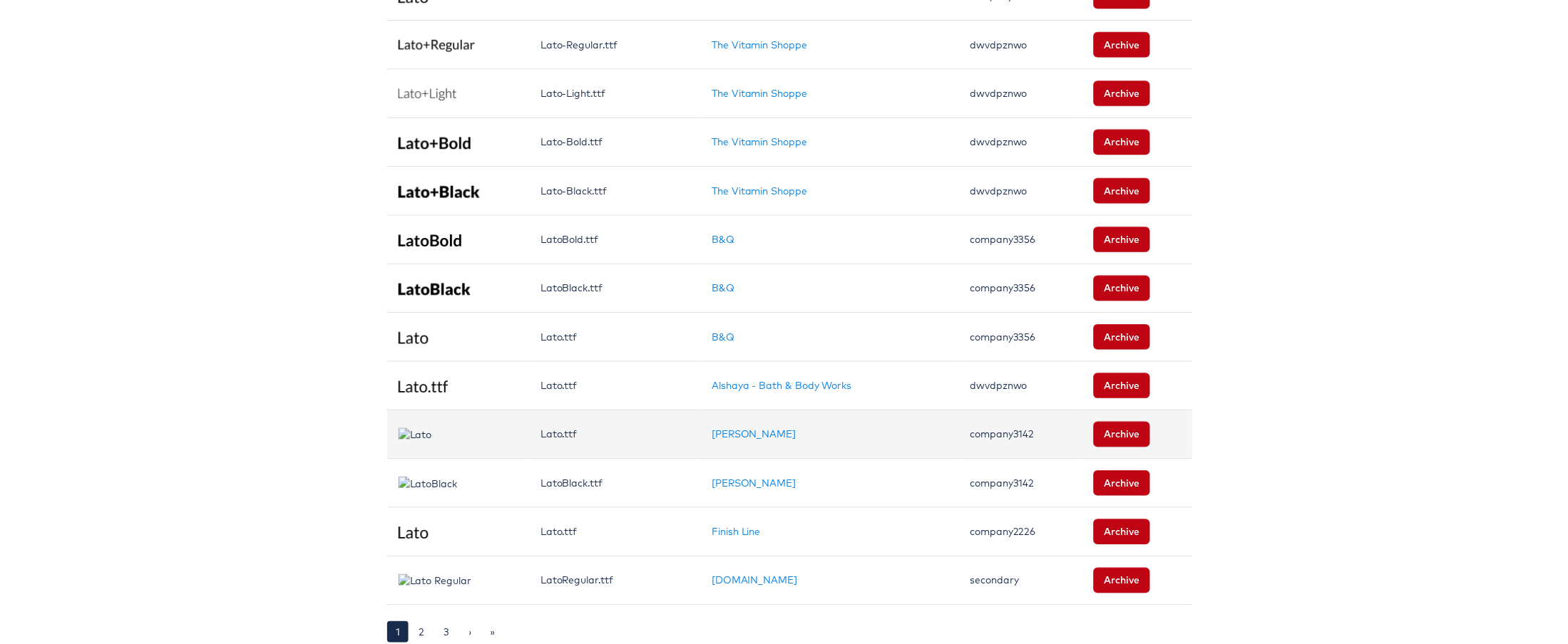
click at [1156, 429] on td "Archive" at bounding box center [1141, 439] width 111 height 50
click at [1134, 427] on button "Archive" at bounding box center [1125, 438] width 57 height 25
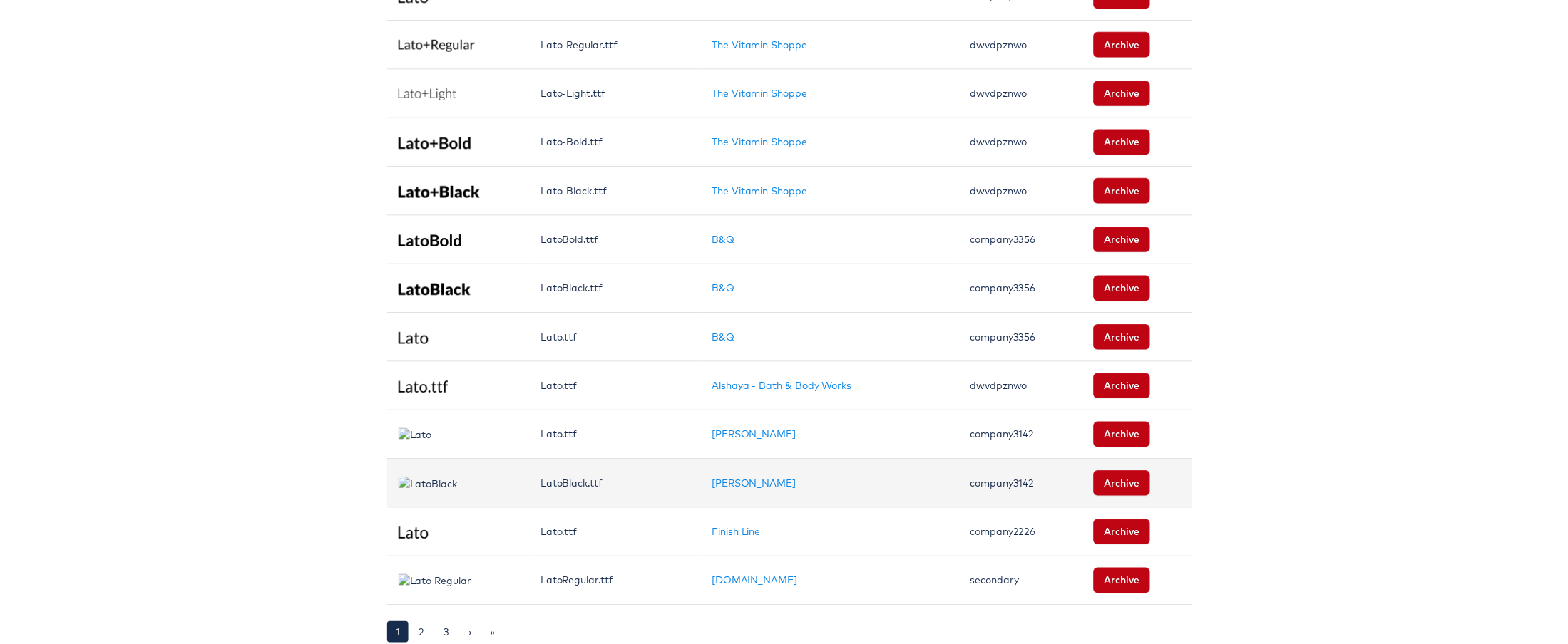
scroll to position [829, 0]
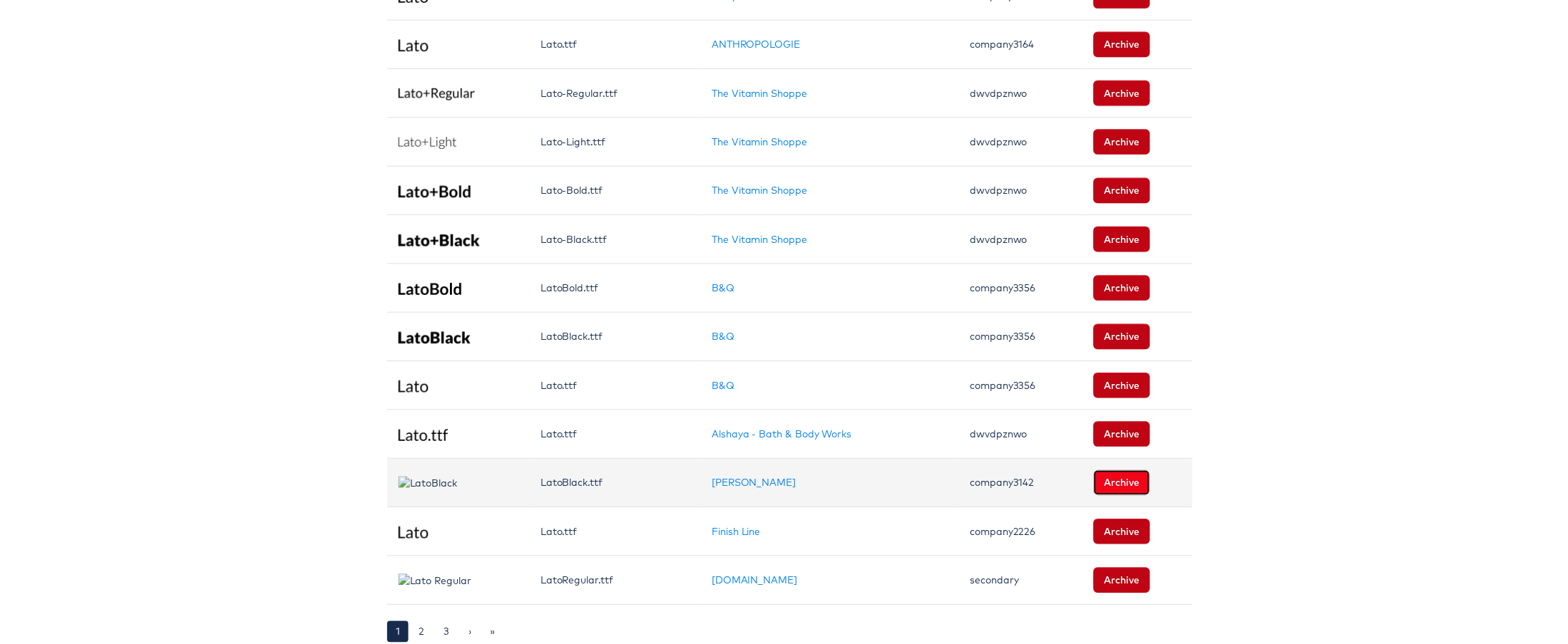
click at [1130, 479] on button "Archive" at bounding box center [1125, 486] width 57 height 25
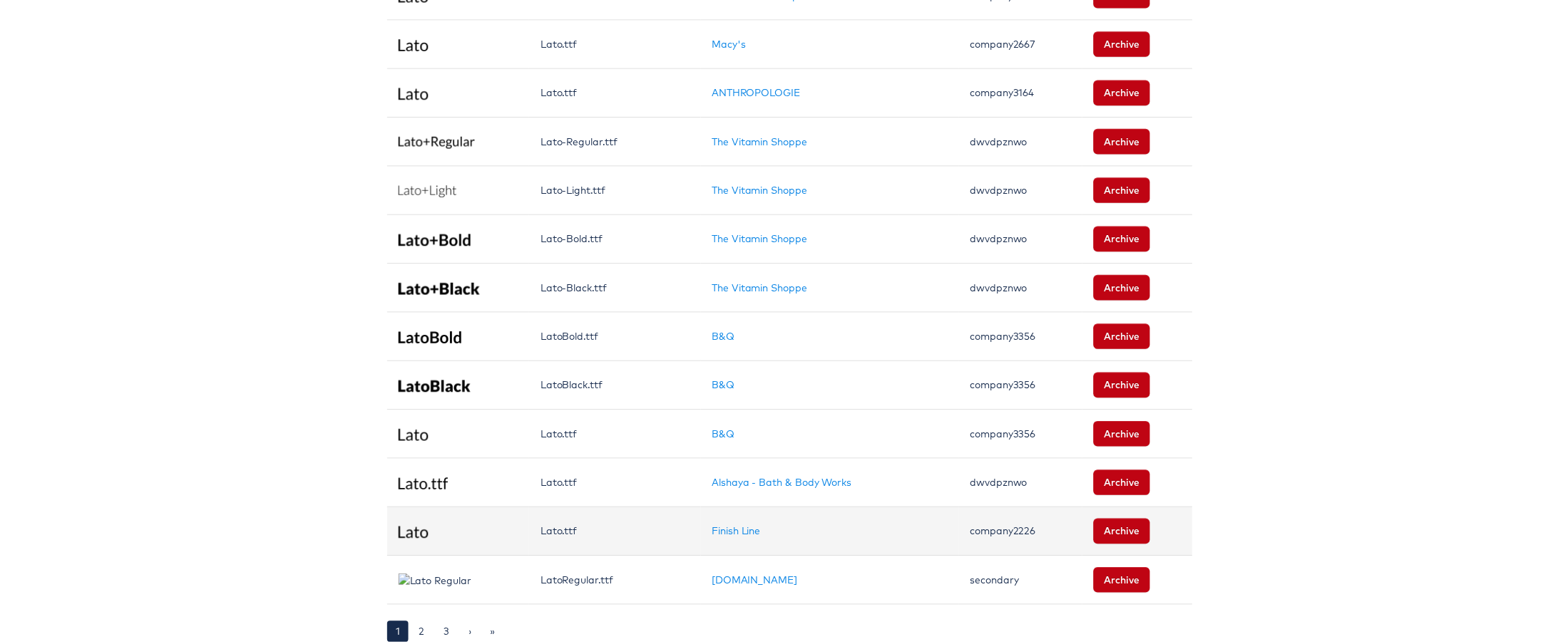
scroll to position [781, 0]
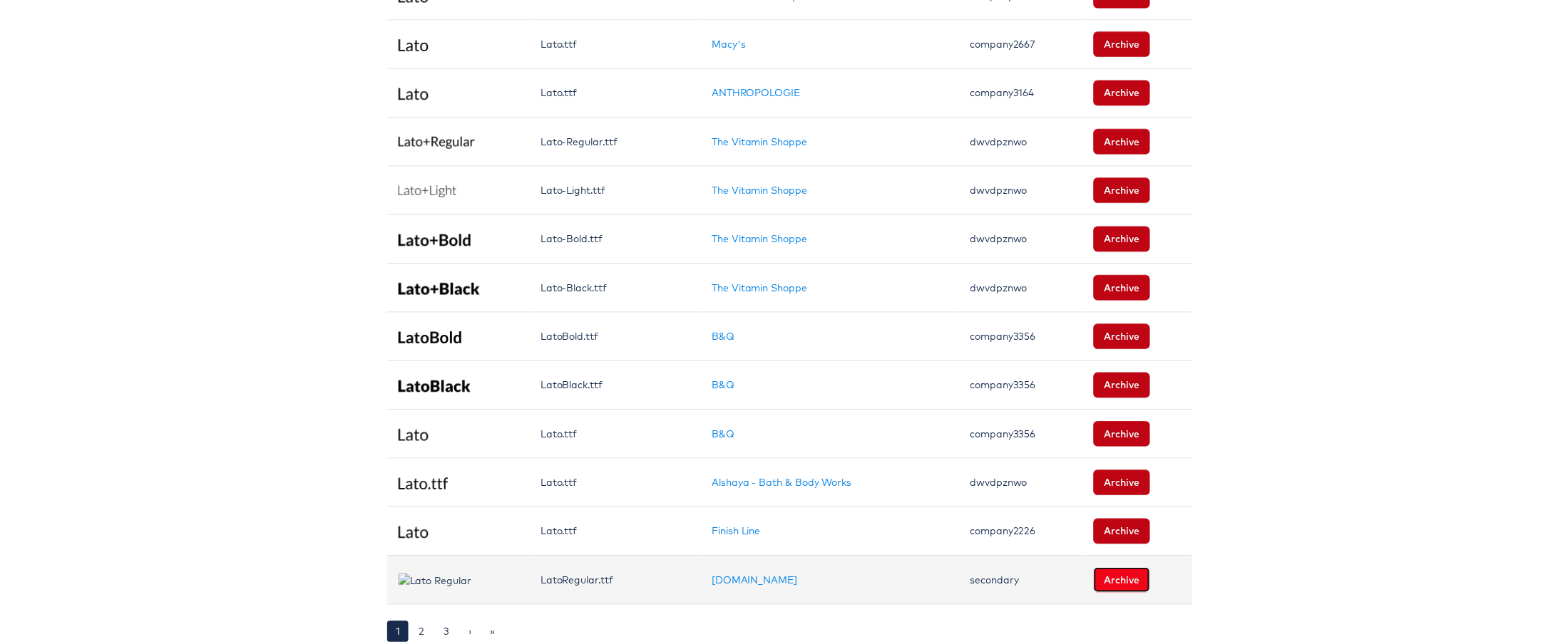
click at [1114, 578] on button "Archive" at bounding box center [1125, 586] width 57 height 25
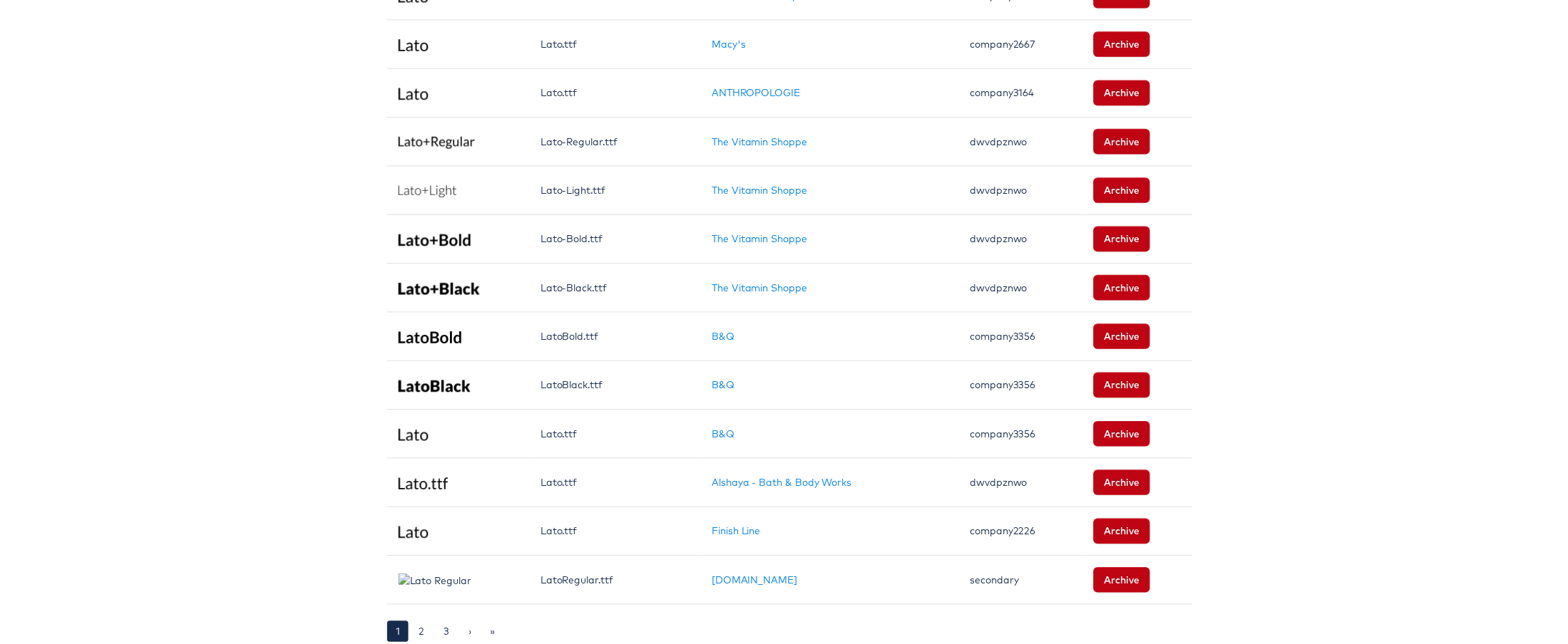
scroll to position [731, 0]
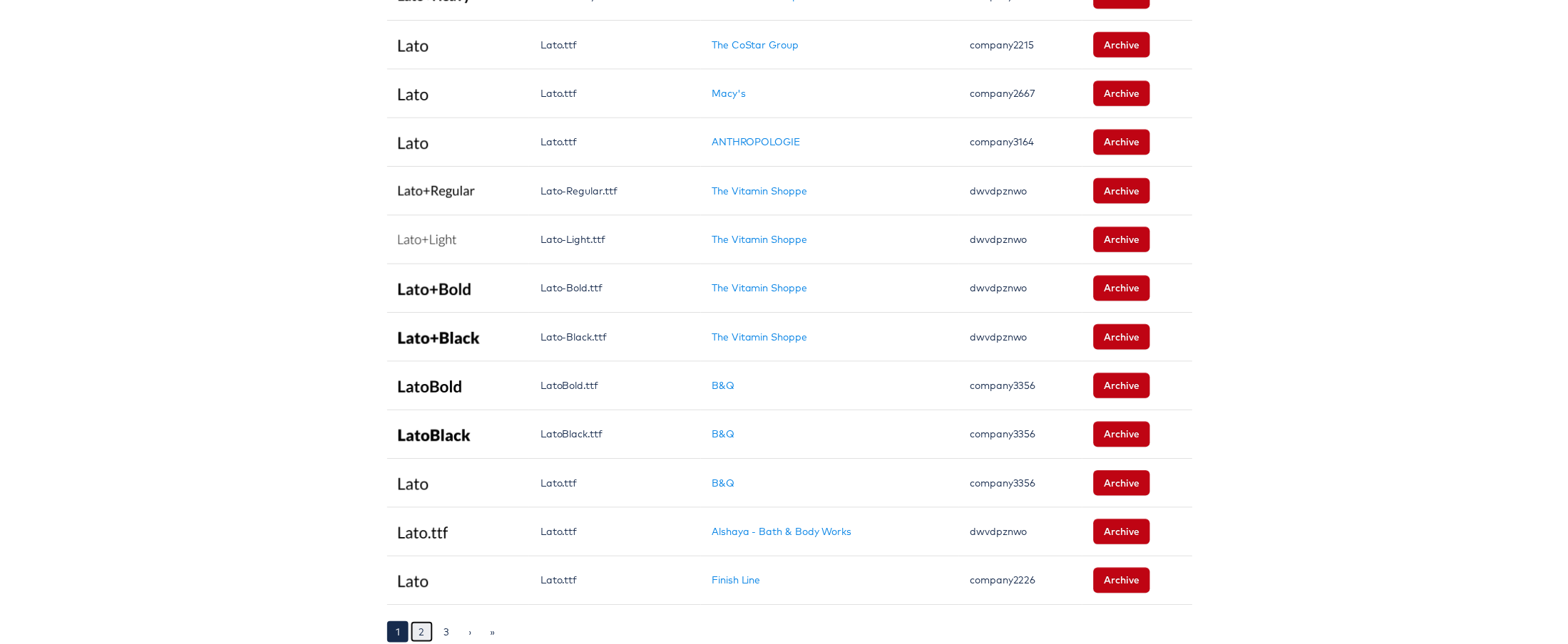
click at [409, 627] on link "2" at bounding box center [418, 638] width 23 height 22
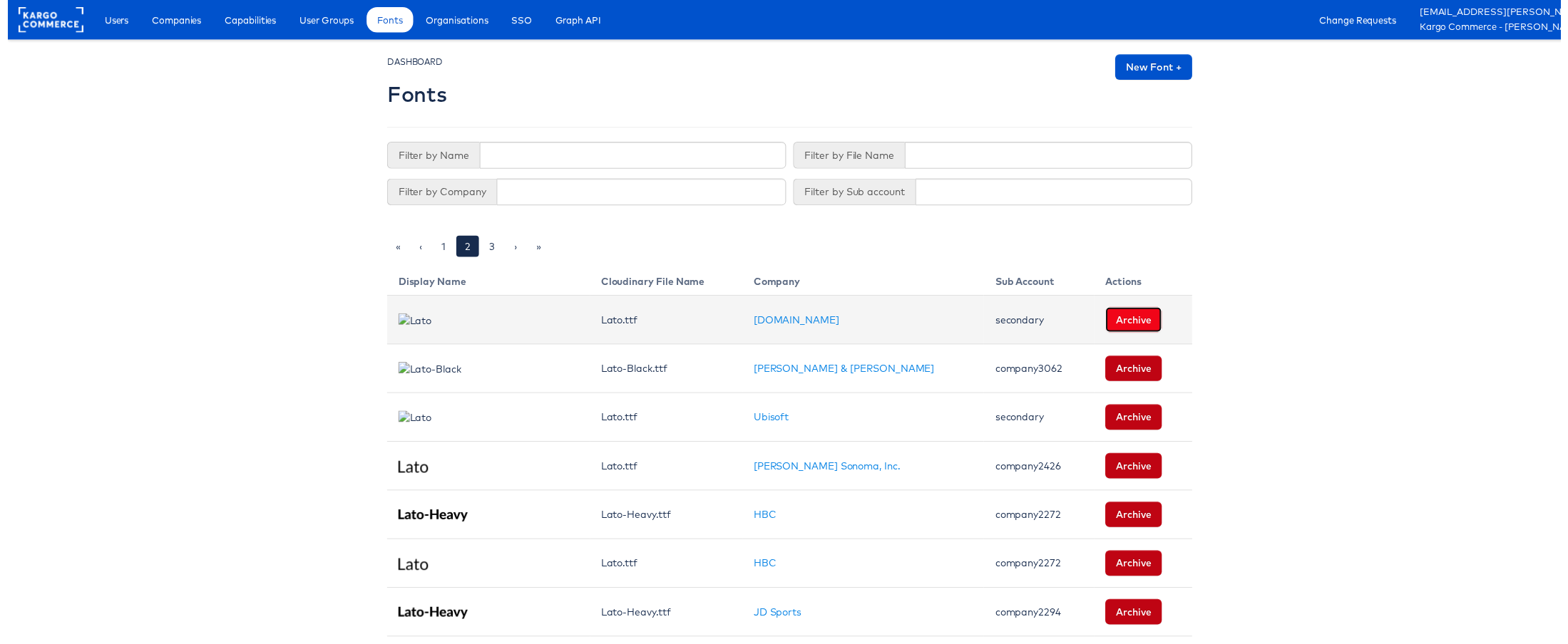
click at [1112, 319] on button "Archive" at bounding box center [1137, 322] width 57 height 25
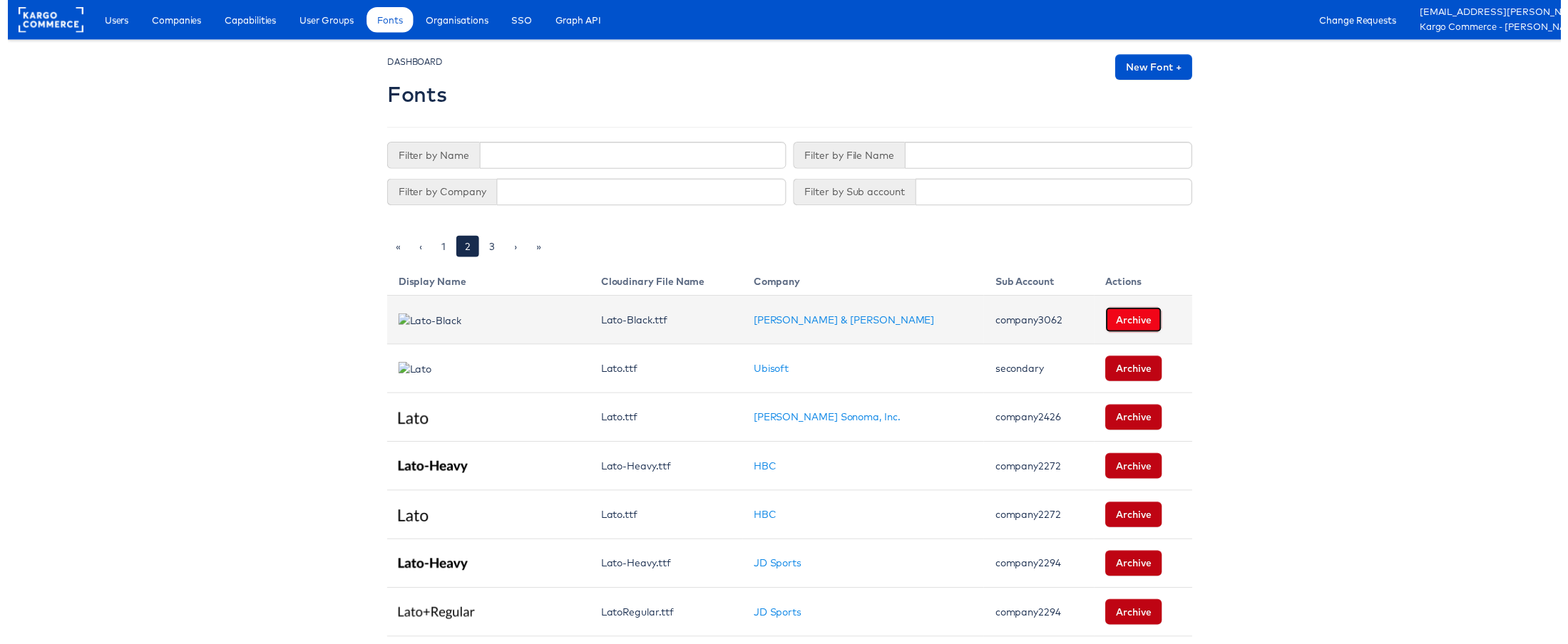
click at [1115, 319] on button "Archive" at bounding box center [1137, 322] width 57 height 25
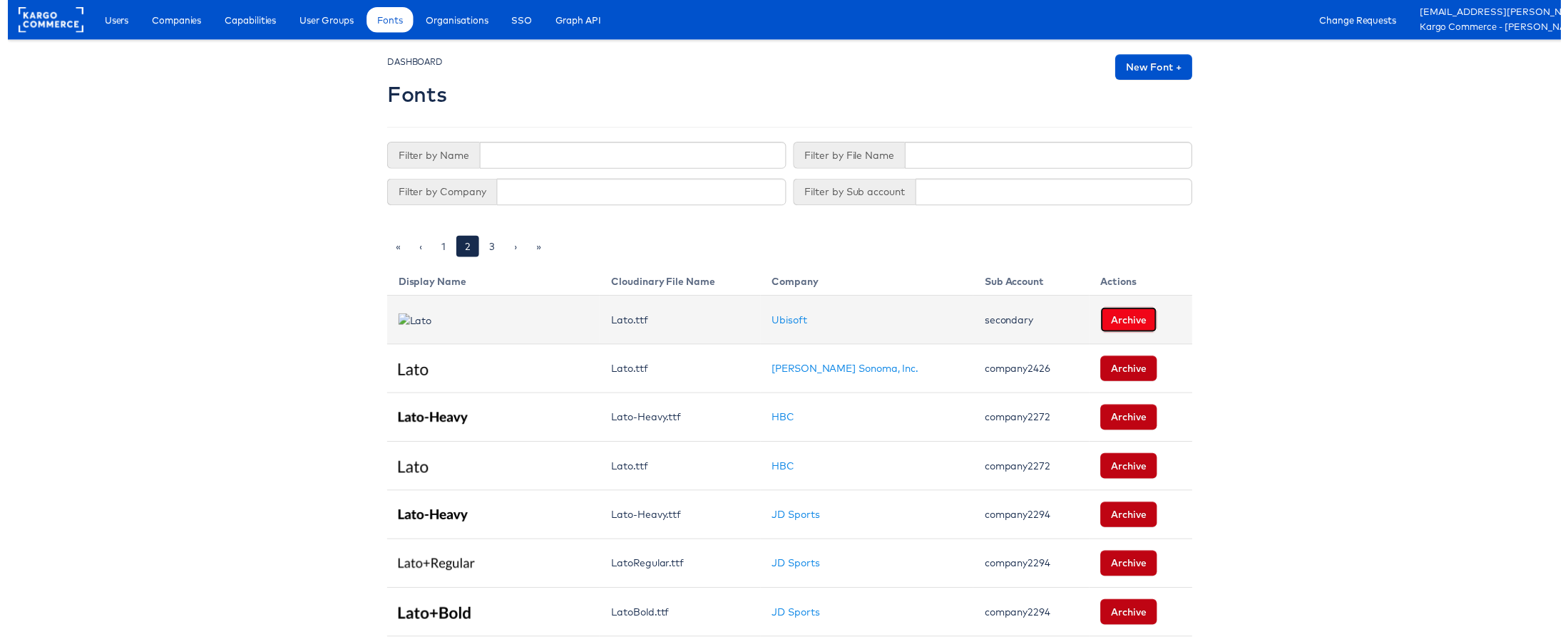
click at [1120, 322] on button "Archive" at bounding box center [1132, 322] width 57 height 25
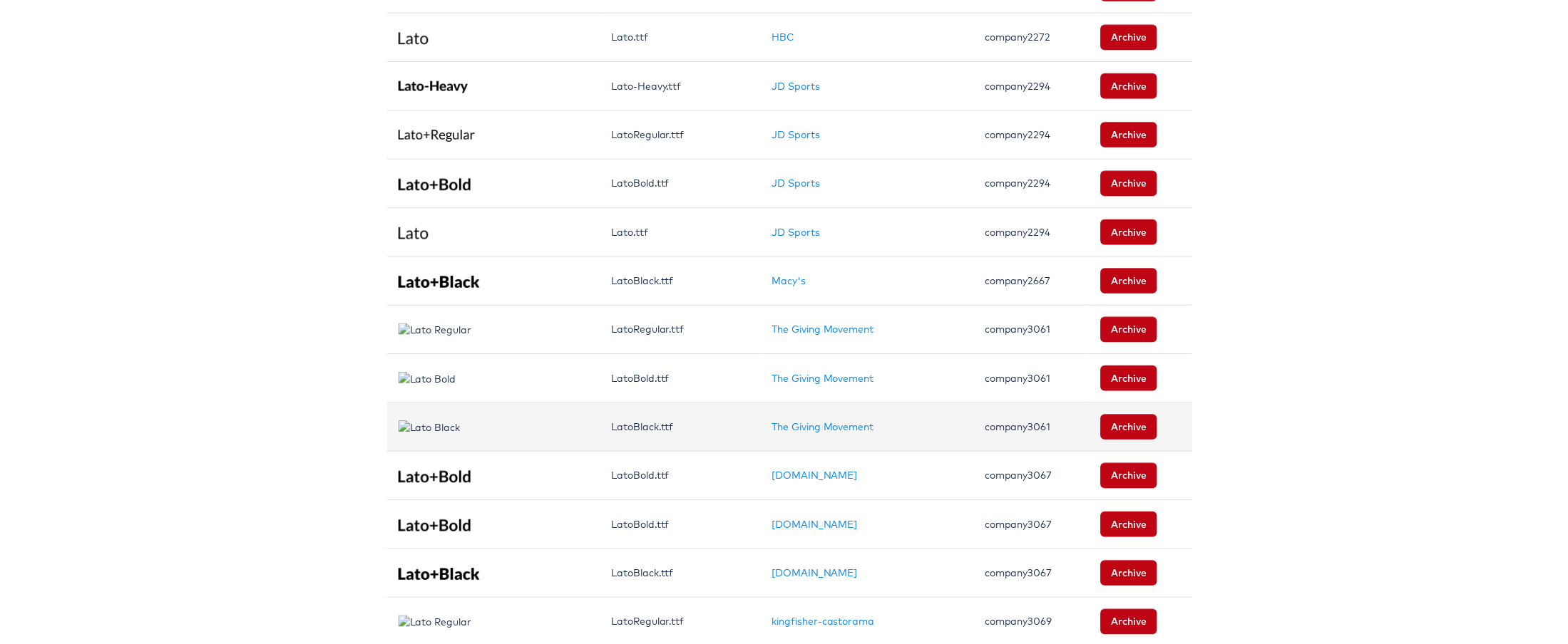
scroll to position [390, 0]
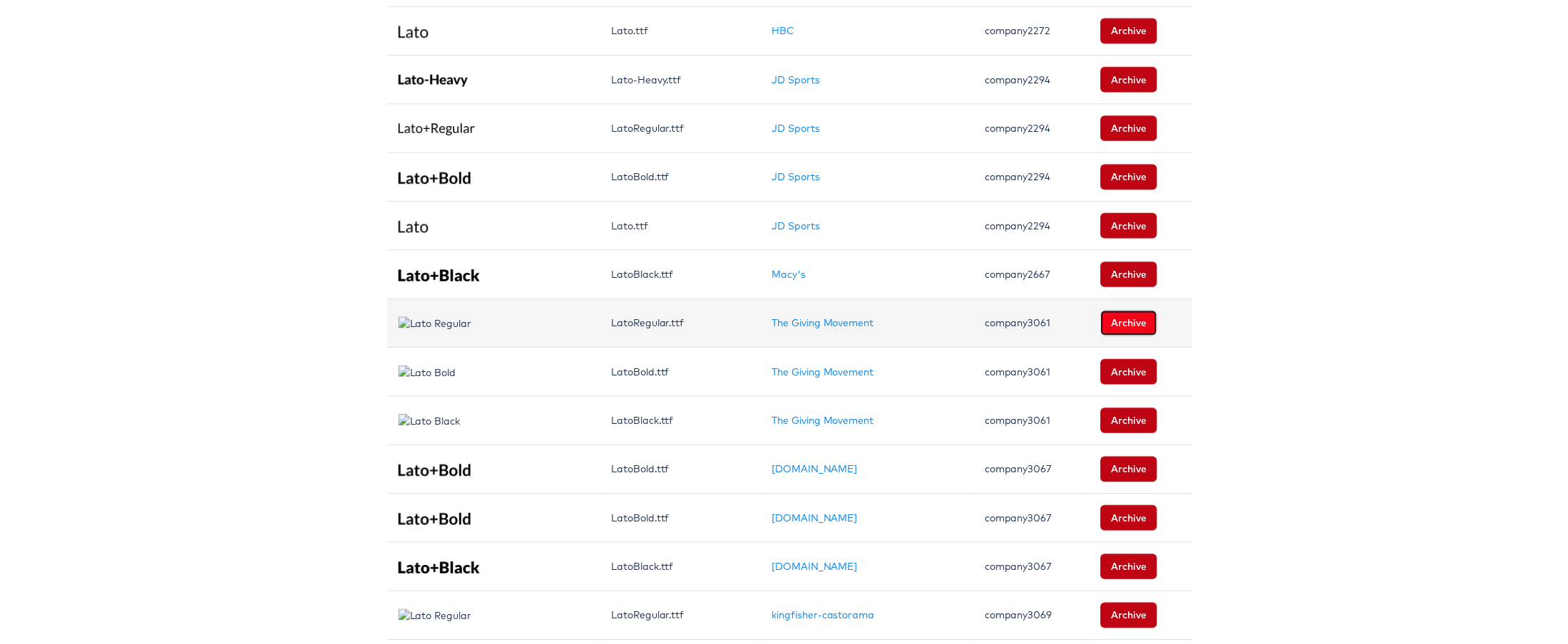
click at [1114, 325] on button "Archive" at bounding box center [1132, 325] width 57 height 25
click at [1109, 330] on button "Archive" at bounding box center [1132, 325] width 57 height 25
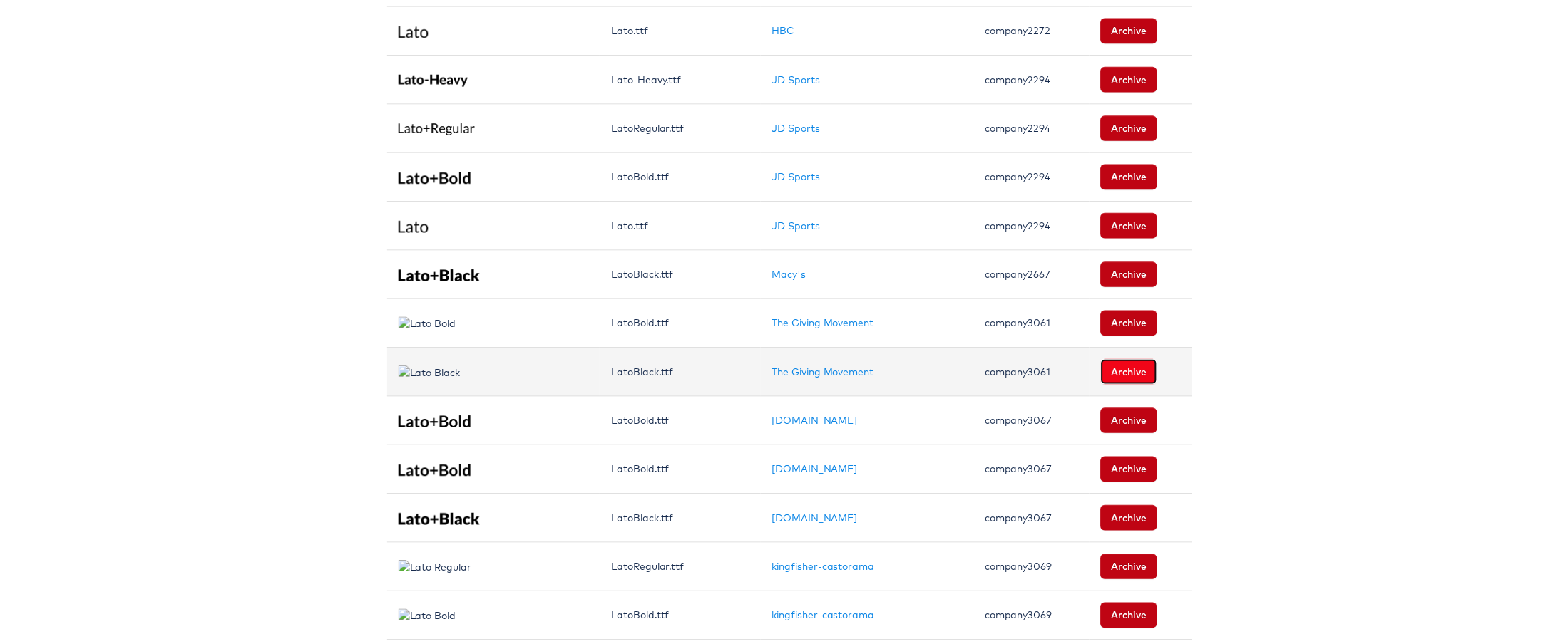
click at [1125, 376] on button "Archive" at bounding box center [1132, 375] width 57 height 25
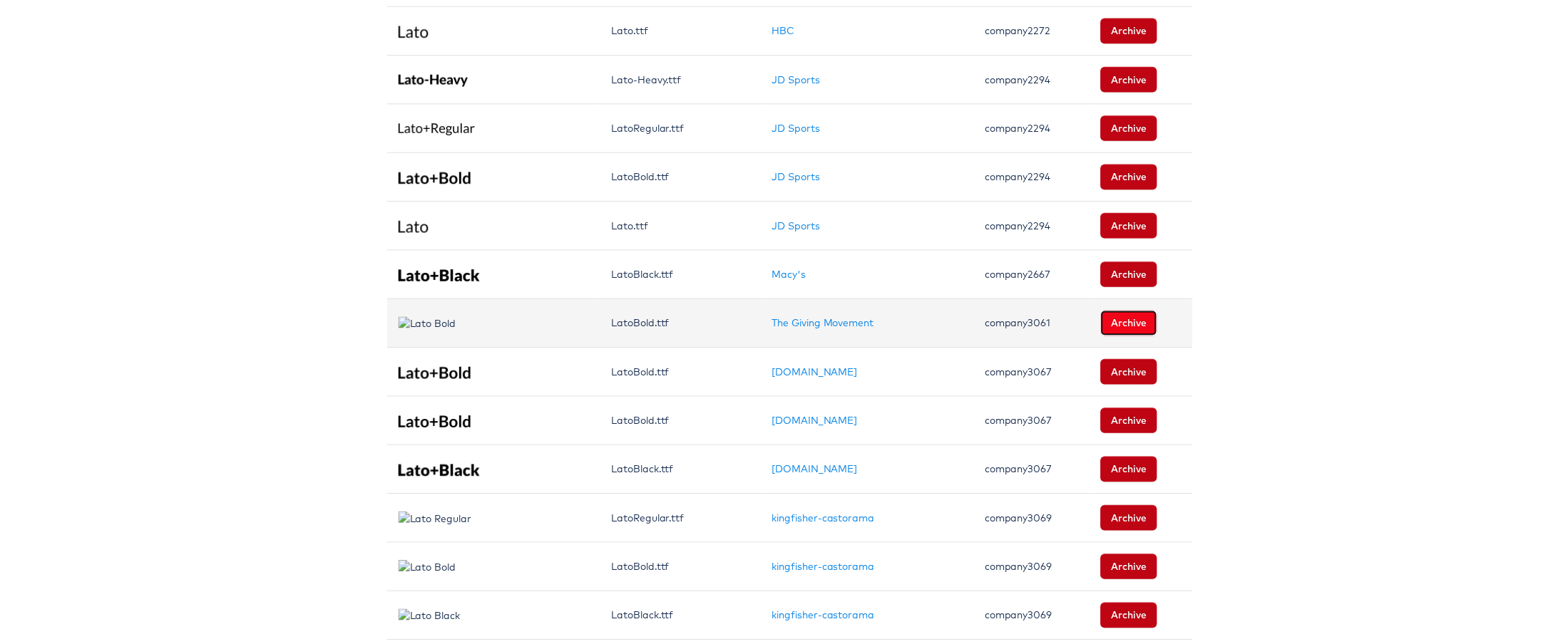
click at [1111, 325] on button "Archive" at bounding box center [1132, 325] width 57 height 25
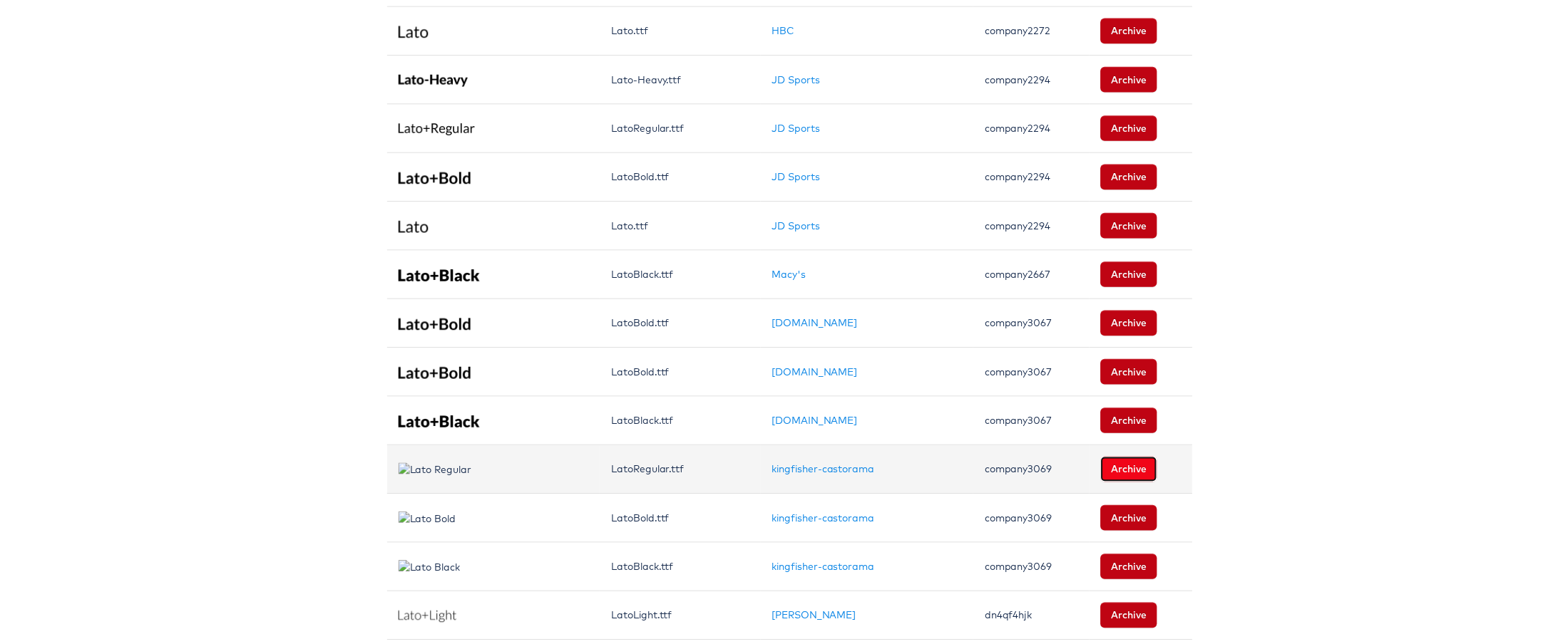
click at [1122, 469] on button "Archive" at bounding box center [1132, 473] width 57 height 25
click at [1126, 476] on button "Archive" at bounding box center [1132, 473] width 57 height 25
click at [1103, 478] on button "Archive" at bounding box center [1132, 473] width 57 height 25
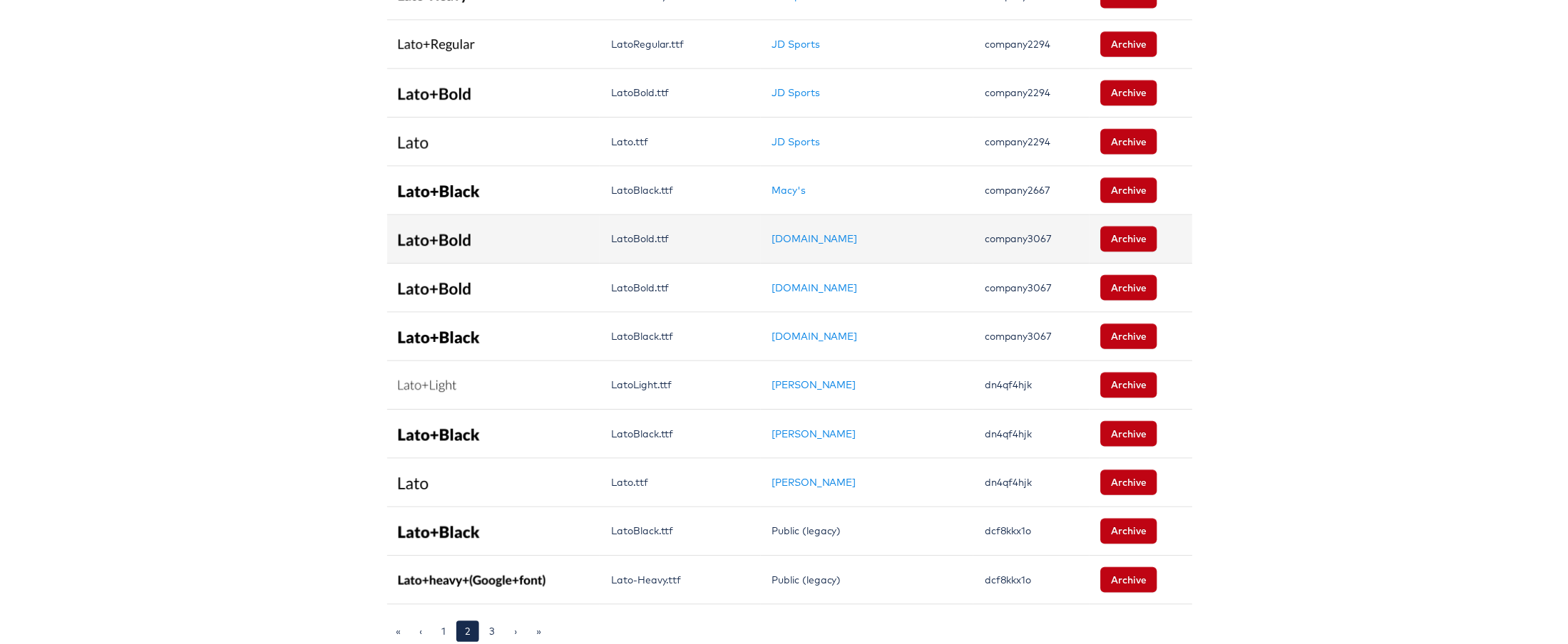
scroll to position [486, 0]
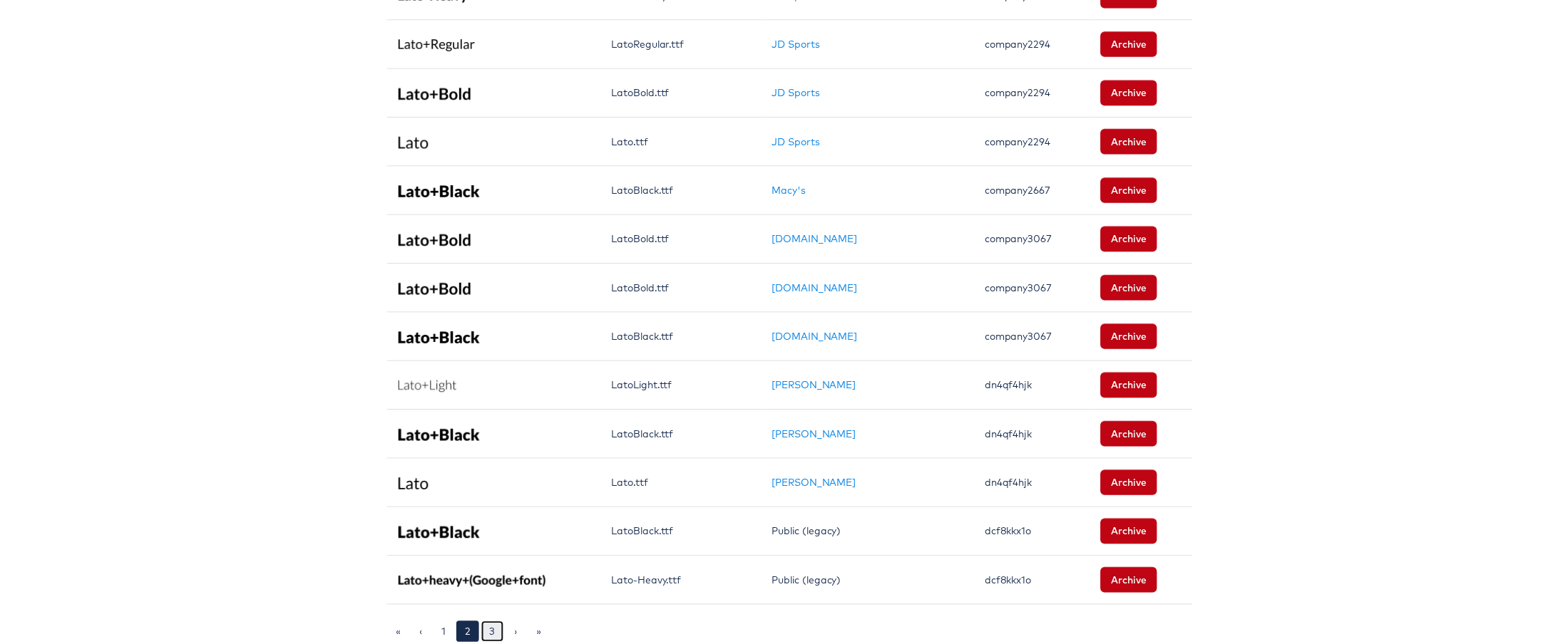
click at [485, 631] on link "3" at bounding box center [489, 638] width 23 height 22
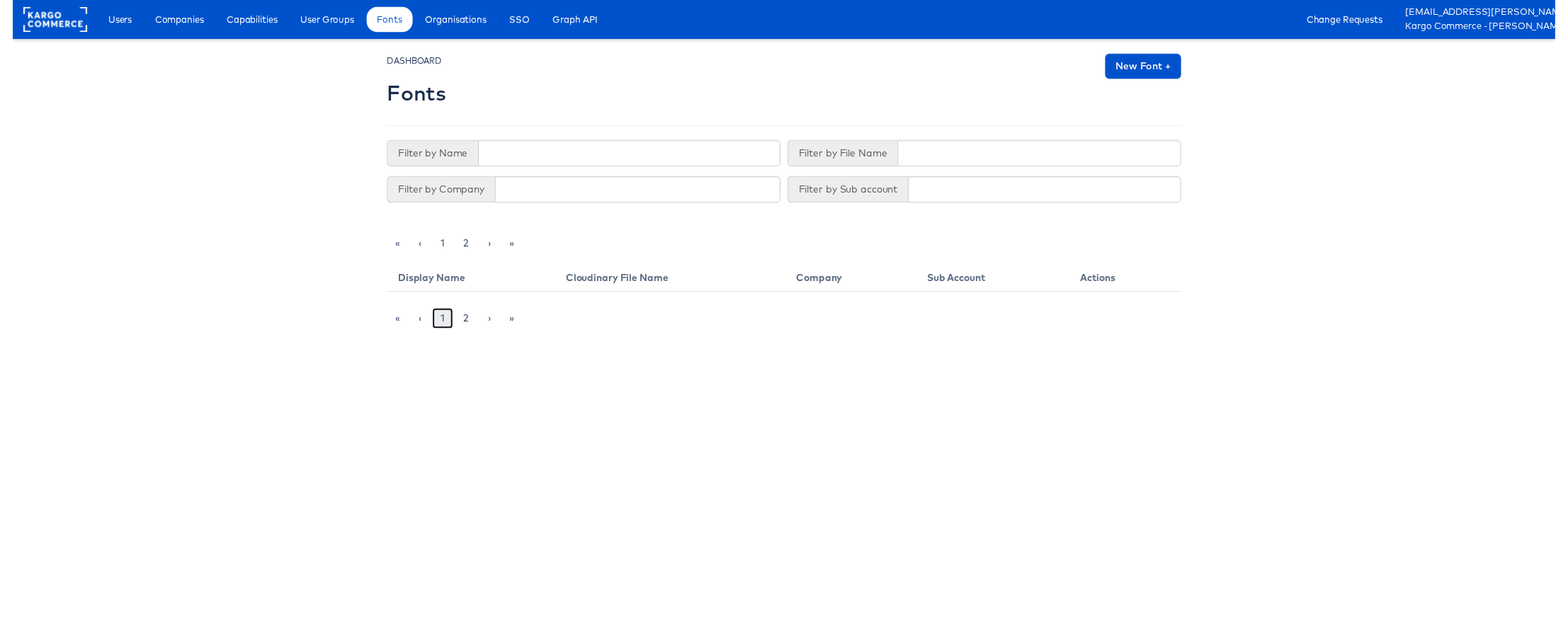
click at [434, 323] on link "1" at bounding box center [437, 323] width 22 height 22
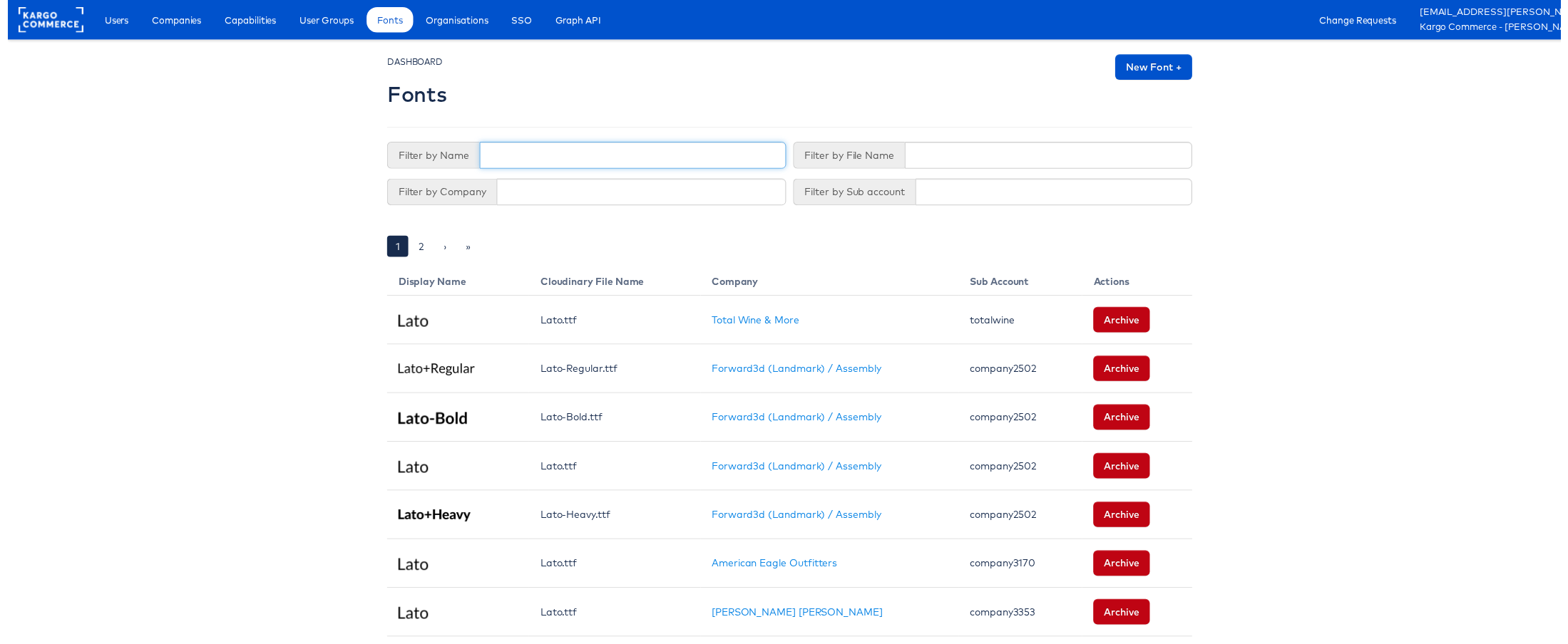
click at [485, 151] on input "text" at bounding box center [630, 157] width 309 height 27
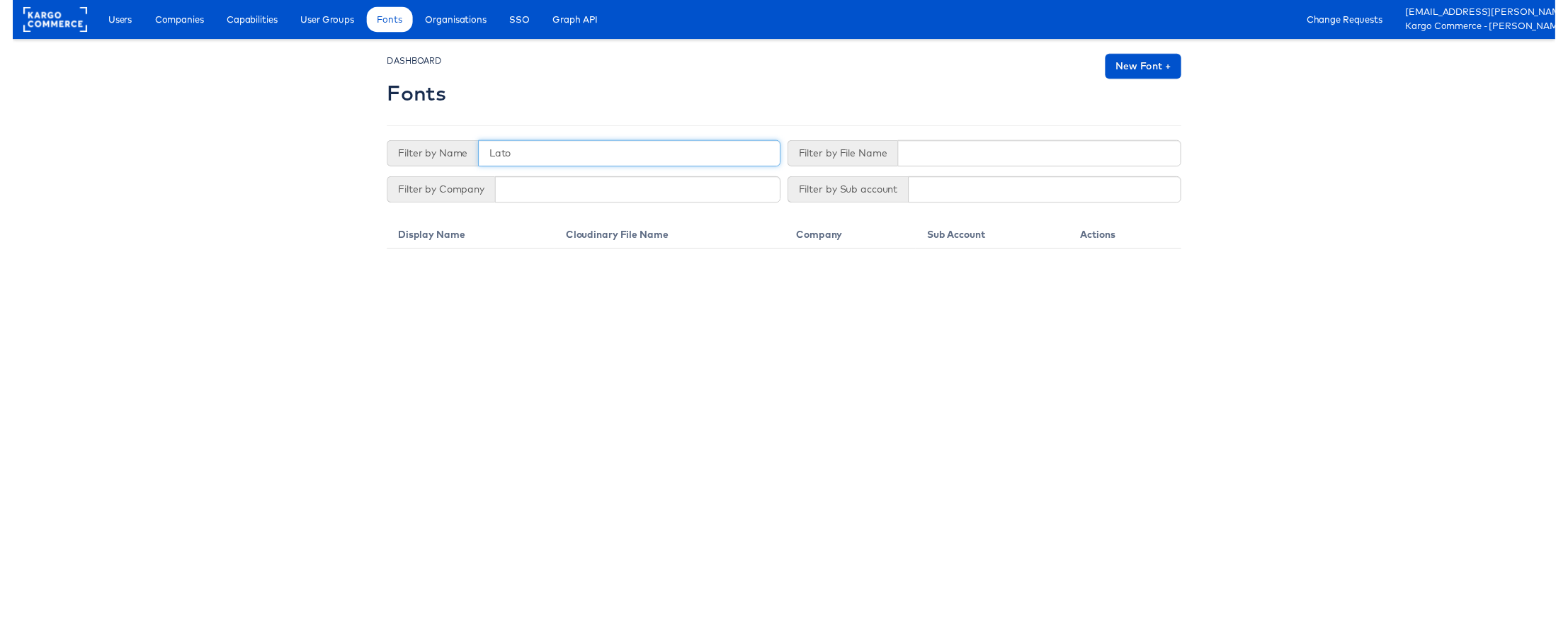
type input "Lato"
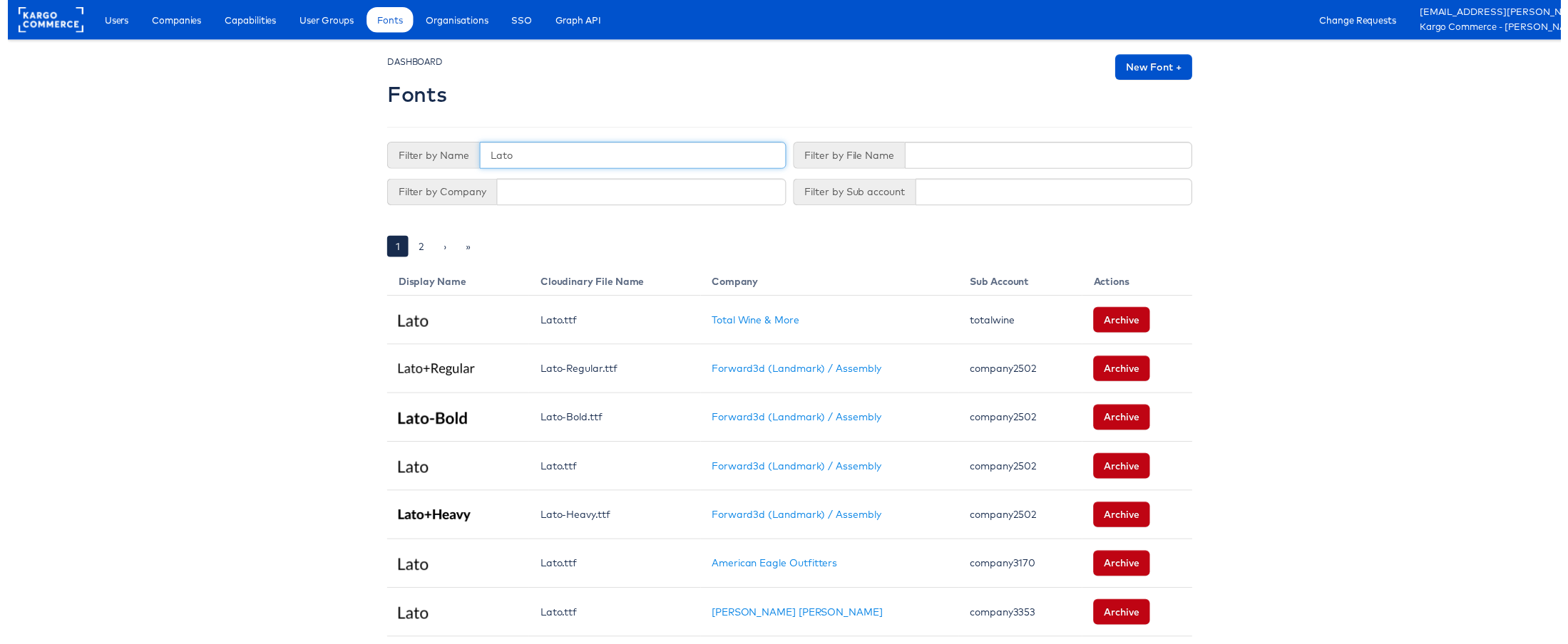
click at [616, 158] on input "Lato" at bounding box center [630, 157] width 309 height 27
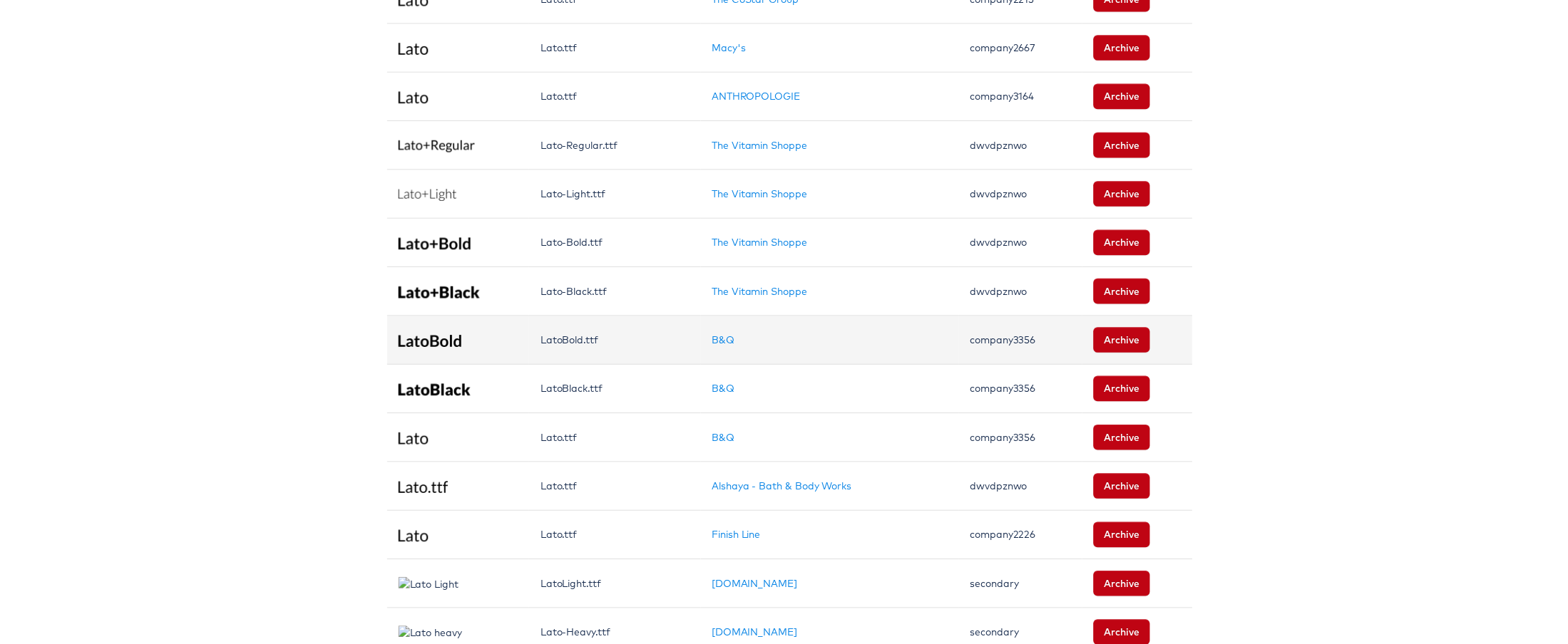
scroll to position [928, 0]
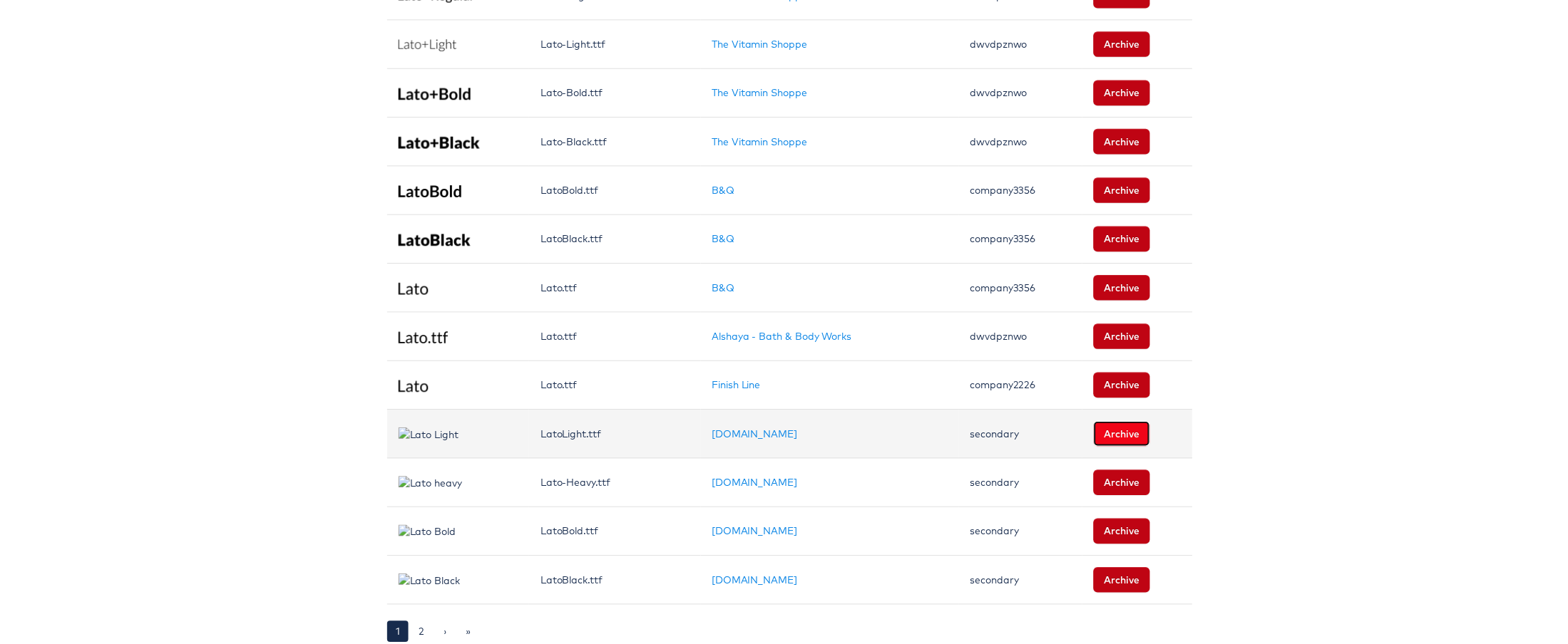
click at [1104, 429] on button "Archive" at bounding box center [1125, 438] width 57 height 25
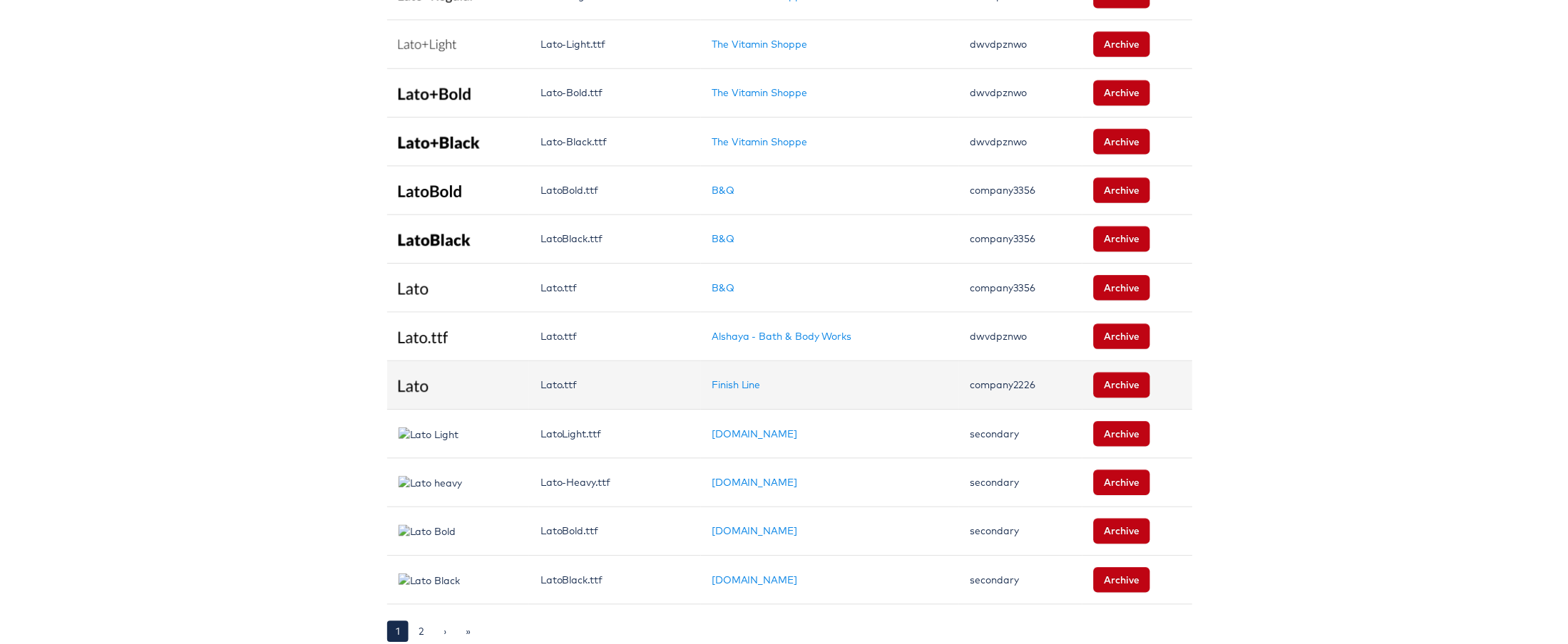
scroll to position [879, 0]
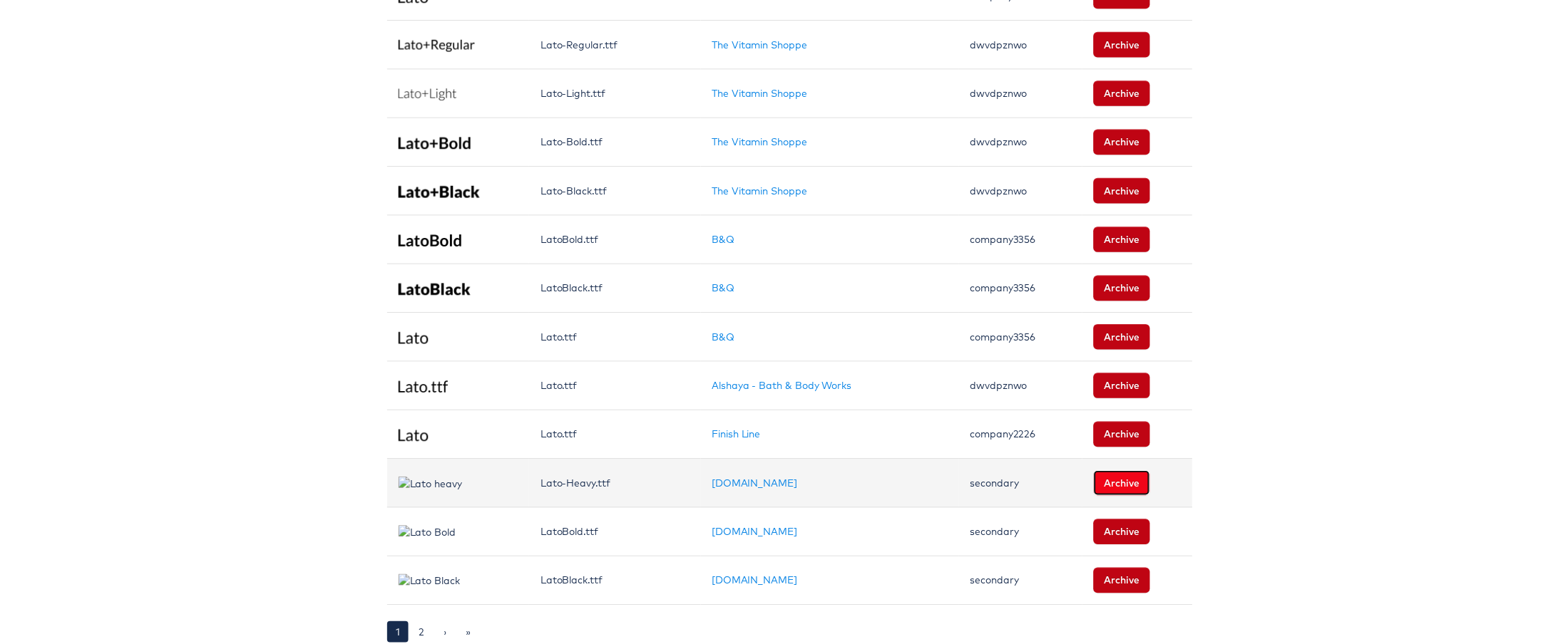
click at [1114, 476] on button "Archive" at bounding box center [1125, 486] width 57 height 25
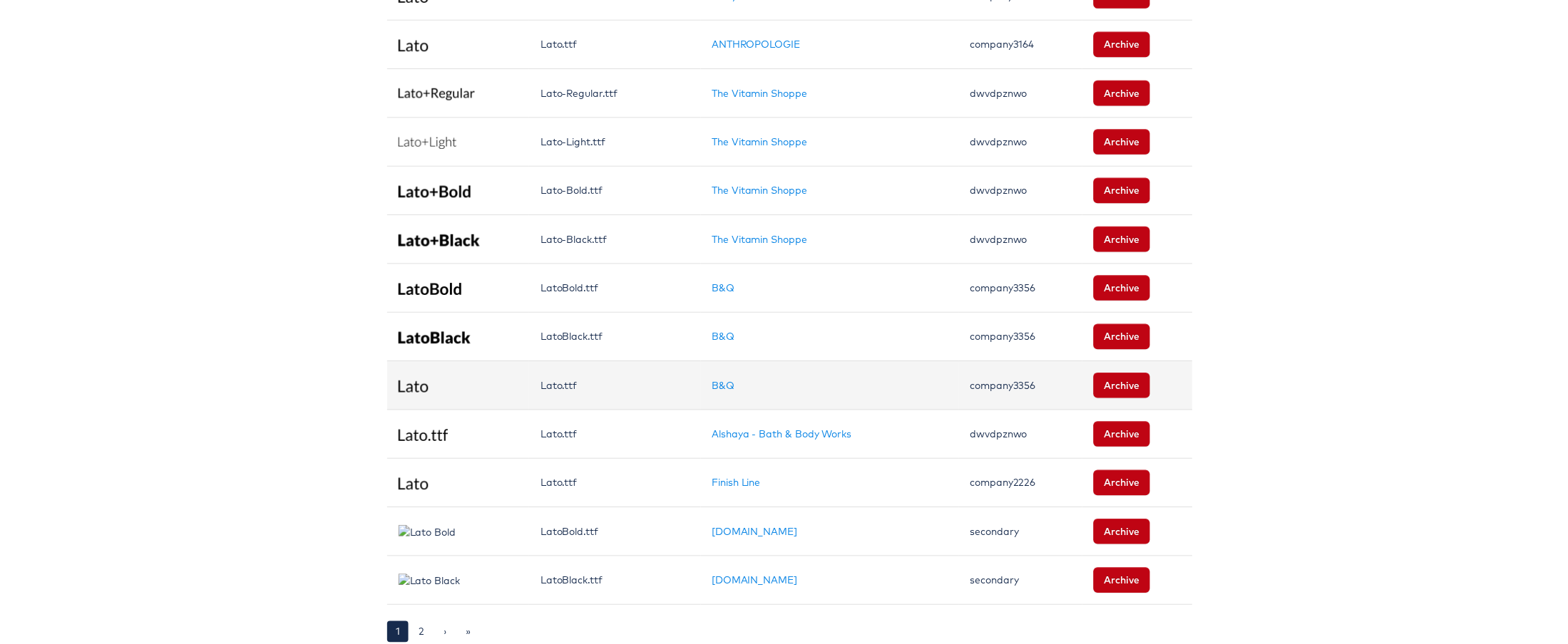
scroll to position [829, 0]
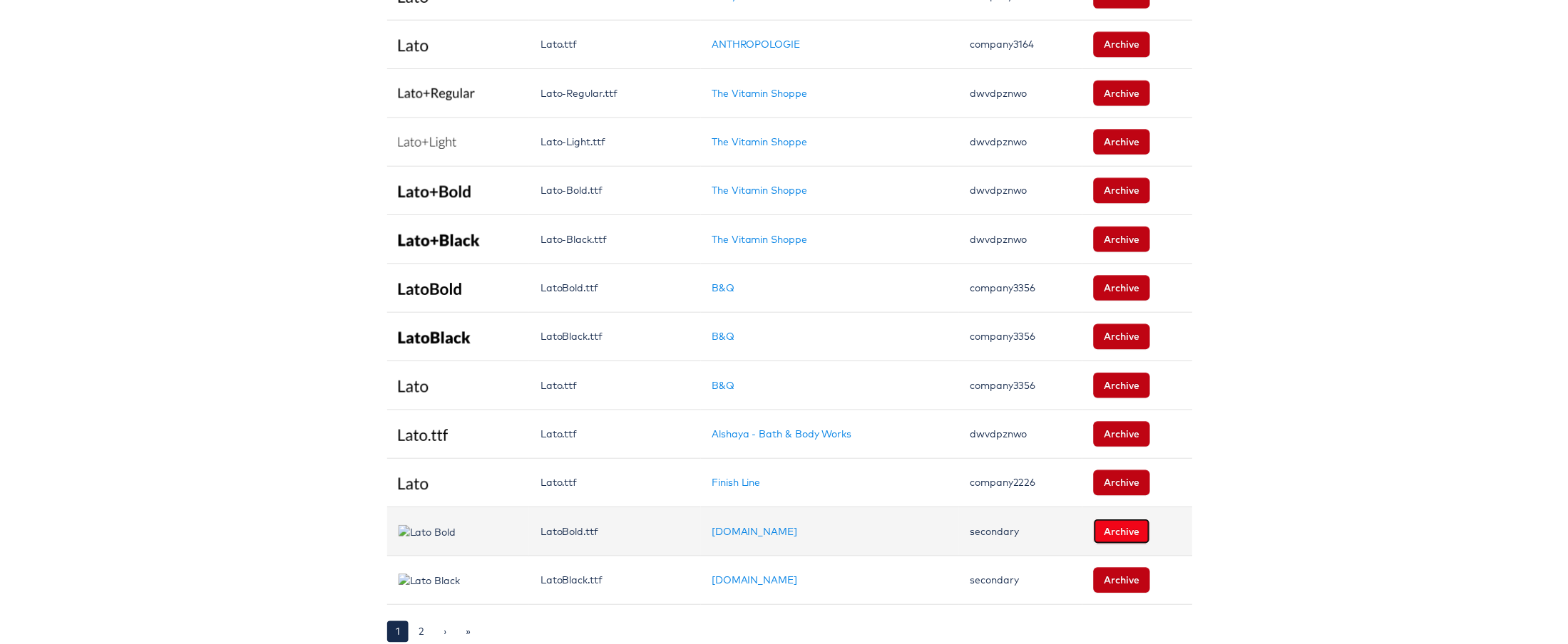
click at [1117, 527] on button "Archive" at bounding box center [1125, 536] width 57 height 25
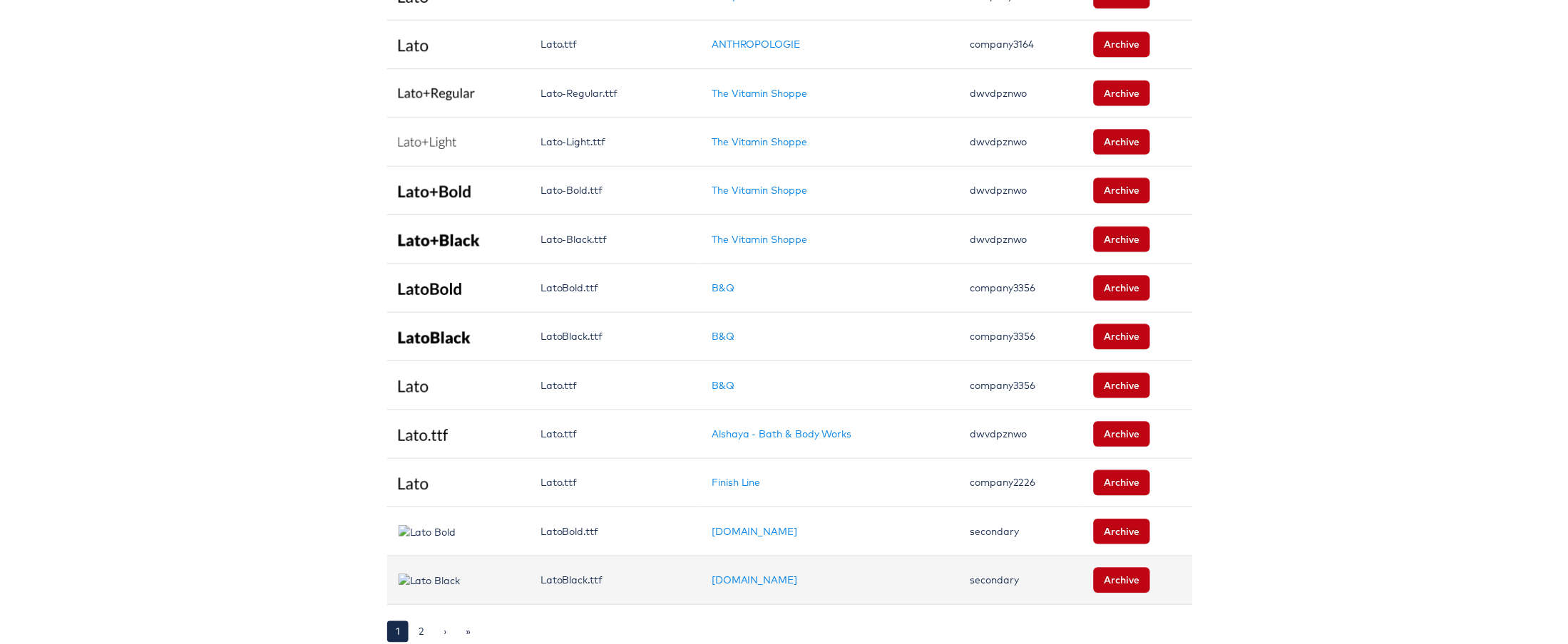
scroll to position [781, 0]
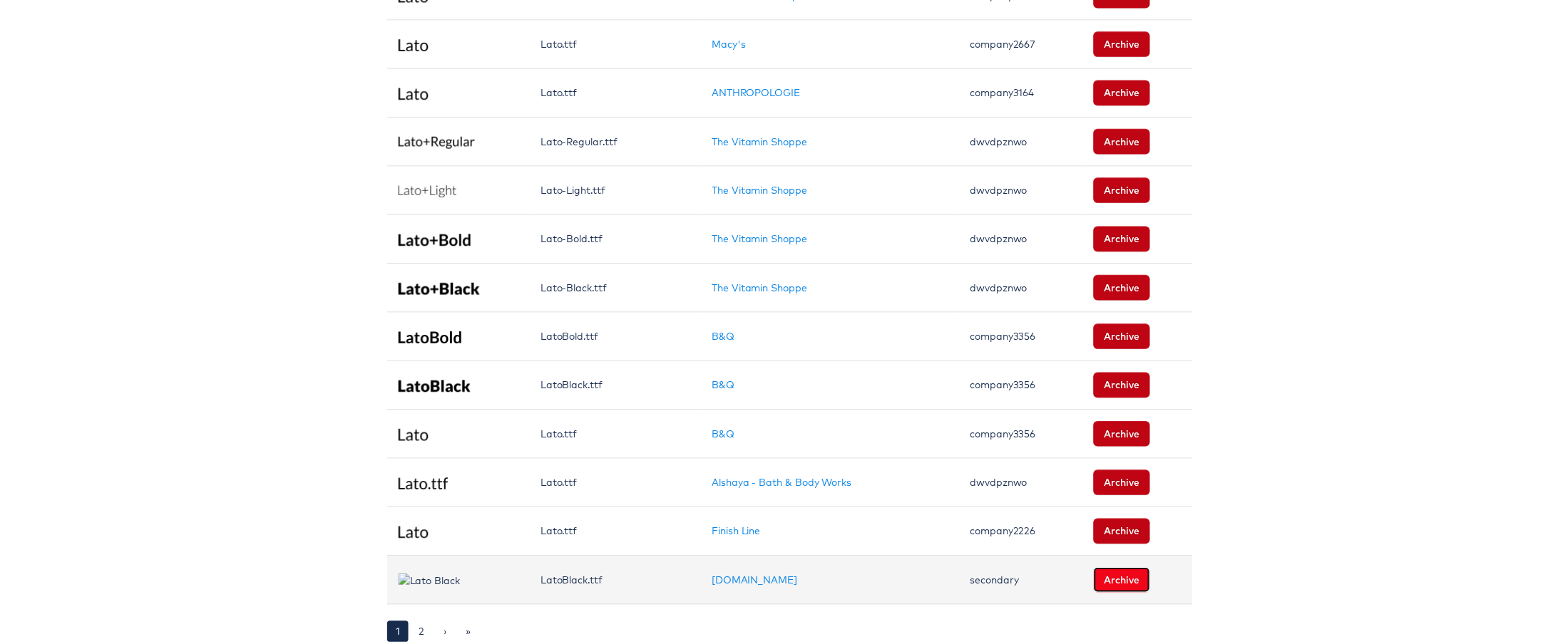
click at [1096, 576] on button "Archive" at bounding box center [1125, 586] width 57 height 25
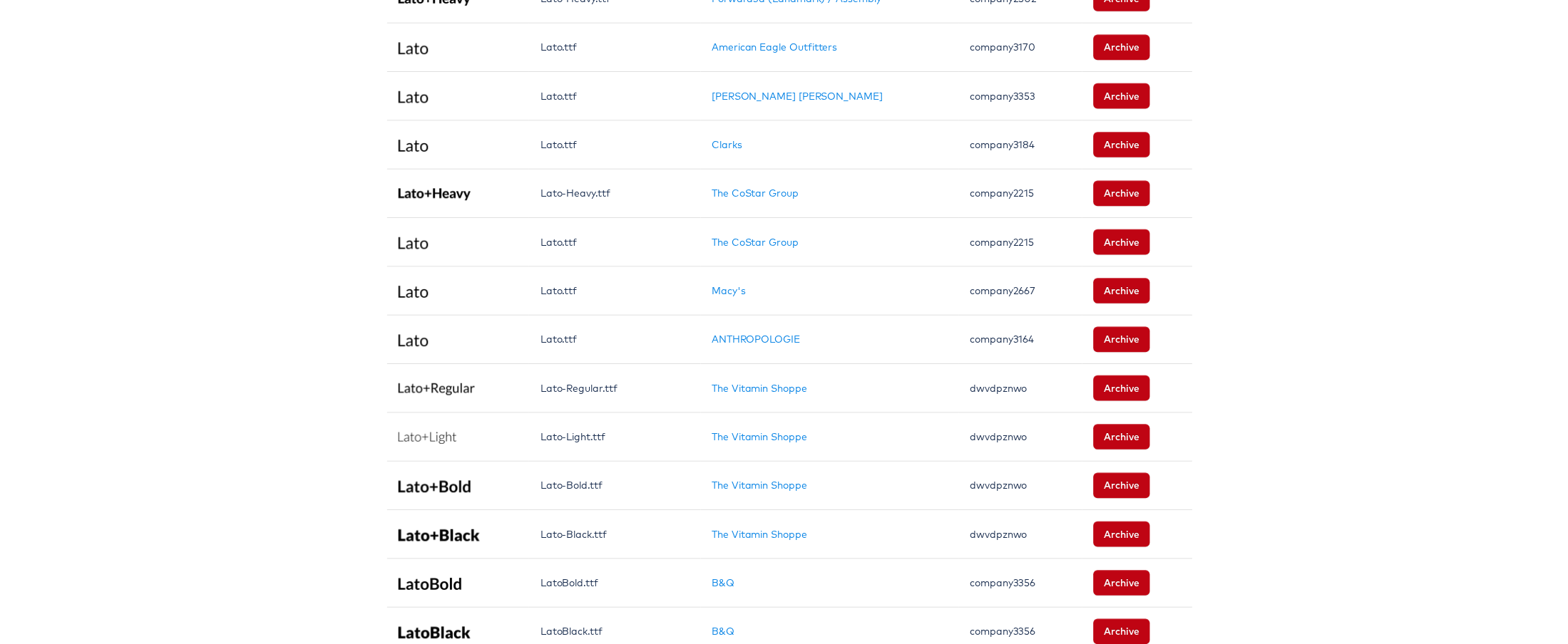
scroll to position [0, 0]
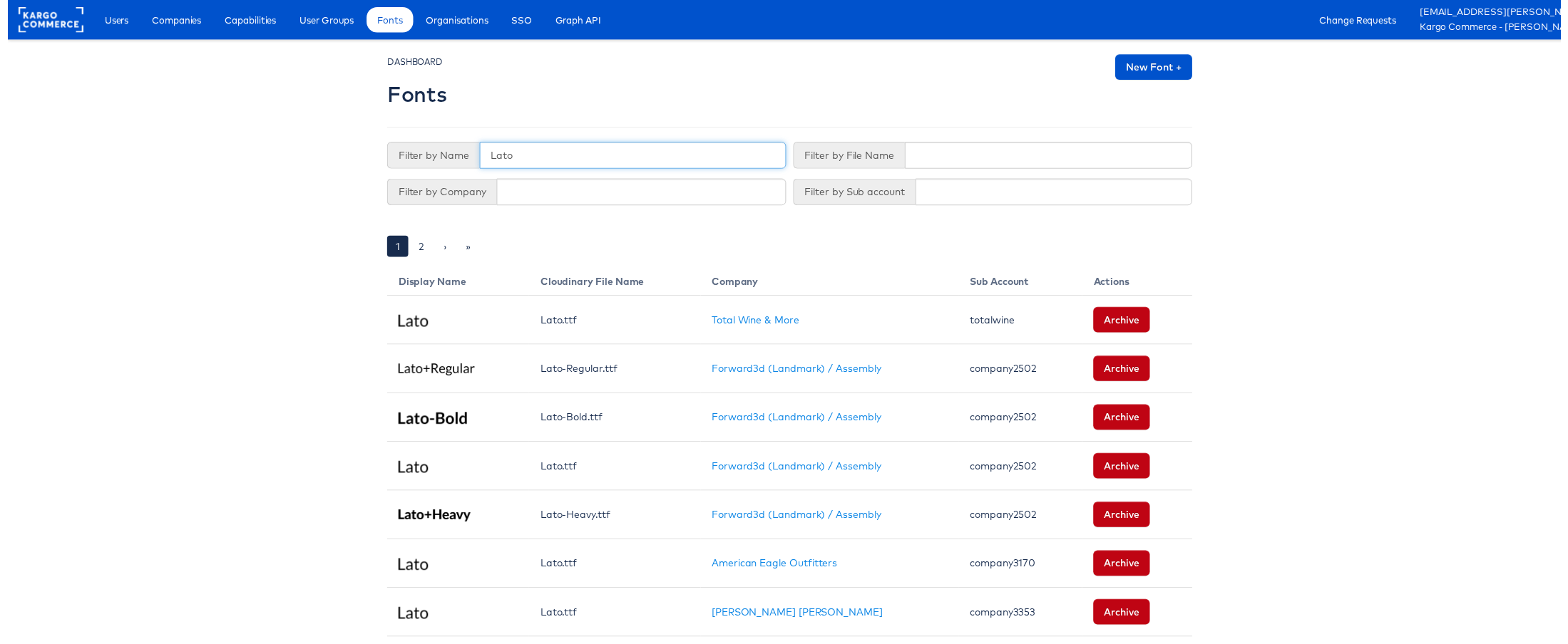
click at [577, 154] on input "Lato" at bounding box center [630, 157] width 309 height 27
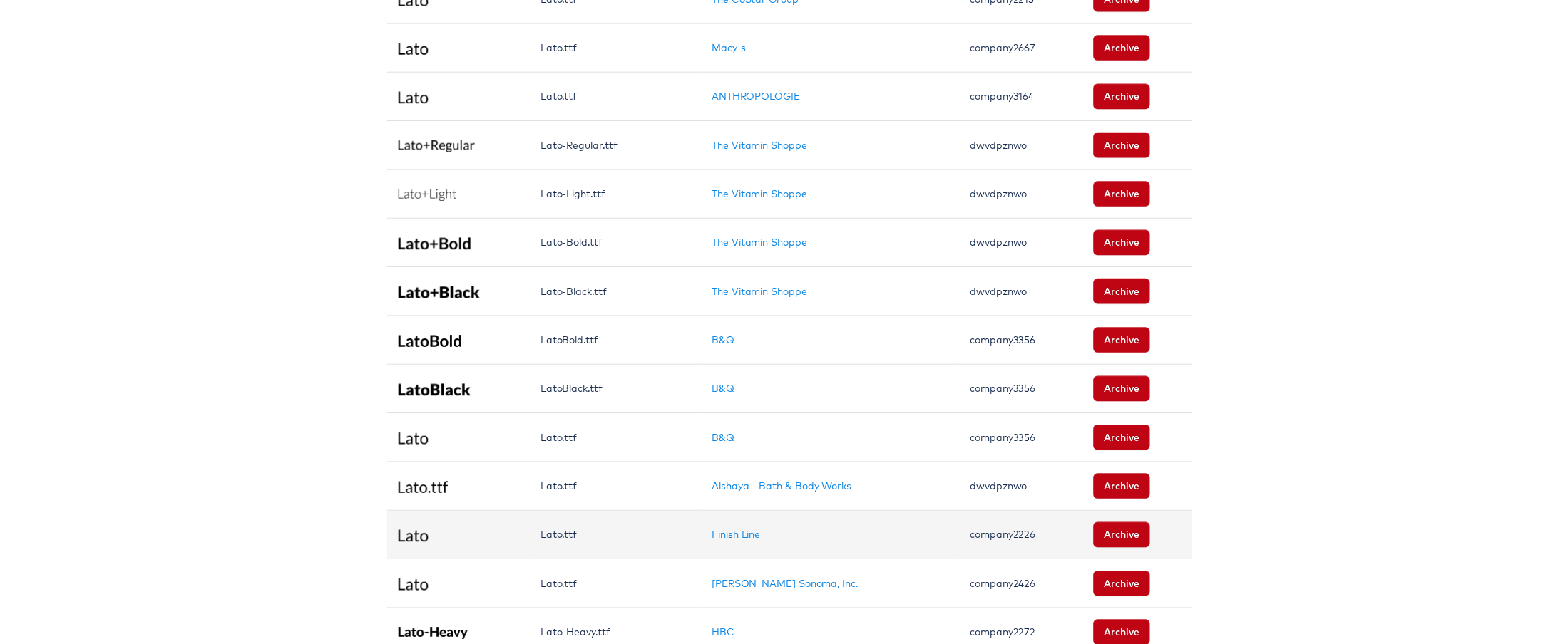
scroll to position [928, 0]
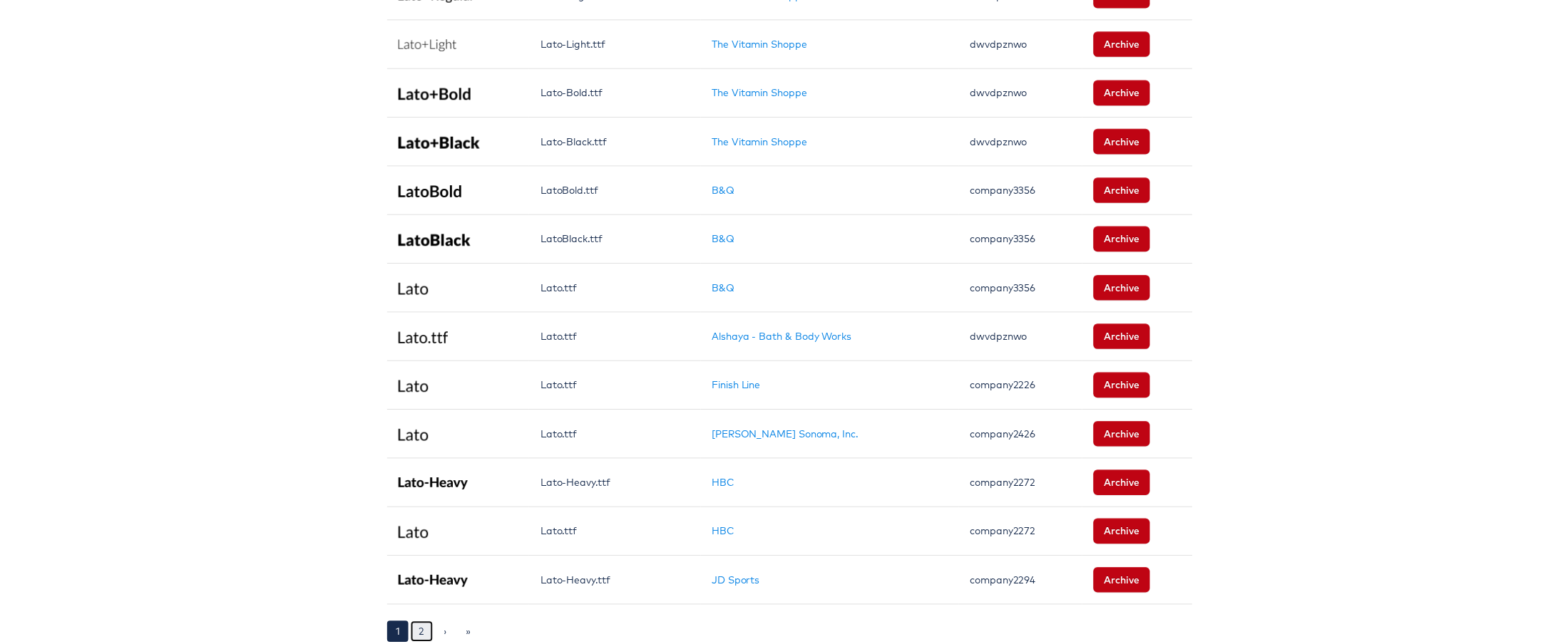
click at [410, 627] on link "2" at bounding box center [418, 638] width 23 height 22
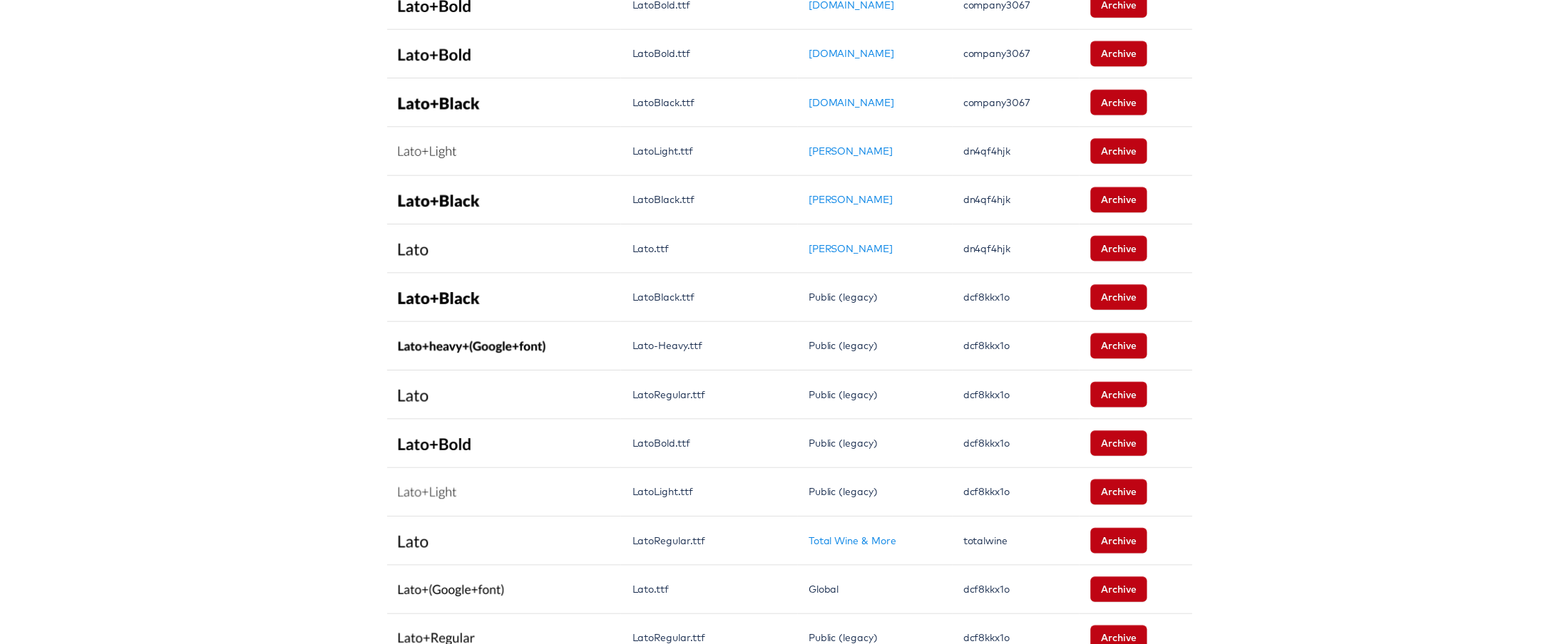
scroll to position [584, 0]
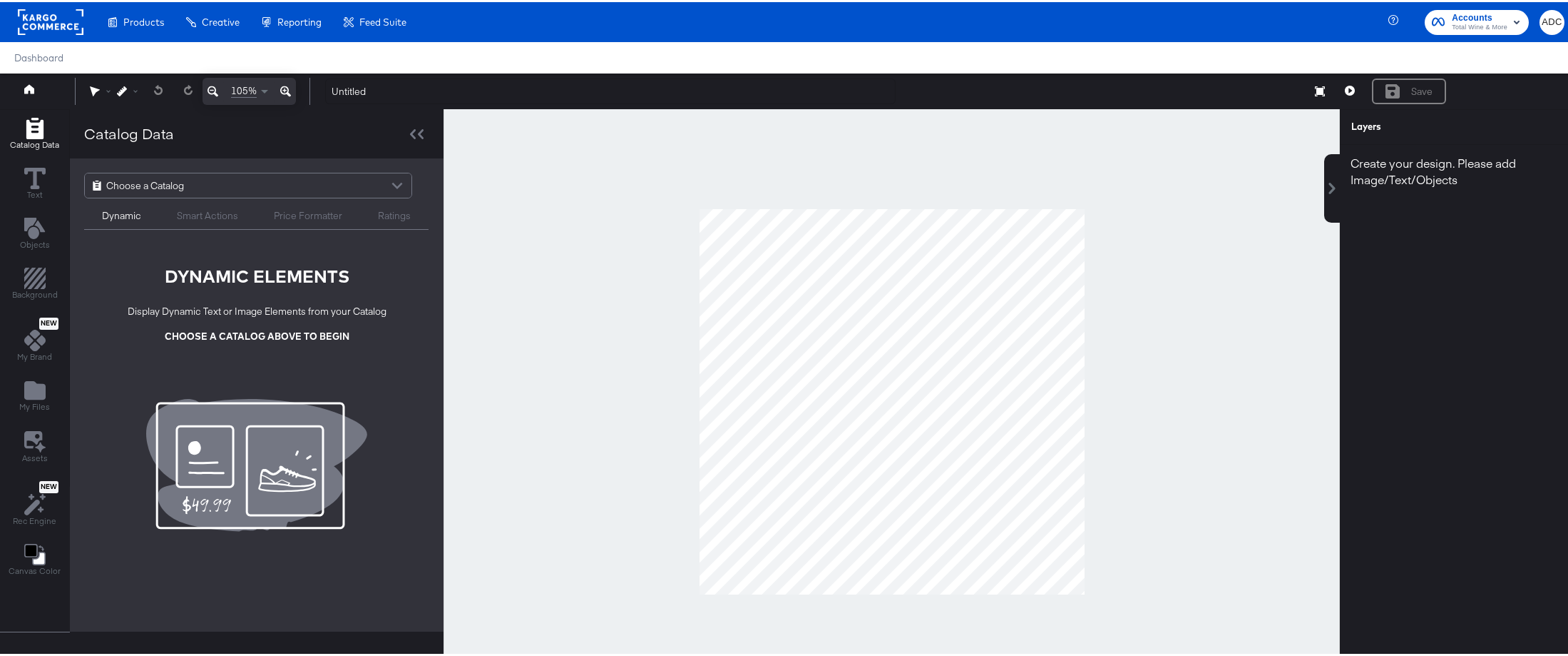
click at [155, 185] on span "Choose a Catalog" at bounding box center [145, 184] width 77 height 24
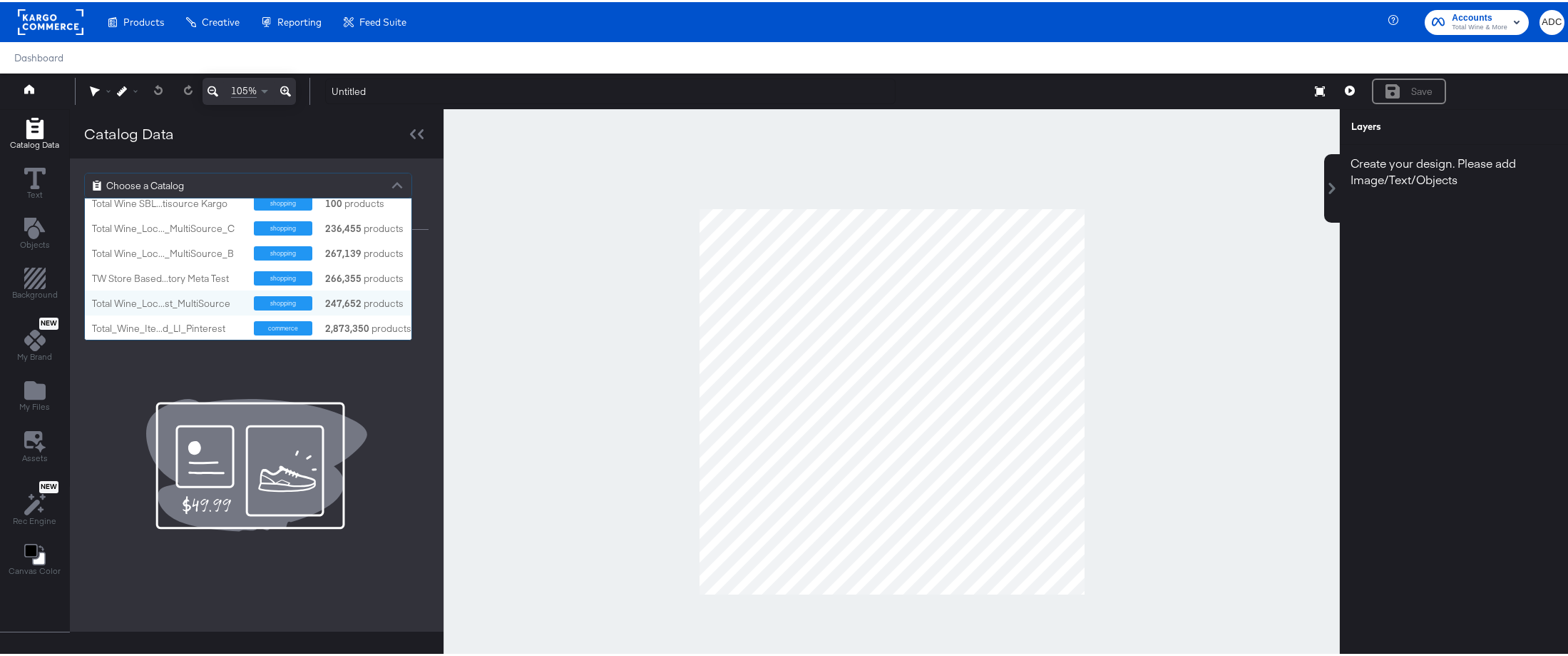
scroll to position [9, 0]
click at [145, 319] on div "Total_Wine_Ite...d_LI_Pinterest" at bounding box center [168, 326] width 151 height 14
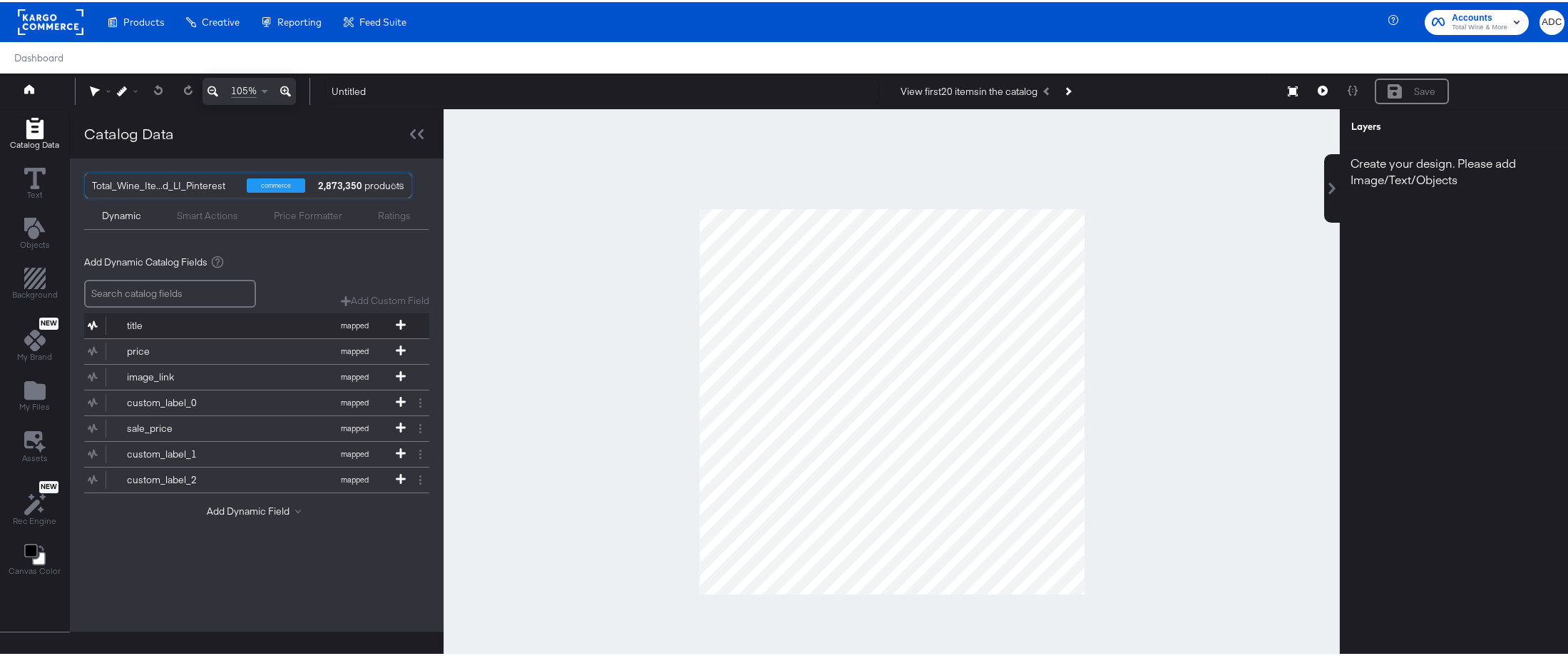
click at [146, 317] on div "title" at bounding box center [178, 324] width 104 height 14
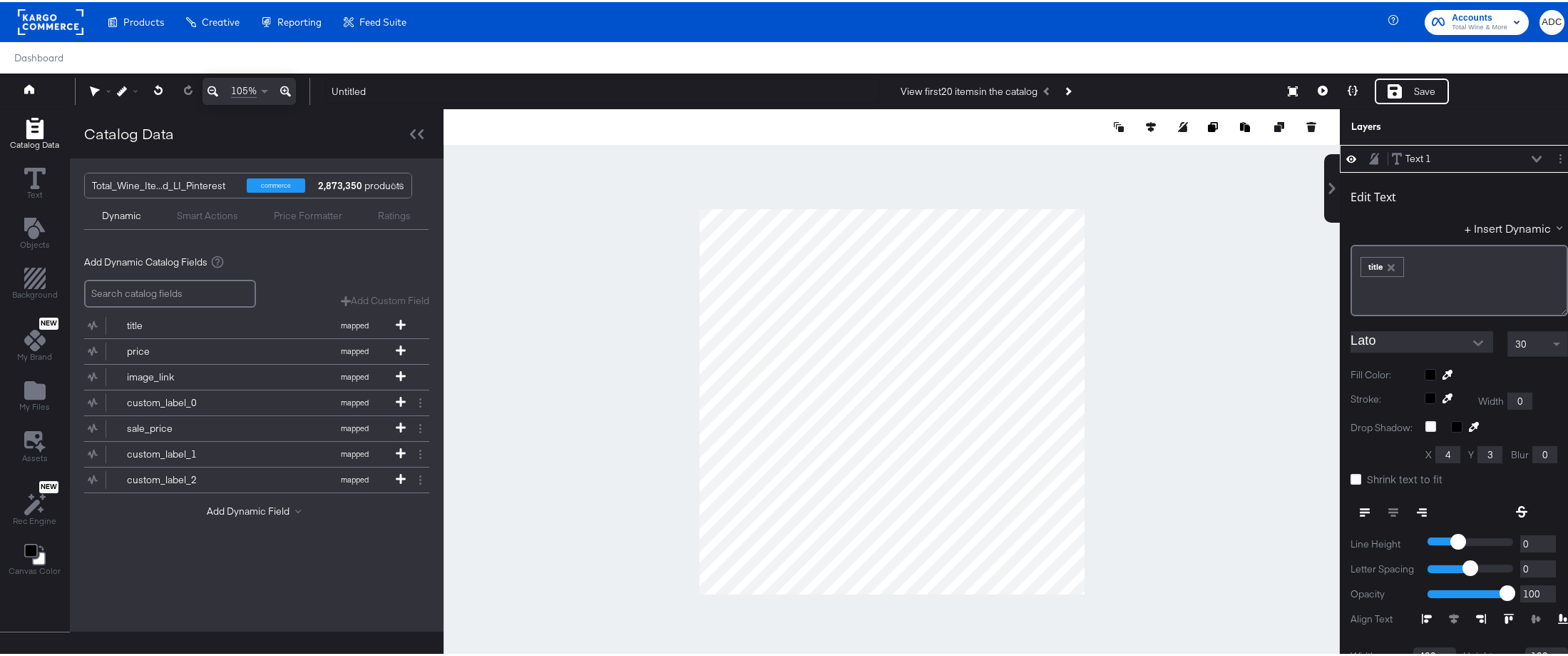
type input "174"
type input "191"
click at [1414, 337] on input "Lato" at bounding box center [1410, 340] width 121 height 22
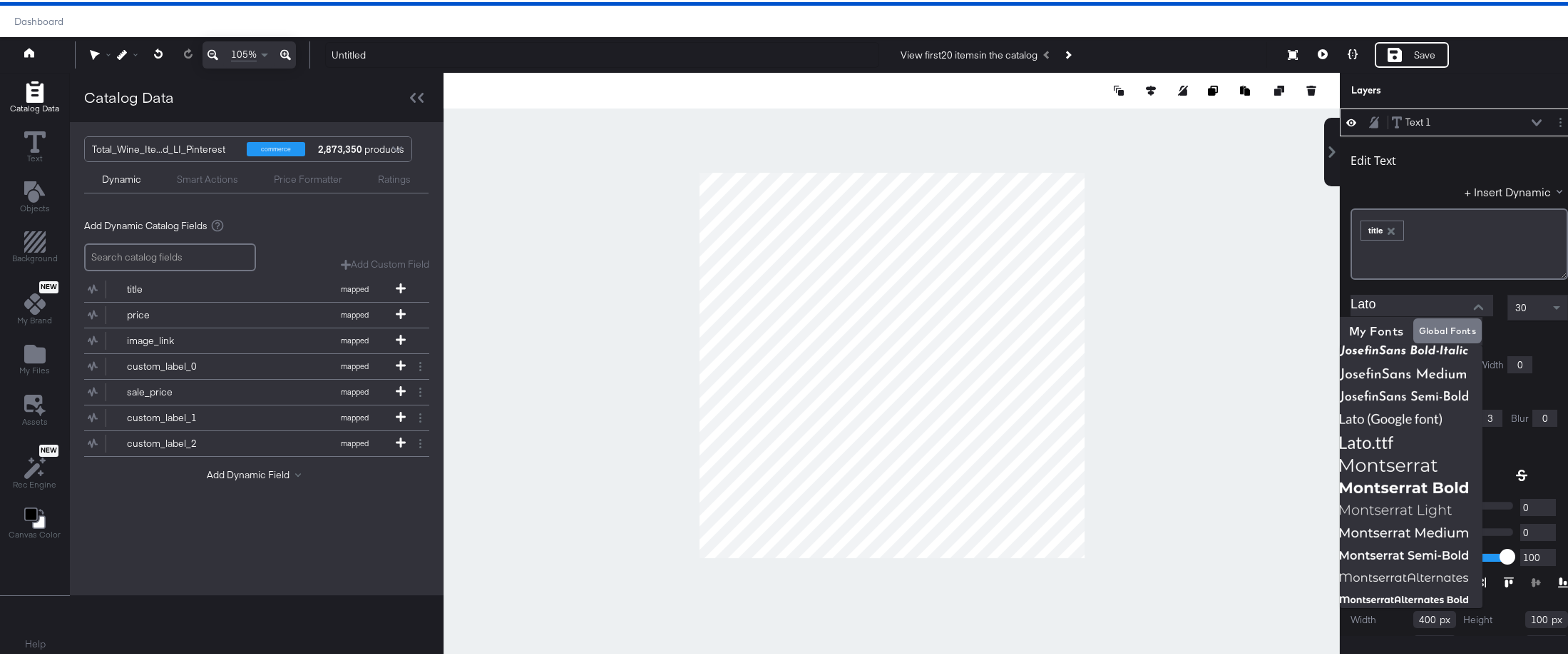
scroll to position [418, 0]
click at [1390, 435] on img at bounding box center [1411, 444] width 143 height 23
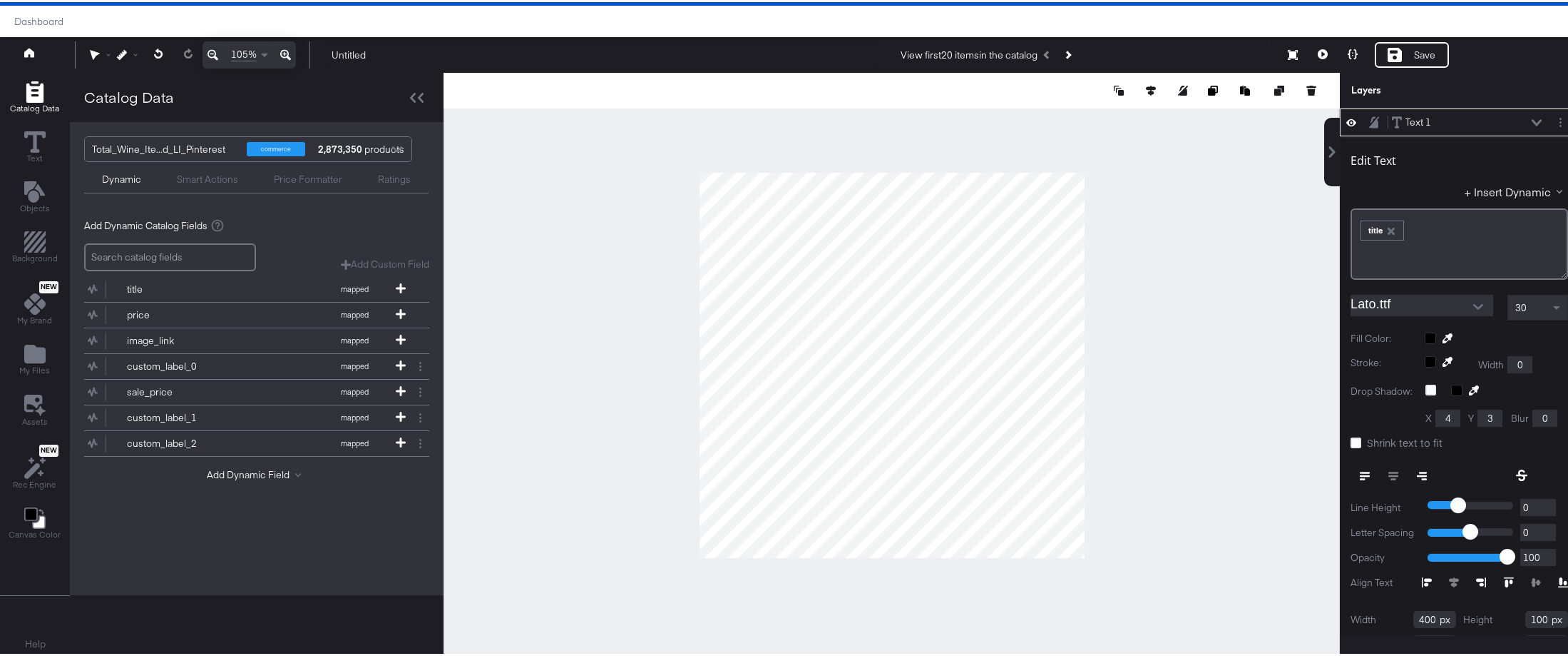
click at [1444, 309] on input "Lato.ttf" at bounding box center [1410, 303] width 121 height 22
type input "Lato"
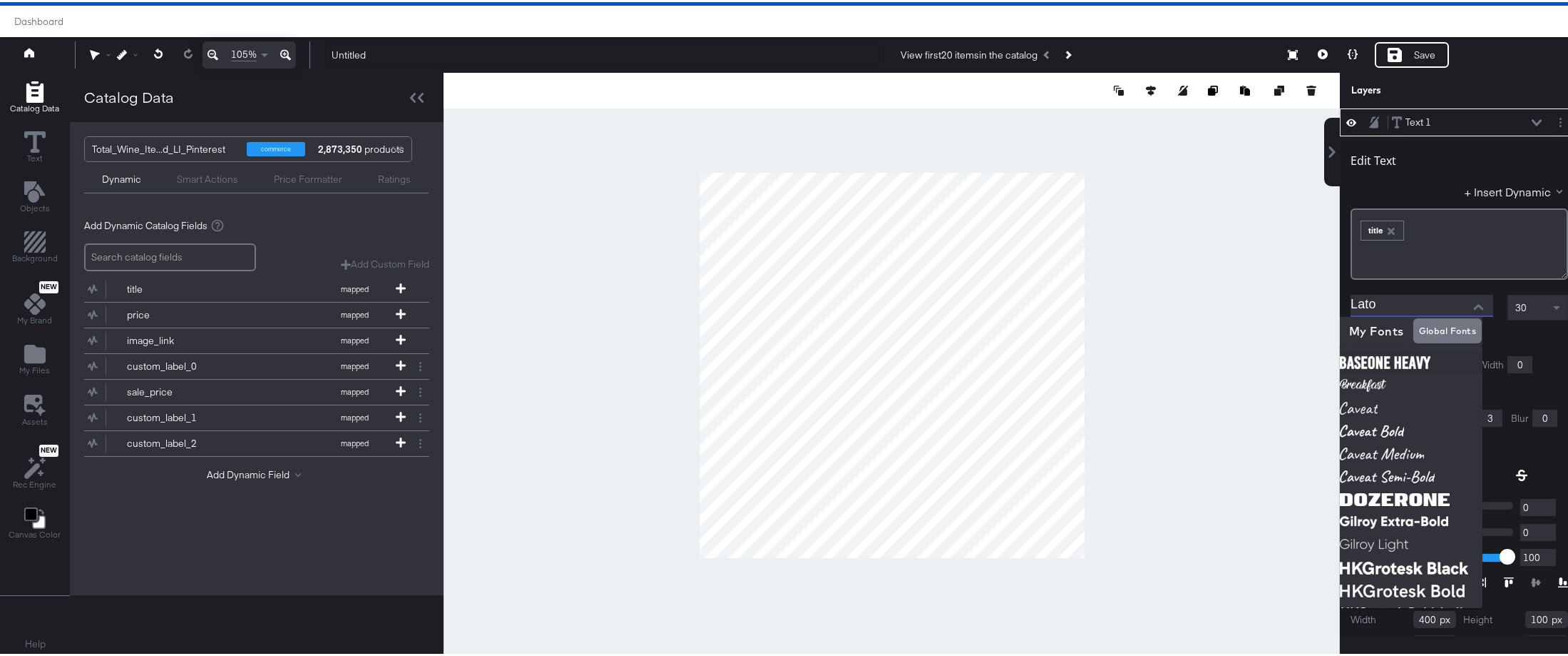
click at [1208, 343] on div at bounding box center [892, 363] width 897 height 585
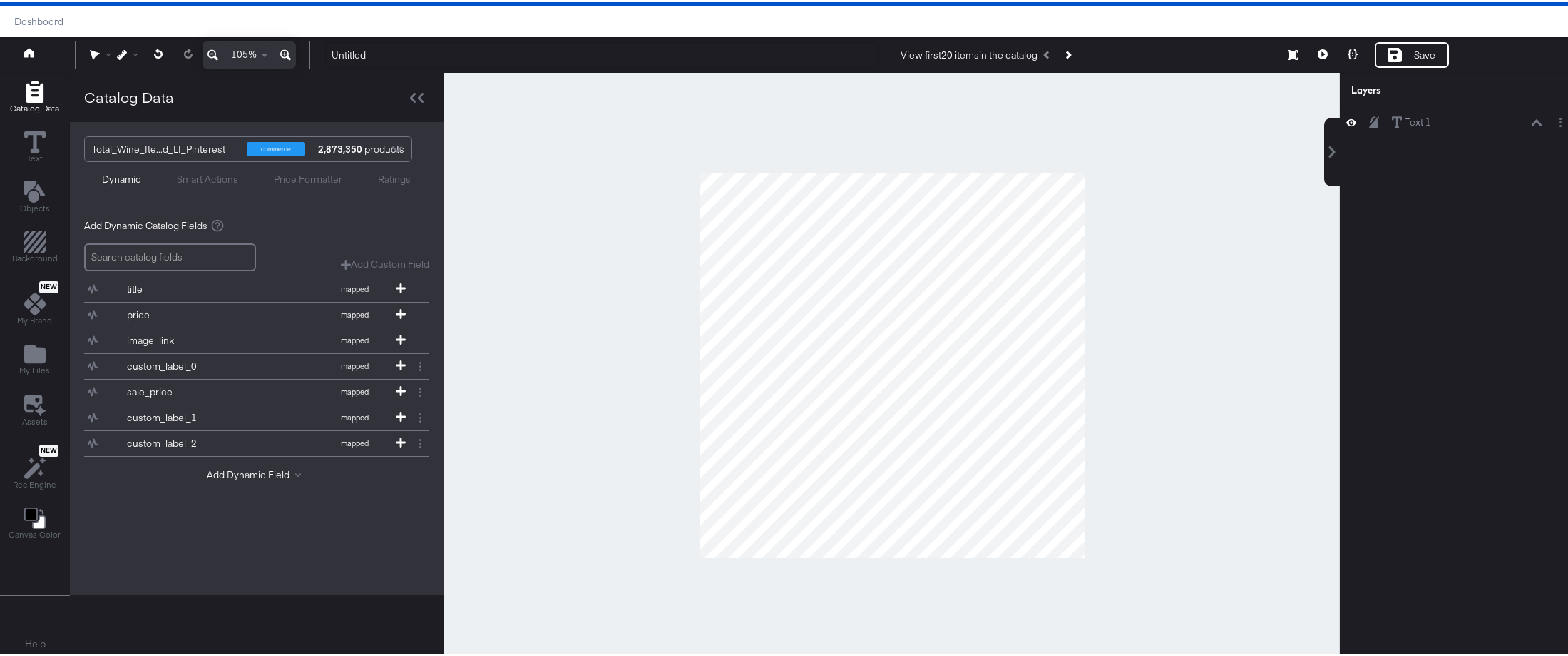
drag, startPoint x: 602, startPoint y: 262, endPoint x: 649, endPoint y: 261, distance: 47.0
click at [605, 262] on div at bounding box center [892, 363] width 897 height 585
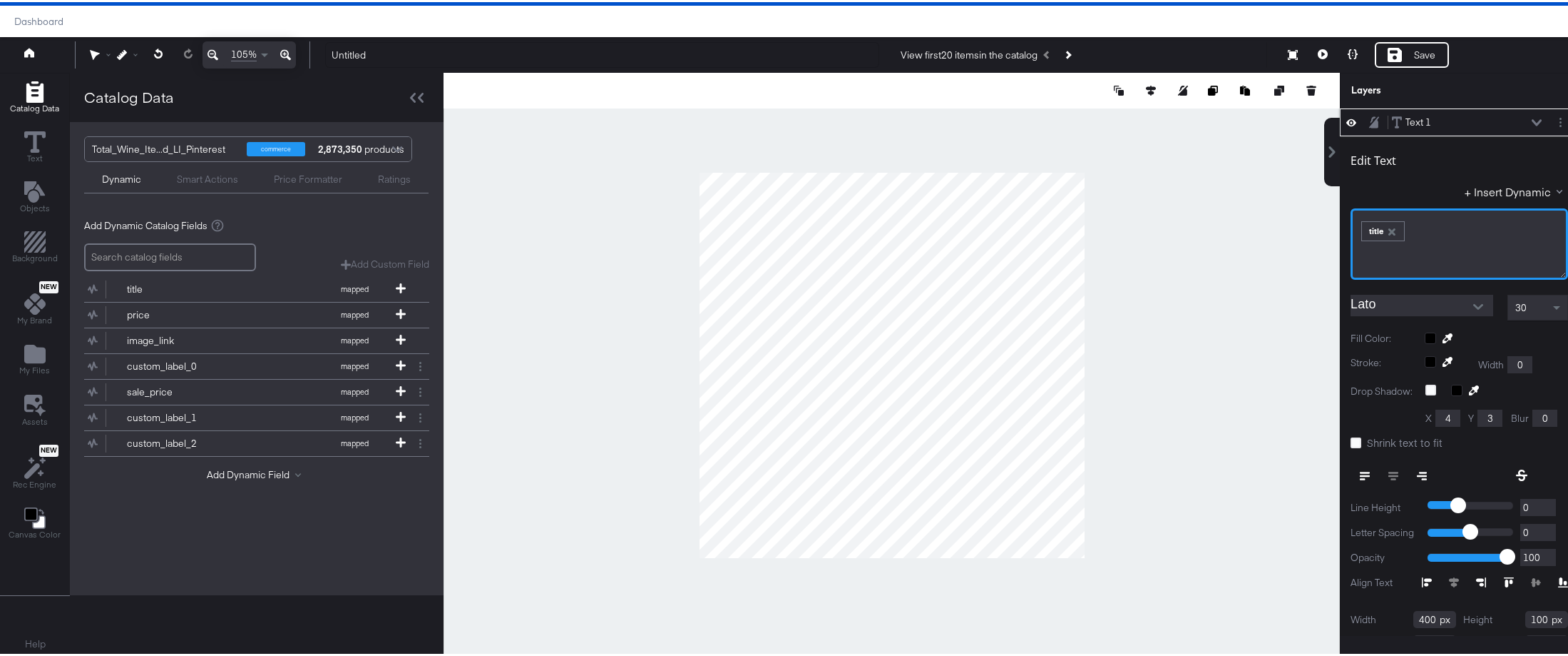
click at [1499, 239] on div "﻿ ﻿ title ﻿" at bounding box center [1459, 242] width 218 height 71
click at [1190, 413] on div at bounding box center [892, 363] width 897 height 585
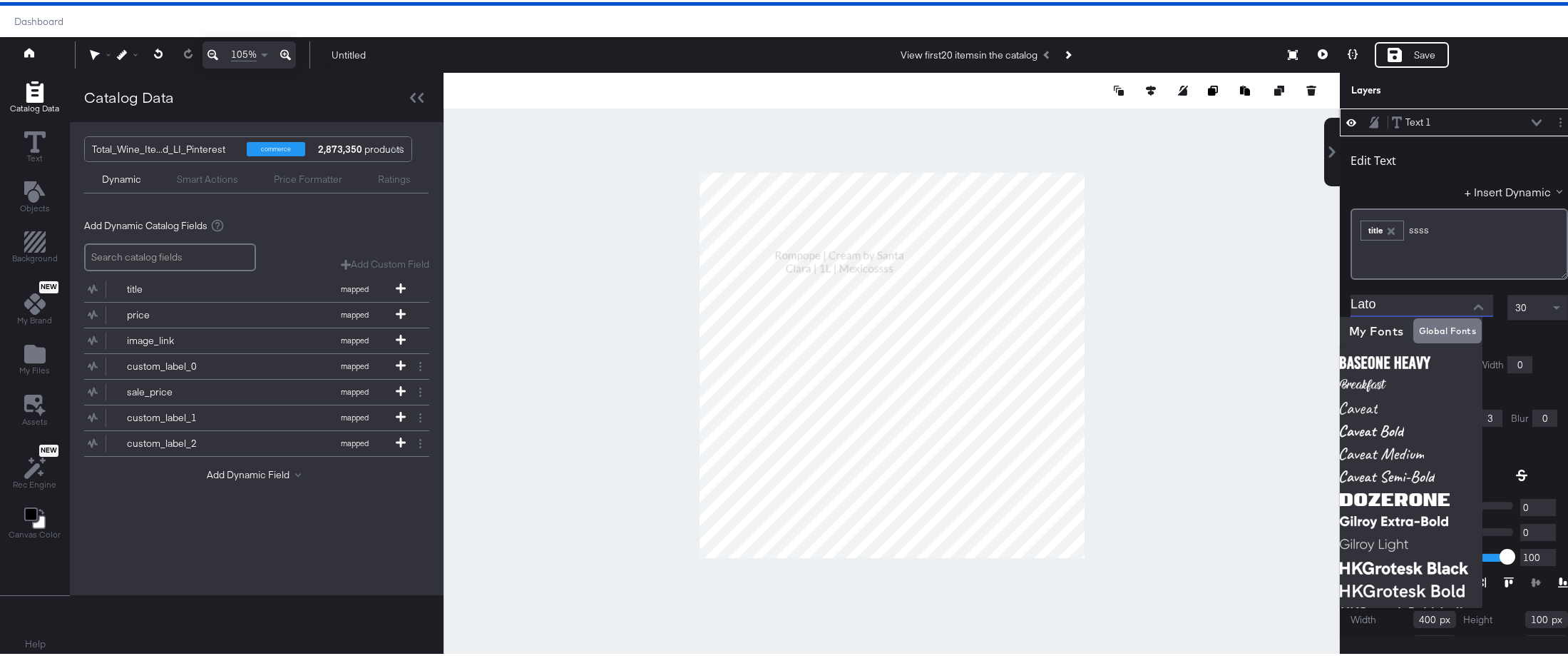
click at [1401, 297] on input "Lato" at bounding box center [1410, 303] width 121 height 22
click at [1401, 295] on input "Lato" at bounding box center [1410, 303] width 121 height 22
click at [1288, 318] on div at bounding box center [892, 363] width 897 height 585
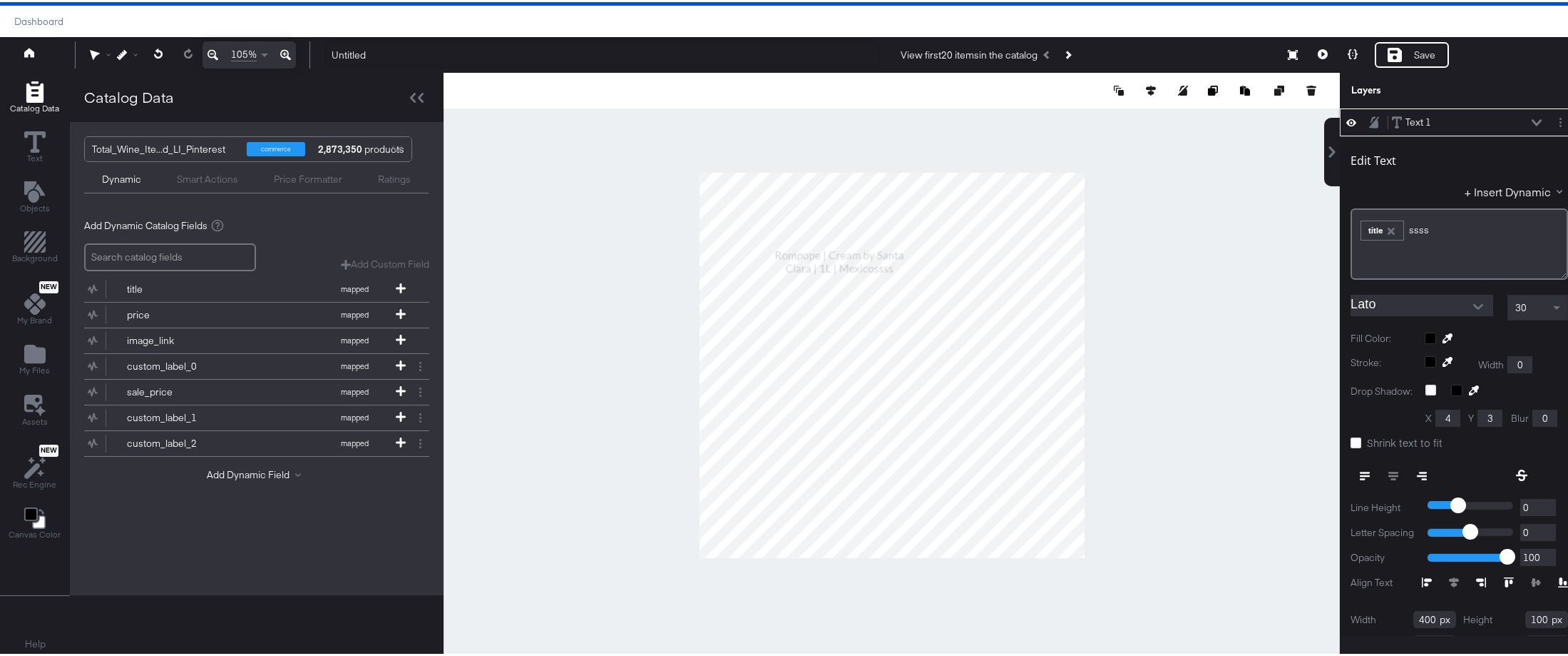
click at [1445, 302] on input "Lato" at bounding box center [1410, 303] width 121 height 22
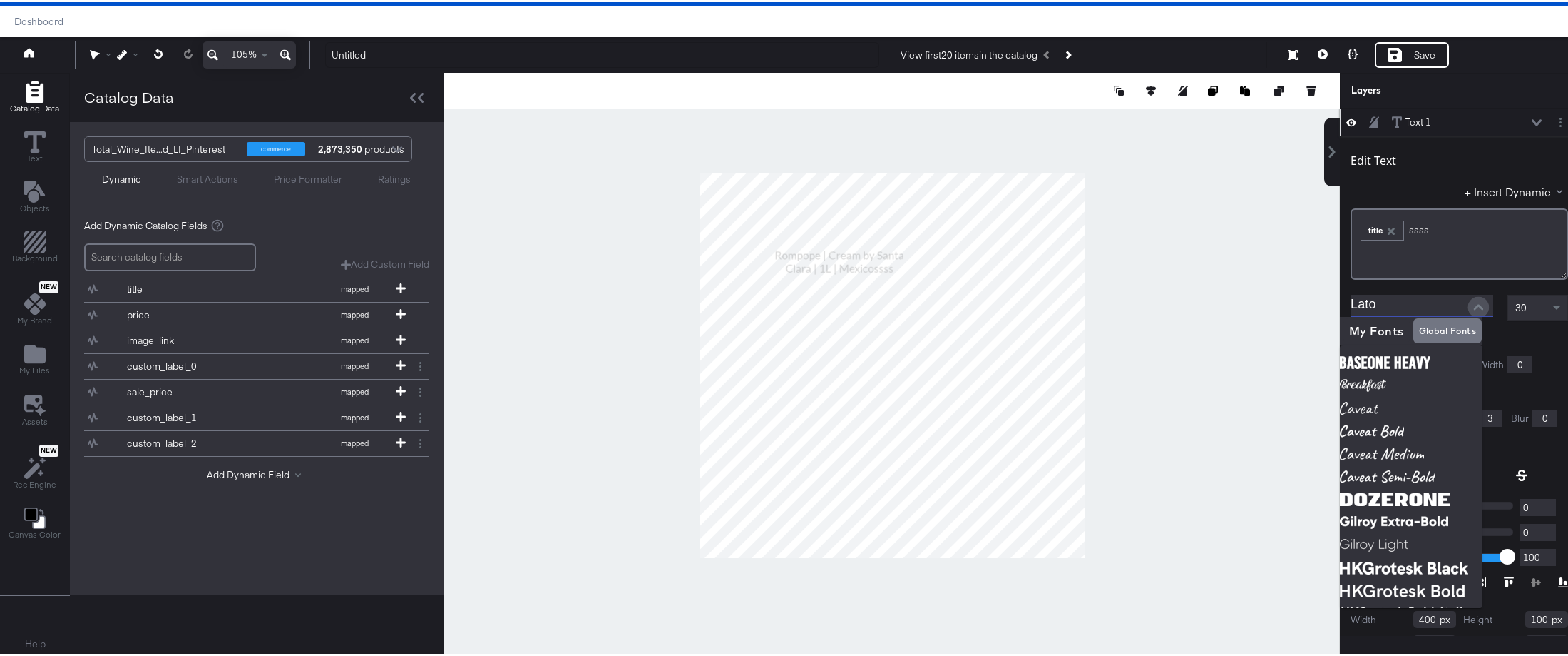
click at [1473, 305] on icon "Close" at bounding box center [1477, 304] width 10 height 6
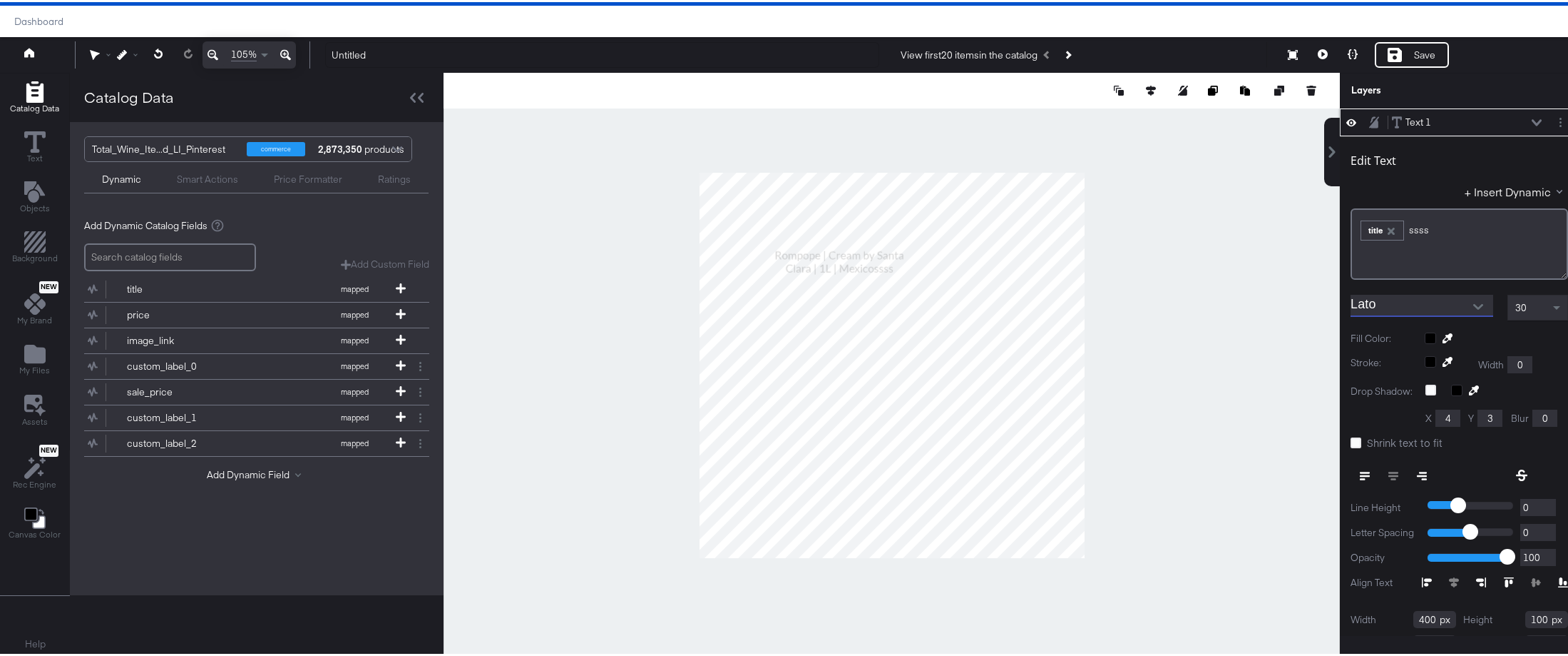
click at [1473, 305] on icon "Open" at bounding box center [1477, 304] width 10 height 6
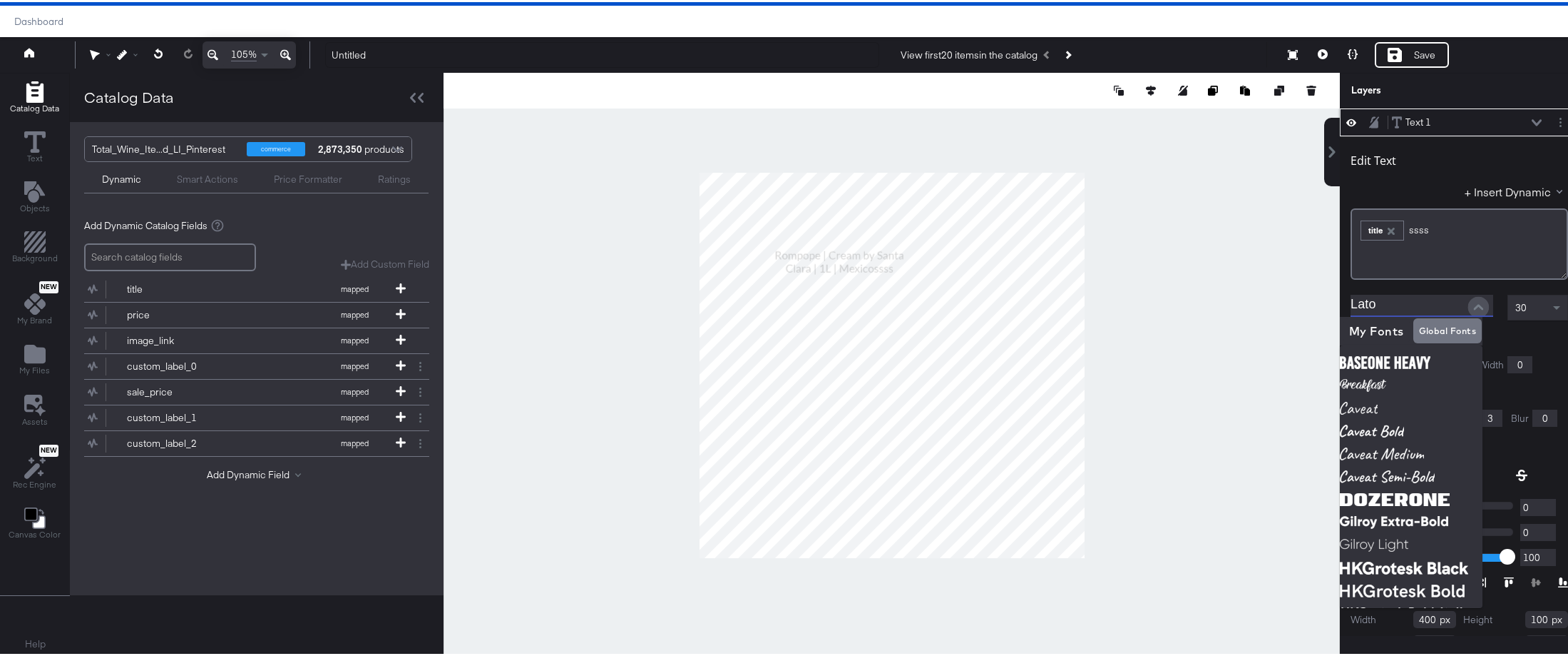
click at [1473, 305] on icon "Close" at bounding box center [1477, 304] width 10 height 6
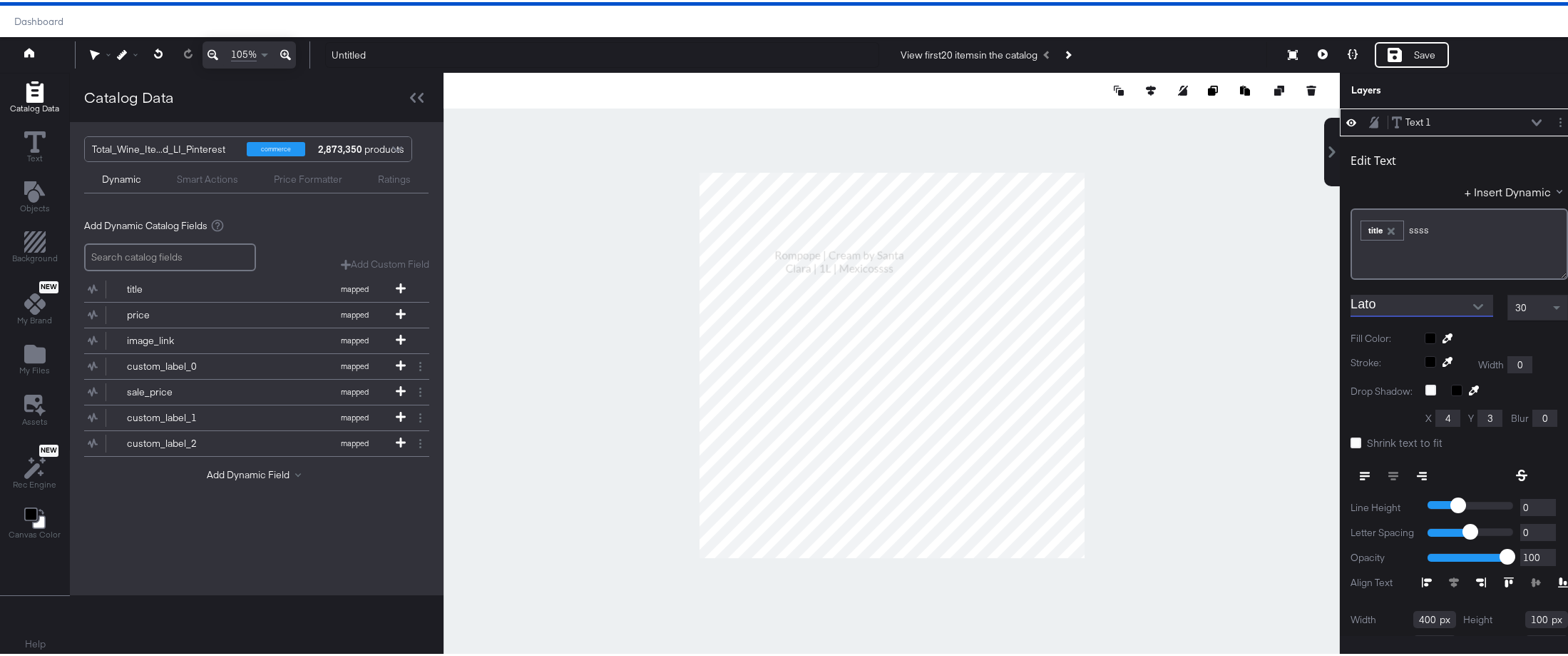
click at [1473, 305] on icon "Open" at bounding box center [1477, 304] width 10 height 6
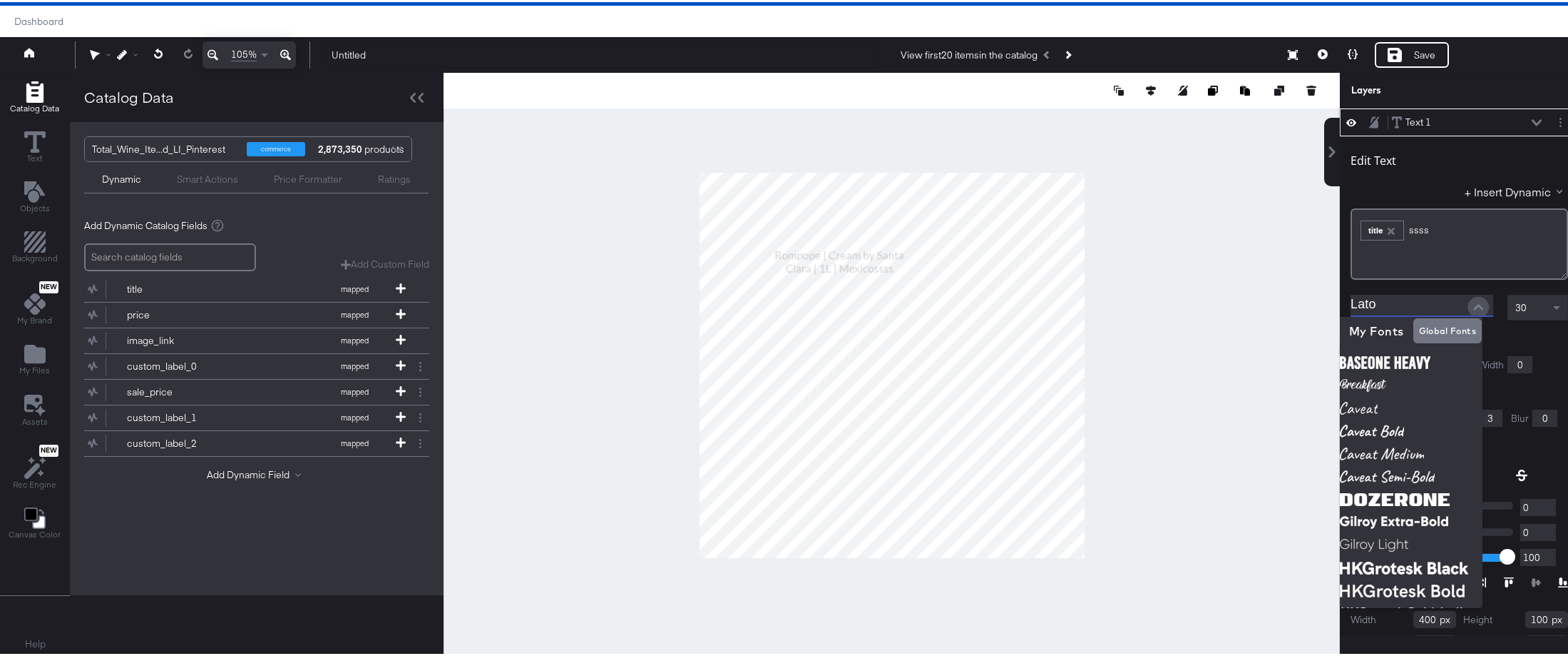
click at [1473, 305] on icon "Close" at bounding box center [1477, 304] width 10 height 6
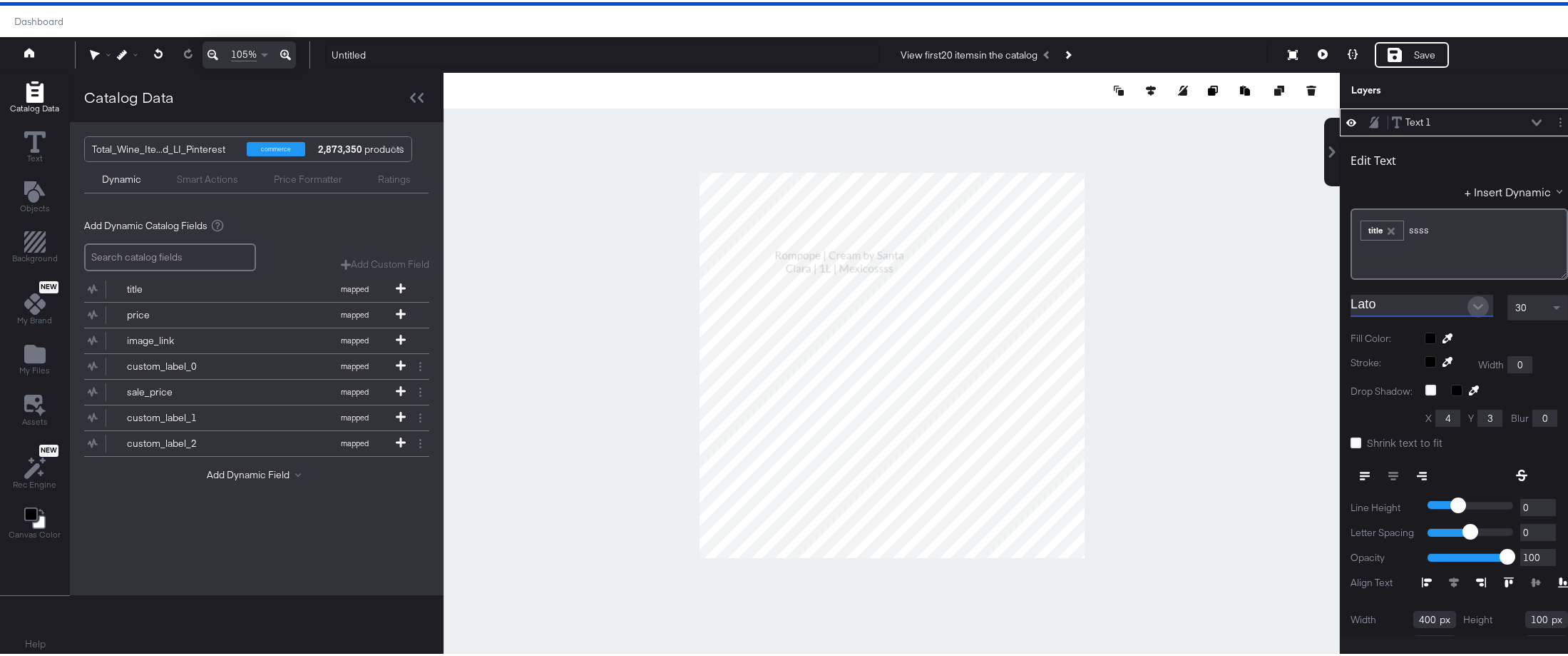
click at [1473, 305] on icon "Open" at bounding box center [1477, 304] width 10 height 6
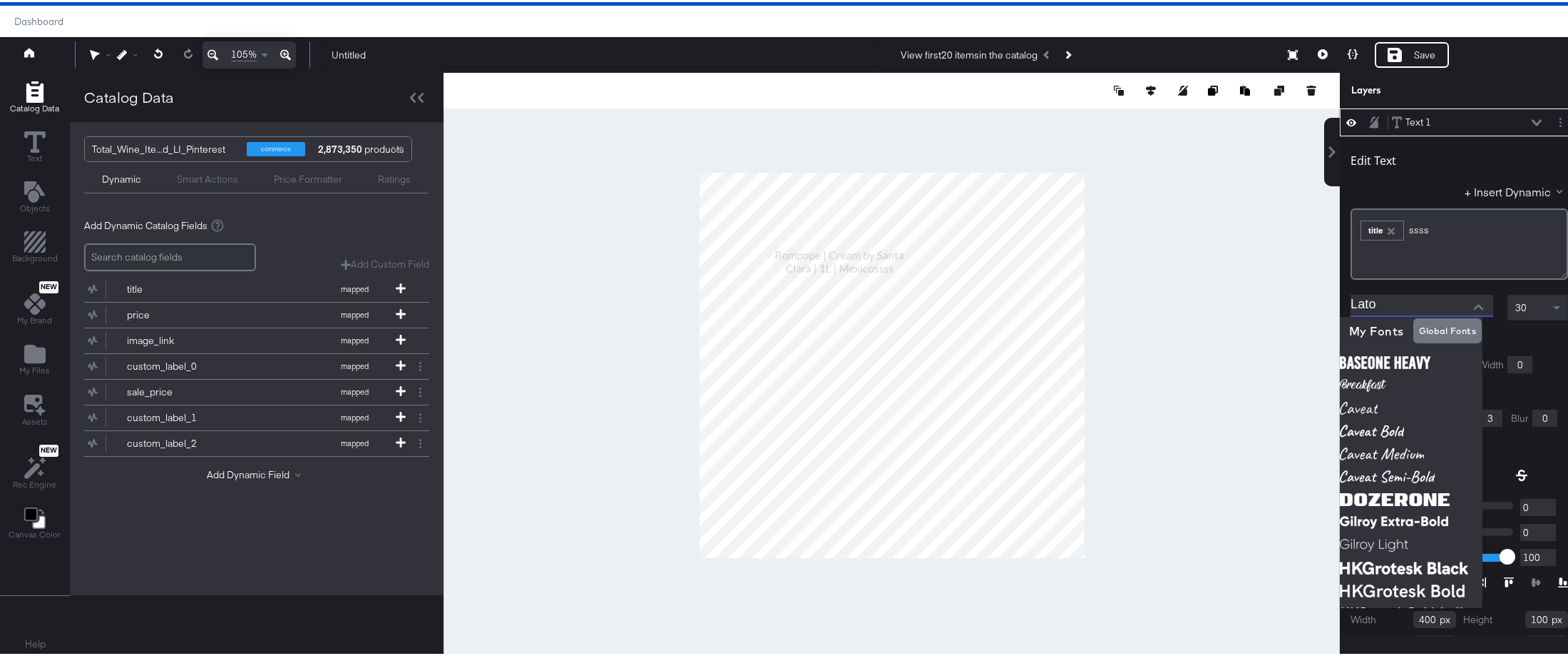
click at [1473, 305] on icon "Close" at bounding box center [1477, 304] width 10 height 6
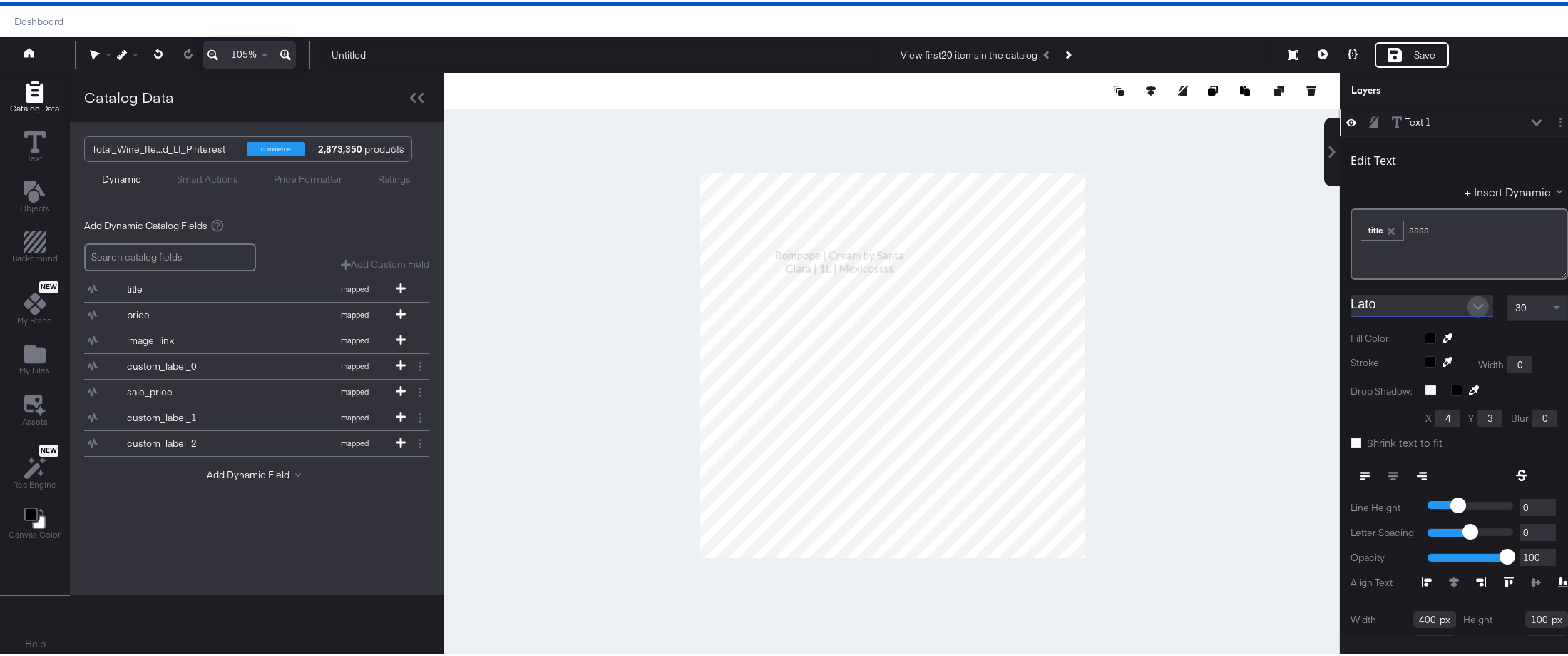
click at [1473, 305] on icon "Open" at bounding box center [1477, 304] width 10 height 6
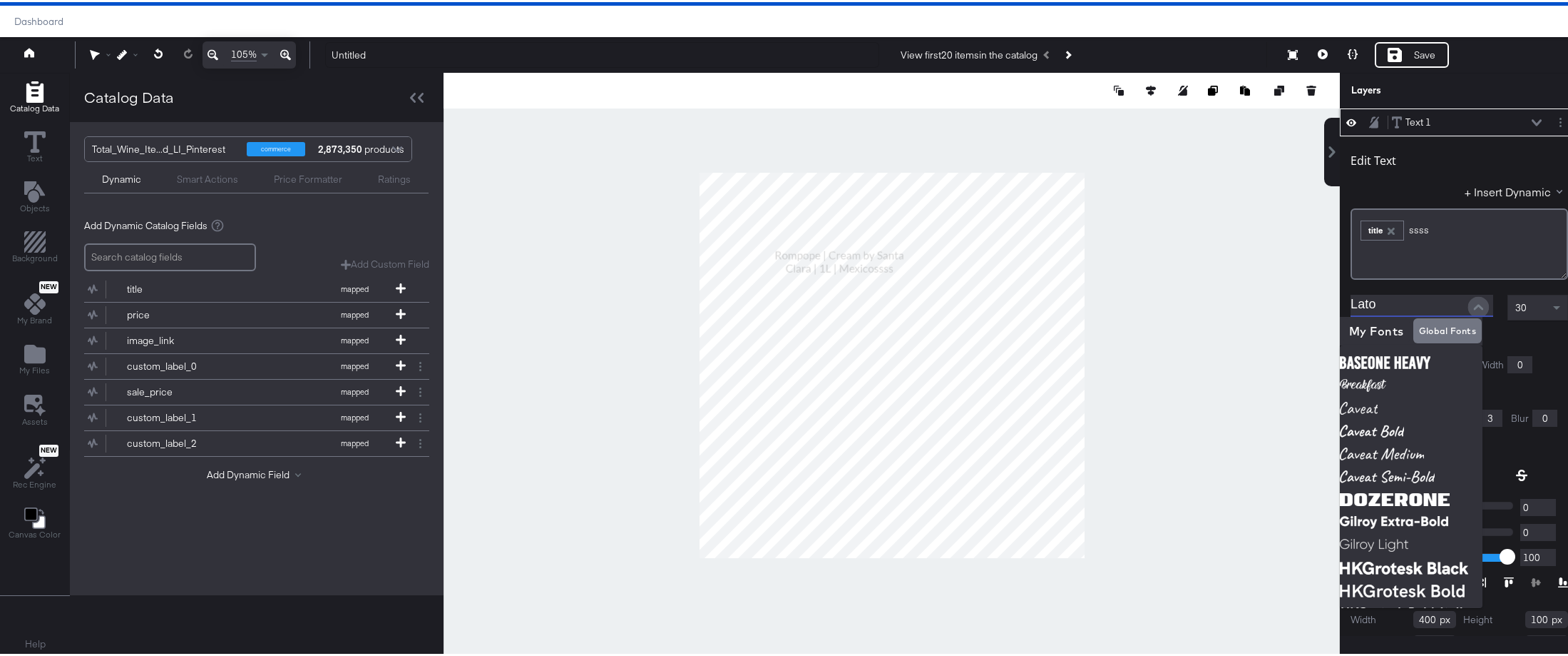
click at [1473, 305] on icon "Close" at bounding box center [1477, 304] width 10 height 6
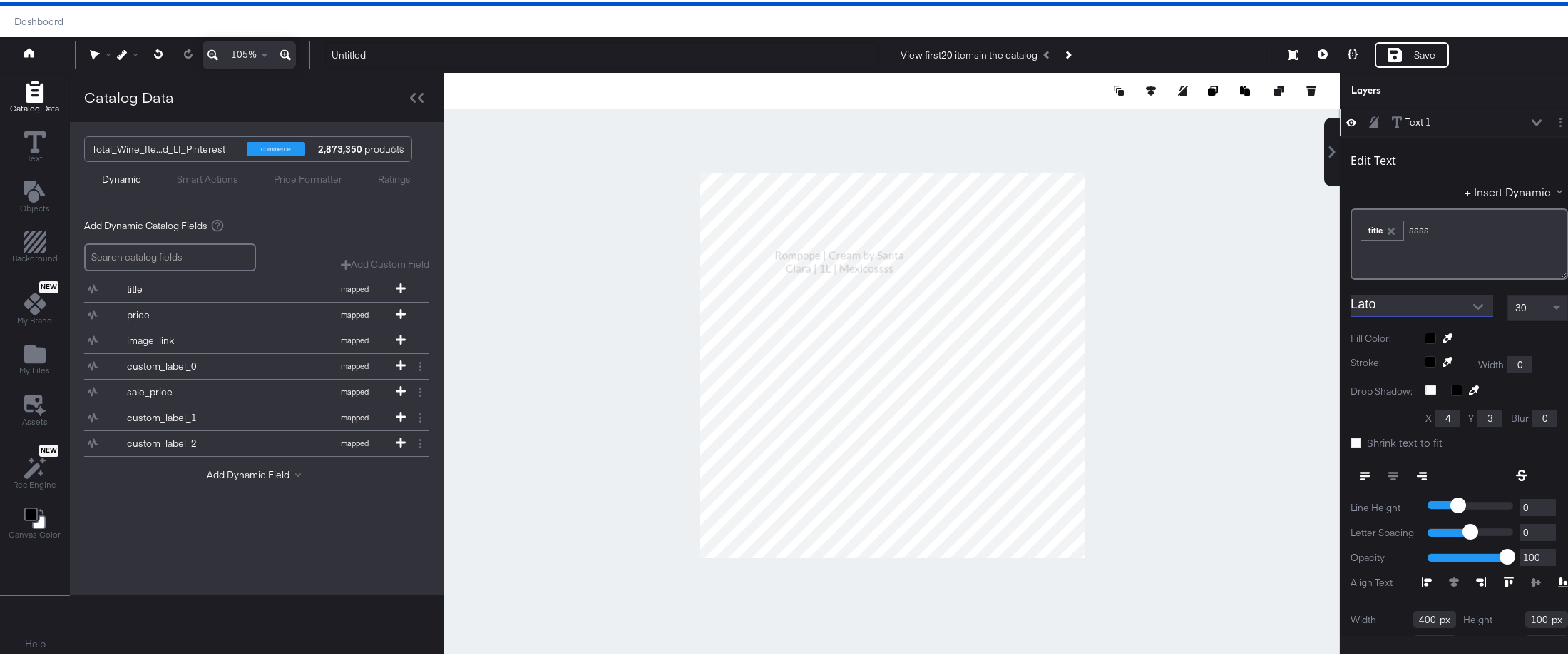
click at [1473, 305] on icon "Open" at bounding box center [1477, 304] width 10 height 6
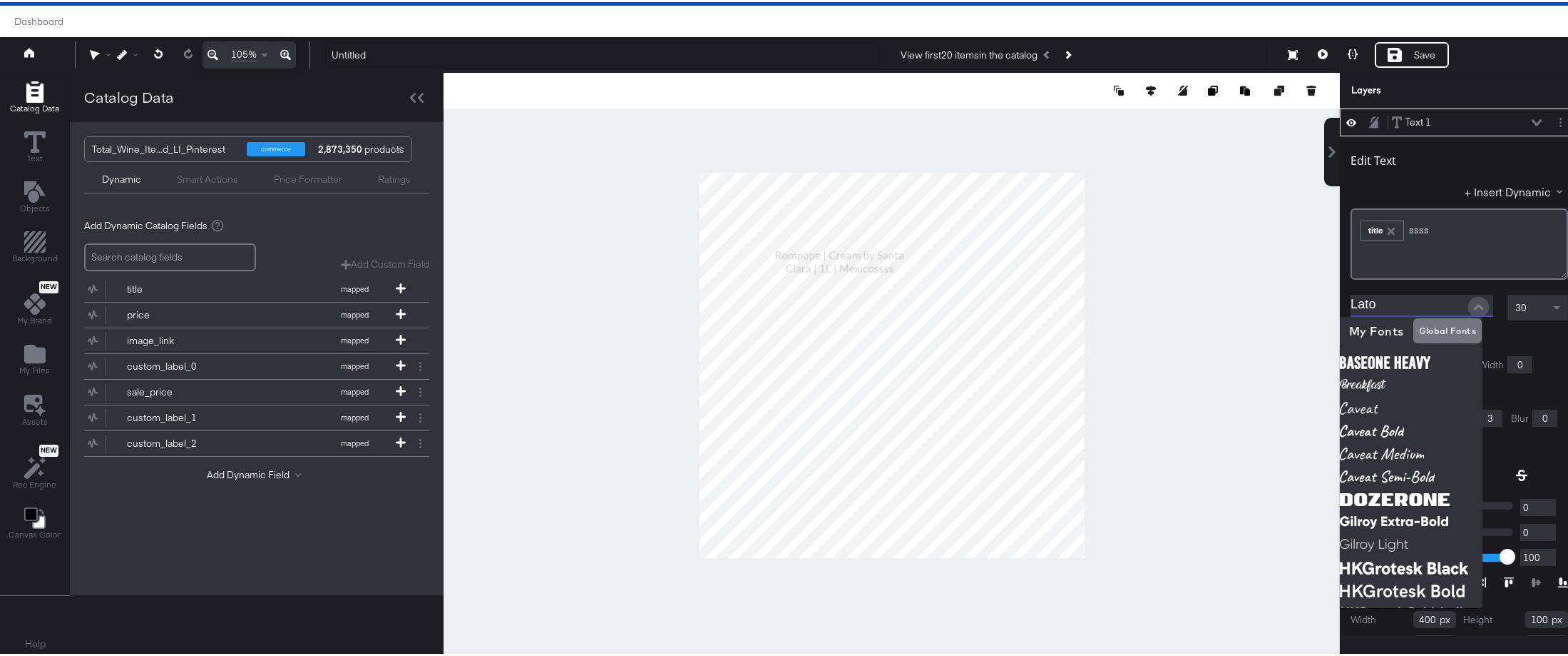
click at [1473, 305] on icon "Close" at bounding box center [1477, 304] width 10 height 6
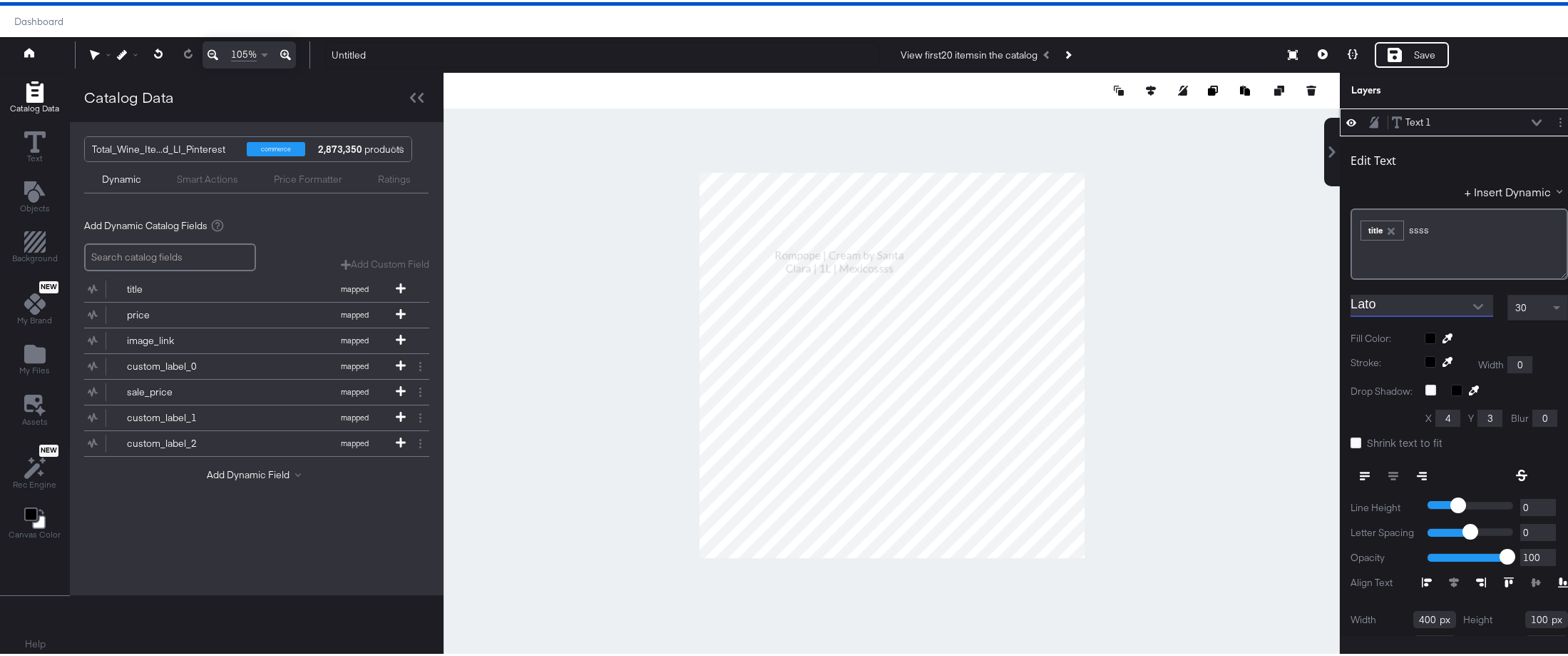
click at [1473, 305] on icon "Open" at bounding box center [1477, 304] width 10 height 6
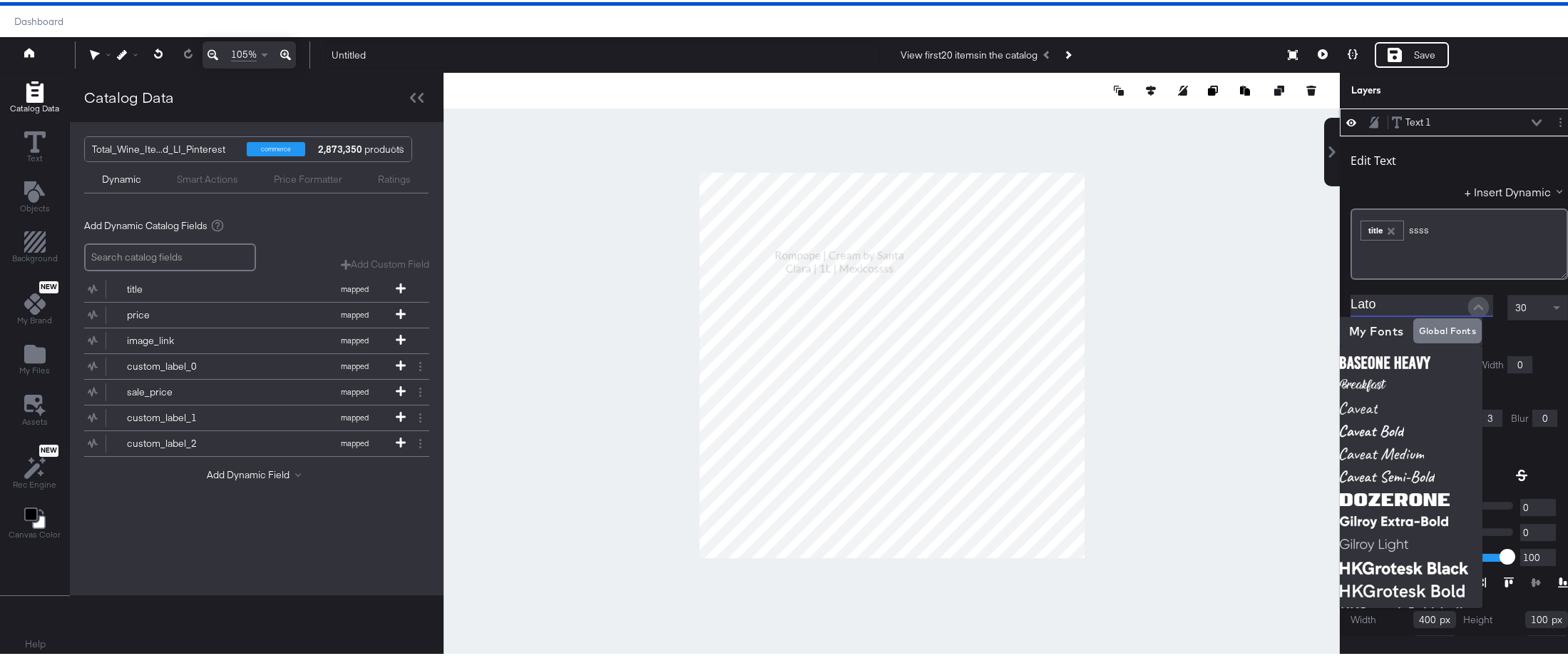
click at [1473, 305] on icon "Close" at bounding box center [1477, 304] width 10 height 6
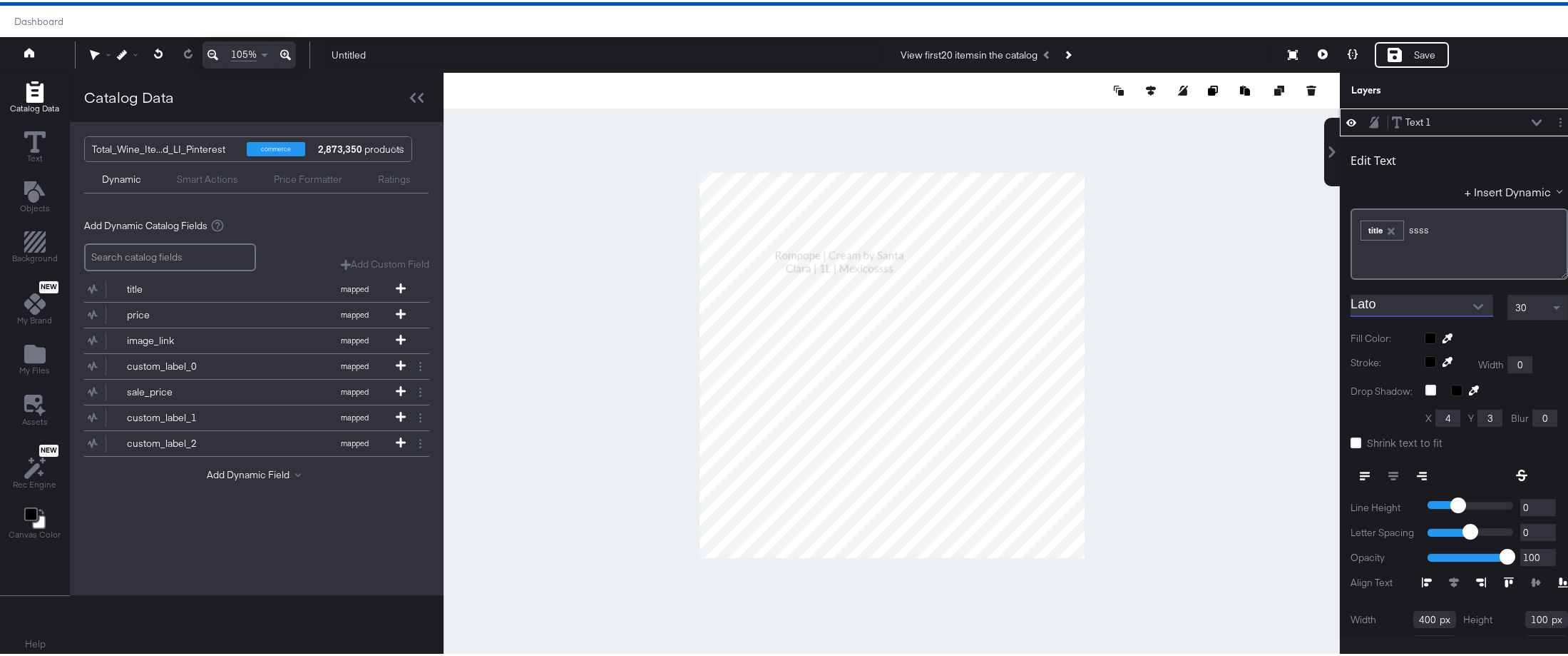
click at [1473, 305] on icon "Open" at bounding box center [1477, 304] width 10 height 6
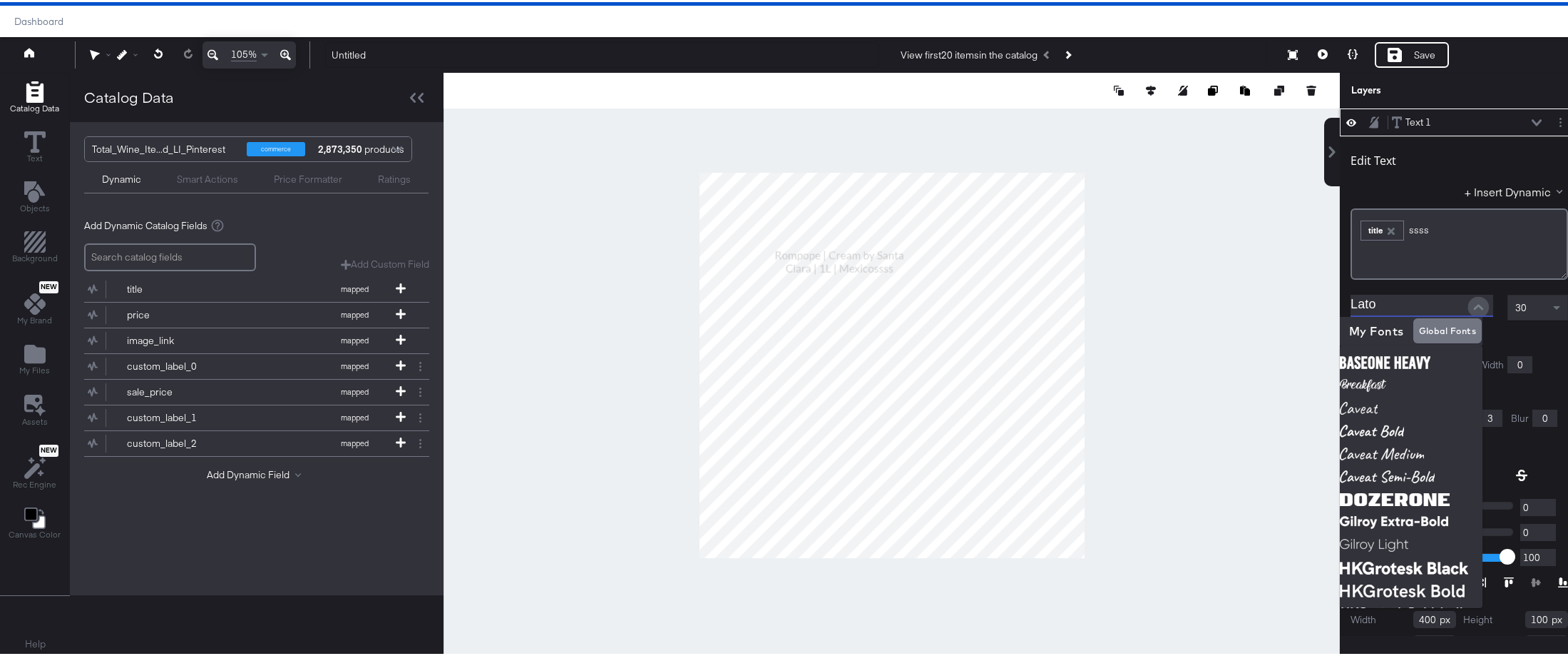
click at [1473, 305] on icon "Close" at bounding box center [1477, 304] width 10 height 6
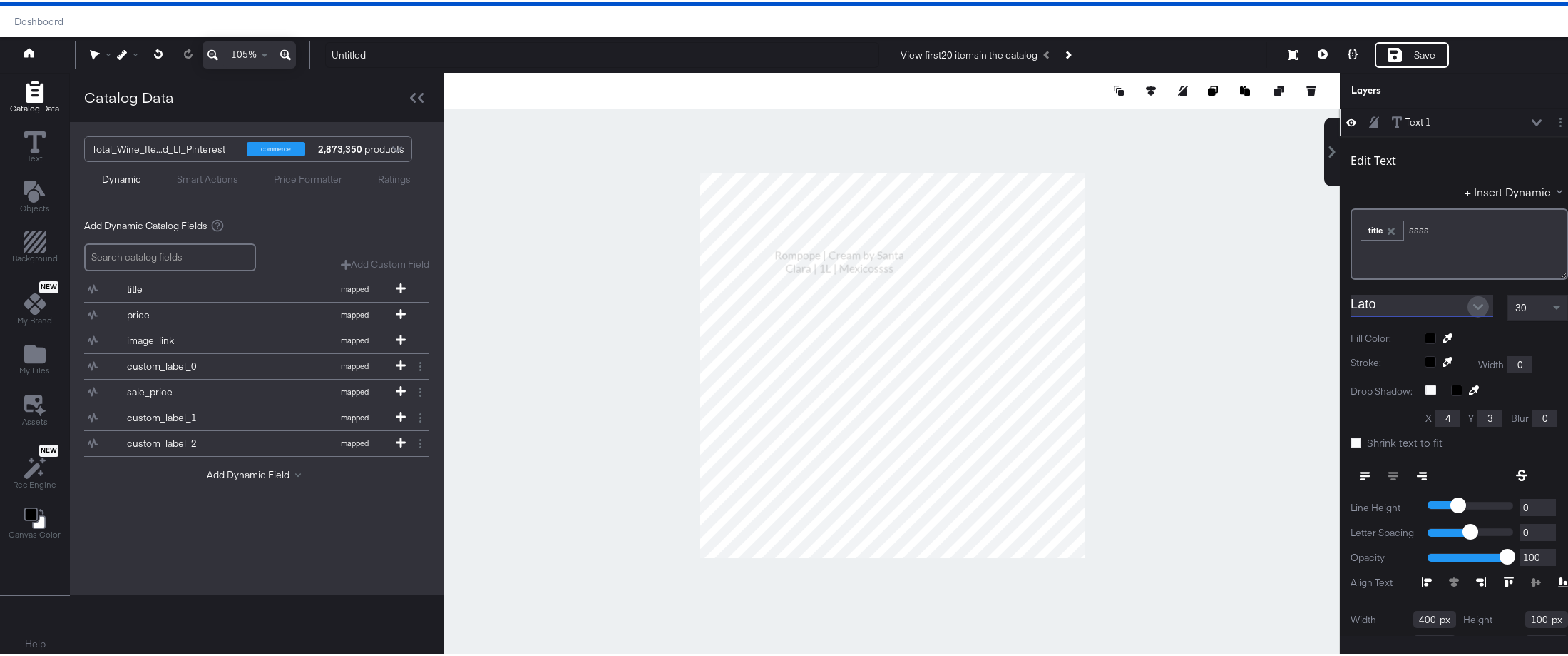
click at [1473, 305] on icon "Open" at bounding box center [1477, 304] width 10 height 6
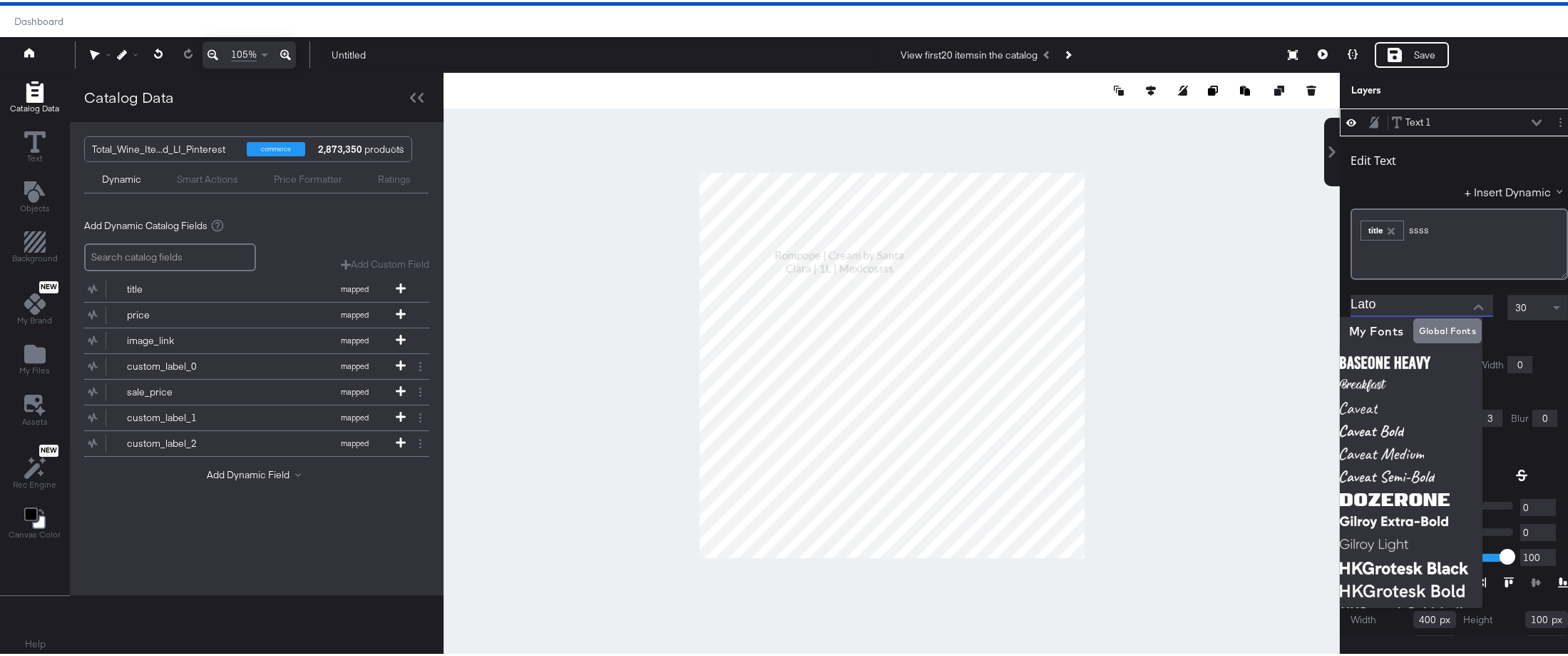
click at [1473, 305] on icon "Close" at bounding box center [1477, 304] width 10 height 6
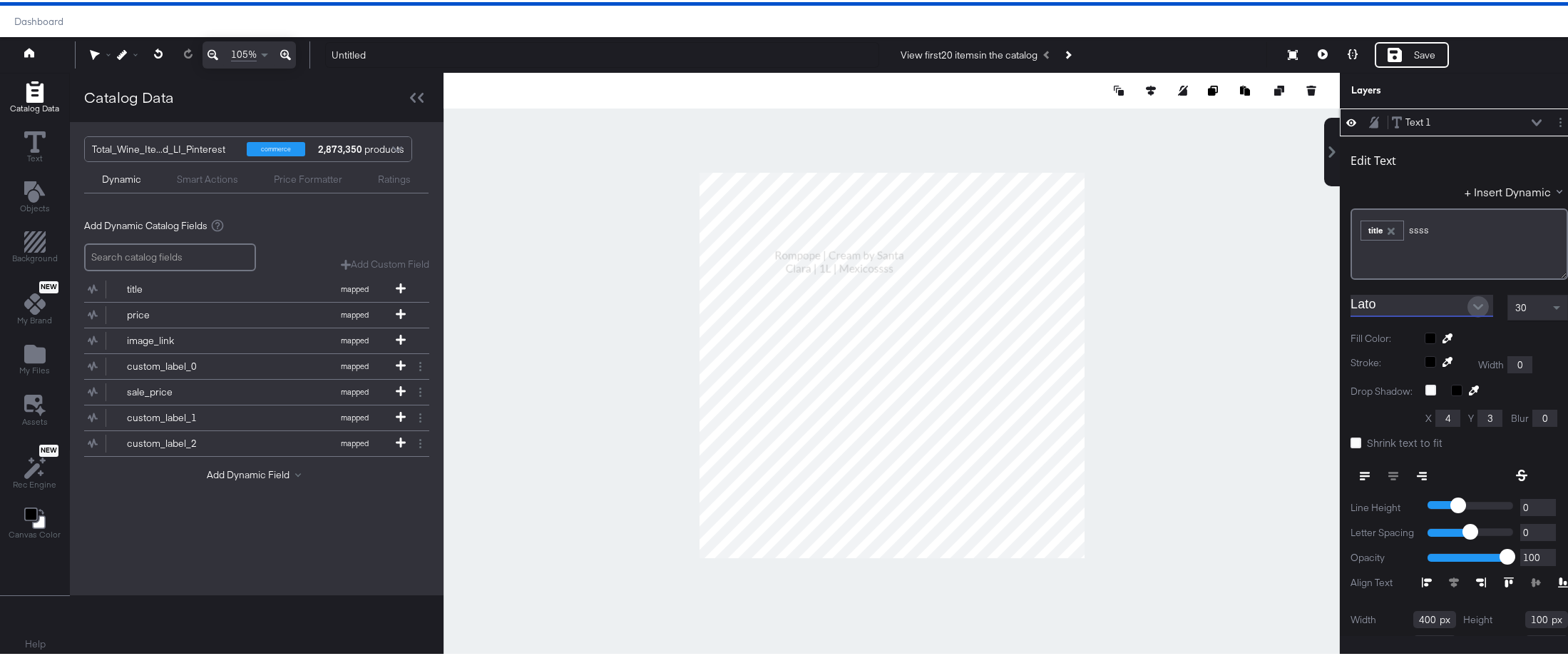
click at [1473, 305] on icon "Open" at bounding box center [1477, 304] width 10 height 6
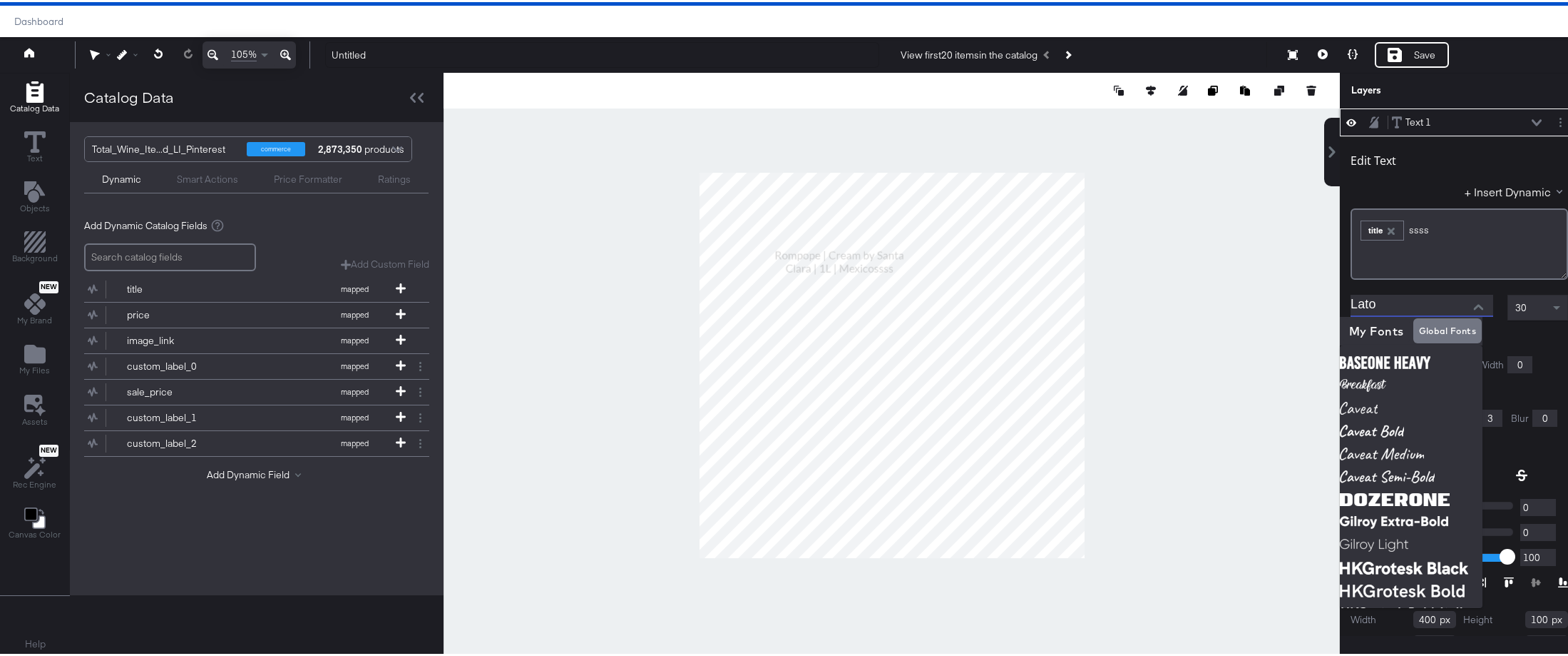
click at [1473, 305] on icon "Close" at bounding box center [1477, 304] width 10 height 6
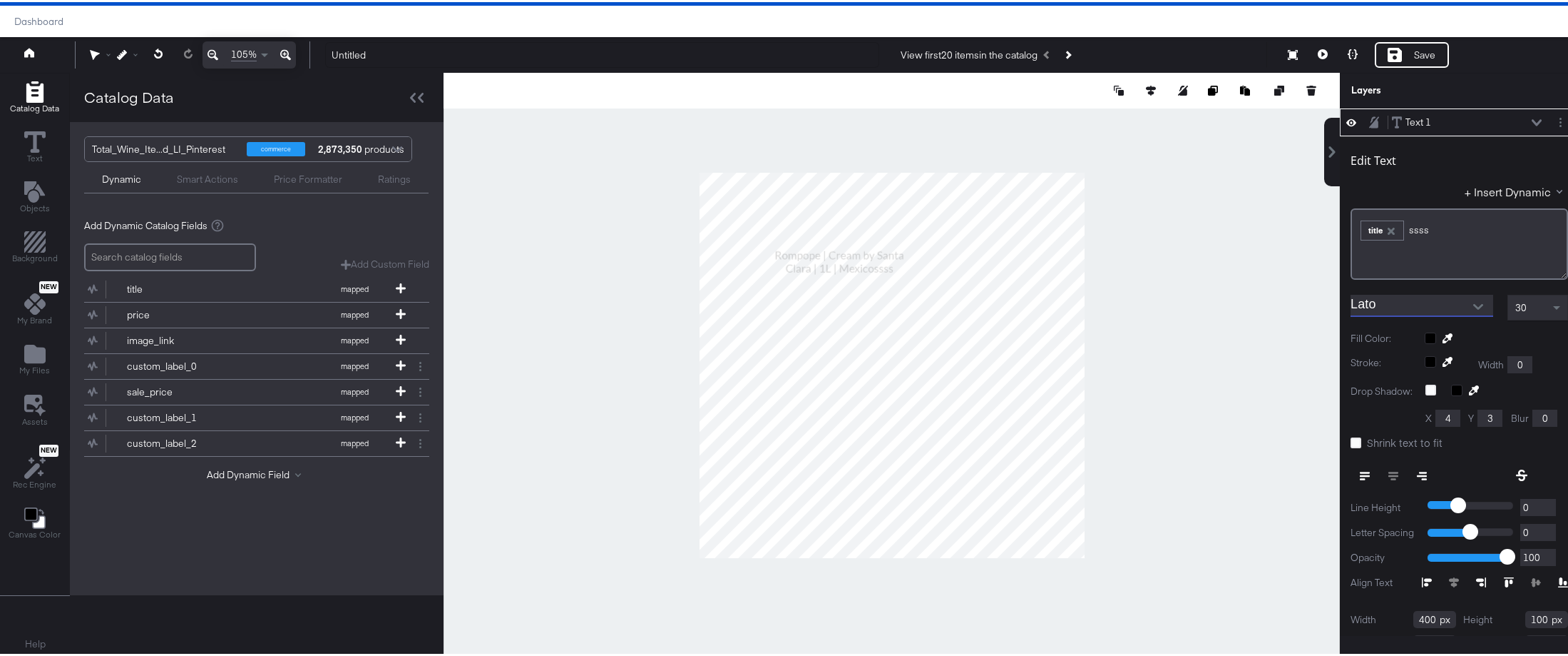
click at [1515, 329] on div "Fill Color:" at bounding box center [1459, 336] width 218 height 14
click at [1518, 64] on div "Untitled View first 20 items in the catalog Save" at bounding box center [939, 52] width 1251 height 27
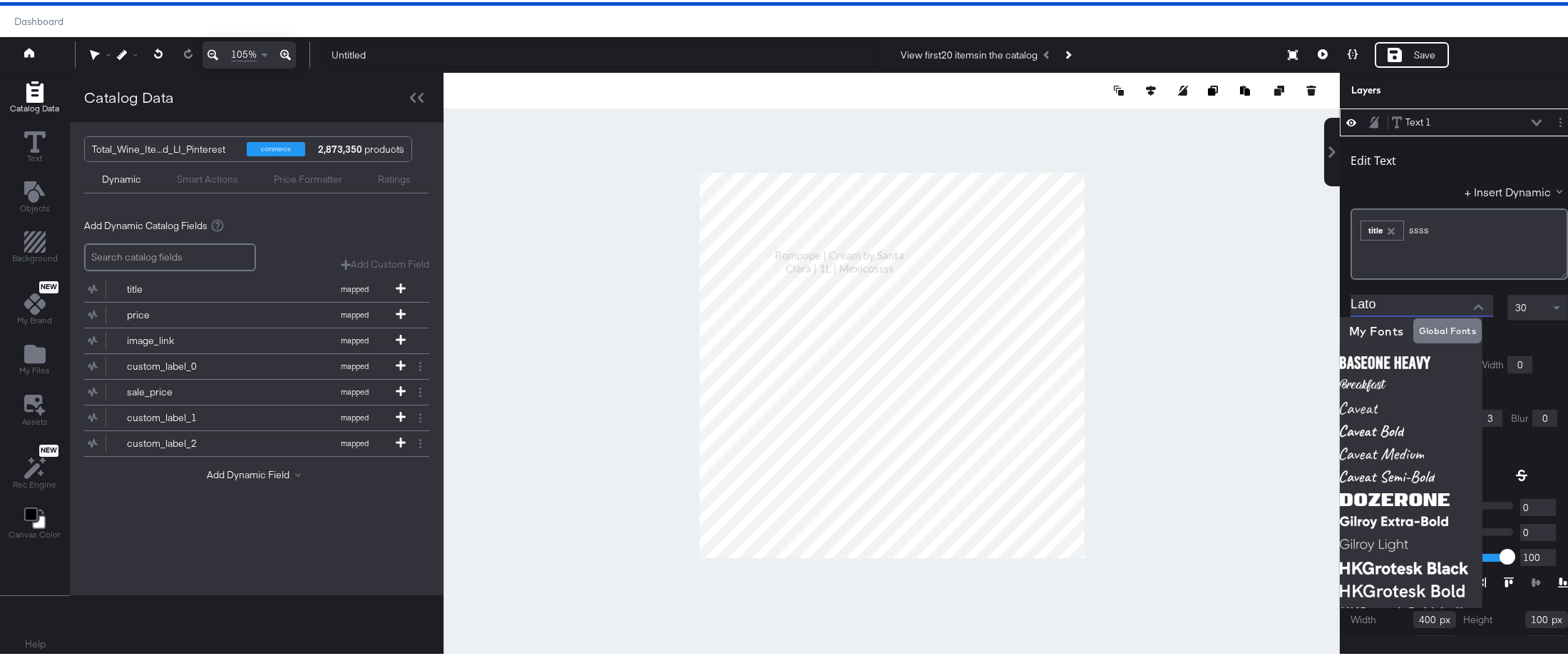
click at [1390, 302] on input "Lato" at bounding box center [1410, 303] width 121 height 22
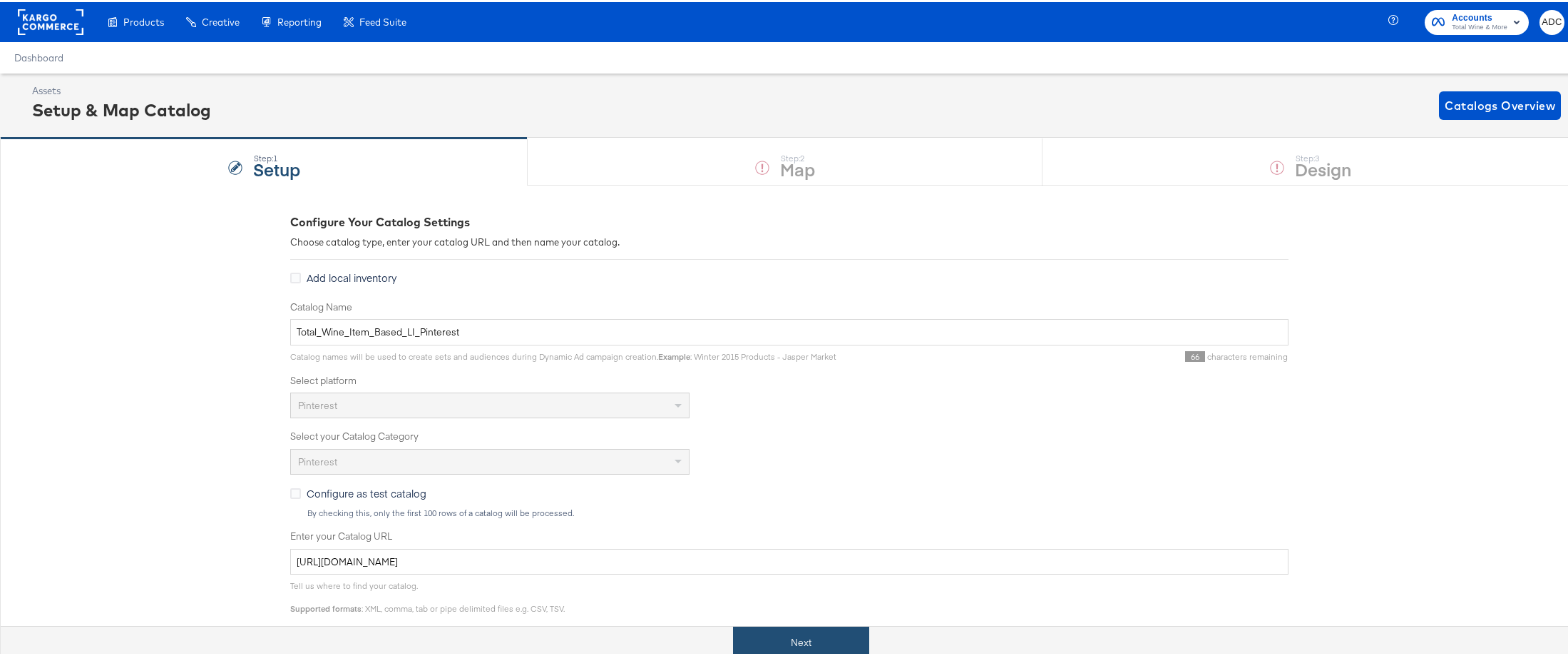
click at [852, 637] on button "Next" at bounding box center [801, 640] width 136 height 32
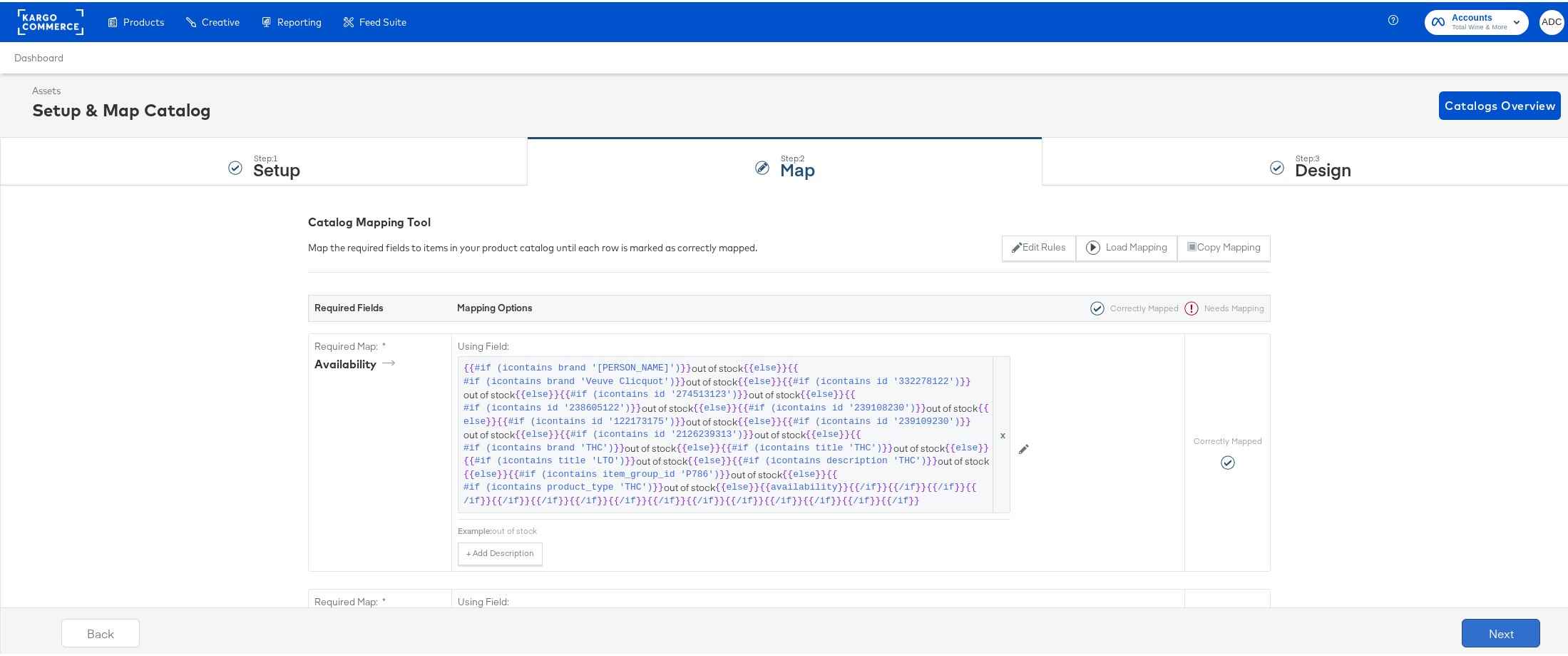
click at [1470, 630] on button "Next" at bounding box center [1501, 631] width 78 height 29
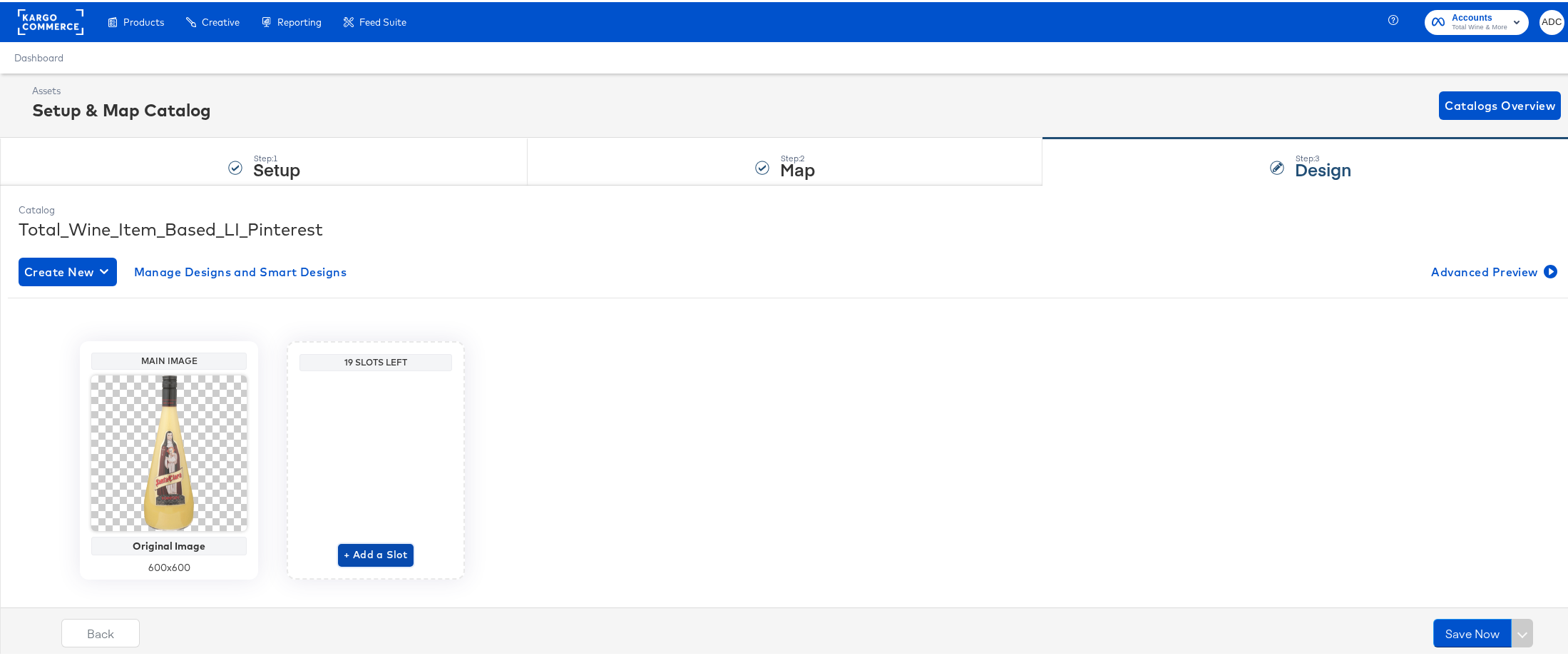
click at [386, 547] on span "+ Add a Slot" at bounding box center [376, 552] width 64 height 17
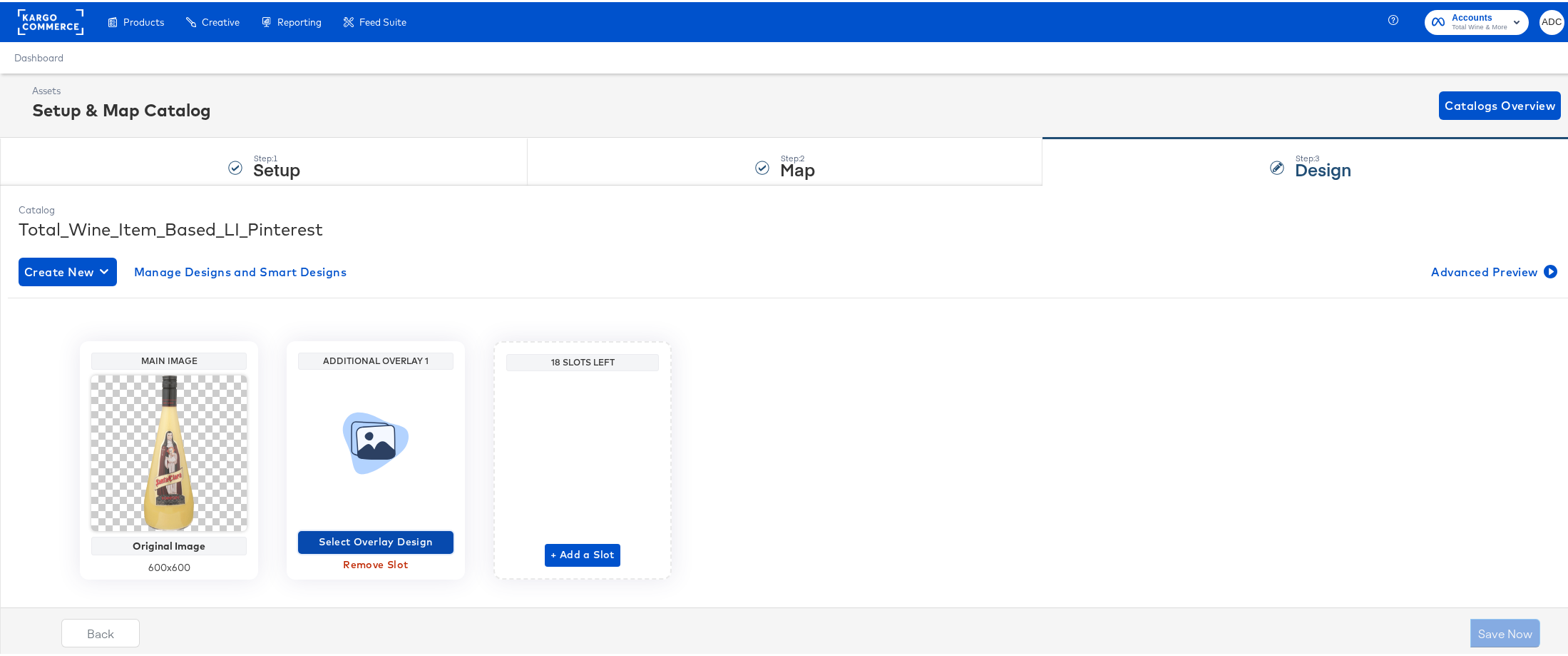
click at [380, 538] on span "Select Overlay Design" at bounding box center [375, 539] width 144 height 17
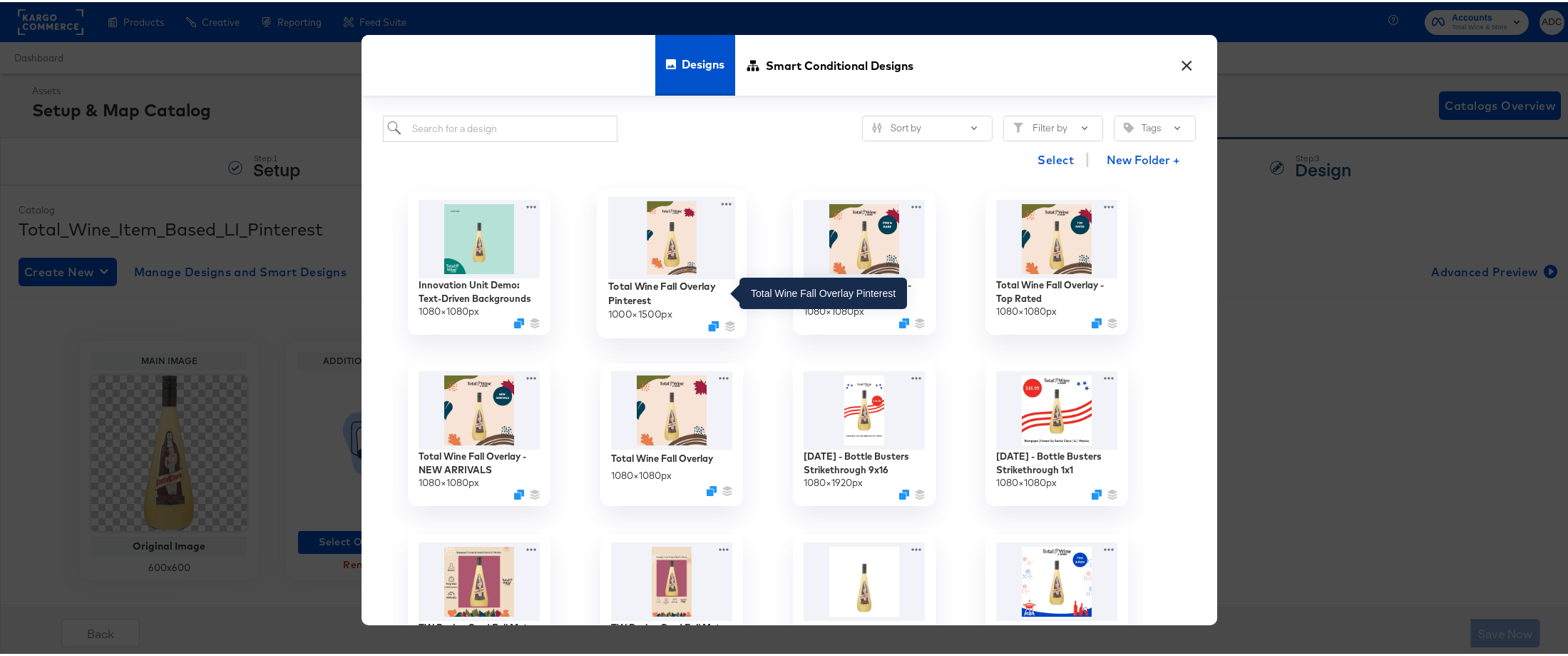
click at [636, 289] on div "Total Wine Fall Overlay Pinterest" at bounding box center [672, 291] width 128 height 28
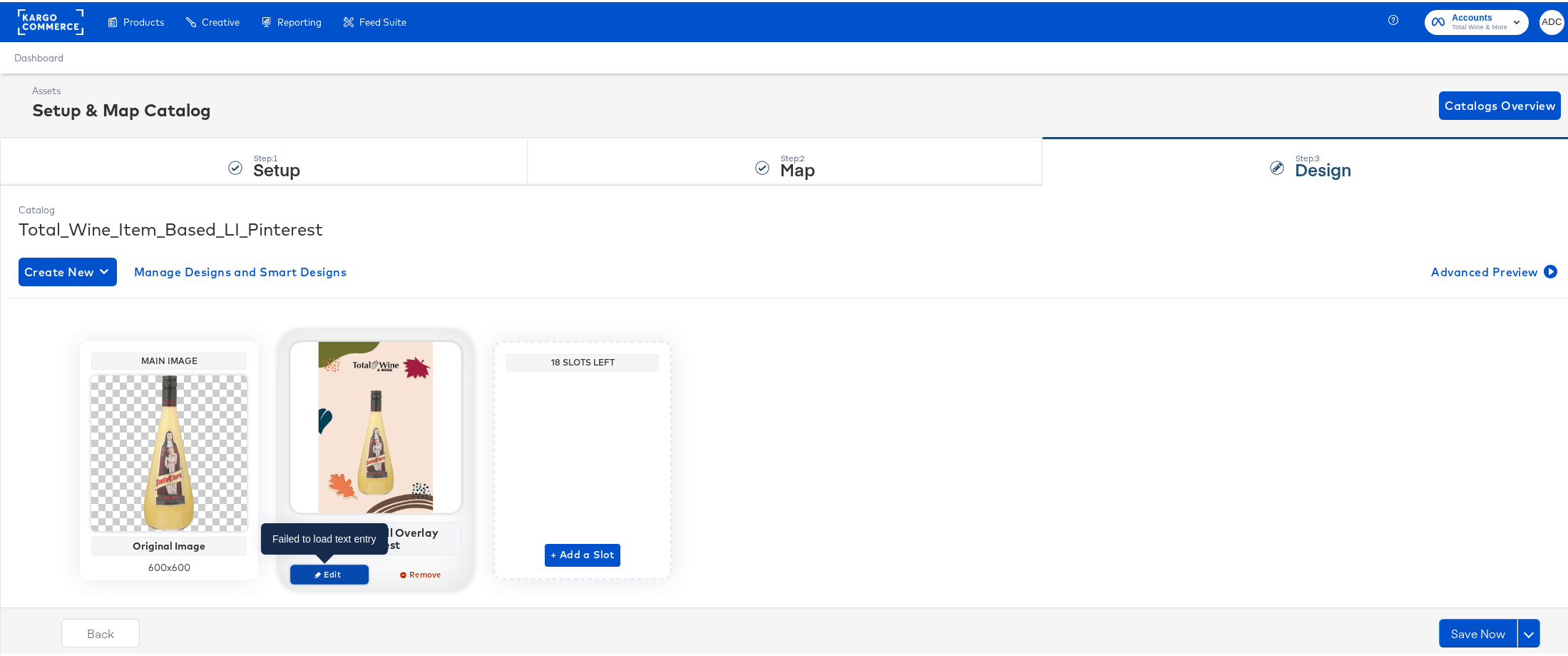
click at [345, 571] on span "Edit" at bounding box center [329, 571] width 65 height 10
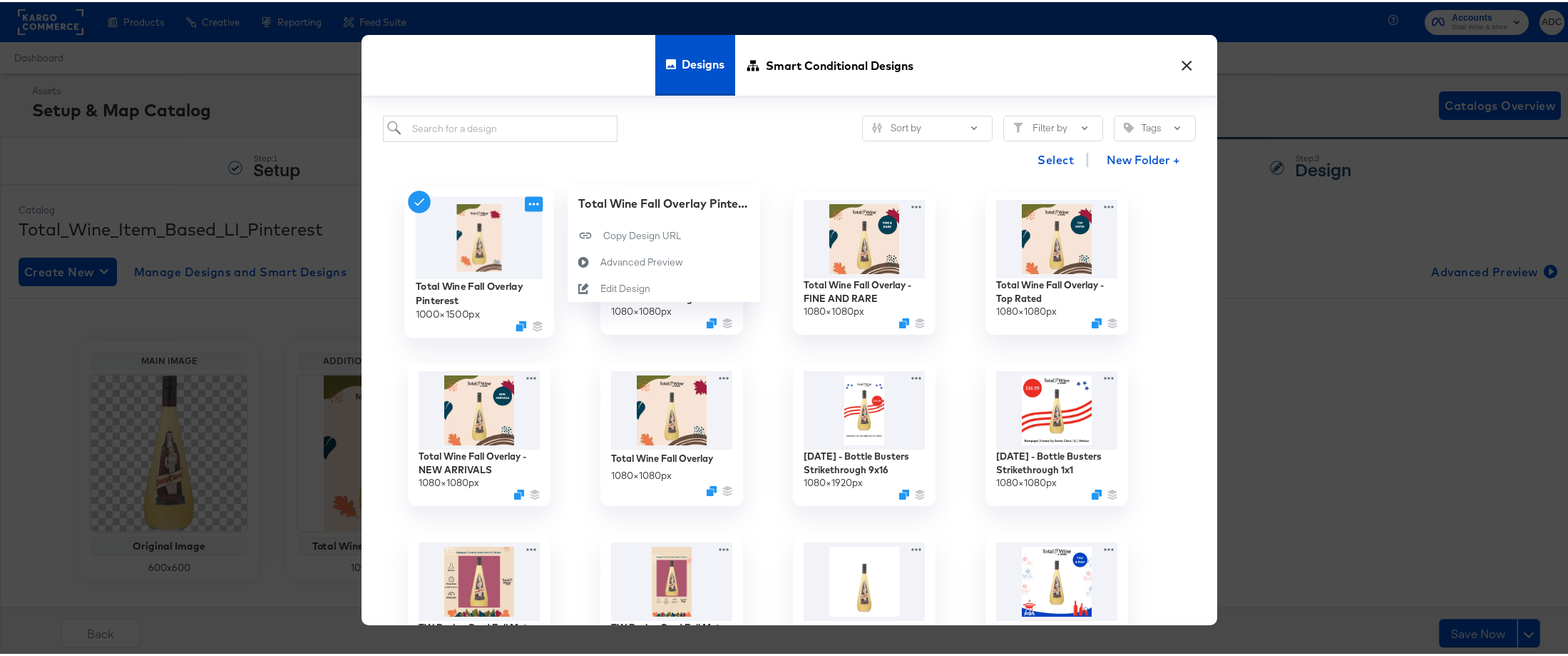
click at [528, 203] on icon at bounding box center [534, 202] width 17 height 15
click at [593, 282] on icon at bounding box center [584, 287] width 33 height 11
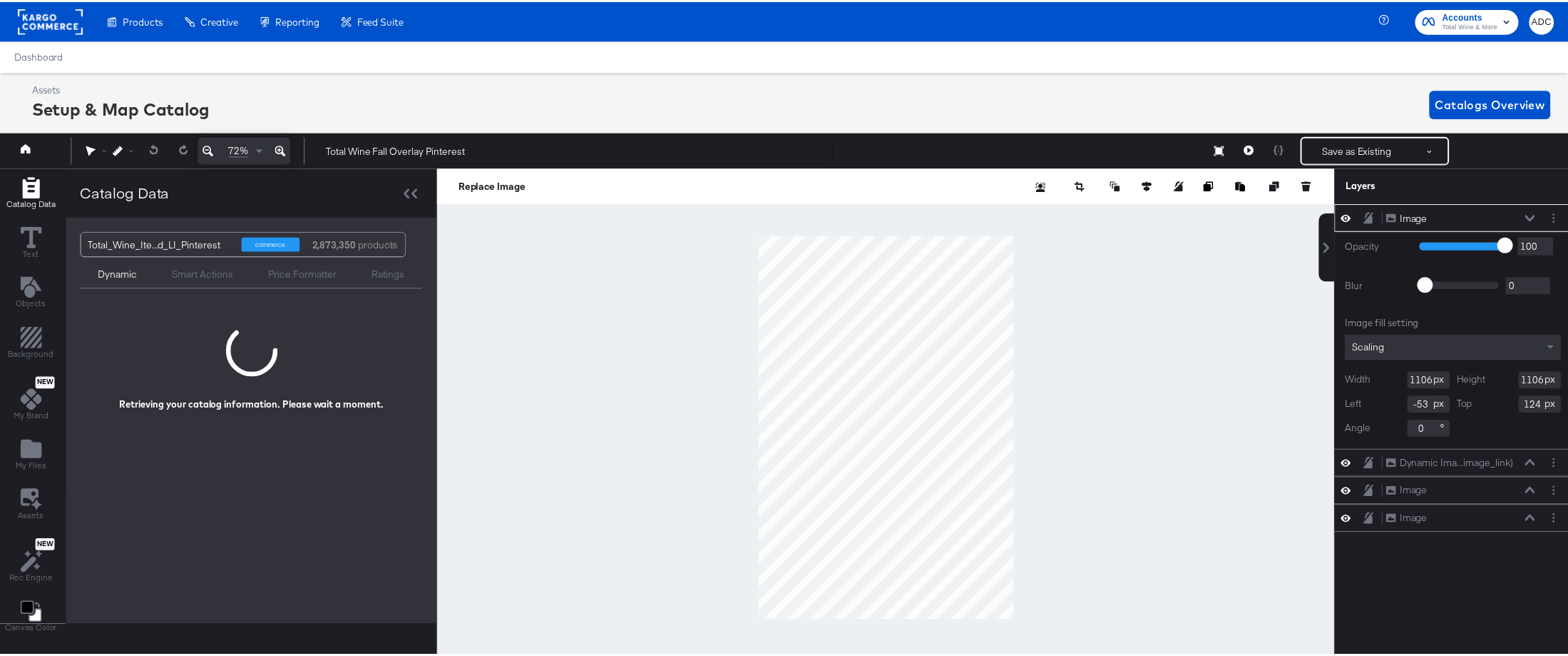
scroll to position [0, 3]
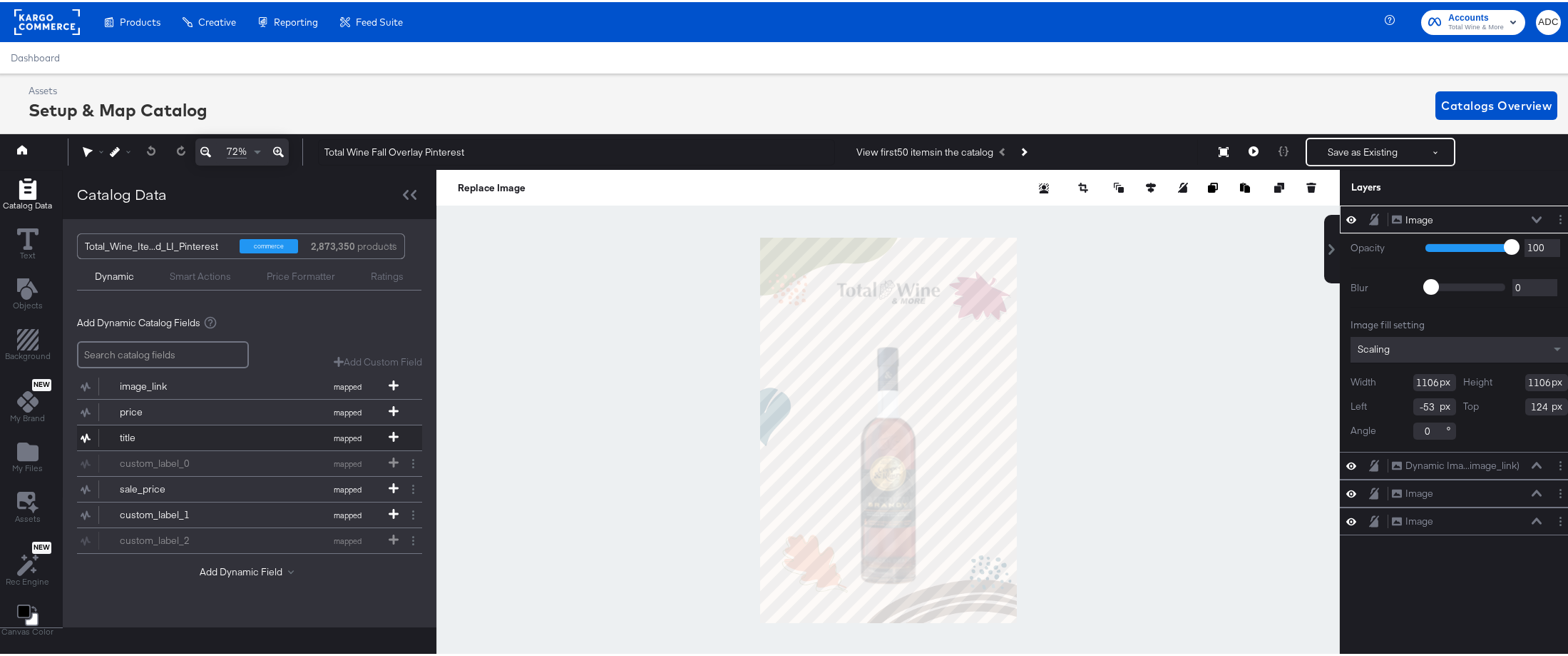
click at [149, 431] on div "title" at bounding box center [172, 436] width 104 height 14
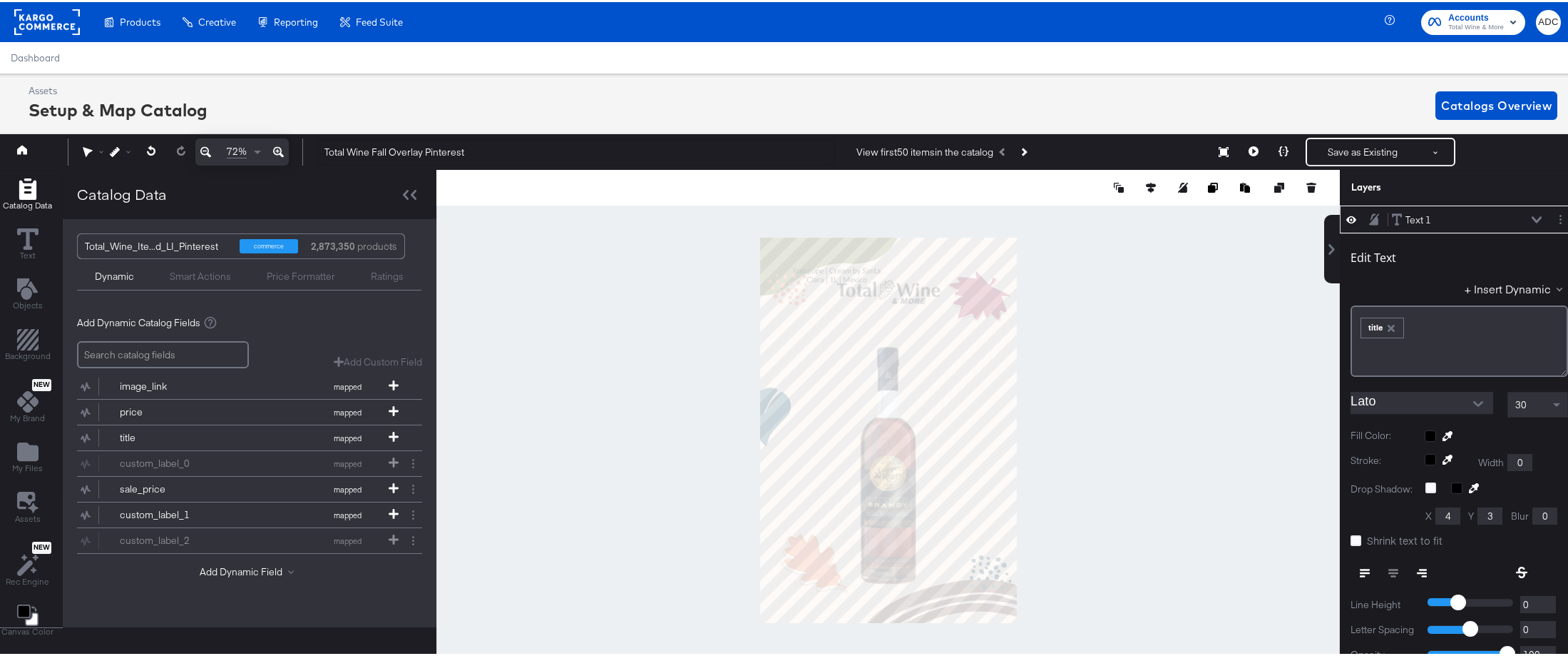
type input "0"
type input "372"
click at [1473, 400] on icon "Open" at bounding box center [1477, 401] width 10 height 10
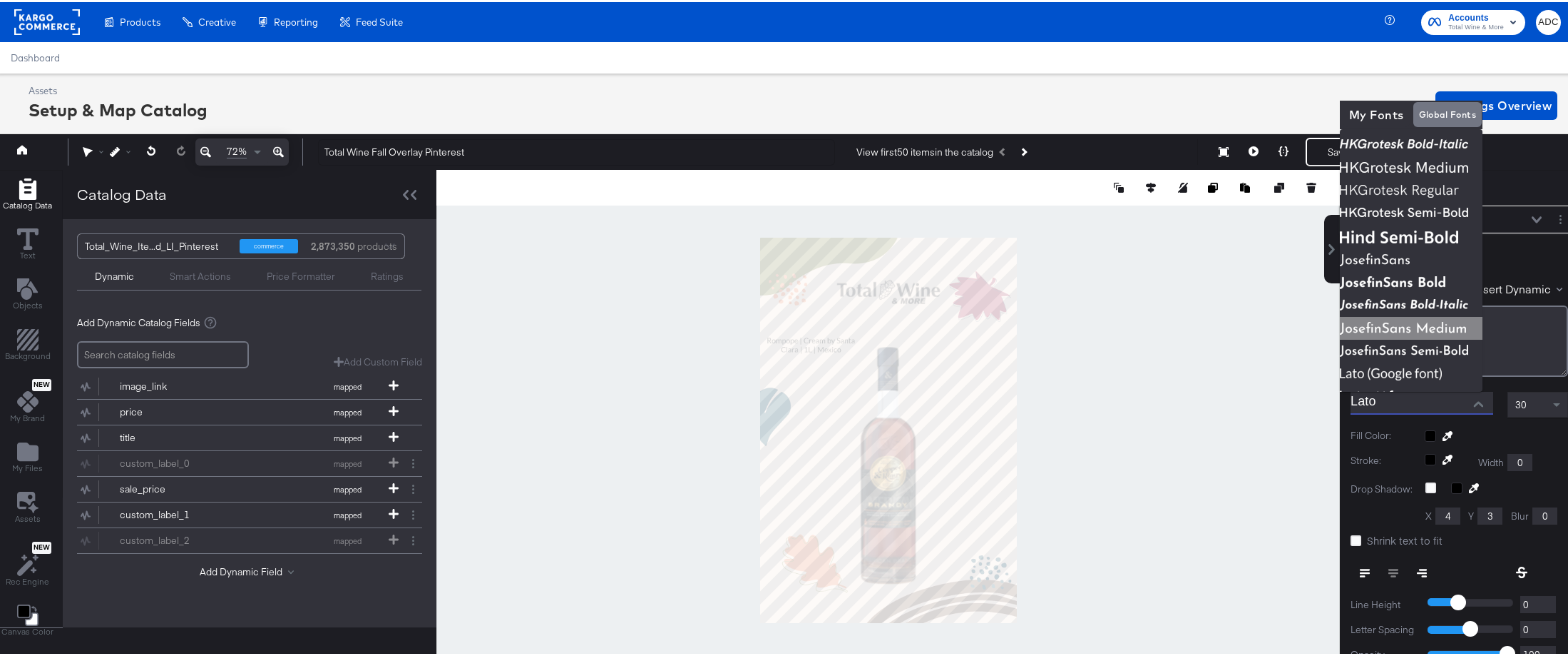
scroll to position [401, 0]
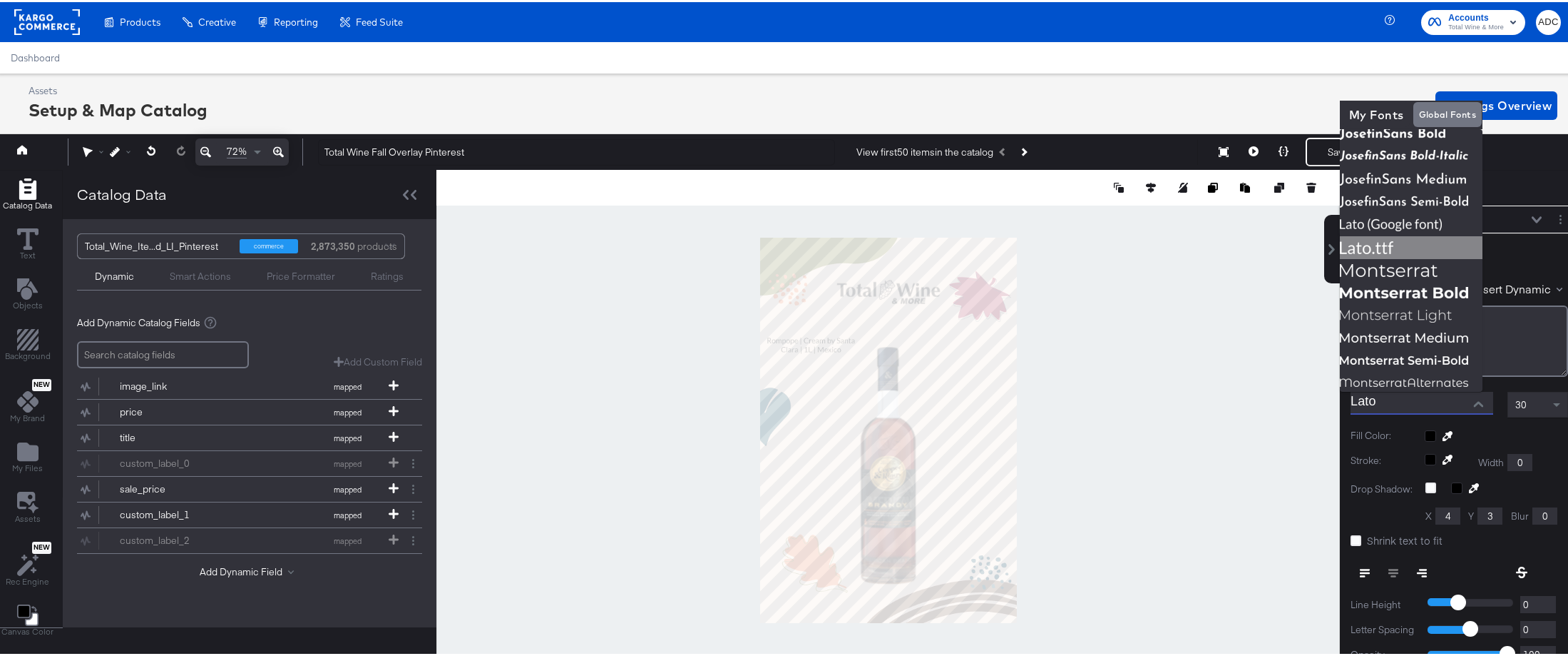
click at [1401, 246] on img at bounding box center [1411, 246] width 143 height 23
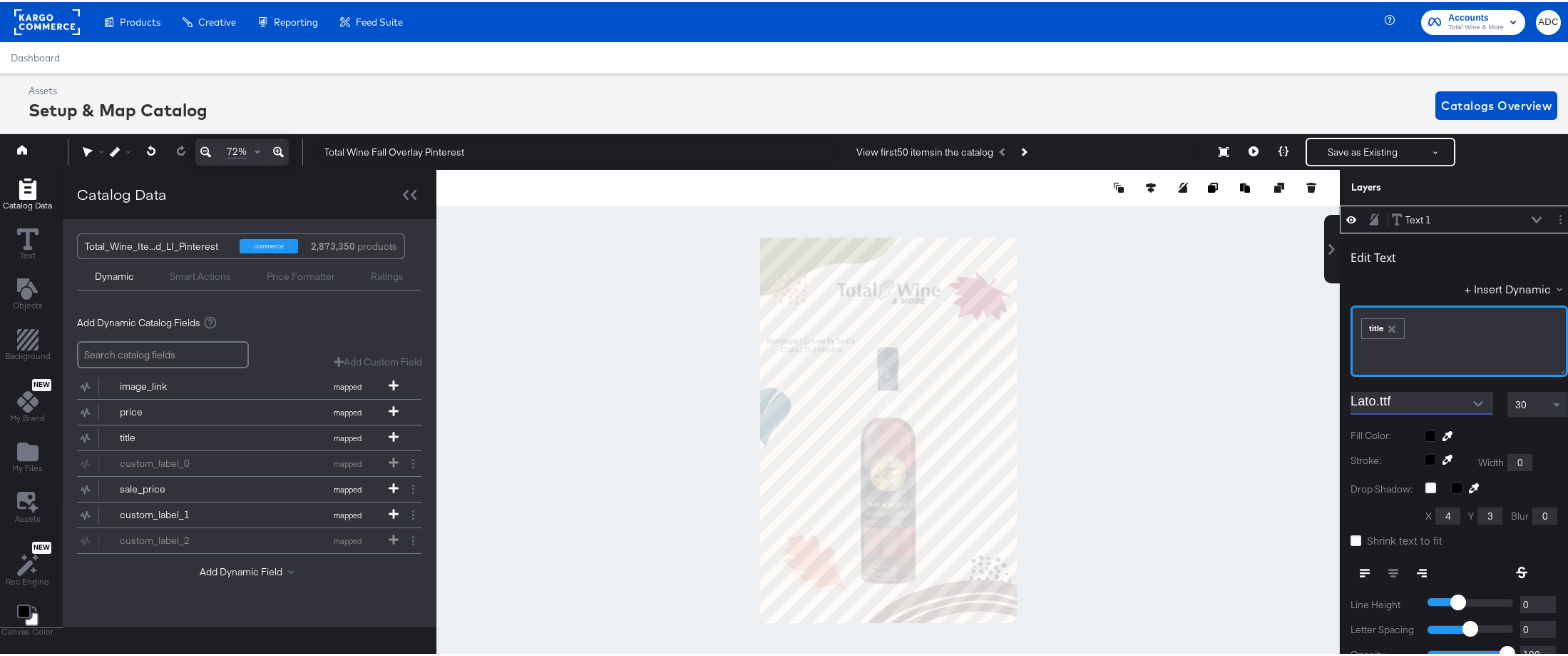
type input "Lato"
click at [1431, 346] on div "﻿ ﻿ title ﻿" at bounding box center [1459, 339] width 218 height 71
click at [1473, 397] on icon "Open" at bounding box center [1477, 401] width 10 height 10
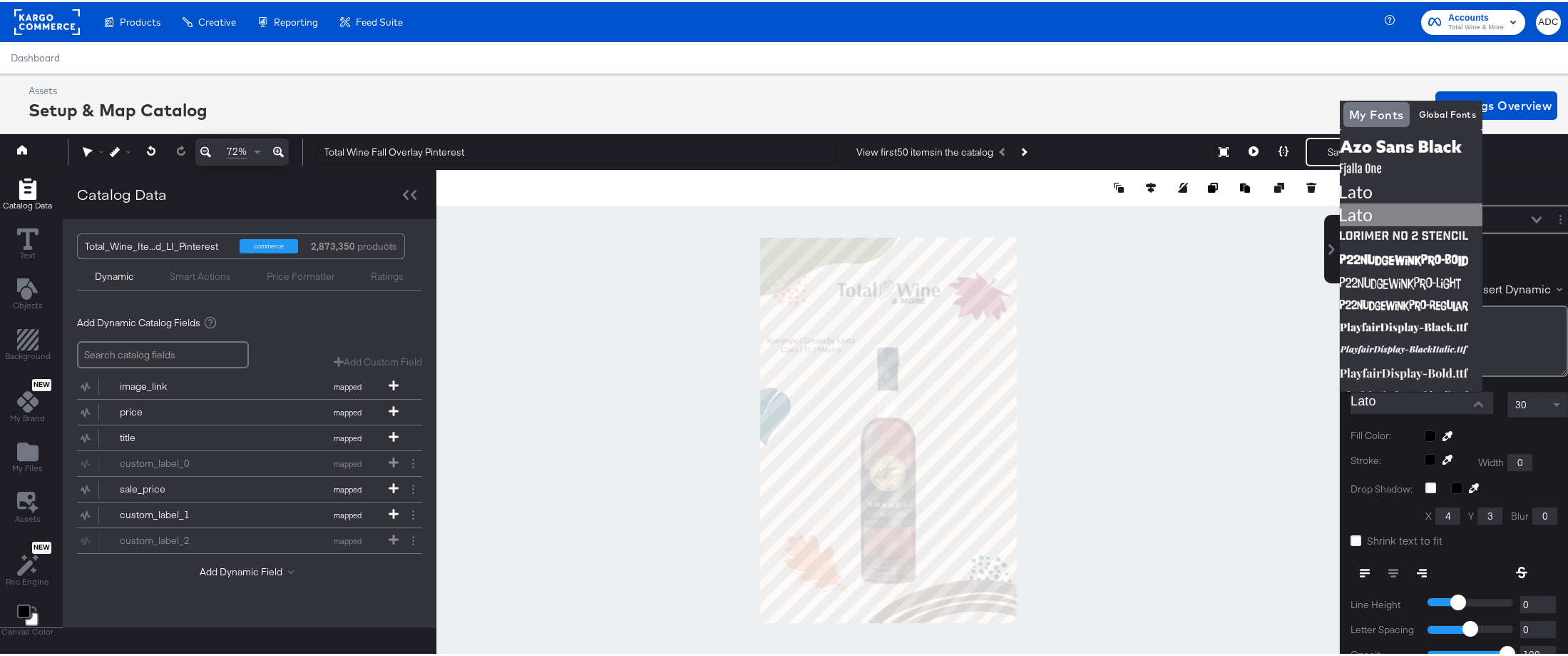
click at [1376, 211] on img at bounding box center [1411, 213] width 143 height 23
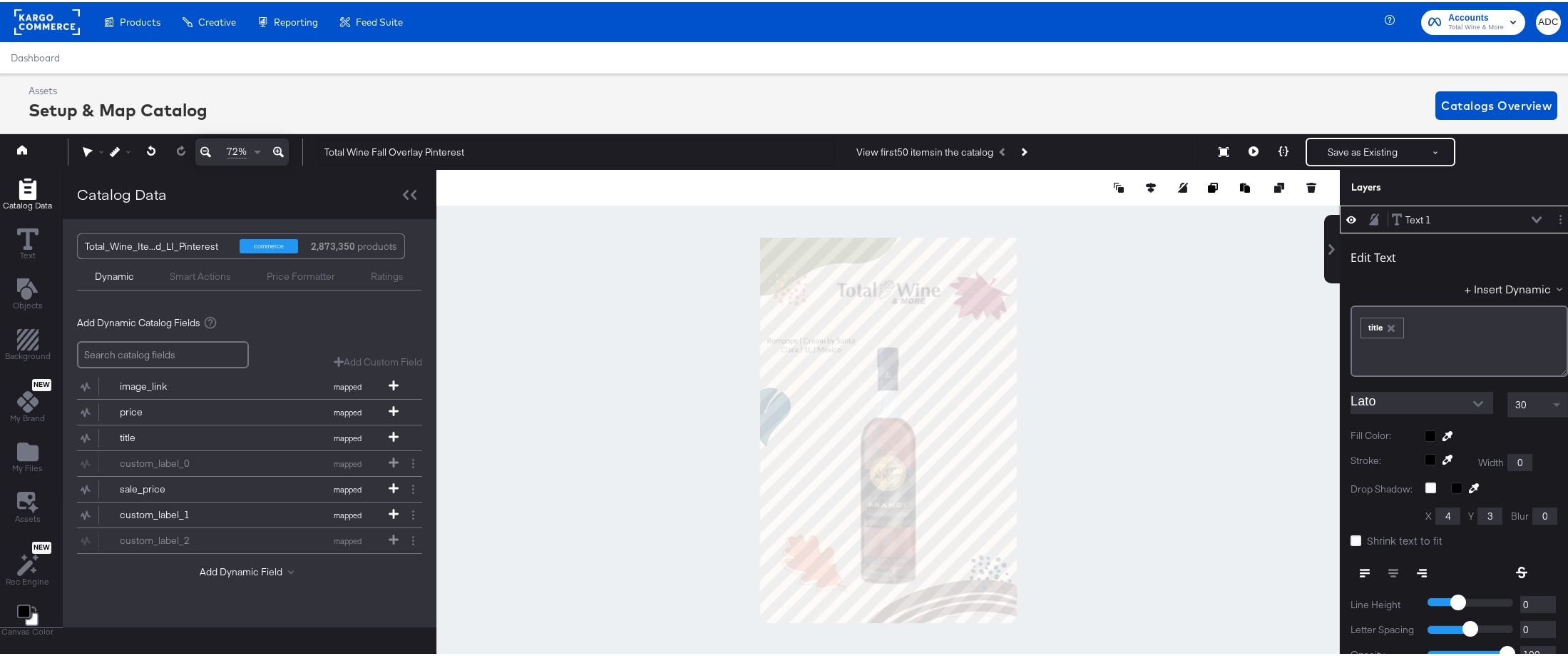
click at [1550, 398] on span at bounding box center [1558, 402] width 17 height 24
type input "839"
type input "210"
type input "81"
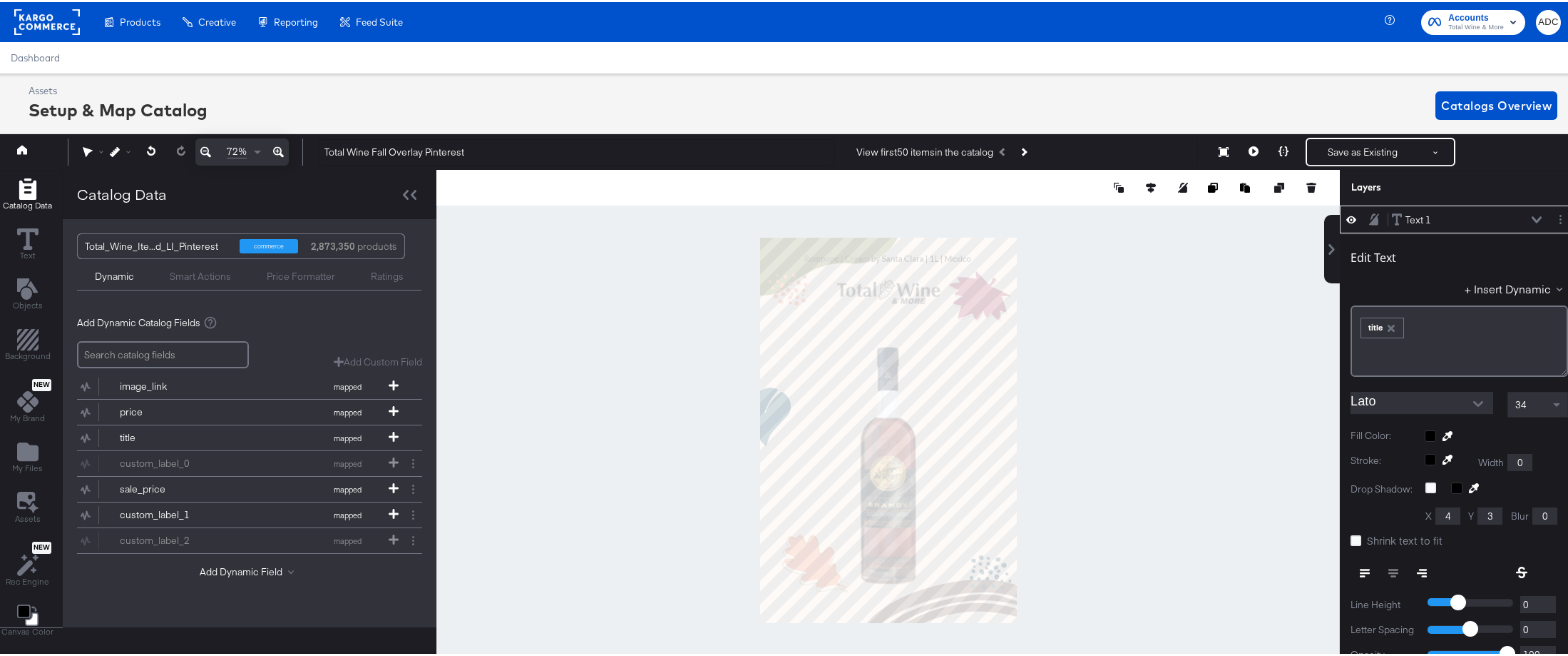
type input "-19"
click at [1248, 152] on icon at bounding box center [1253, 148] width 10 height 10
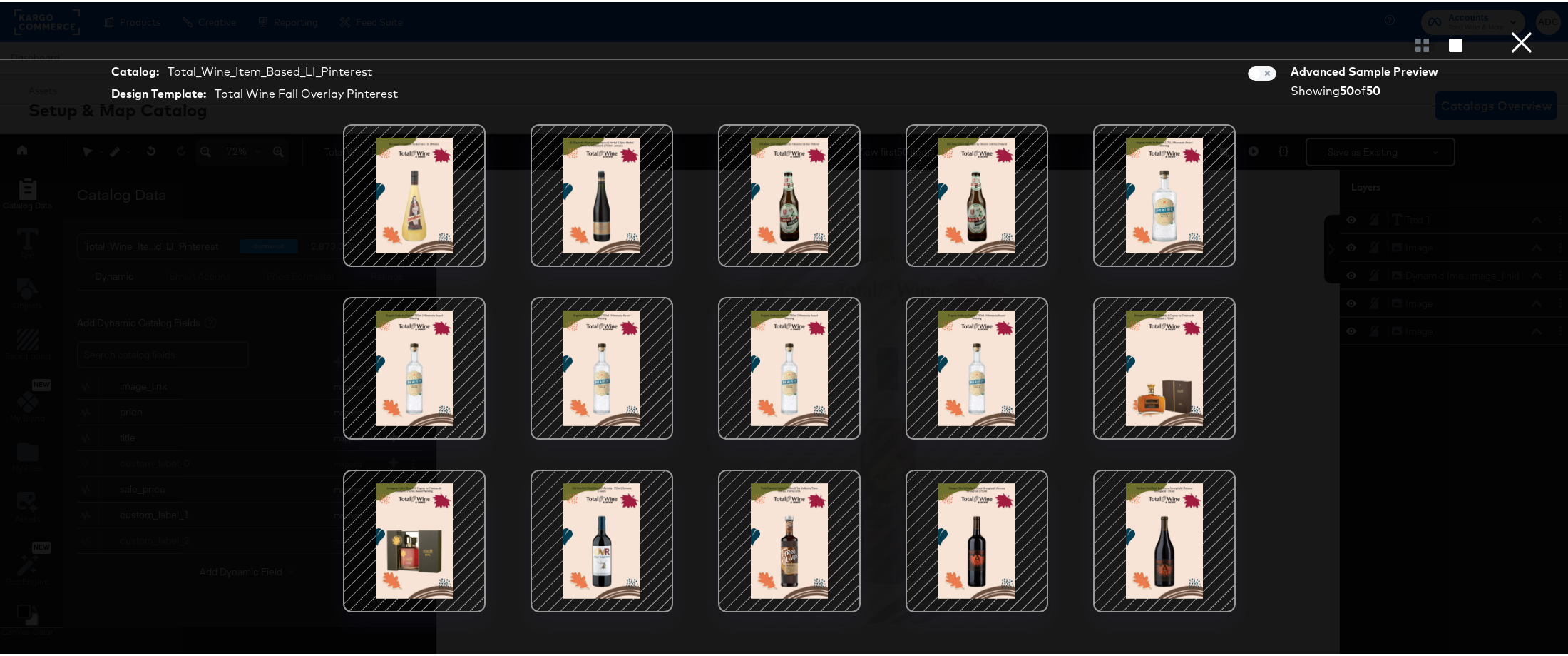
click at [1507, 29] on button "×" at bounding box center [1521, 14] width 29 height 29
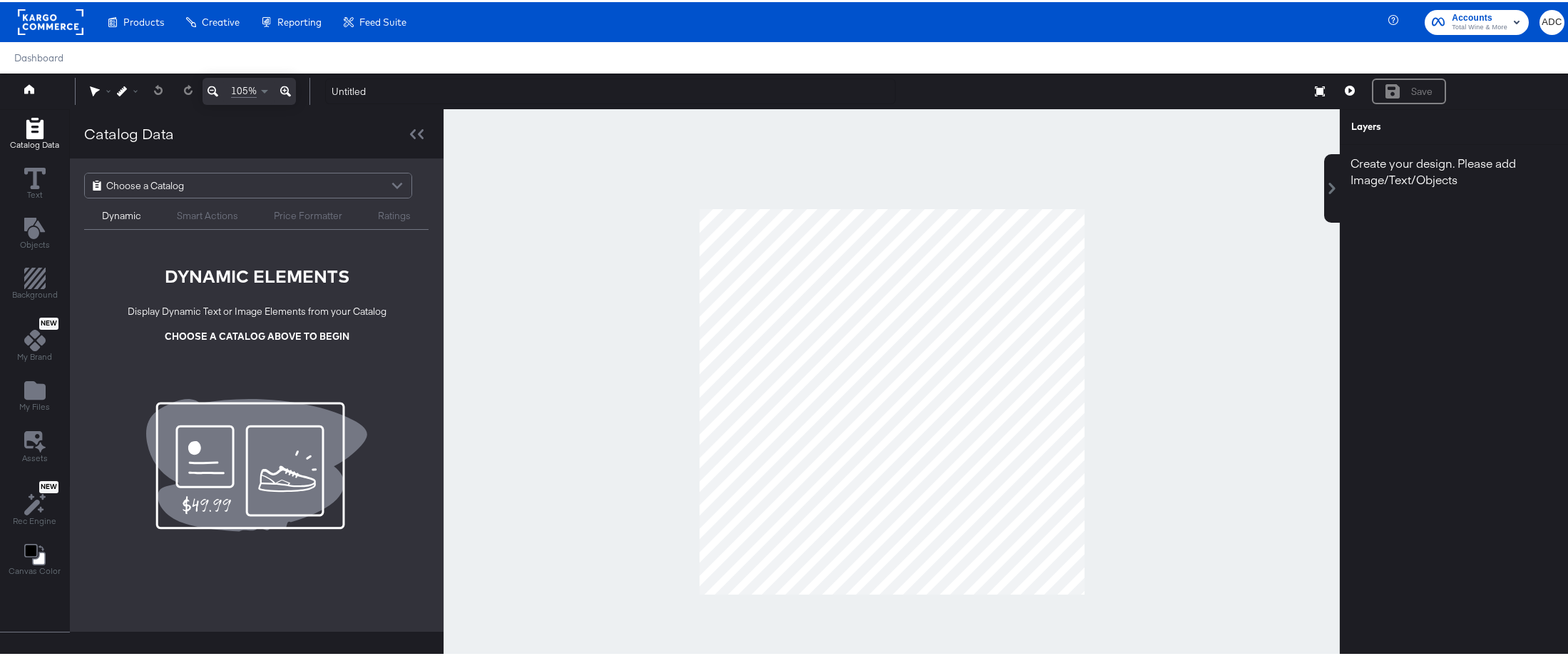
click at [257, 179] on div "Choose a Catalog" at bounding box center [247, 184] width 326 height 24
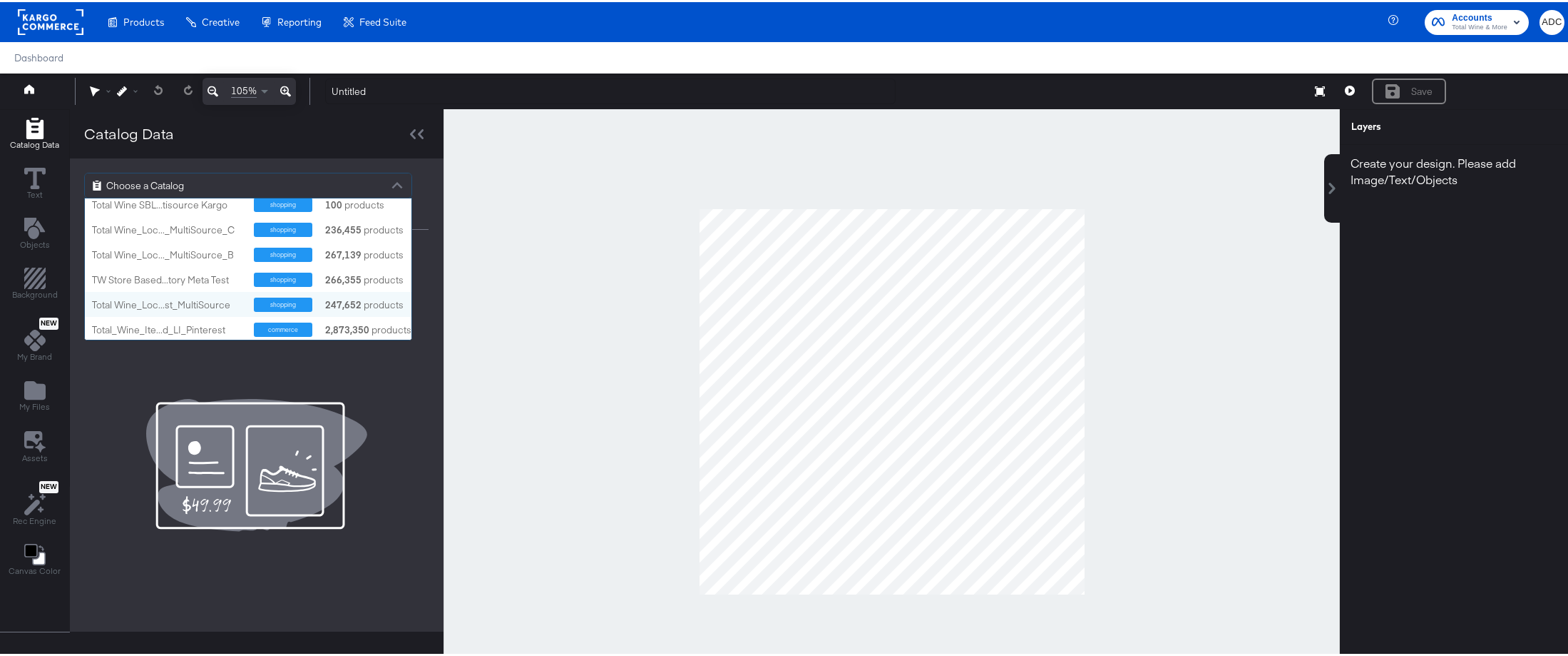
scroll to position [10, 0]
click at [169, 319] on div "Total_Wine_Ite...d_LI_Pinterest" at bounding box center [168, 325] width 151 height 14
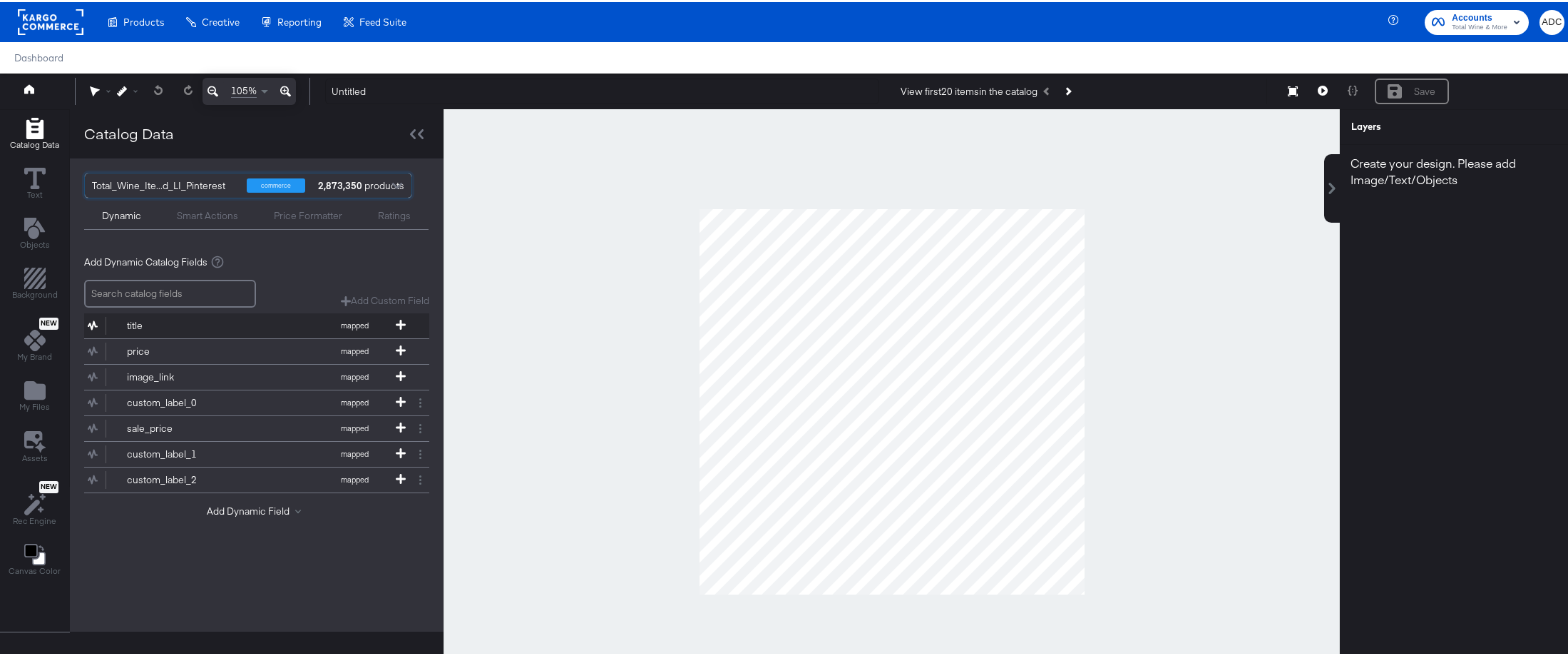
click at [157, 324] on div "title" at bounding box center [178, 324] width 104 height 14
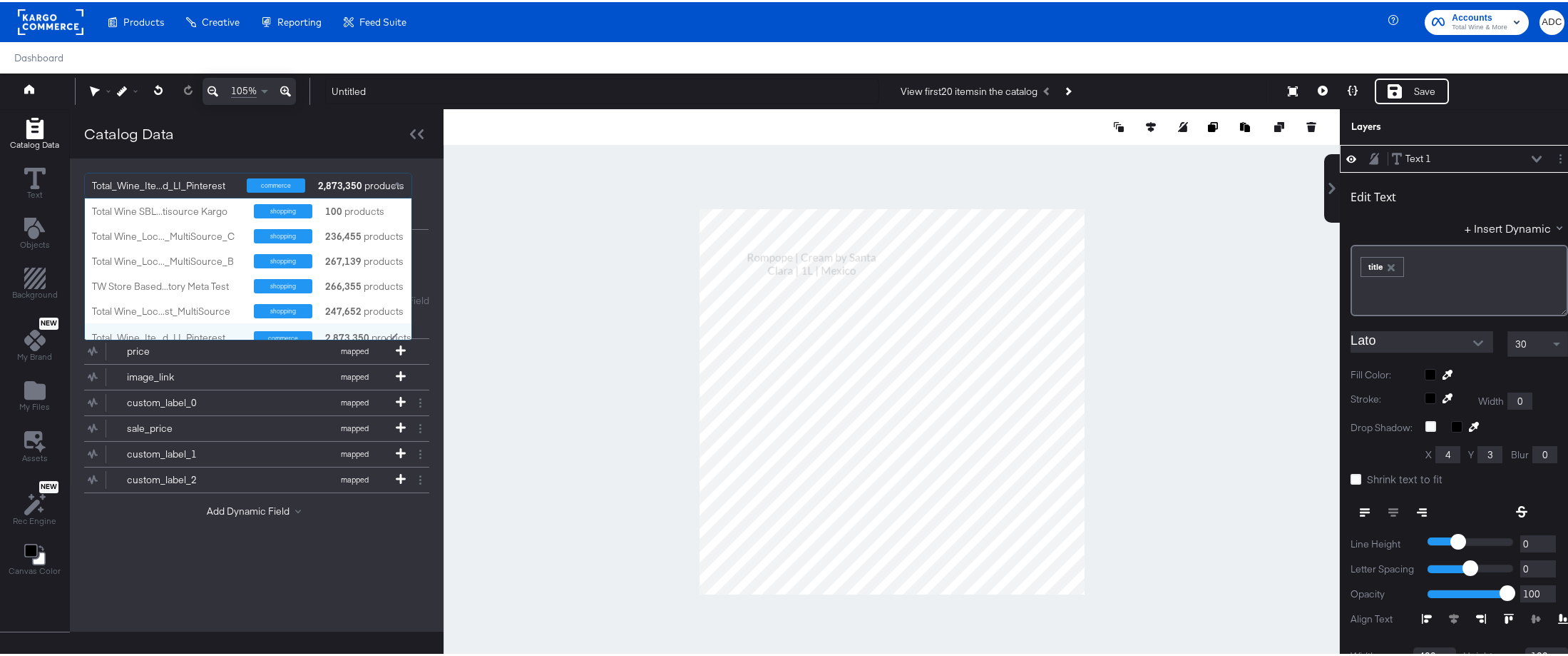
scroll to position [131, 316]
click at [1401, 341] on input "Lato" at bounding box center [1410, 340] width 121 height 22
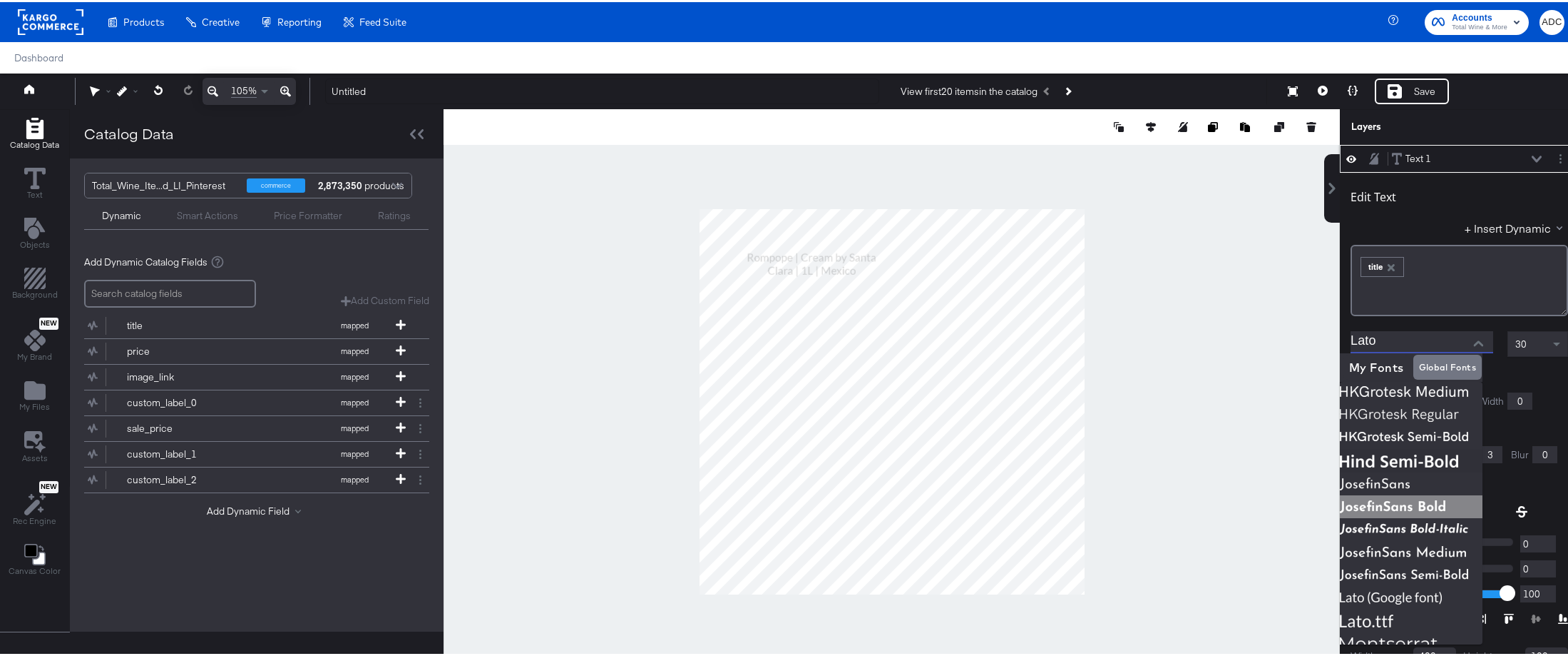
scroll to position [299, 0]
